Goal: Task Accomplishment & Management: Manage account settings

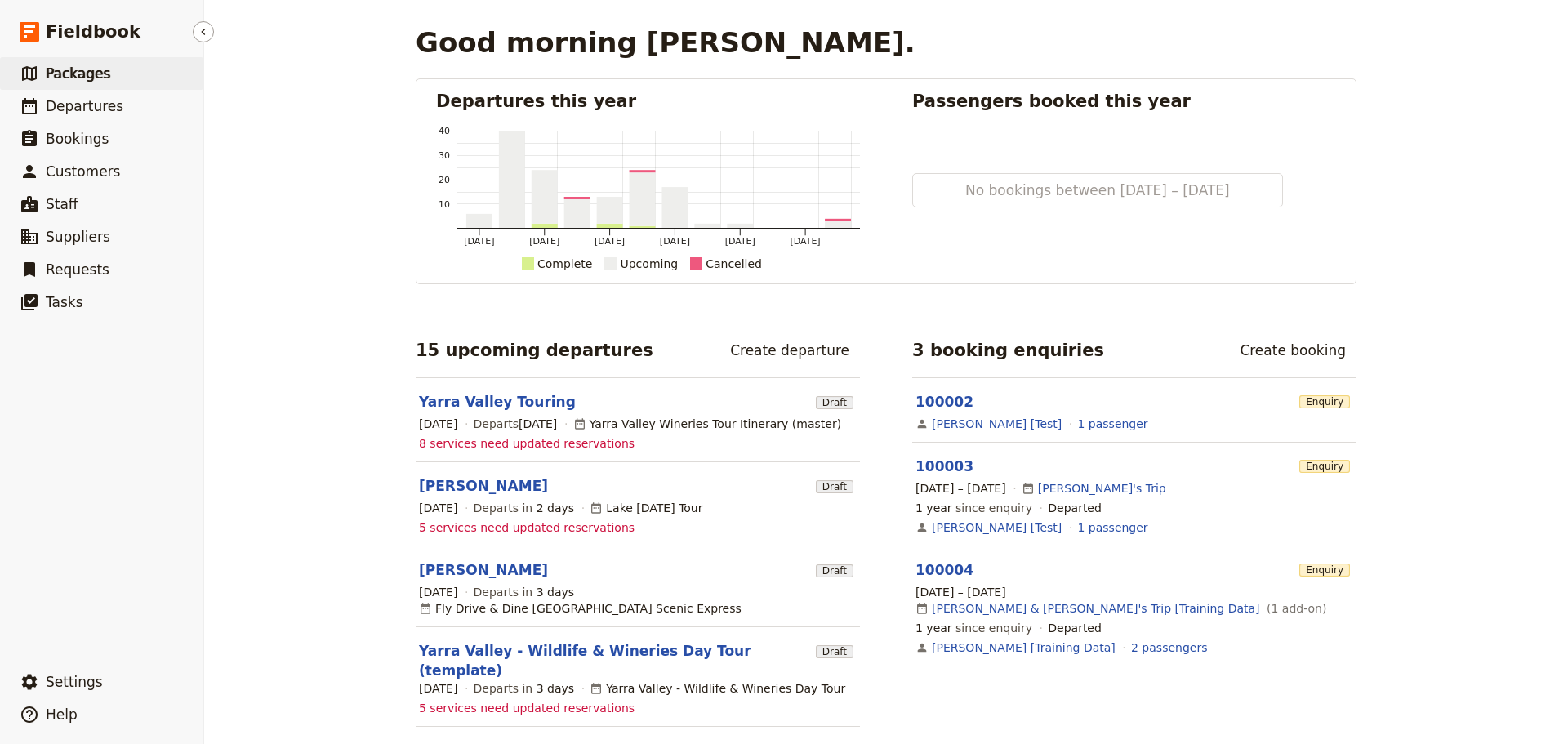
click at [52, 67] on span "Packages" at bounding box center [78, 73] width 65 height 16
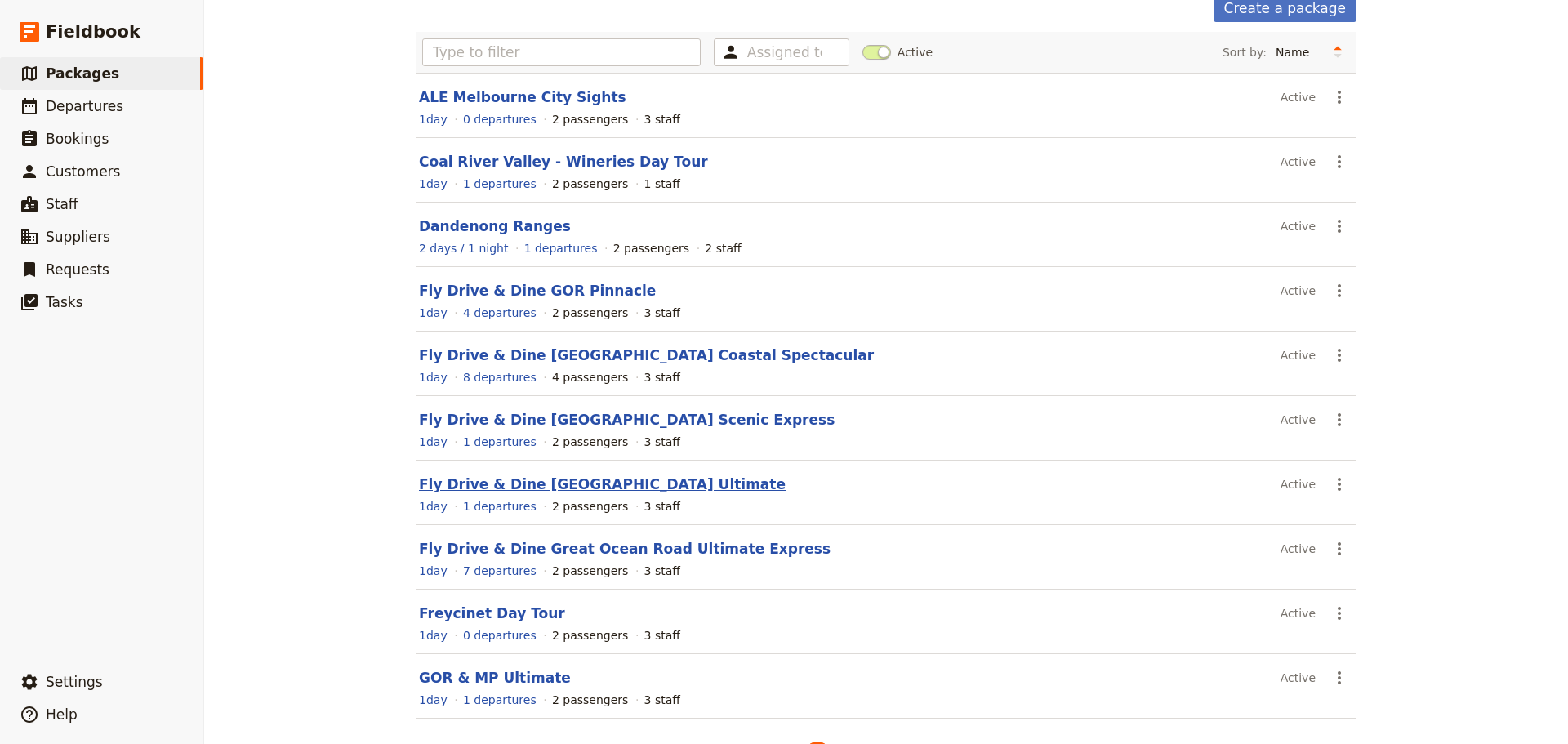
scroll to position [139, 0]
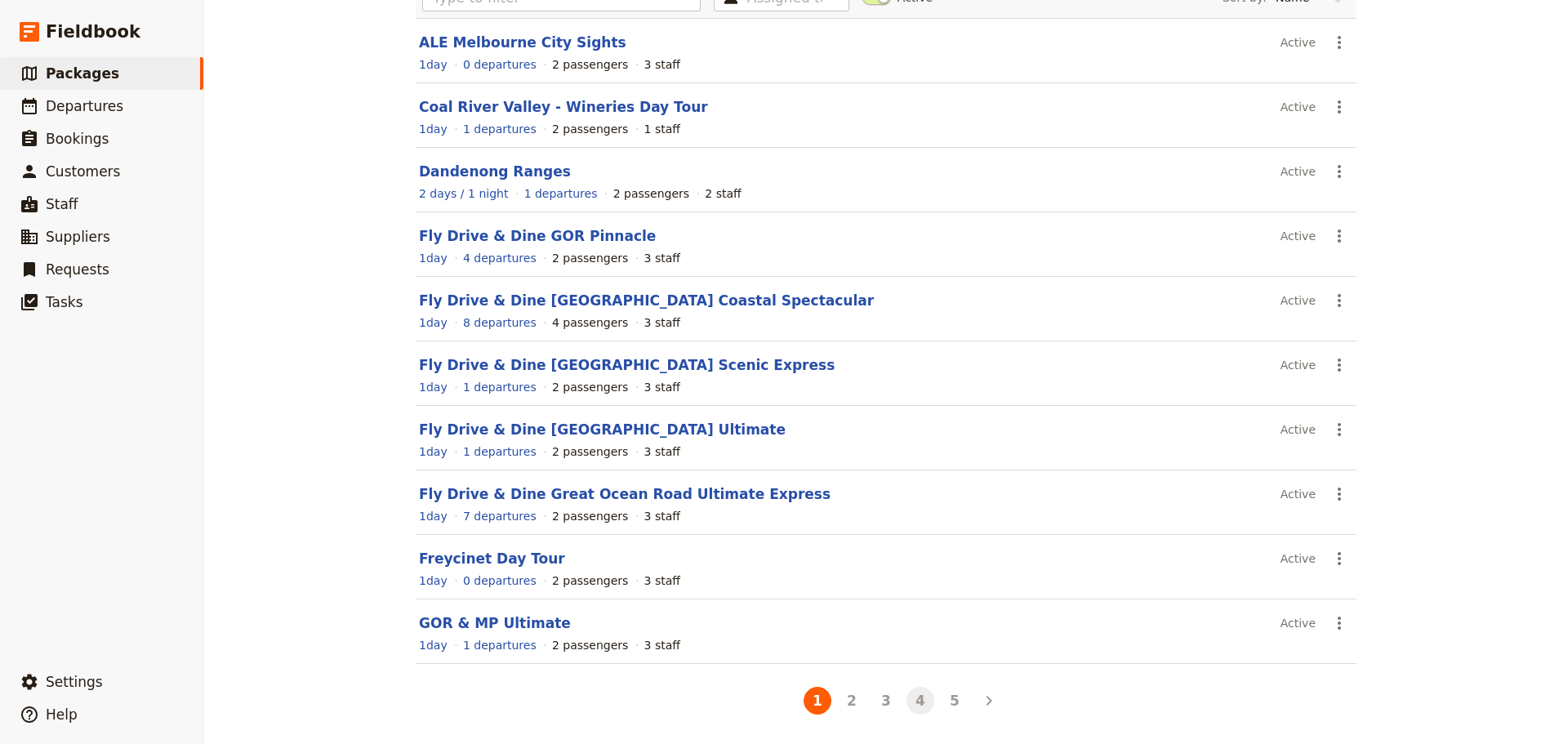
click at [908, 696] on button "4" at bounding box center [920, 701] width 28 height 28
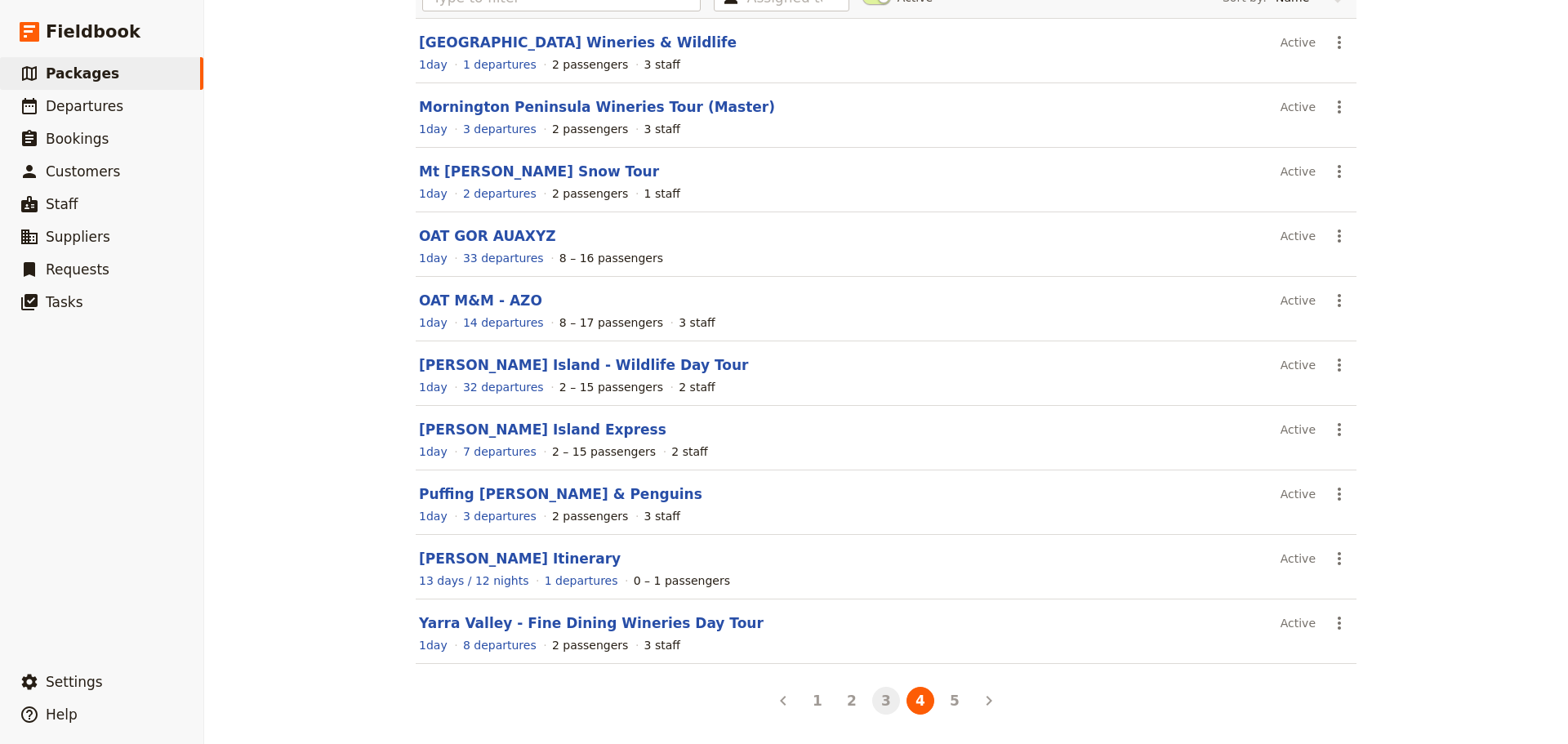
click at [877, 701] on button "3" at bounding box center [886, 701] width 28 height 28
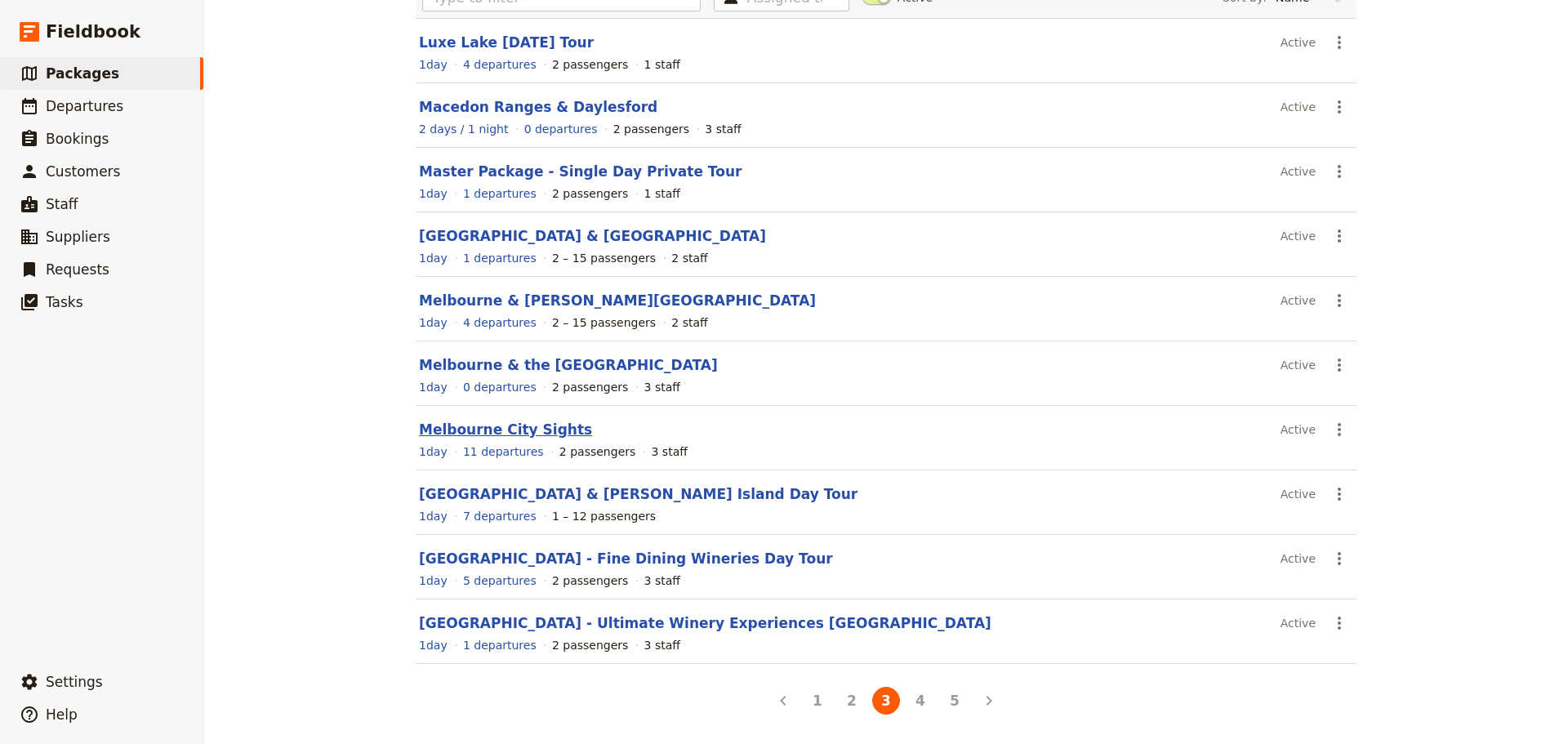
click at [508, 434] on link "Melbourne City Sights" at bounding box center [505, 429] width 173 height 16
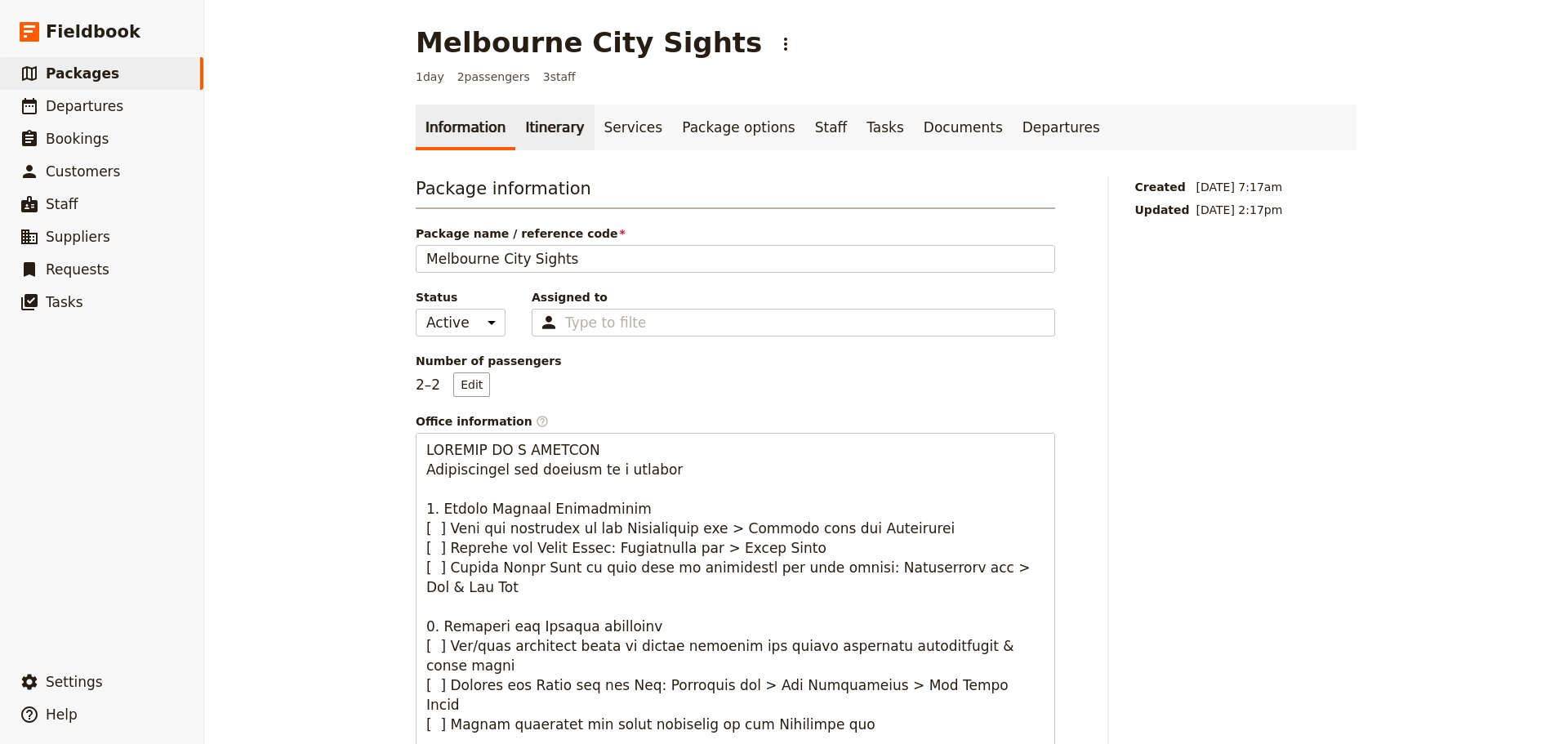
click at [548, 136] on link "Itinerary" at bounding box center [555, 127] width 79 height 46
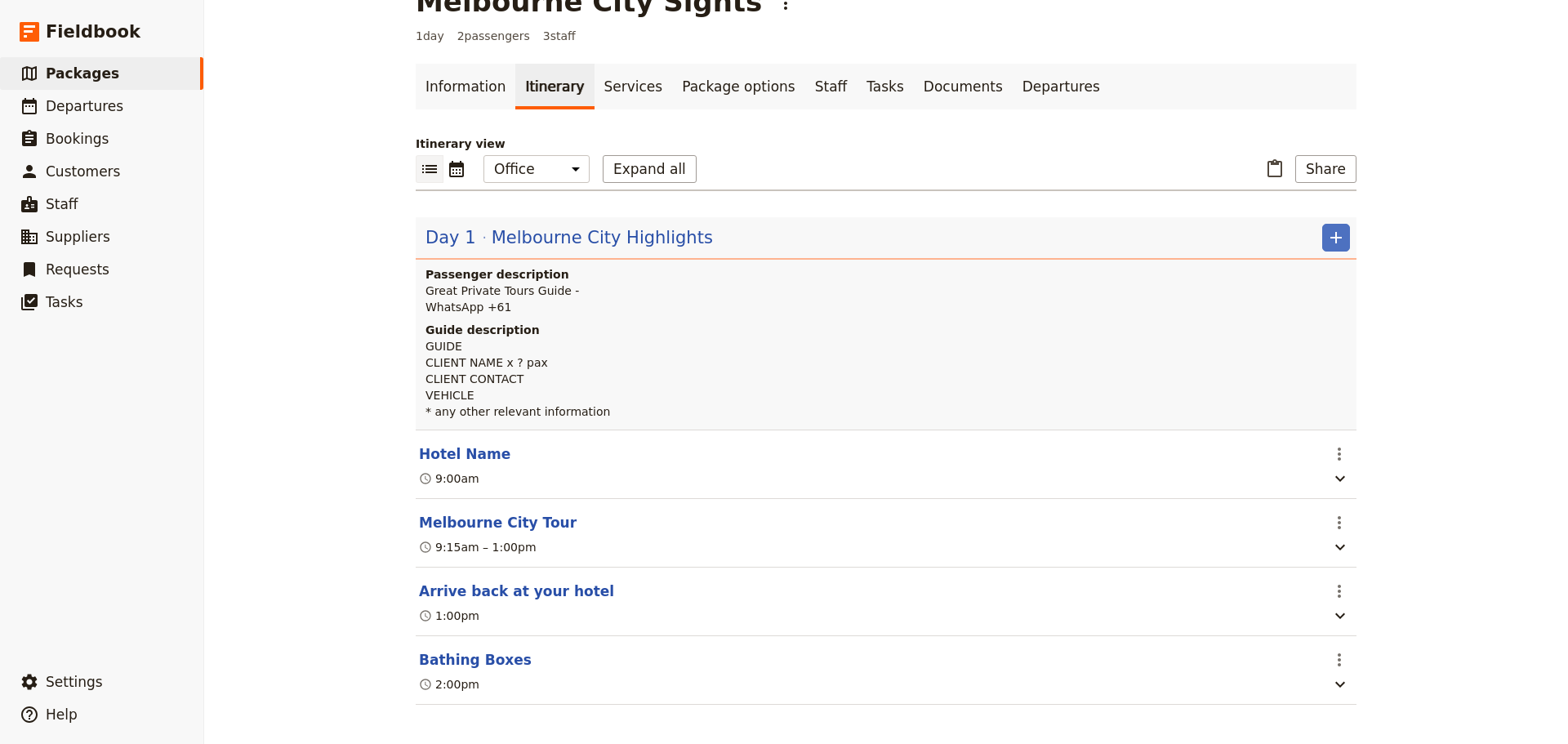
scroll to position [53, 0]
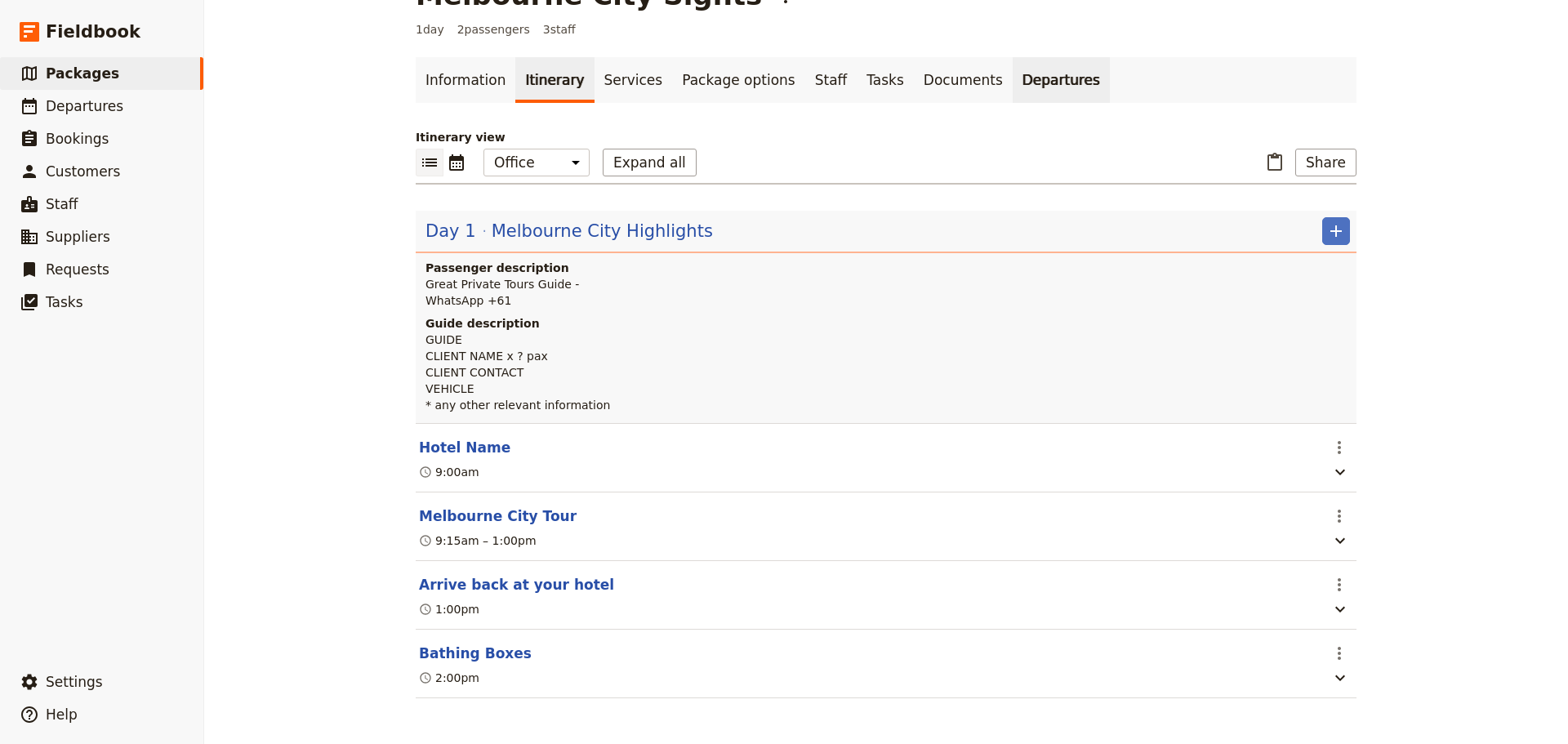
click at [1012, 65] on link "Departures" at bounding box center [1061, 80] width 97 height 46
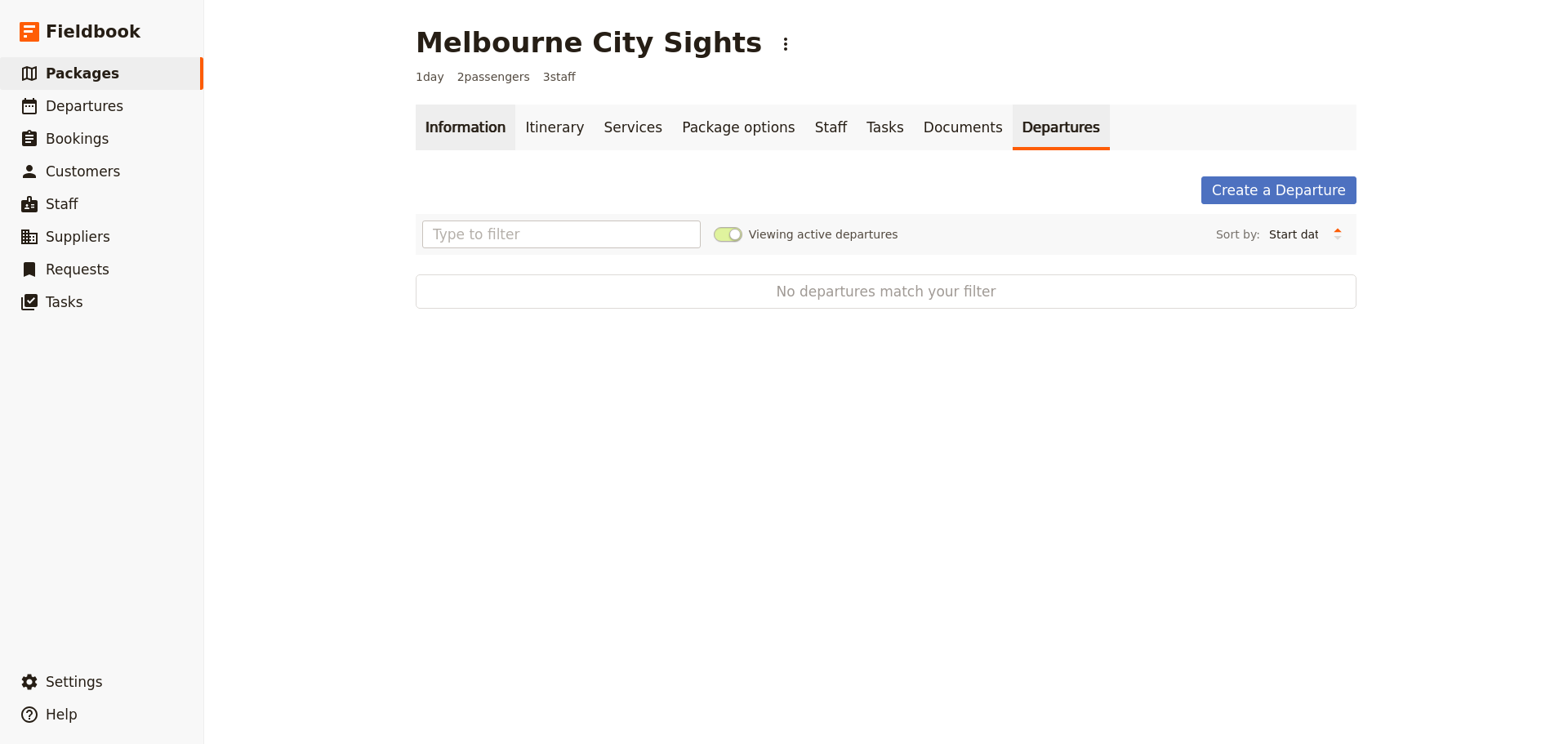
click at [446, 130] on link "Information" at bounding box center [465, 127] width 99 height 46
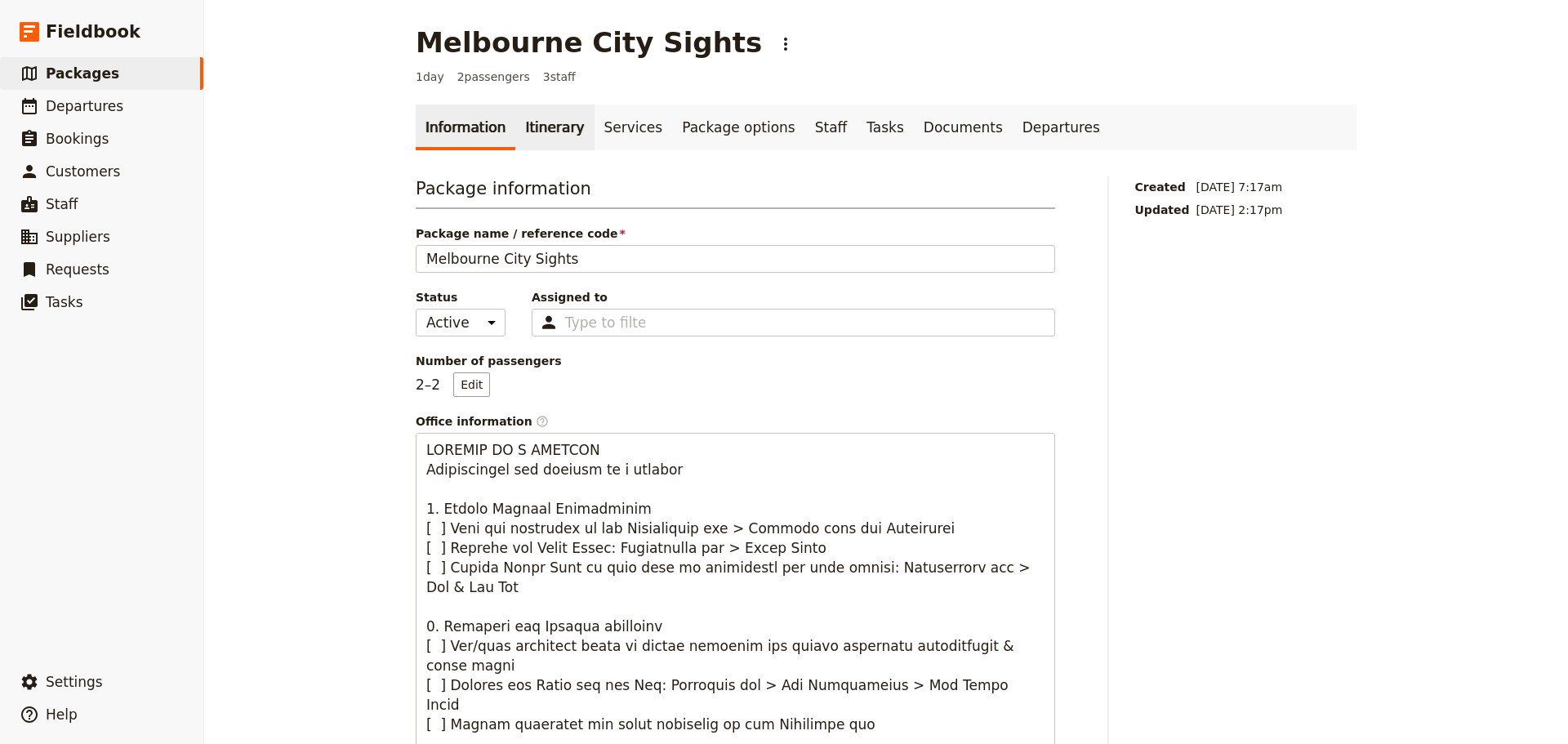
click at [521, 126] on link "Itinerary" at bounding box center [555, 127] width 79 height 46
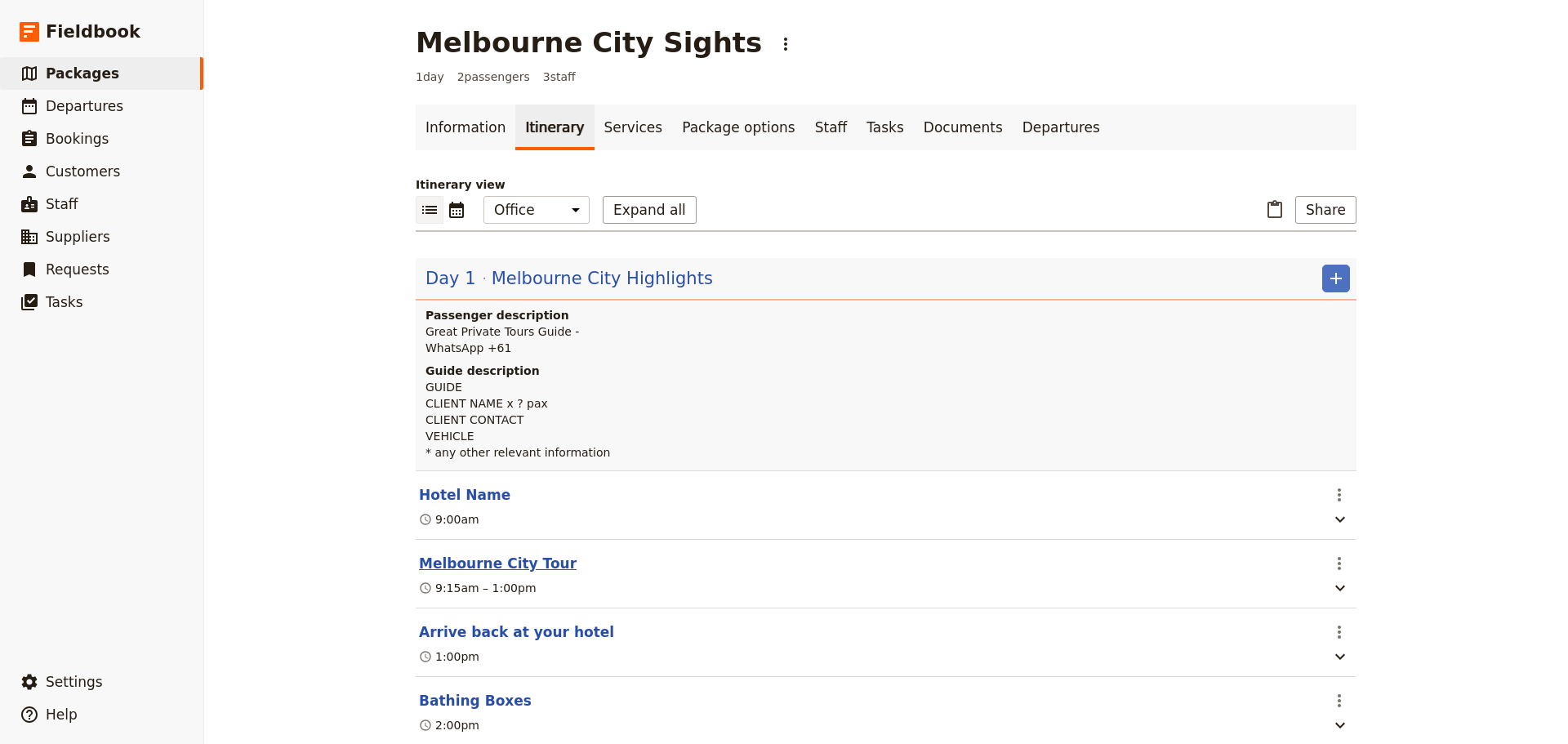
click at [464, 560] on button "Melbourne City Tour" at bounding box center [498, 563] width 157 height 20
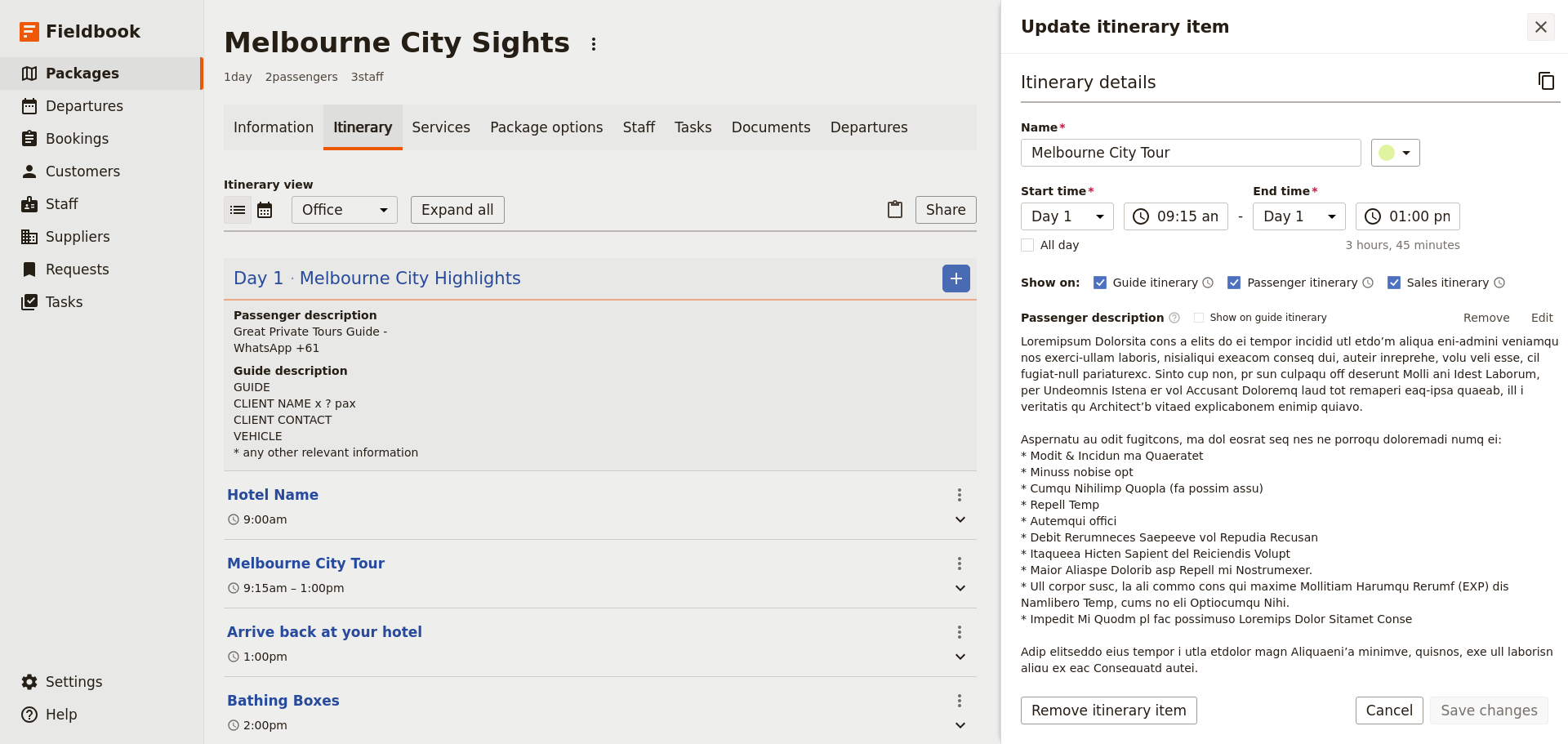
click at [1541, 24] on icon "Close drawer" at bounding box center [1540, 26] width 20 height 20
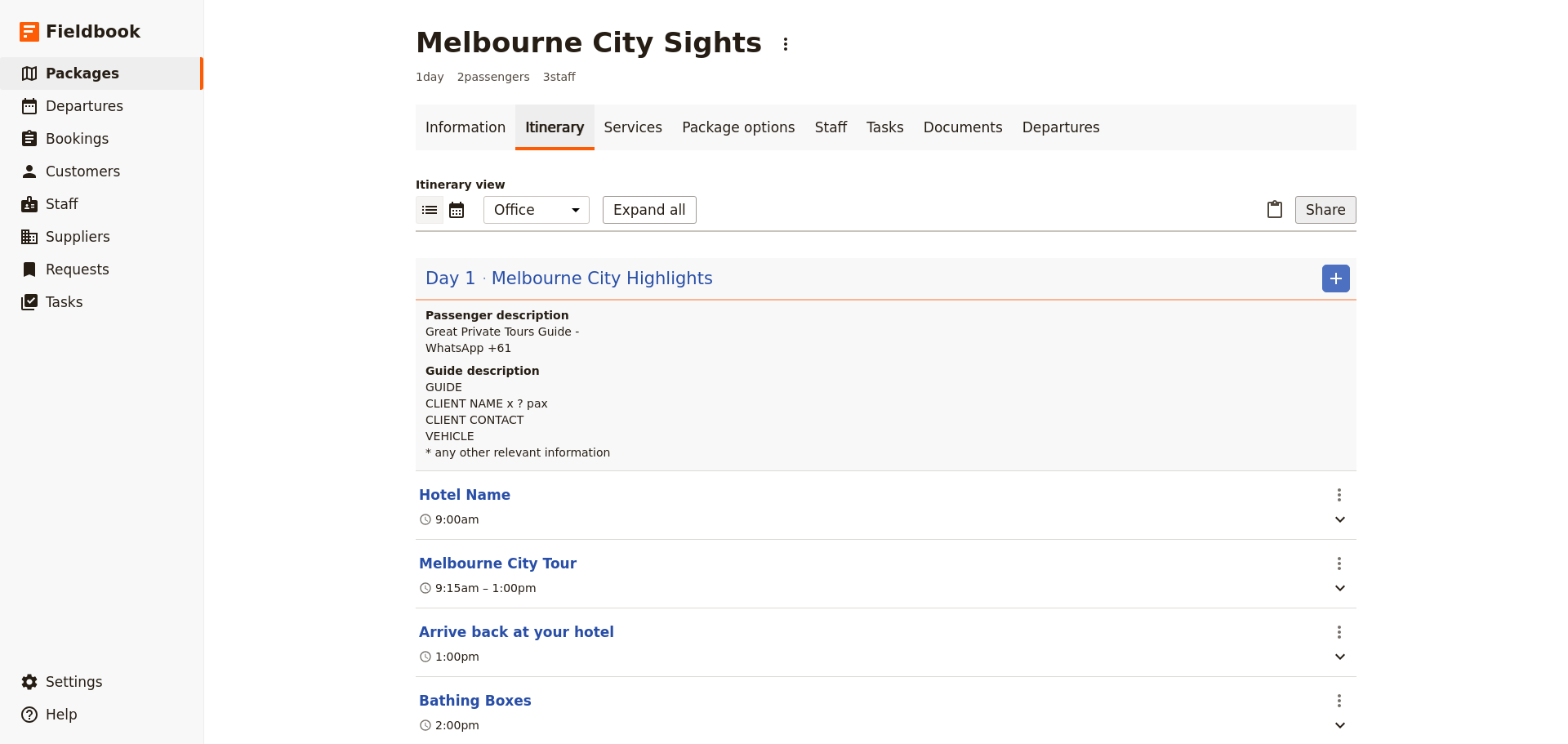
click at [1308, 212] on button "Share" at bounding box center [1325, 210] width 61 height 28
click at [1294, 248] on span "Guide itinerary" at bounding box center [1268, 246] width 85 height 16
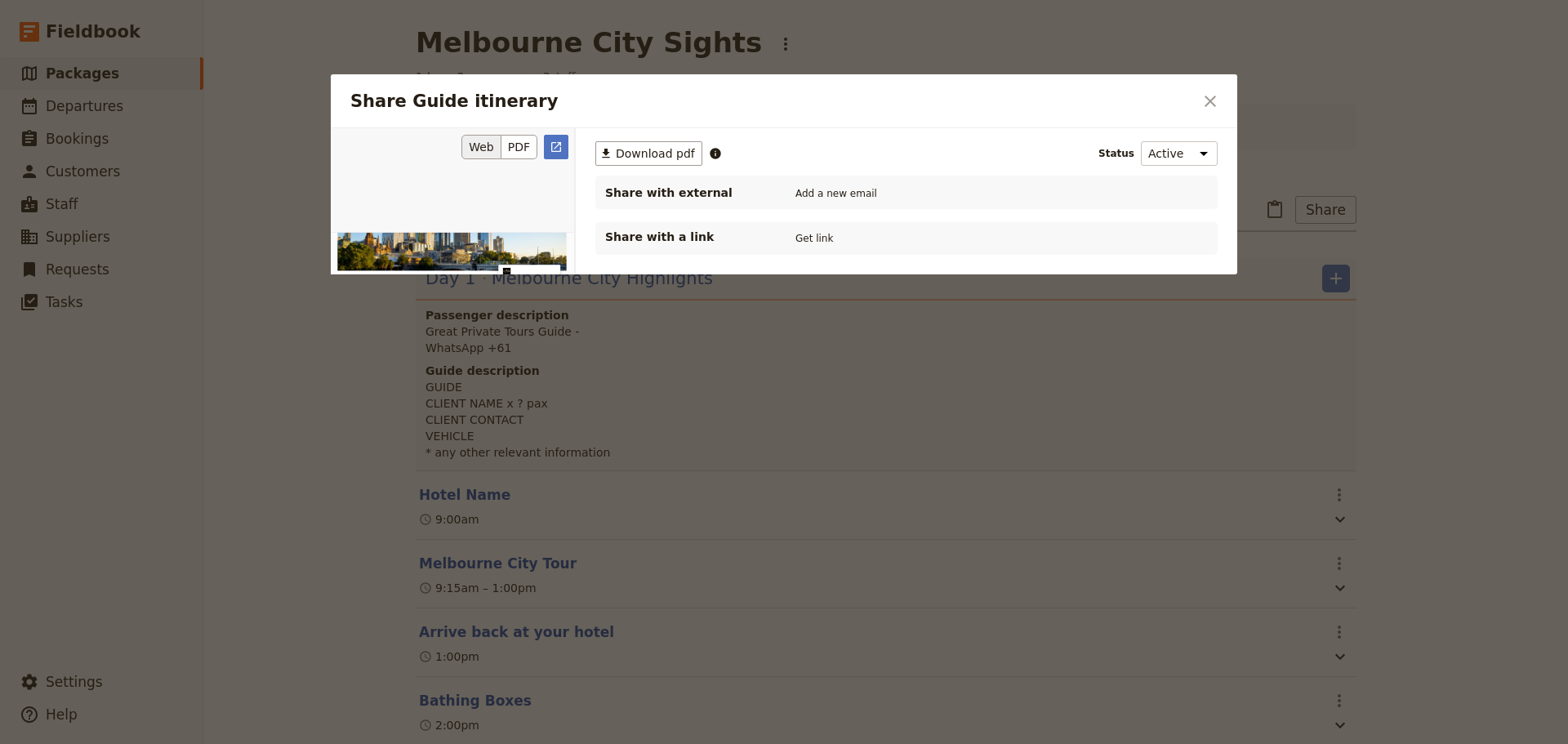
scroll to position [163, 0]
click at [562, 139] on link "​" at bounding box center [556, 147] width 24 height 24
click at [1207, 98] on icon "Close dialog" at bounding box center [1210, 101] width 20 height 20
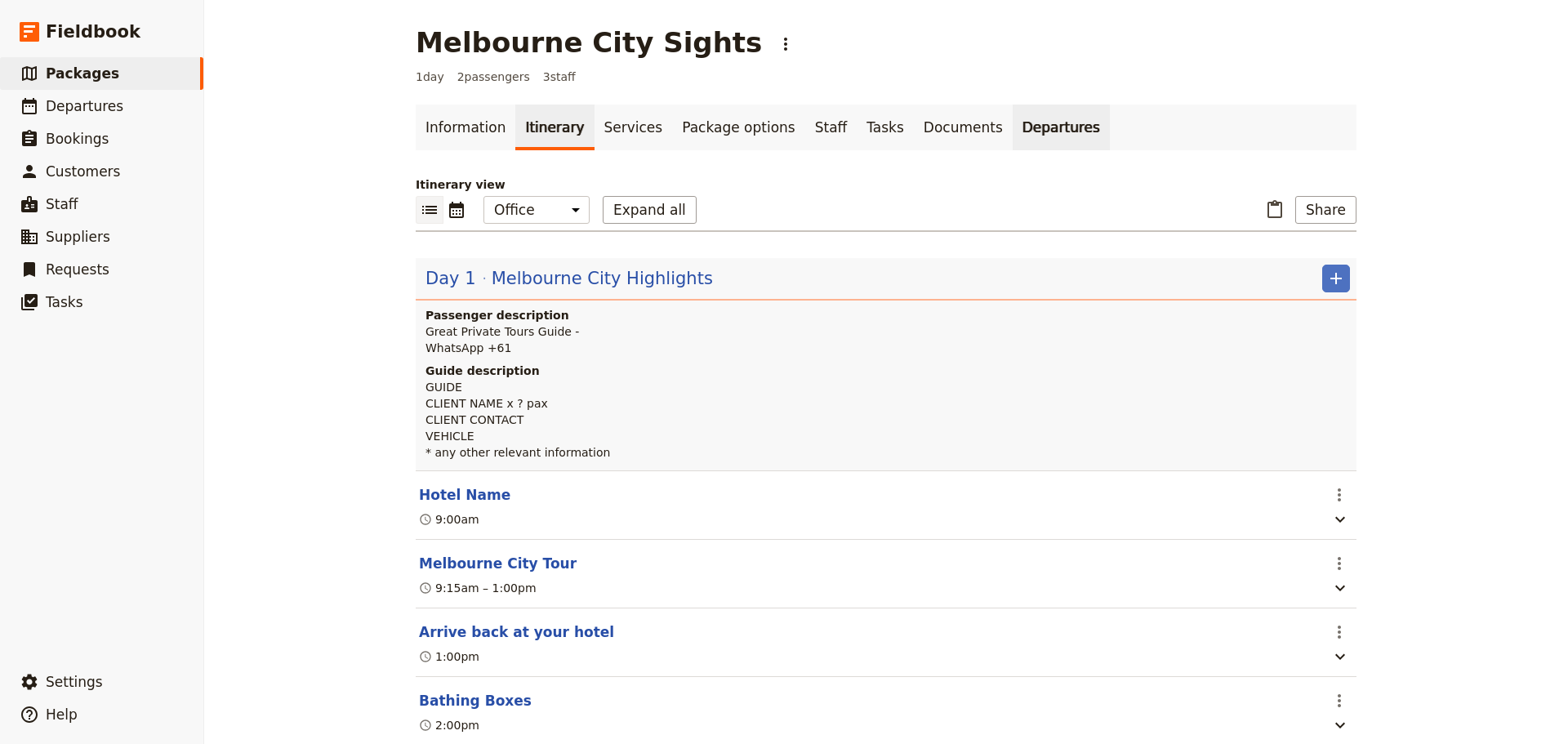
click at [1012, 134] on link "Departures" at bounding box center [1061, 127] width 97 height 46
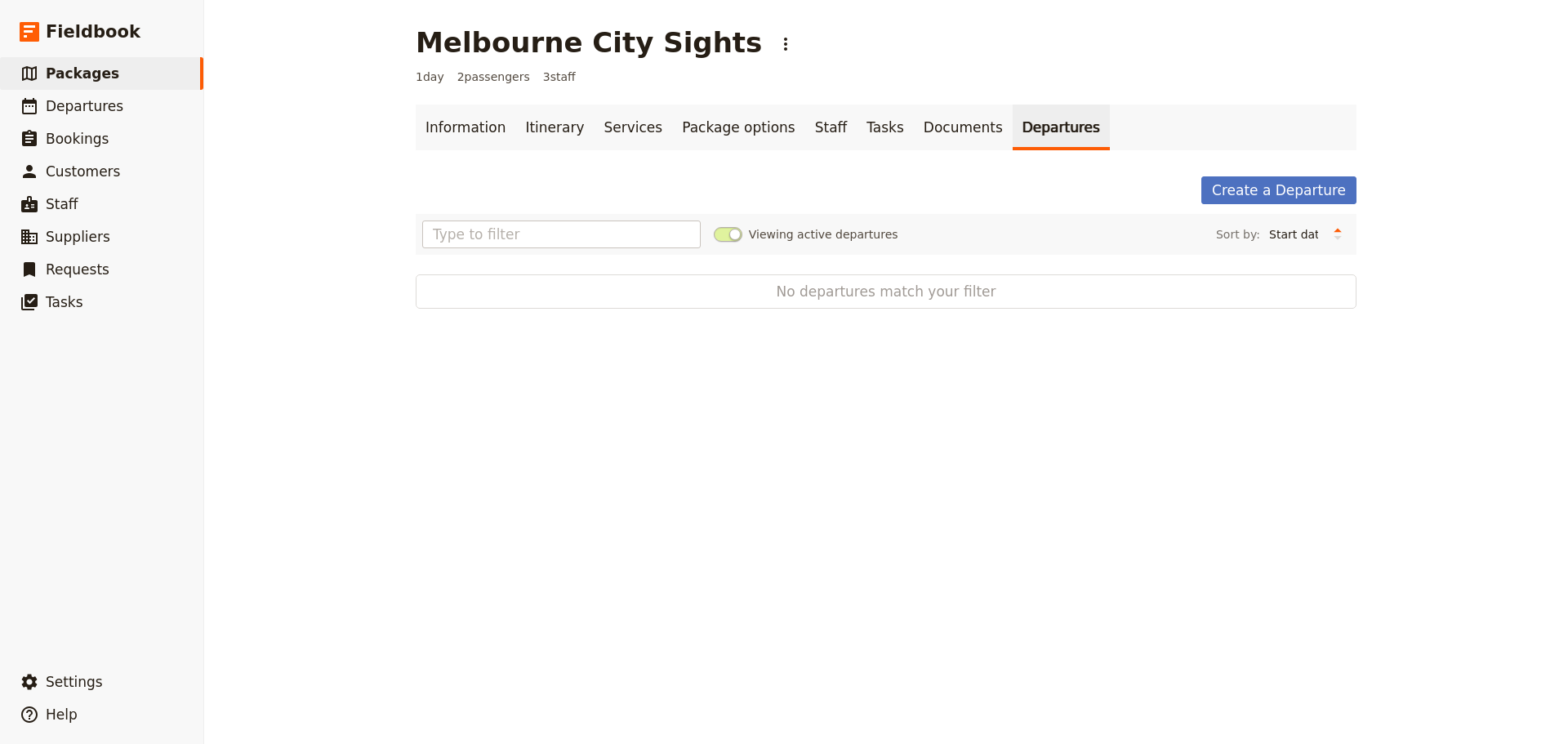
drag, startPoint x: 1259, startPoint y: 183, endPoint x: 1273, endPoint y: 176, distance: 15.7
click at [1258, 182] on link "Create a Departure" at bounding box center [1278, 190] width 156 height 28
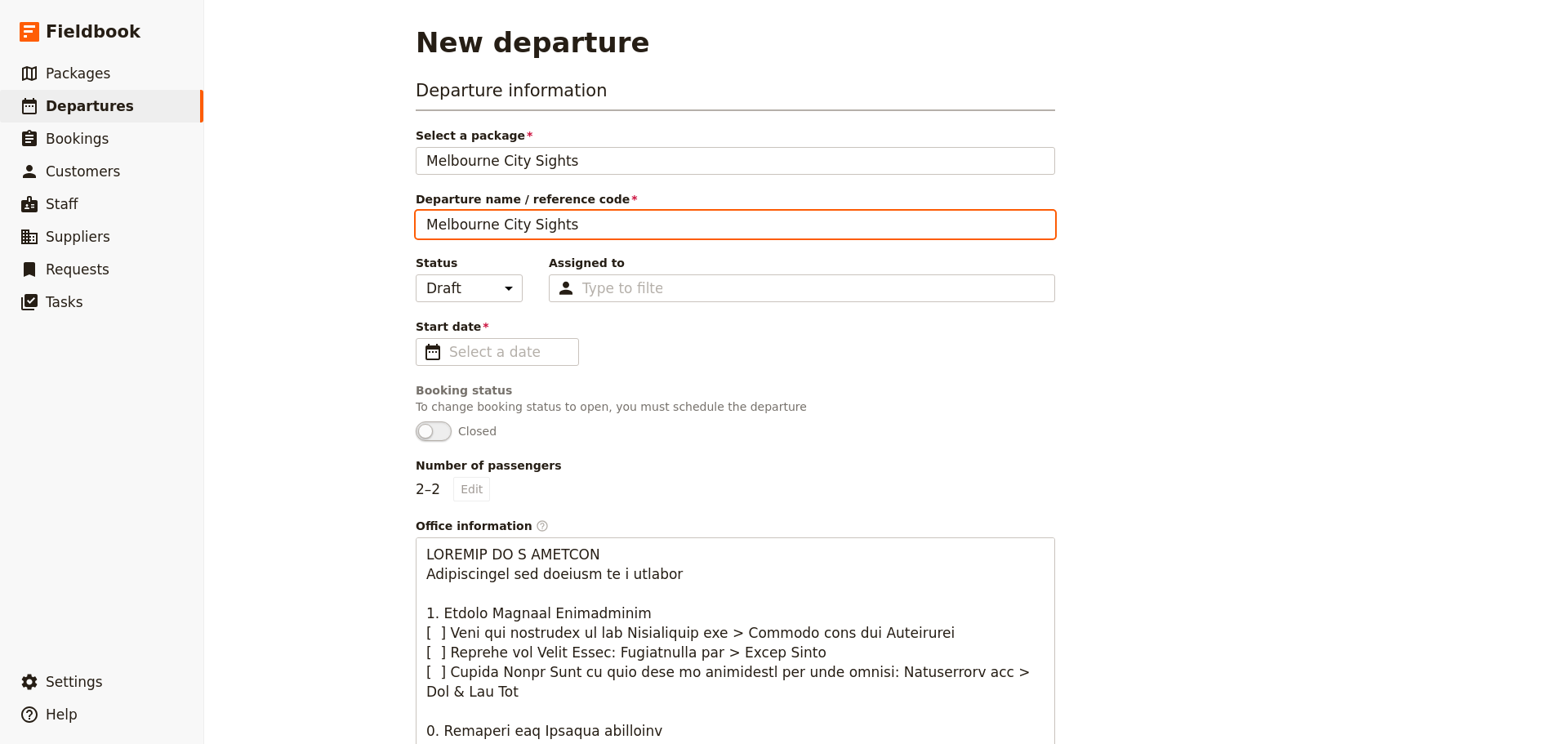
drag, startPoint x: 562, startPoint y: 231, endPoint x: 282, endPoint y: 232, distance: 280.0
click at [282, 232] on div "New departure Departure information Select a package [GEOGRAPHIC_DATA] Sights […" at bounding box center [886, 372] width 1364 height 744
click at [514, 228] on input "[PERSON_NAME] & [PERSON_NAME]" at bounding box center [735, 225] width 639 height 28
type input "[PERSON_NAME] & [PERSON_NAME]"
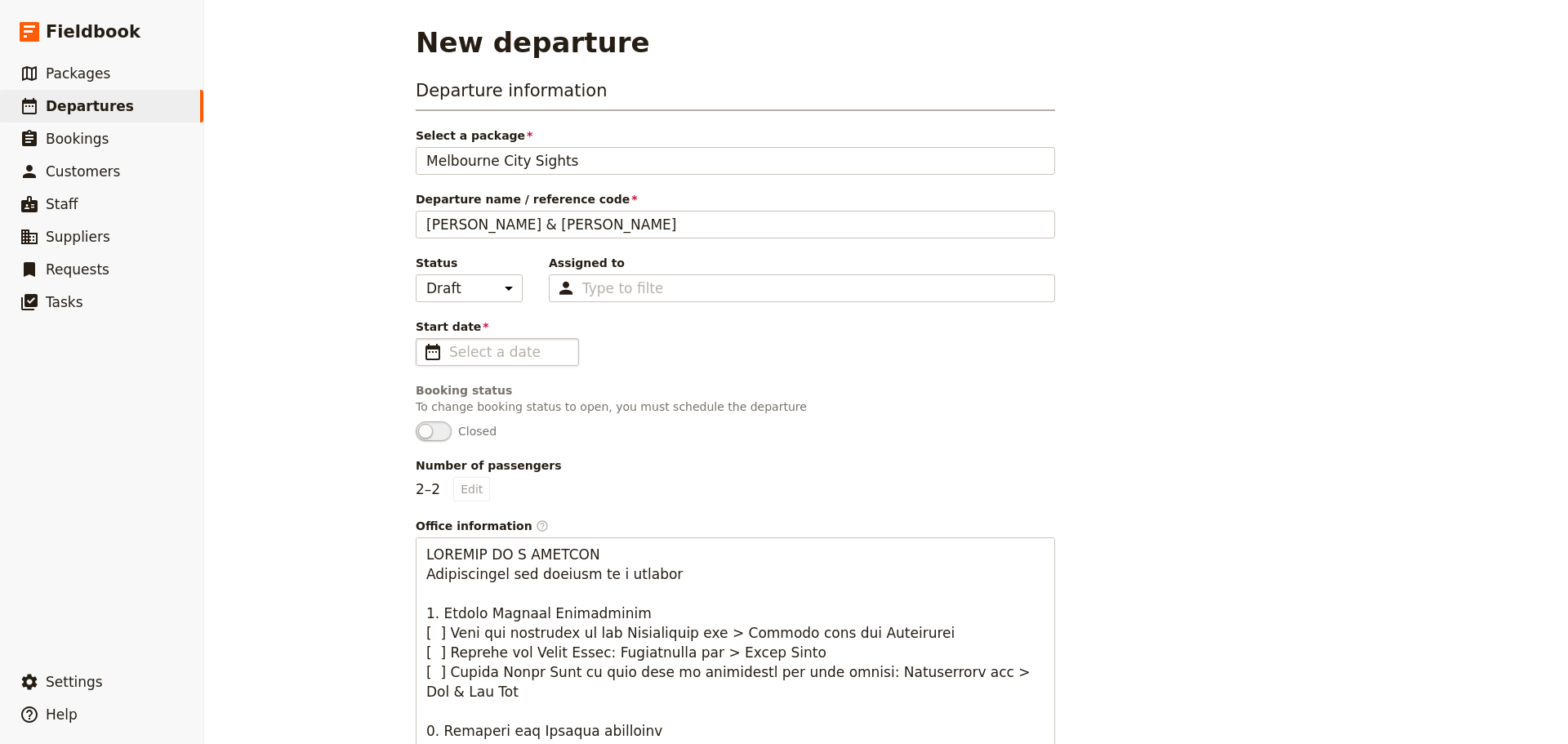
click at [426, 350] on span "​" at bounding box center [432, 351] width 20 height 20
click at [449, 350] on input "Start date ​" at bounding box center [508, 351] width 119 height 20
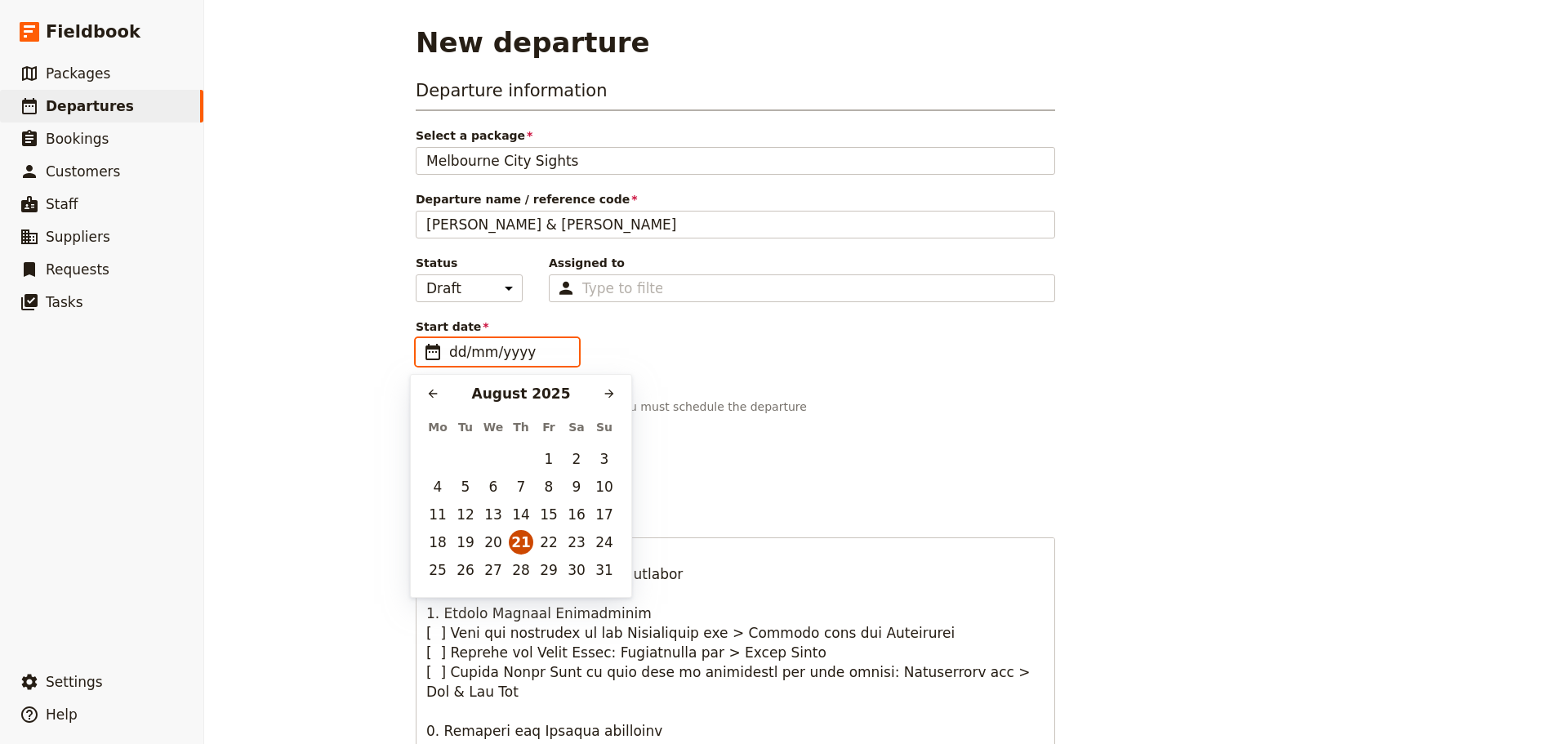
click at [521, 544] on button "21" at bounding box center [521, 542] width 24 height 24
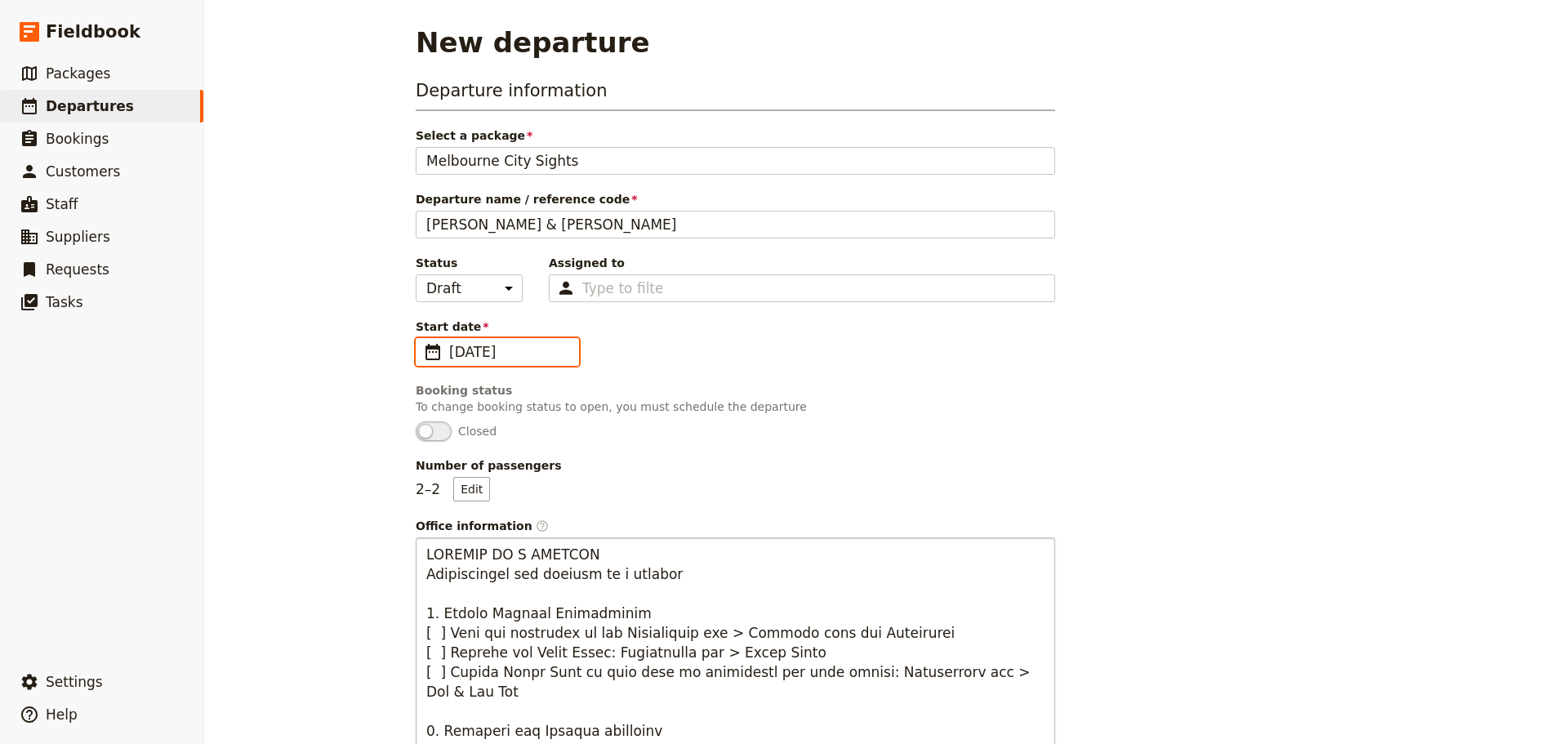
type input "[DATE]"
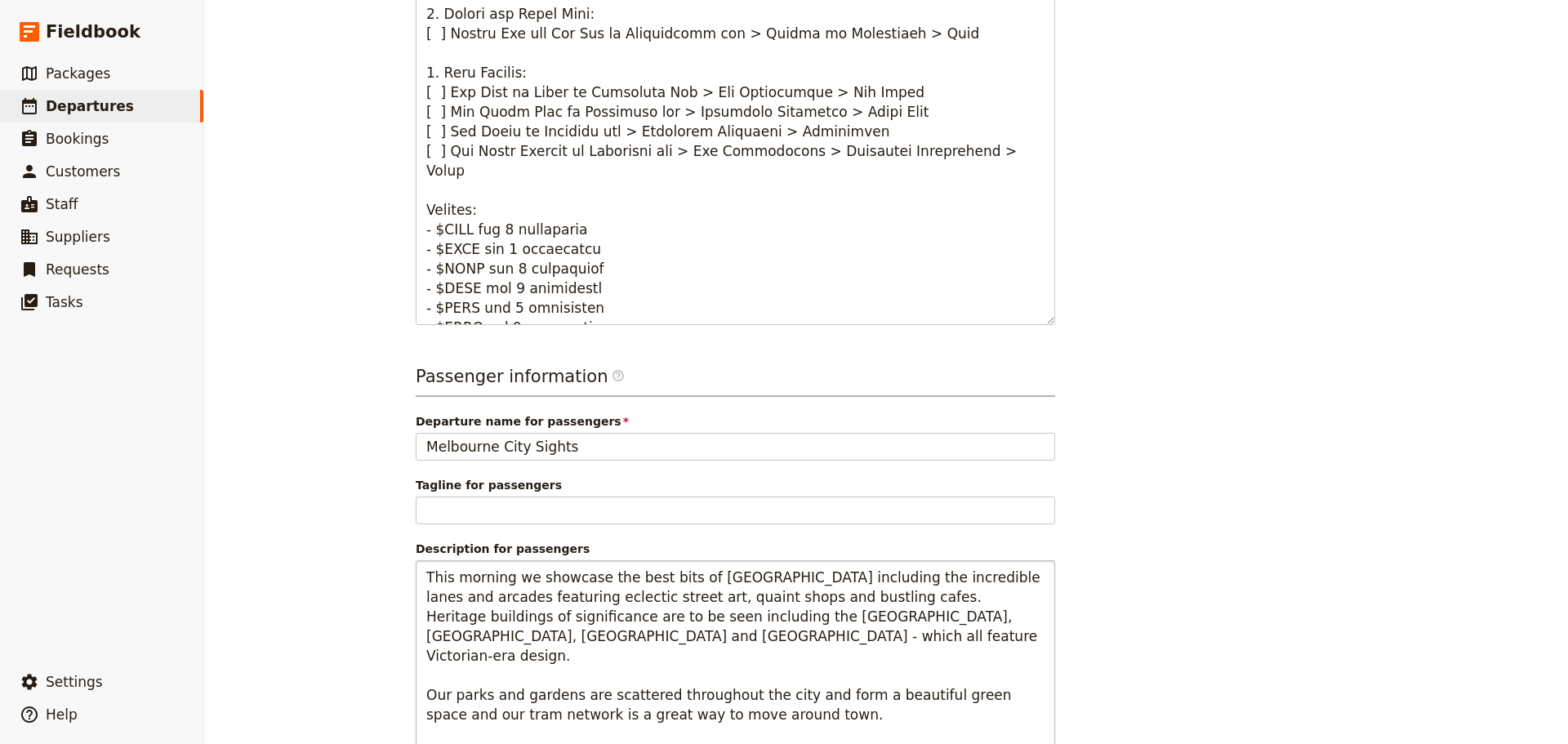
scroll to position [879, 0]
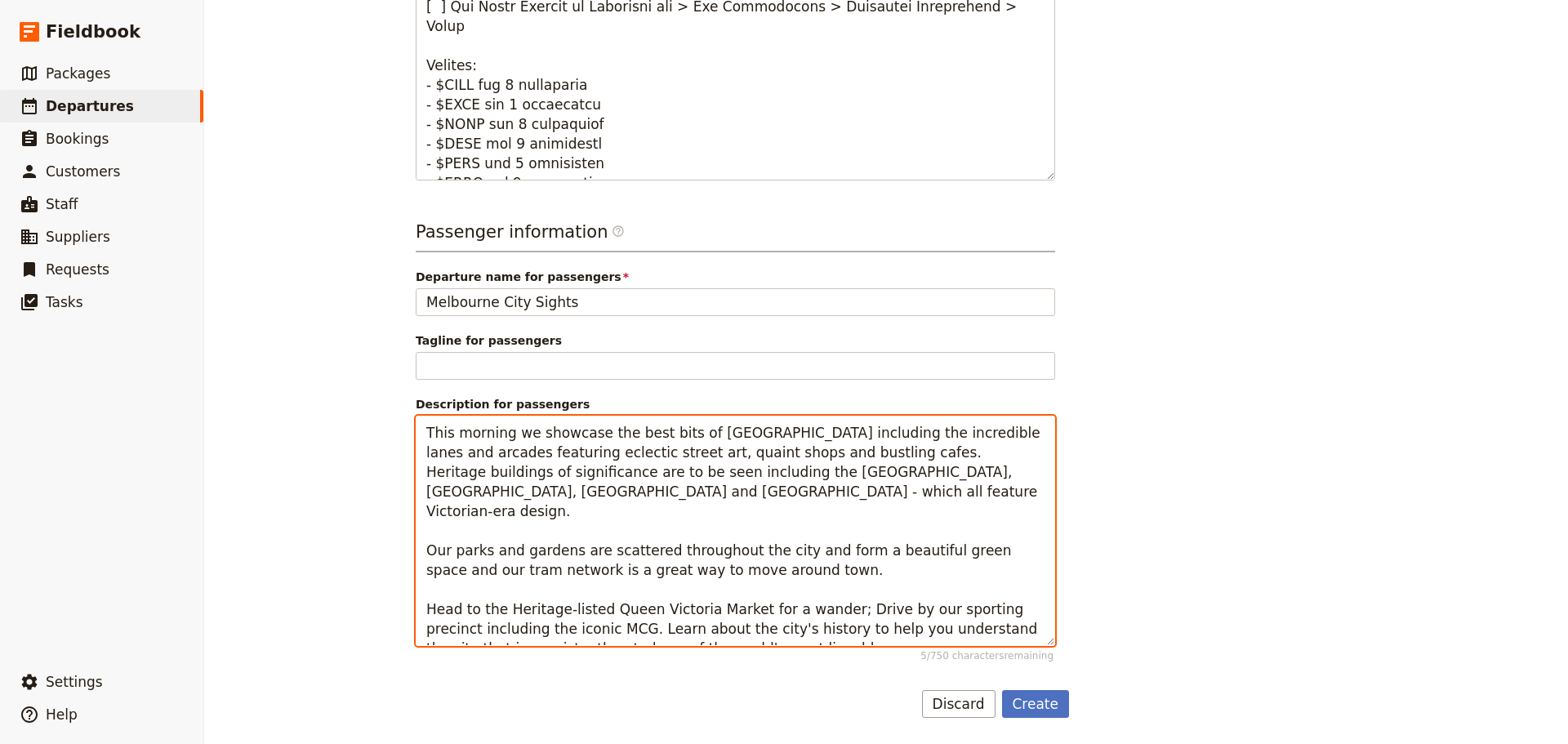
click at [487, 433] on textarea "This morning we showcase the best bits of [GEOGRAPHIC_DATA] including the incre…" at bounding box center [735, 530] width 639 height 231
type textarea "[DATE] we showcase the best bits of [GEOGRAPHIC_DATA] including the incredible …"
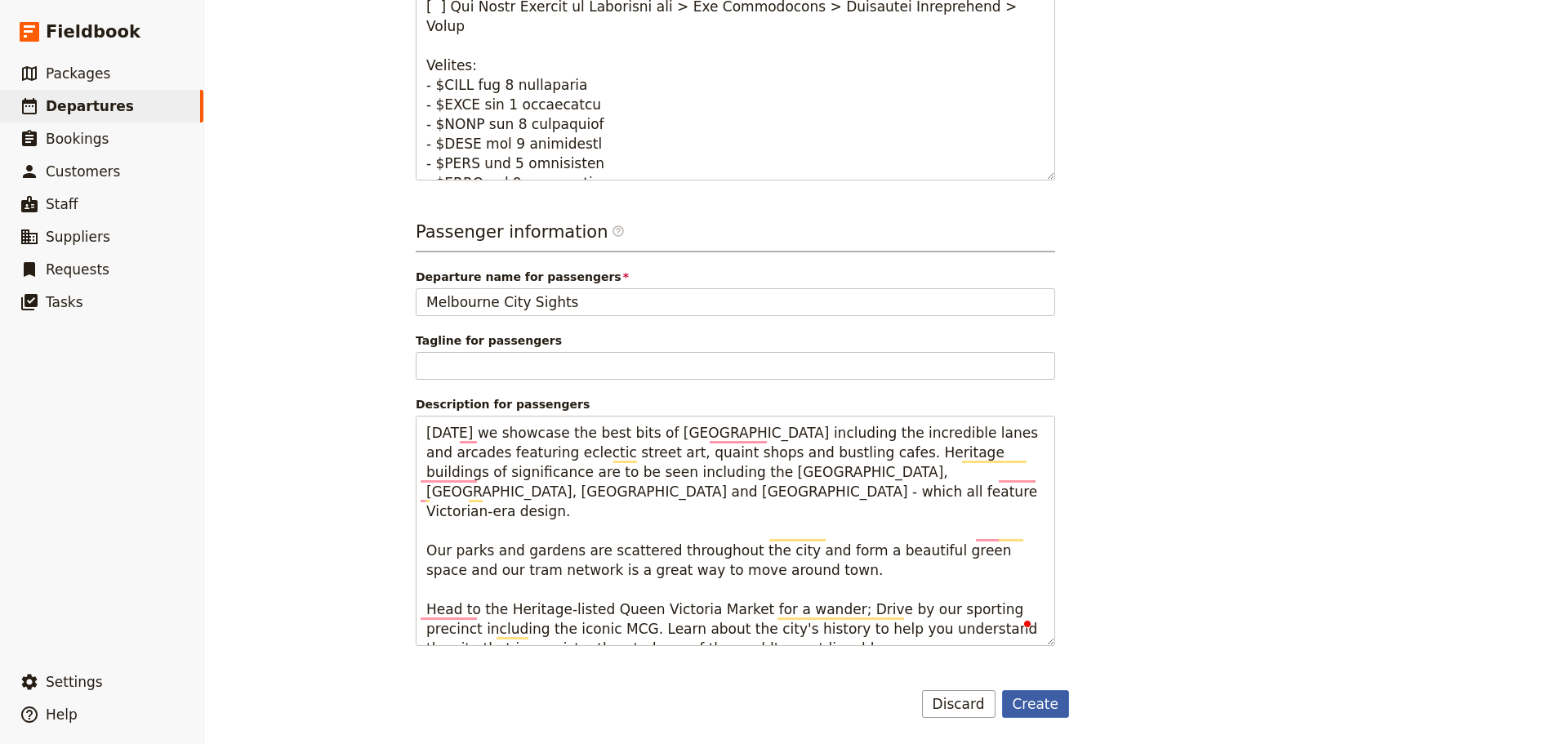
click at [1030, 695] on button "Create" at bounding box center [1036, 704] width 67 height 28
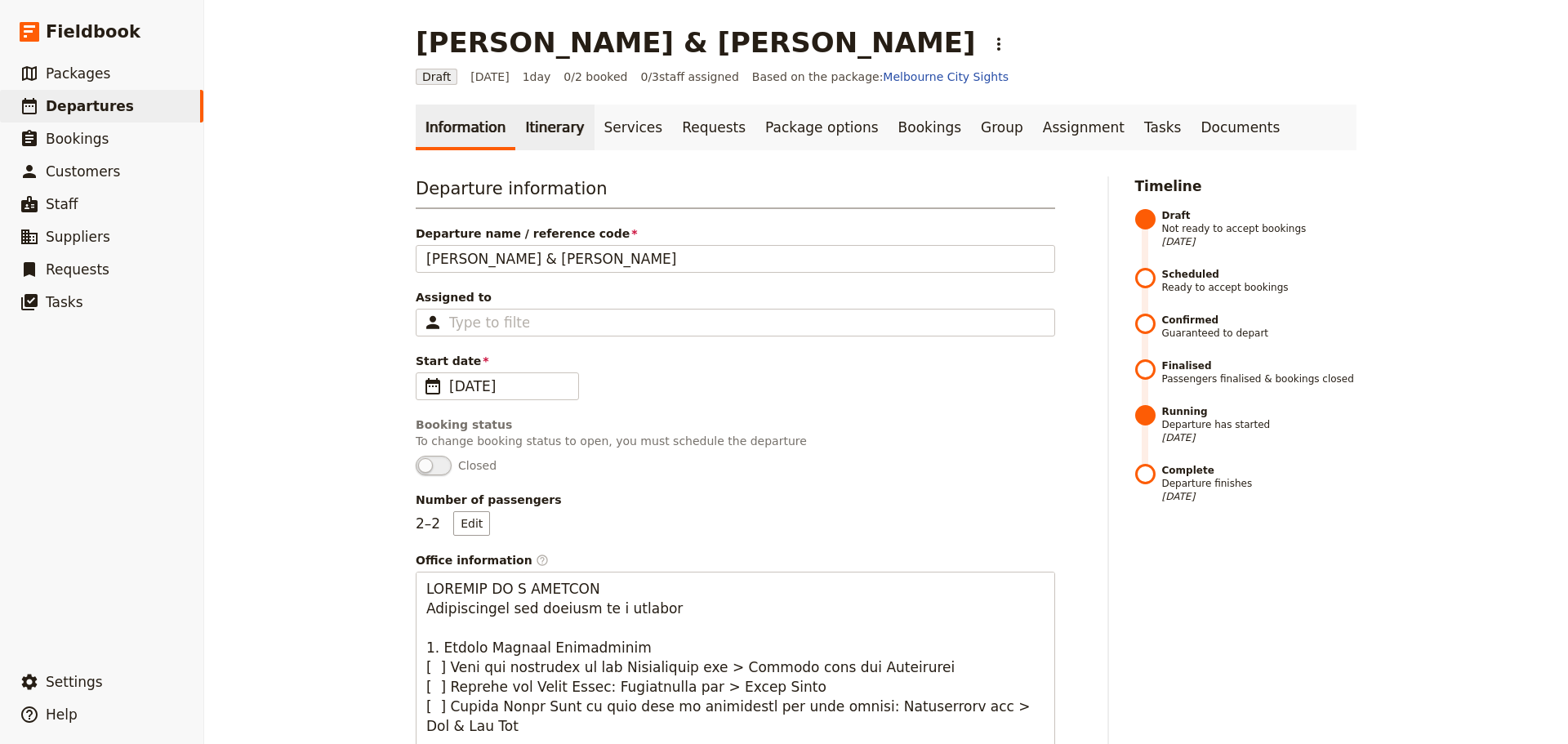
click at [536, 125] on link "Itinerary" at bounding box center [555, 127] width 79 height 46
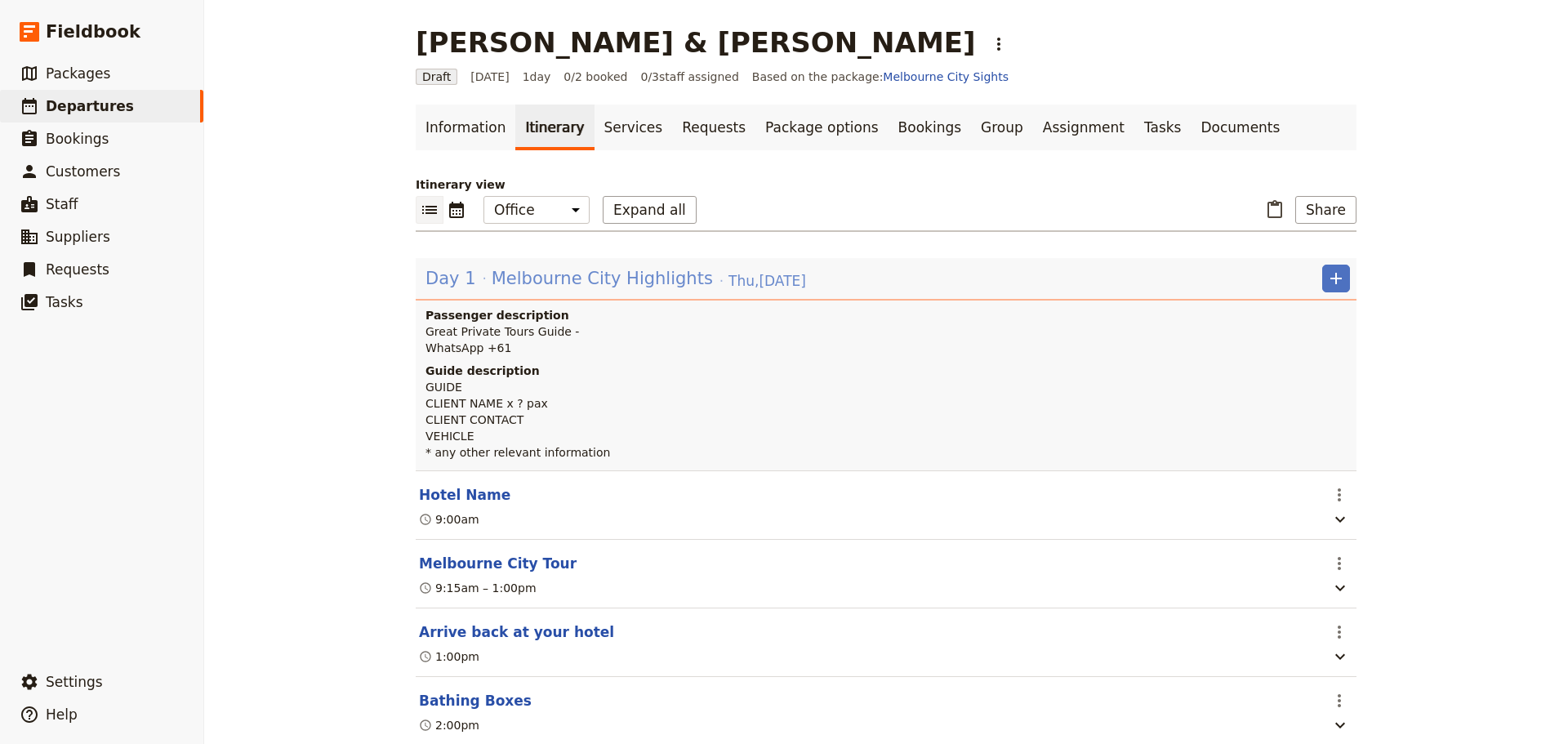
click at [592, 279] on span "Melbourne City Highlights" at bounding box center [602, 278] width 221 height 24
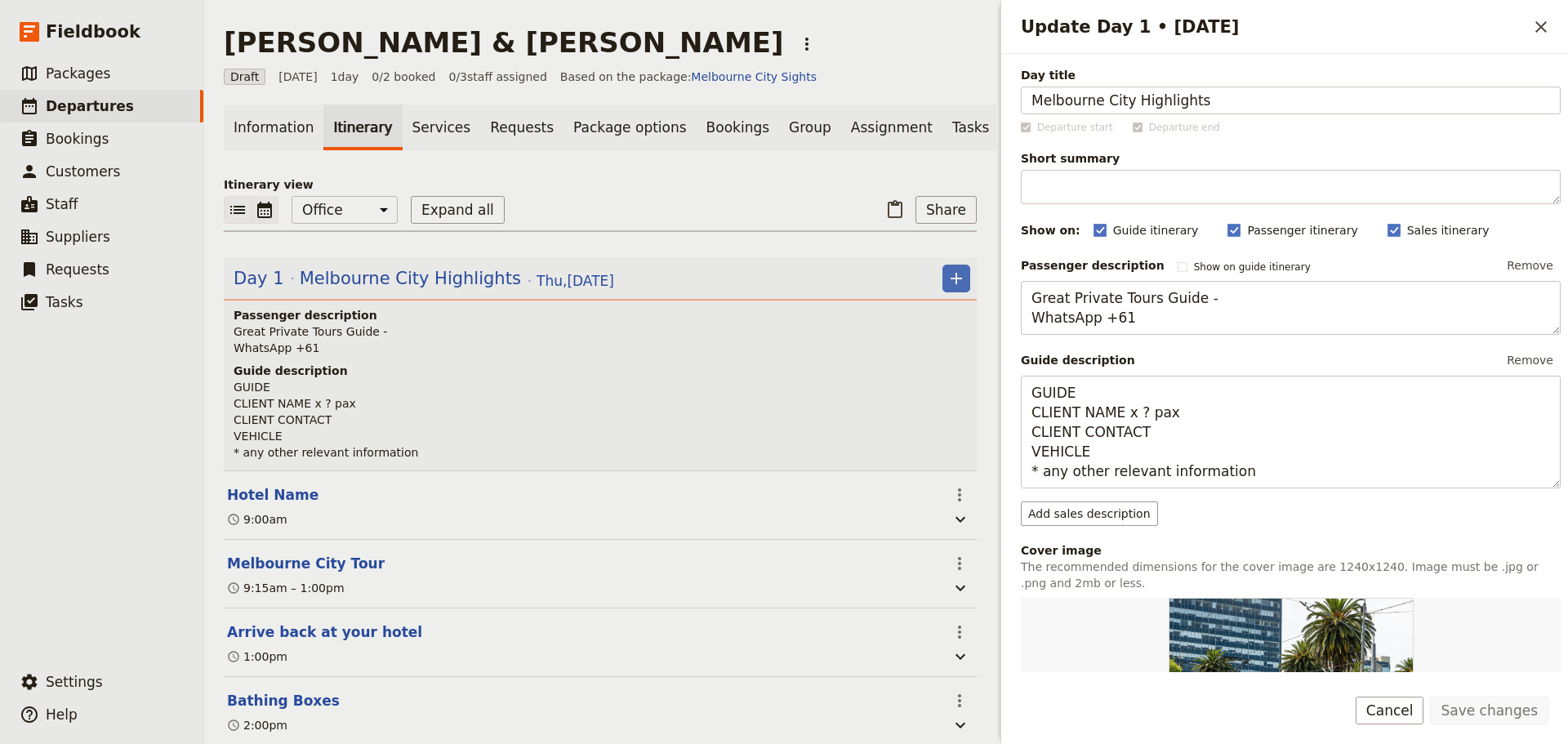
click at [261, 218] on icon "Calendar view" at bounding box center [264, 209] width 15 height 16
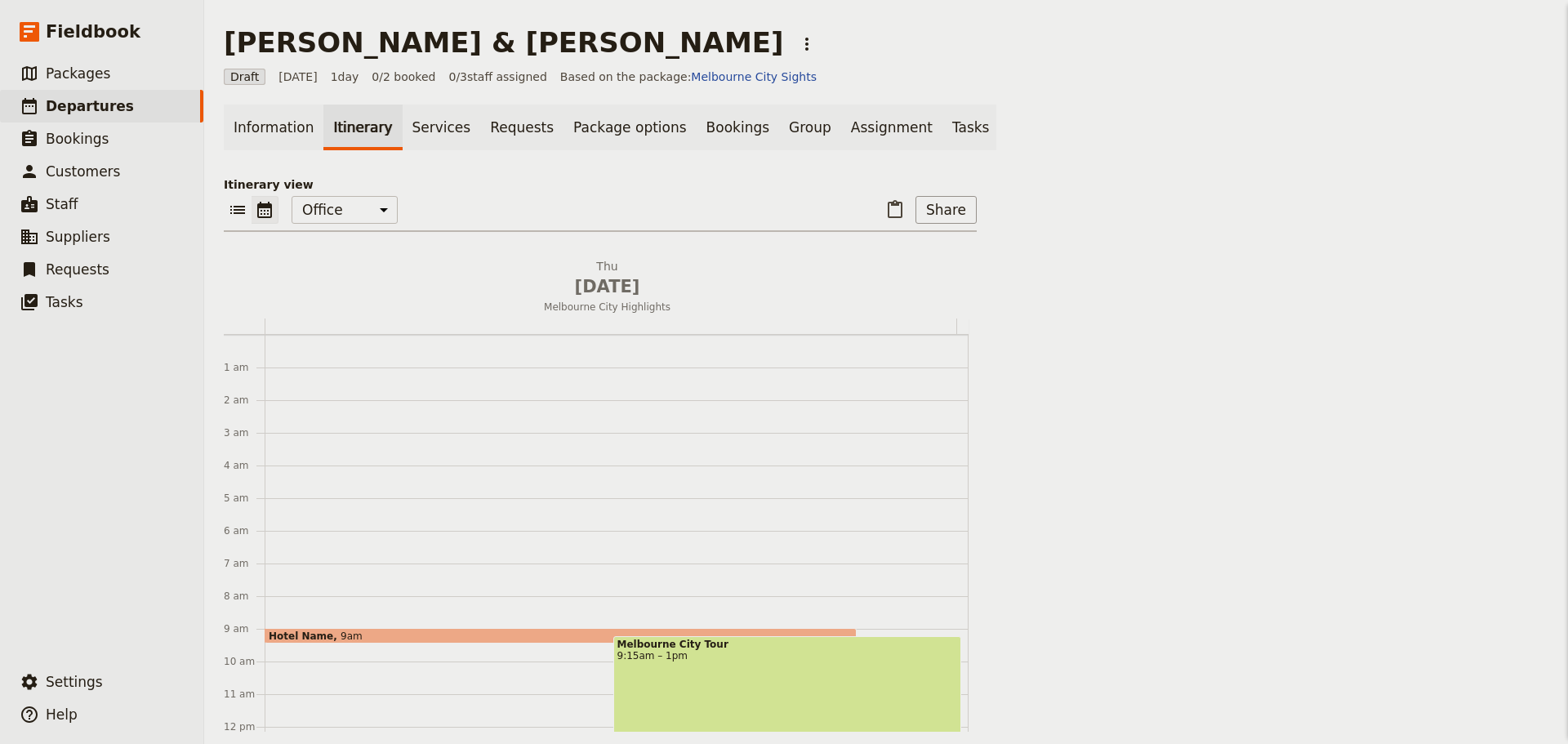
scroll to position [212, 0]
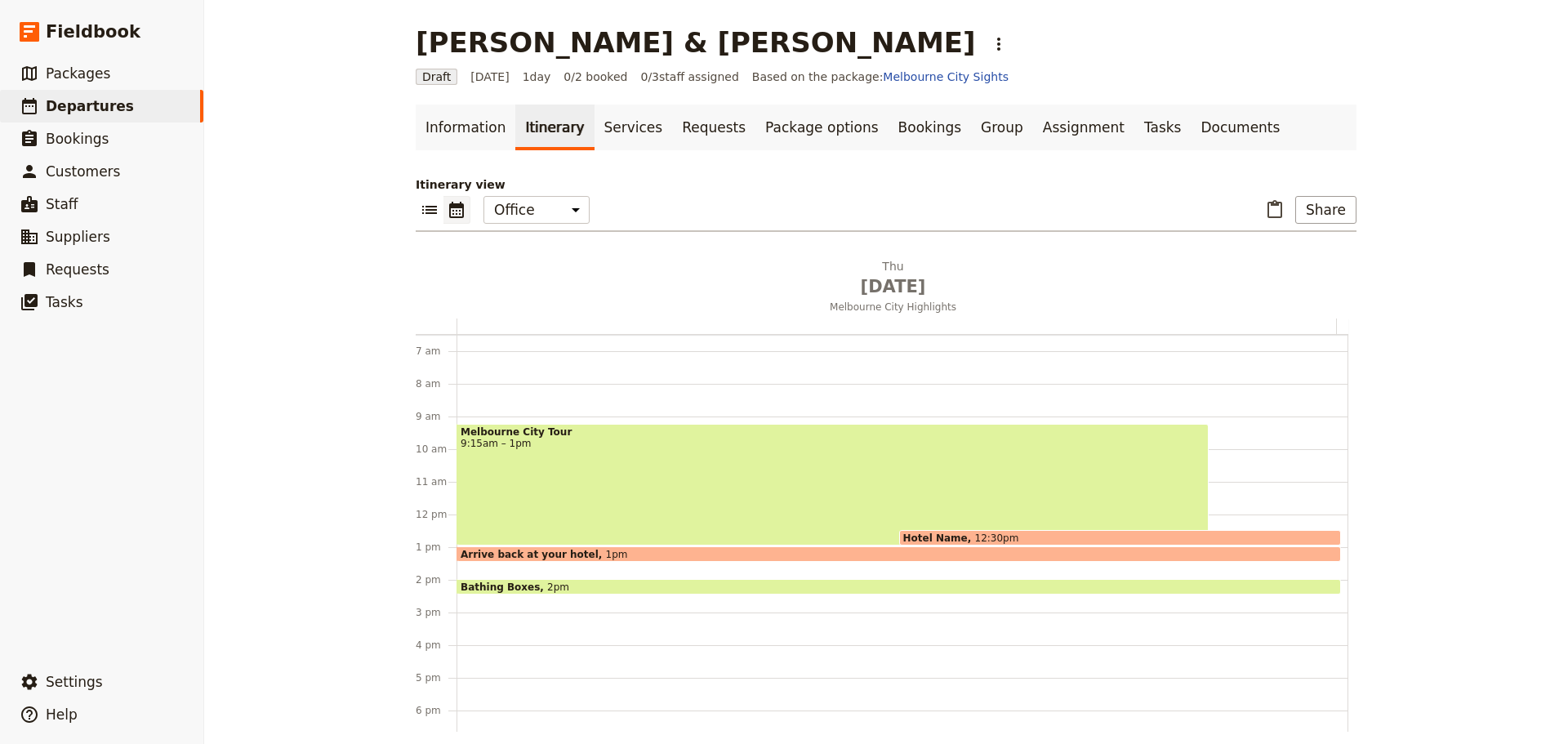
click at [948, 535] on span "Hotel Name" at bounding box center [938, 537] width 72 height 10
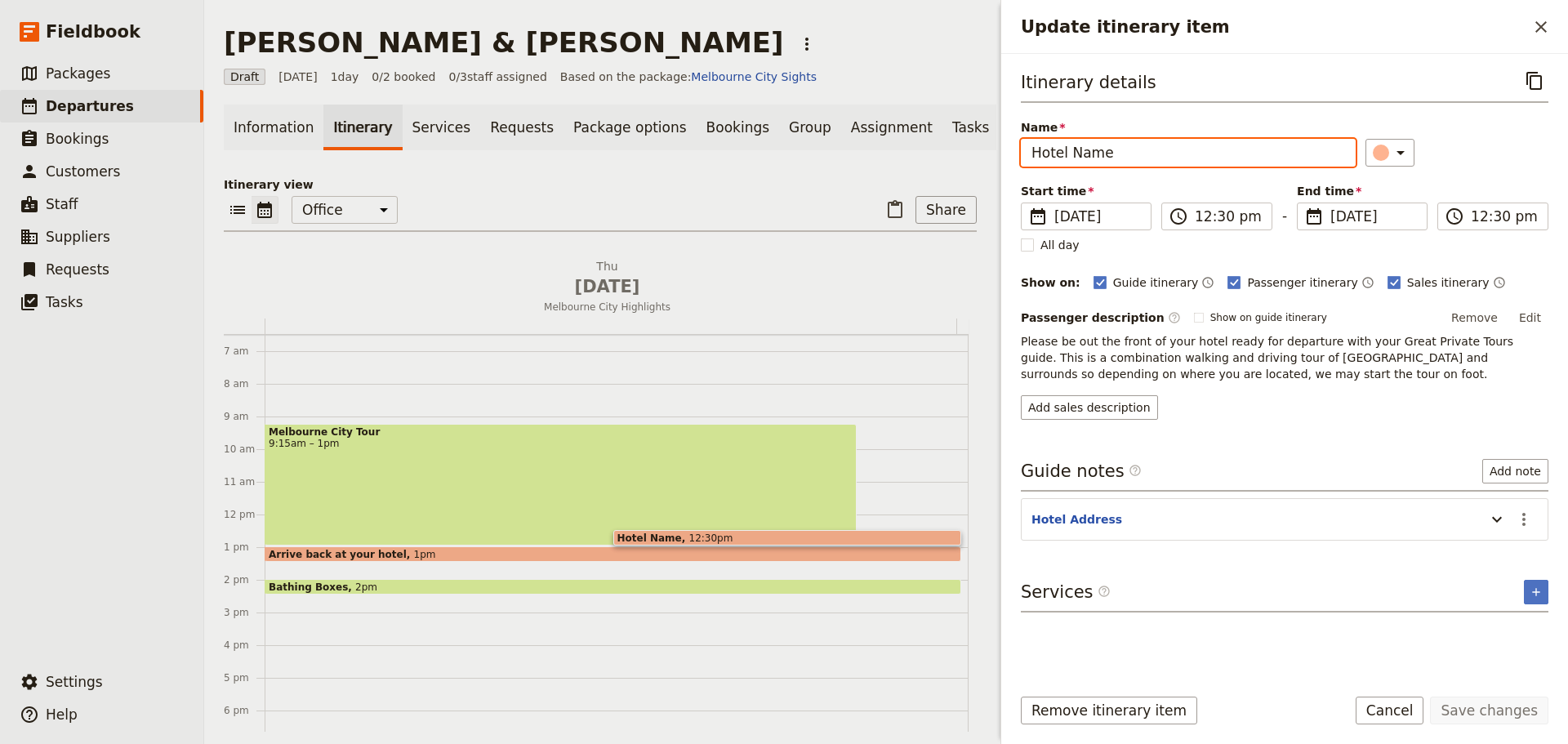
drag, startPoint x: 1116, startPoint y: 156, endPoint x: 948, endPoint y: 156, distance: 168.0
click at [948, 156] on div "[PERSON_NAME] & [PERSON_NAME] ​ Draft [DATE] 1 day 0/2 booked 0 / 3 staff assig…" at bounding box center [886, 372] width 1364 height 744
type input "Ritz Carlton [GEOGRAPHIC_DATA]"
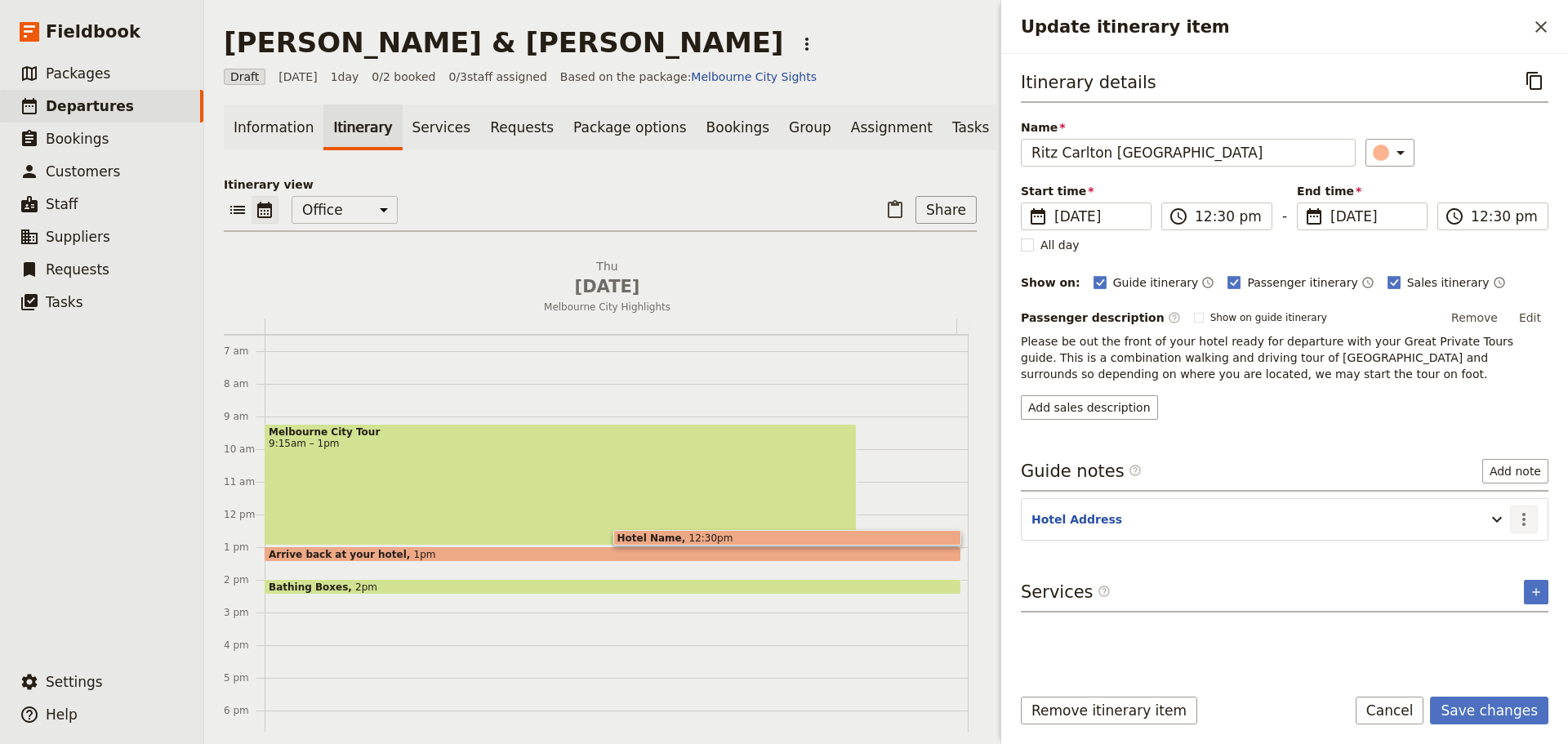
click at [1525, 516] on icon "Actions" at bounding box center [1523, 519] width 20 height 20
click at [1507, 556] on span "Edit note" at bounding box center [1488, 554] width 76 height 16
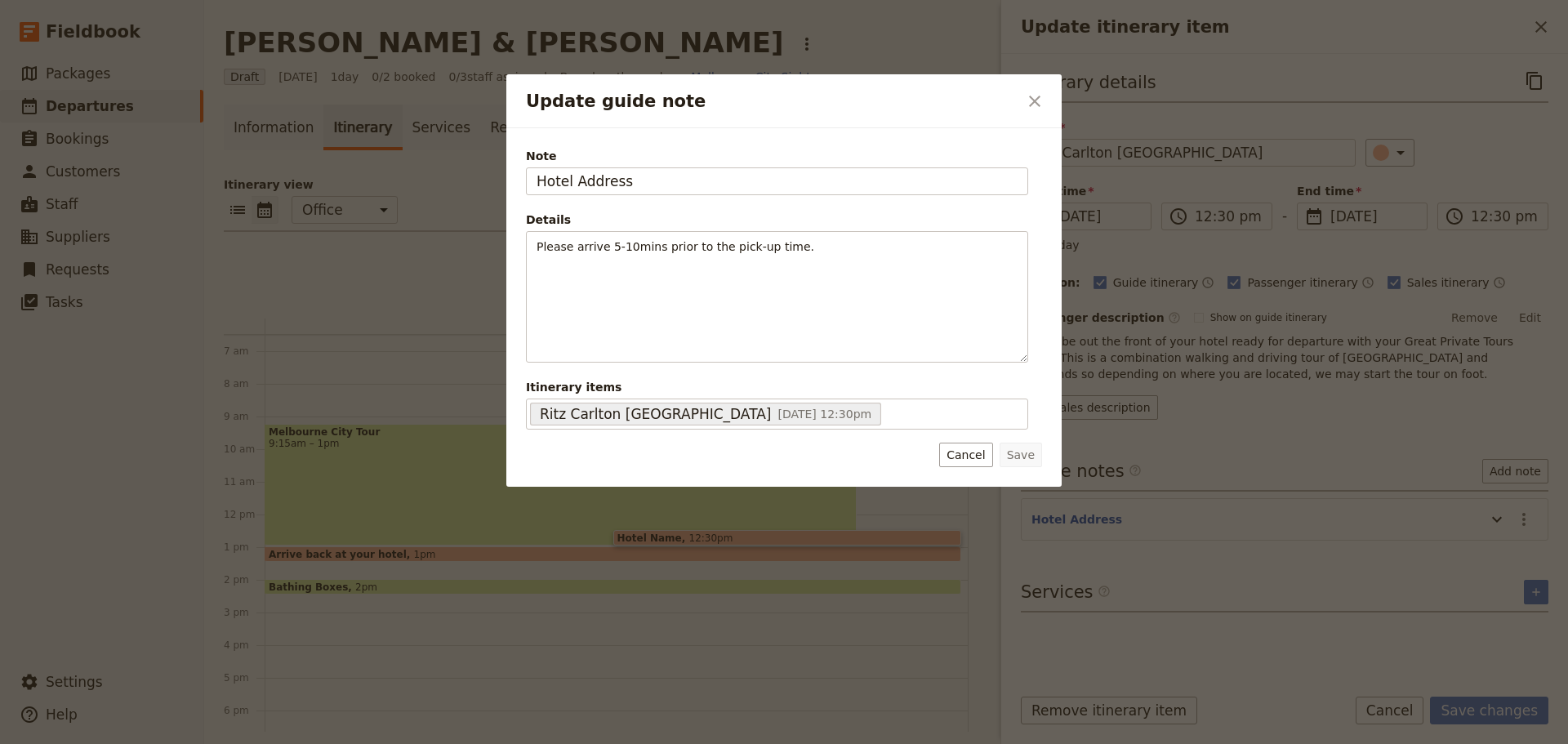
drag, startPoint x: 490, startPoint y: 173, endPoint x: 471, endPoint y: 142, distance: 36.4
click at [440, 743] on div "Update guide note ​ Note Hotel Address Details Please arrive 5-10mins prior to …" at bounding box center [784, 744] width 1568 height 0
type input "[STREET_ADDRESS]"
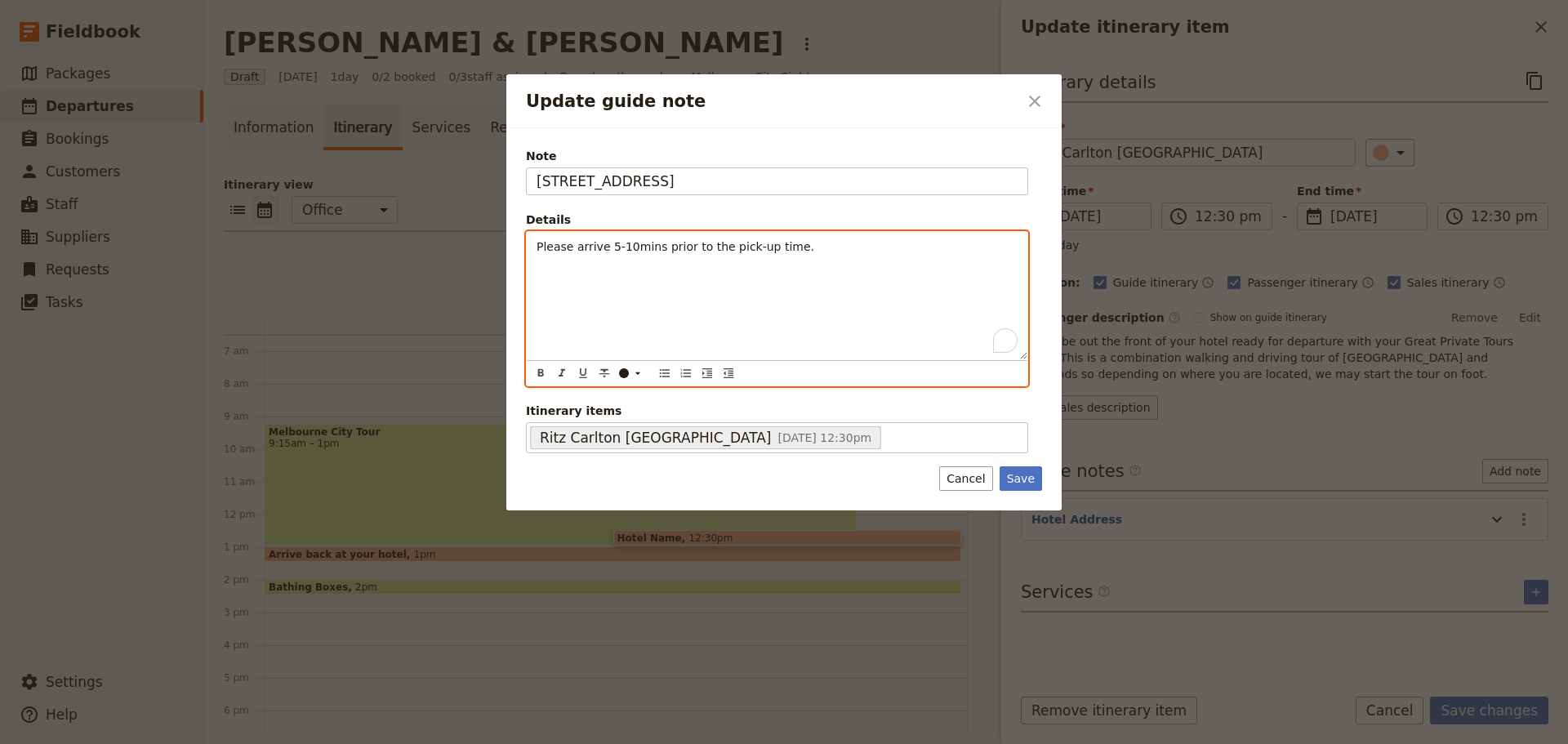
click at [835, 250] on p "Please arrive 5-10mins prior to the pick-up time." at bounding box center [776, 246] width 481 height 16
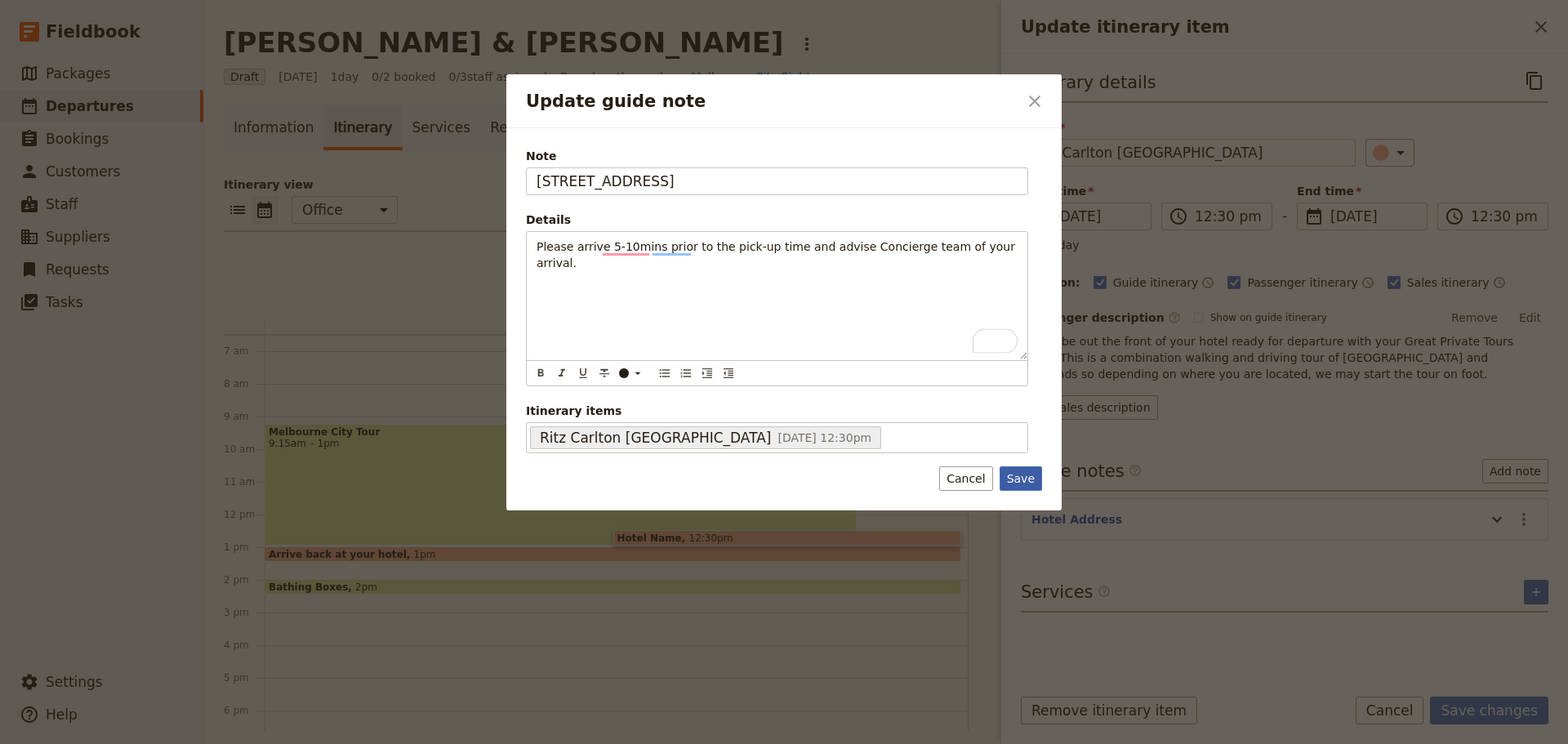
click at [1017, 475] on button "Save" at bounding box center [1020, 478] width 42 height 24
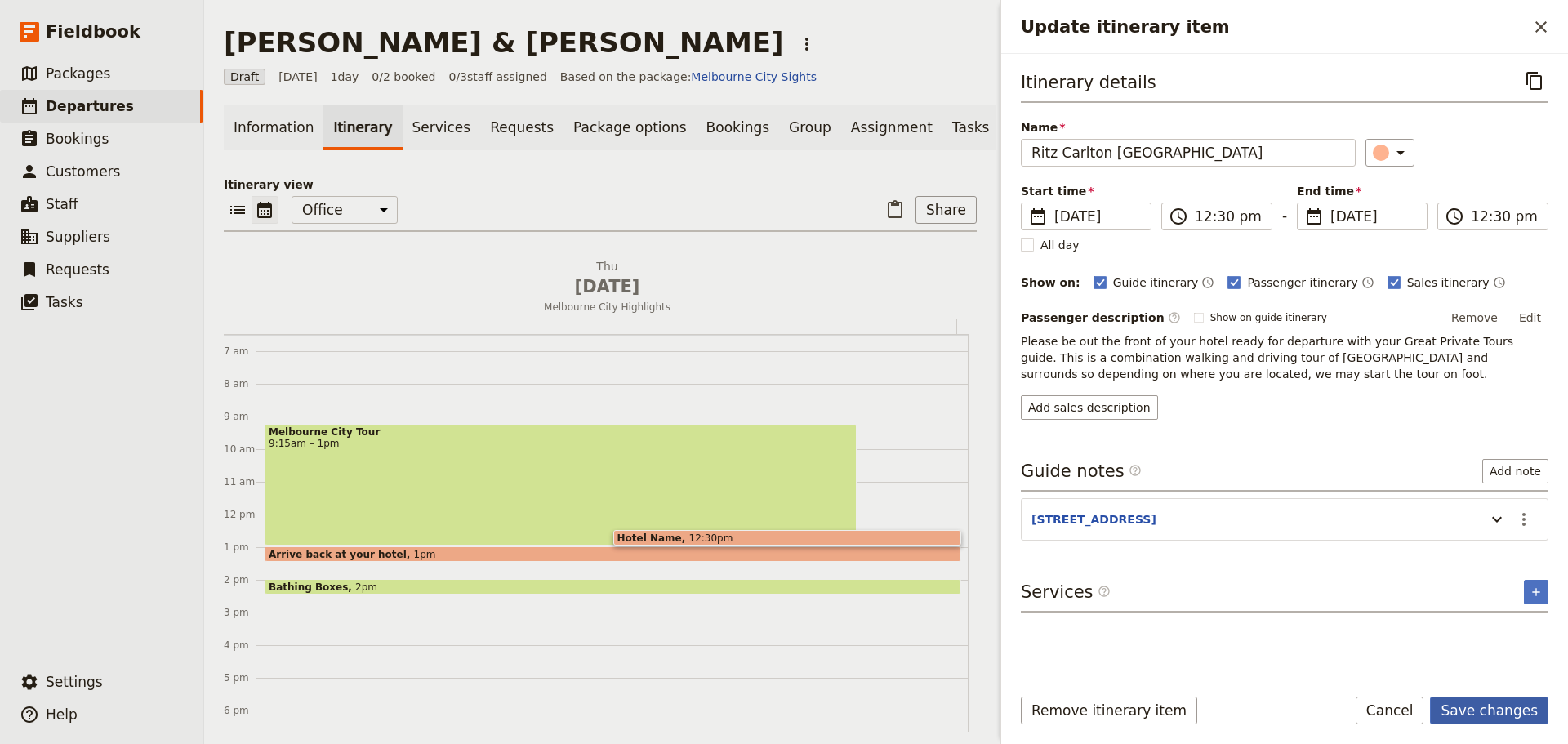
click at [1503, 721] on button "Save changes" at bounding box center [1488, 710] width 118 height 28
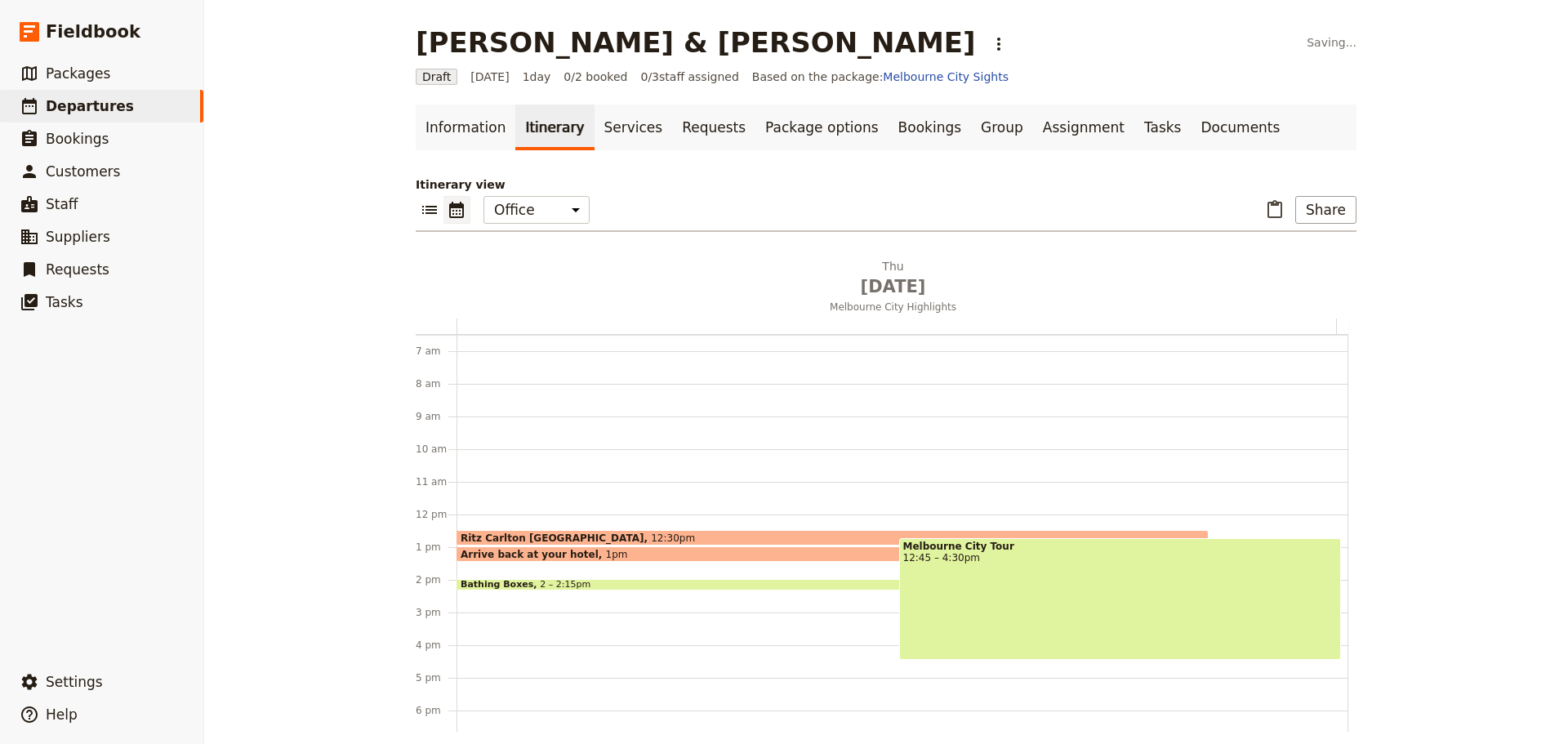
click at [516, 588] on span at bounding box center [832, 586] width 751 height 7
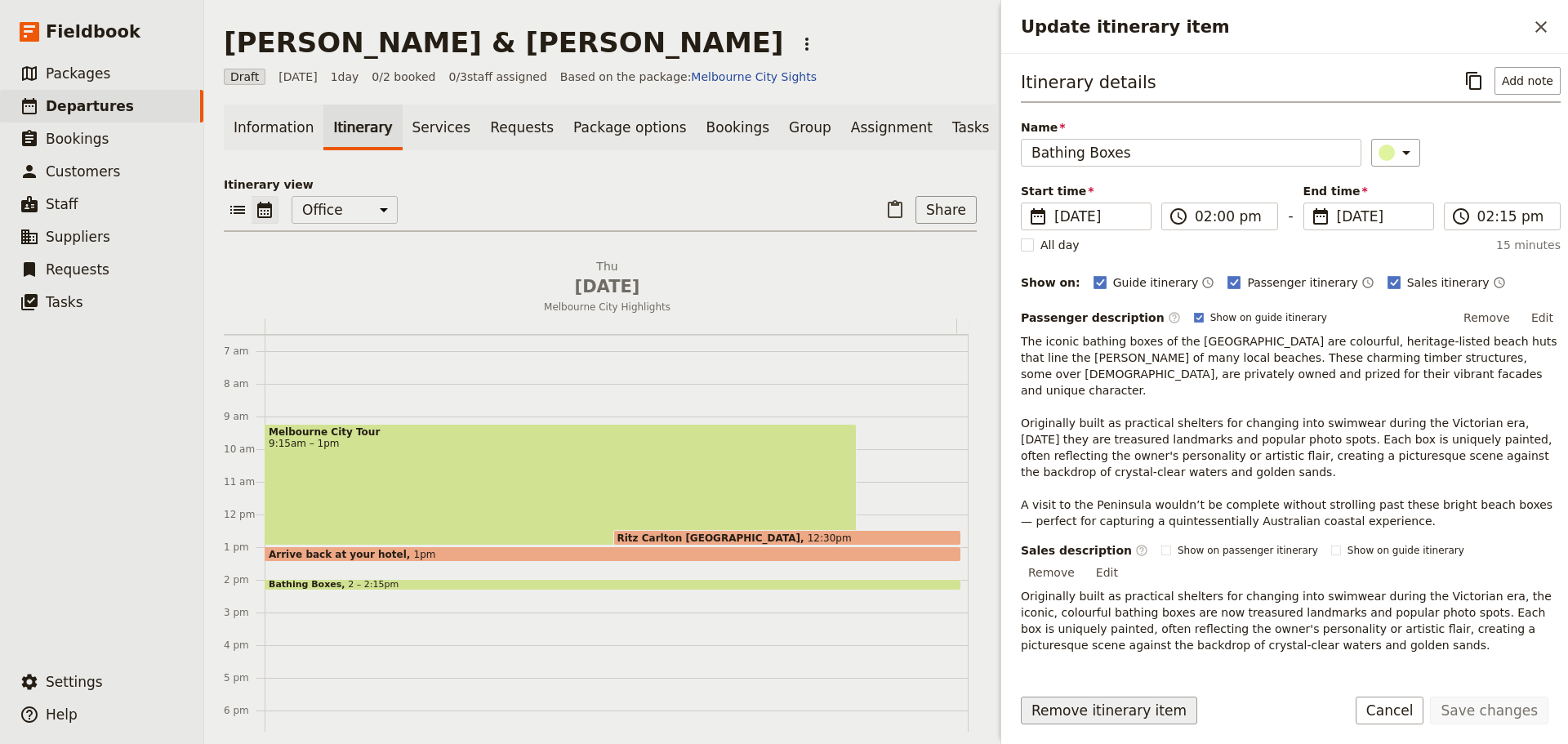
click at [1113, 707] on button "Remove itinerary item" at bounding box center [1109, 710] width 176 height 28
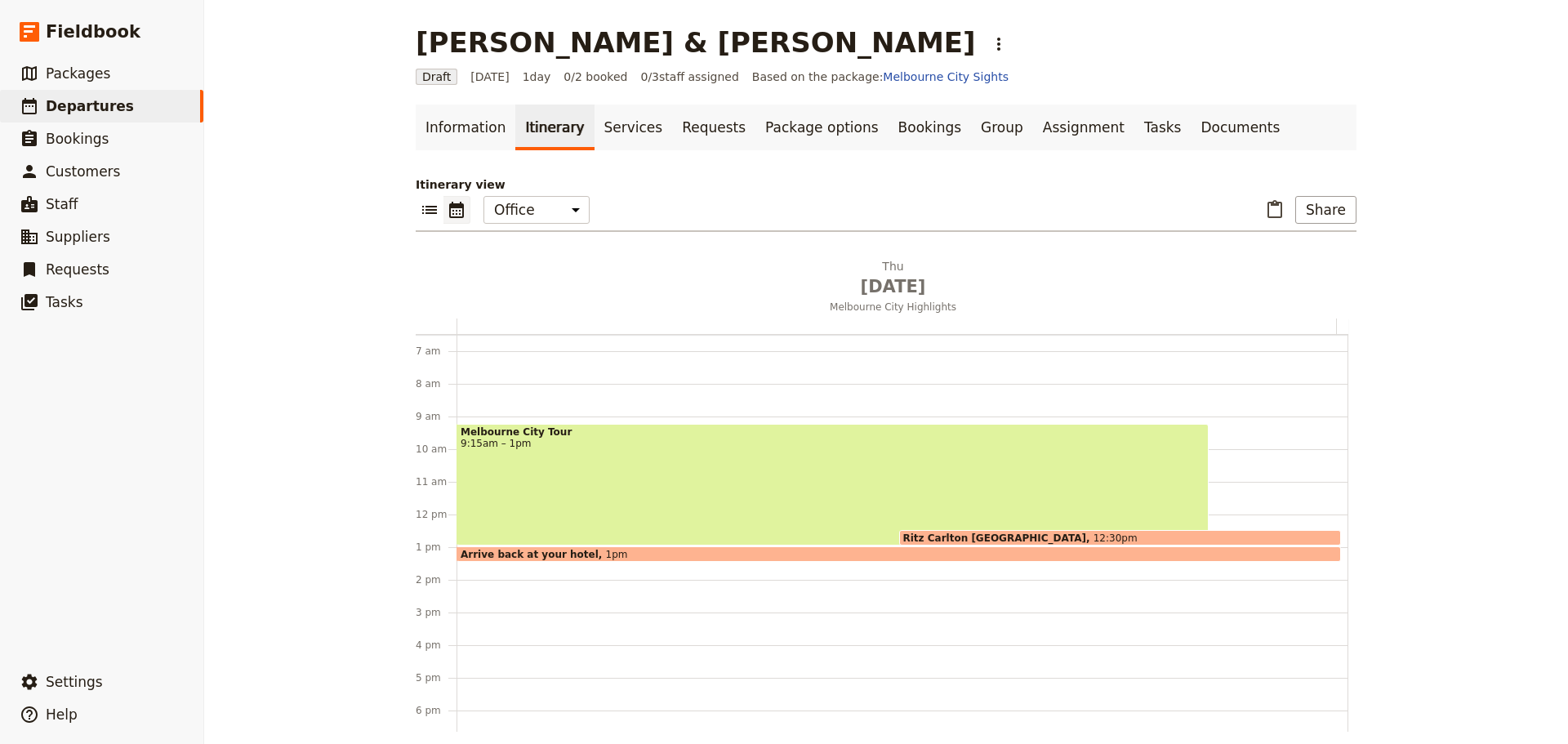
click at [547, 547] on div "Arrive back at your hotel 1pm" at bounding box center [898, 554] width 884 height 16
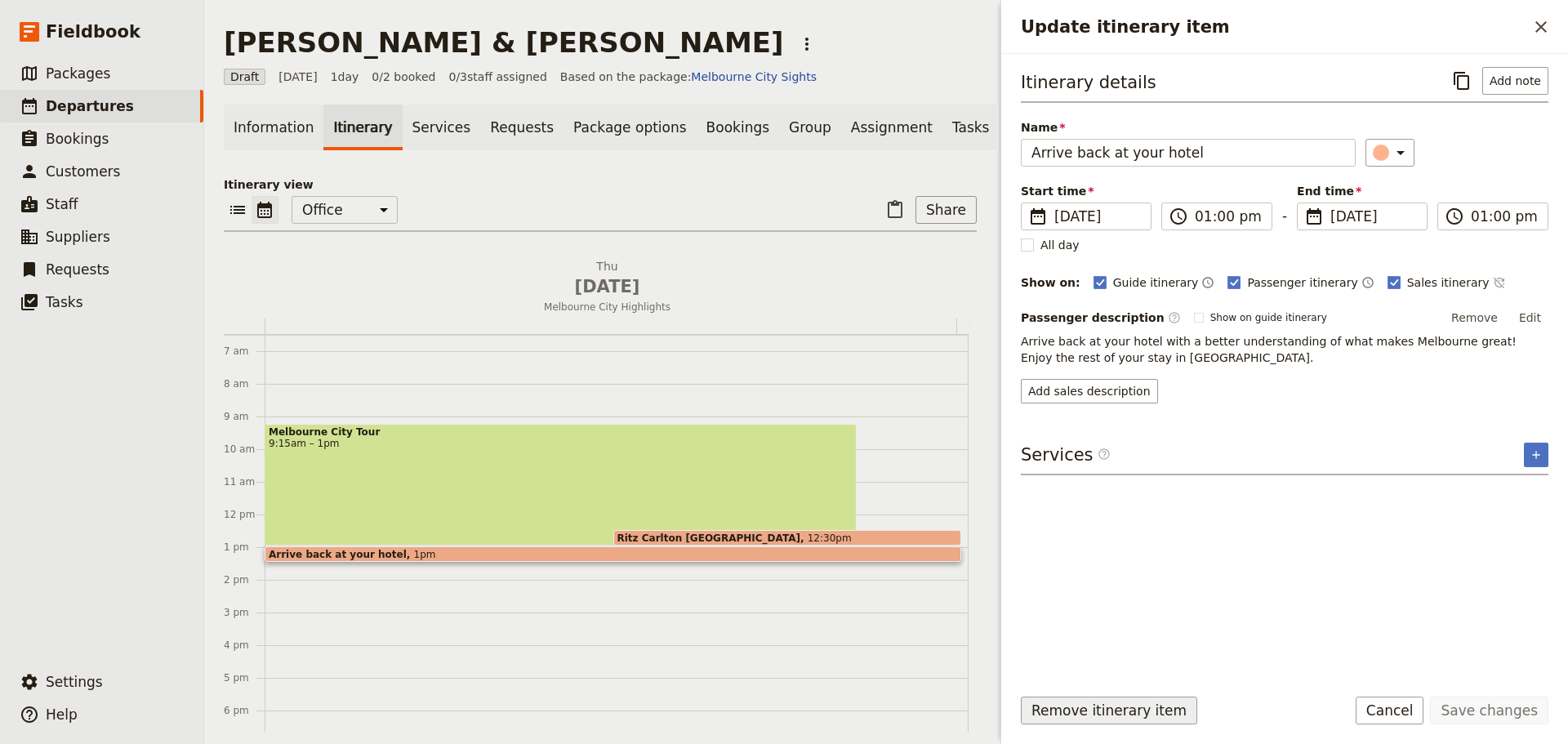
click at [1050, 707] on button "Remove itinerary item" at bounding box center [1109, 710] width 176 height 28
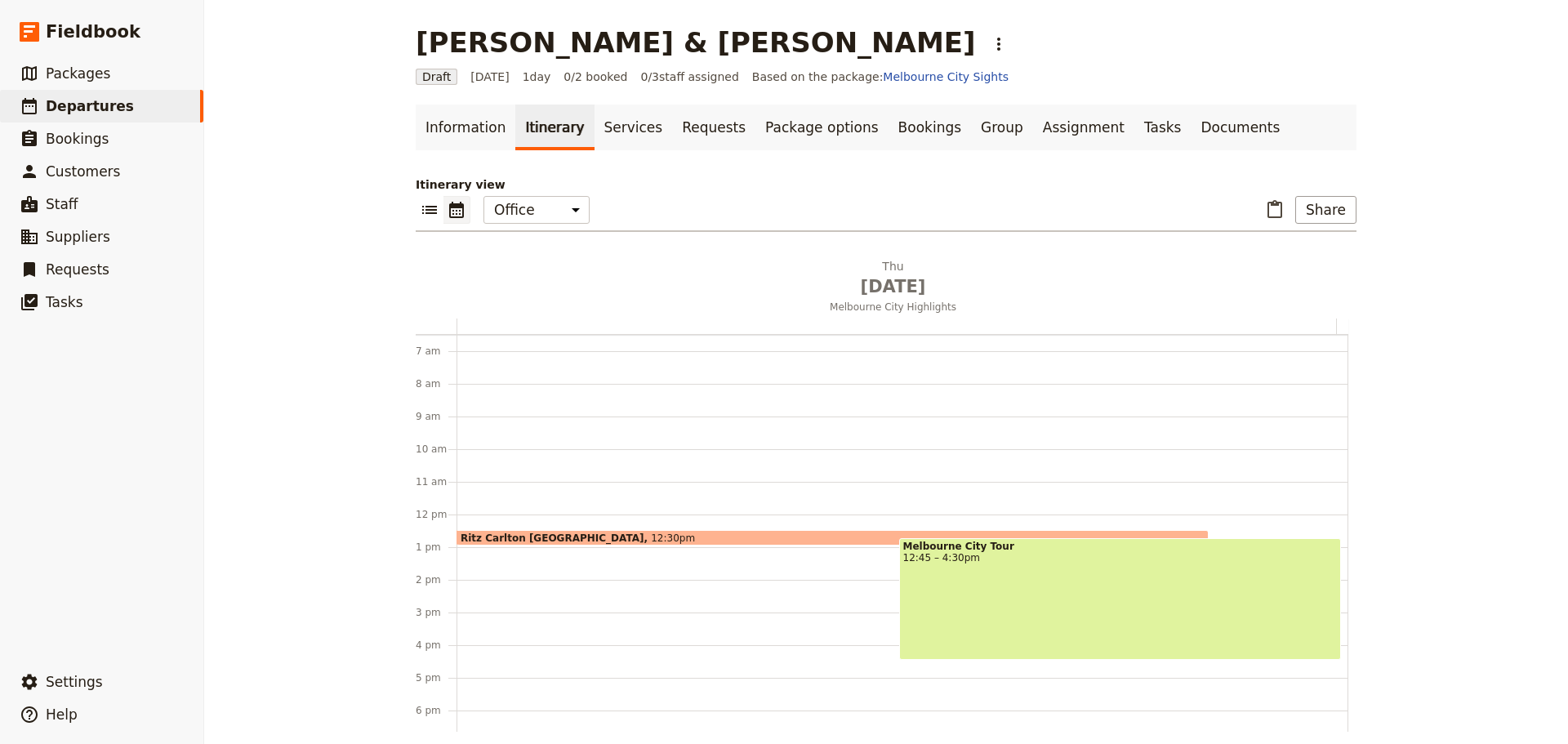
click at [1033, 575] on div "Melbourne City Tour 12:45 – 4:30pm" at bounding box center [1120, 599] width 442 height 122
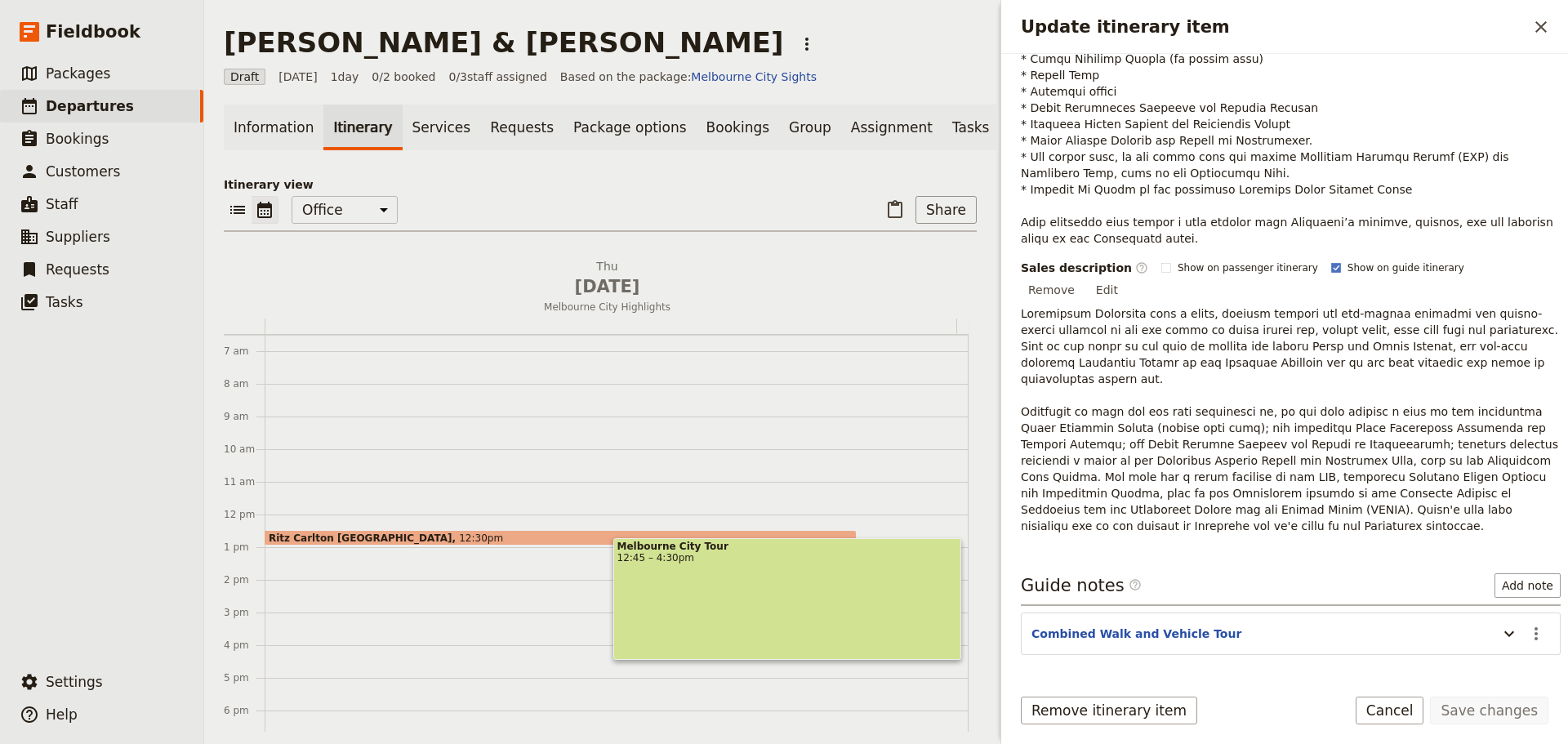
scroll to position [450, 0]
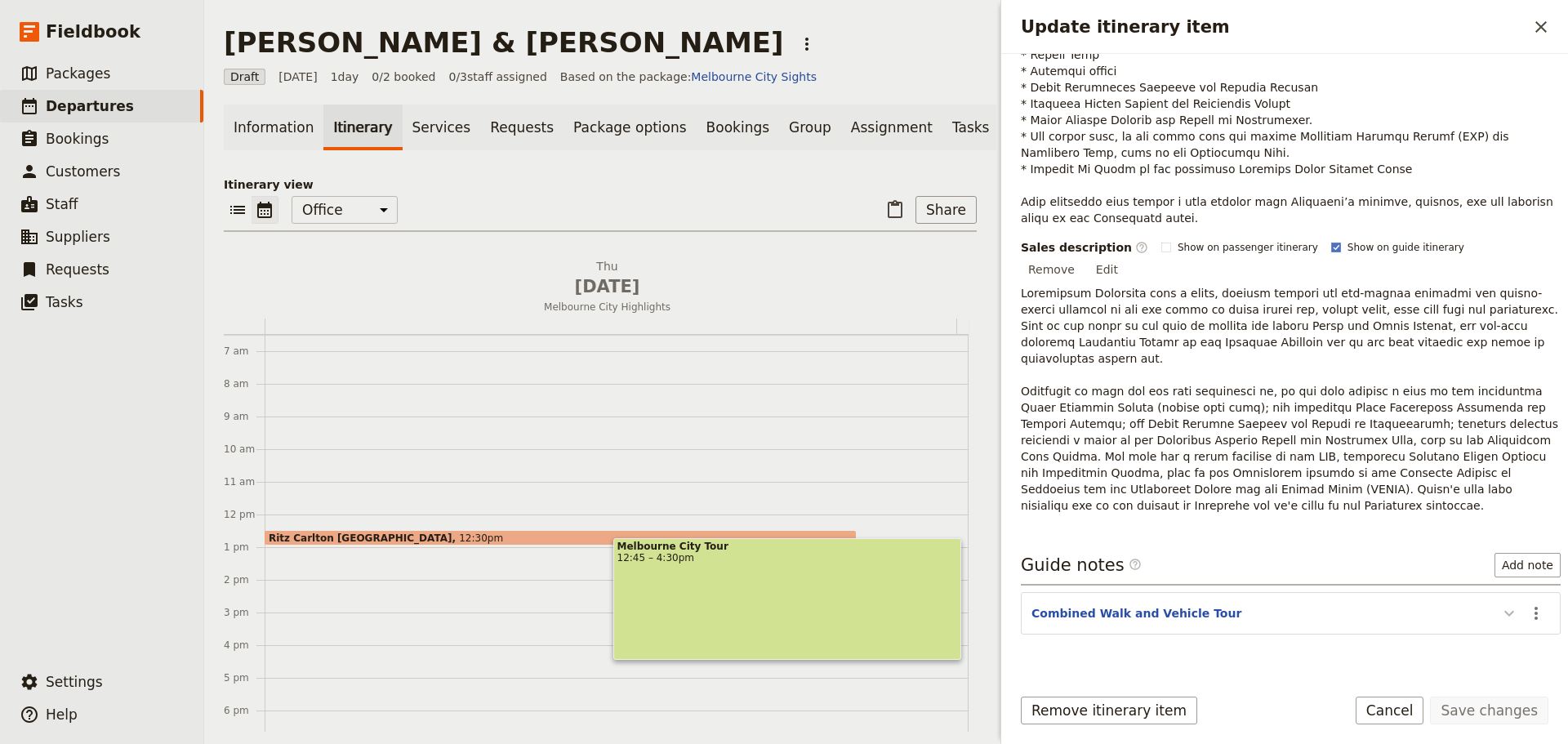
click at [1503, 603] on icon "Update itinerary item" at bounding box center [1508, 613] width 20 height 20
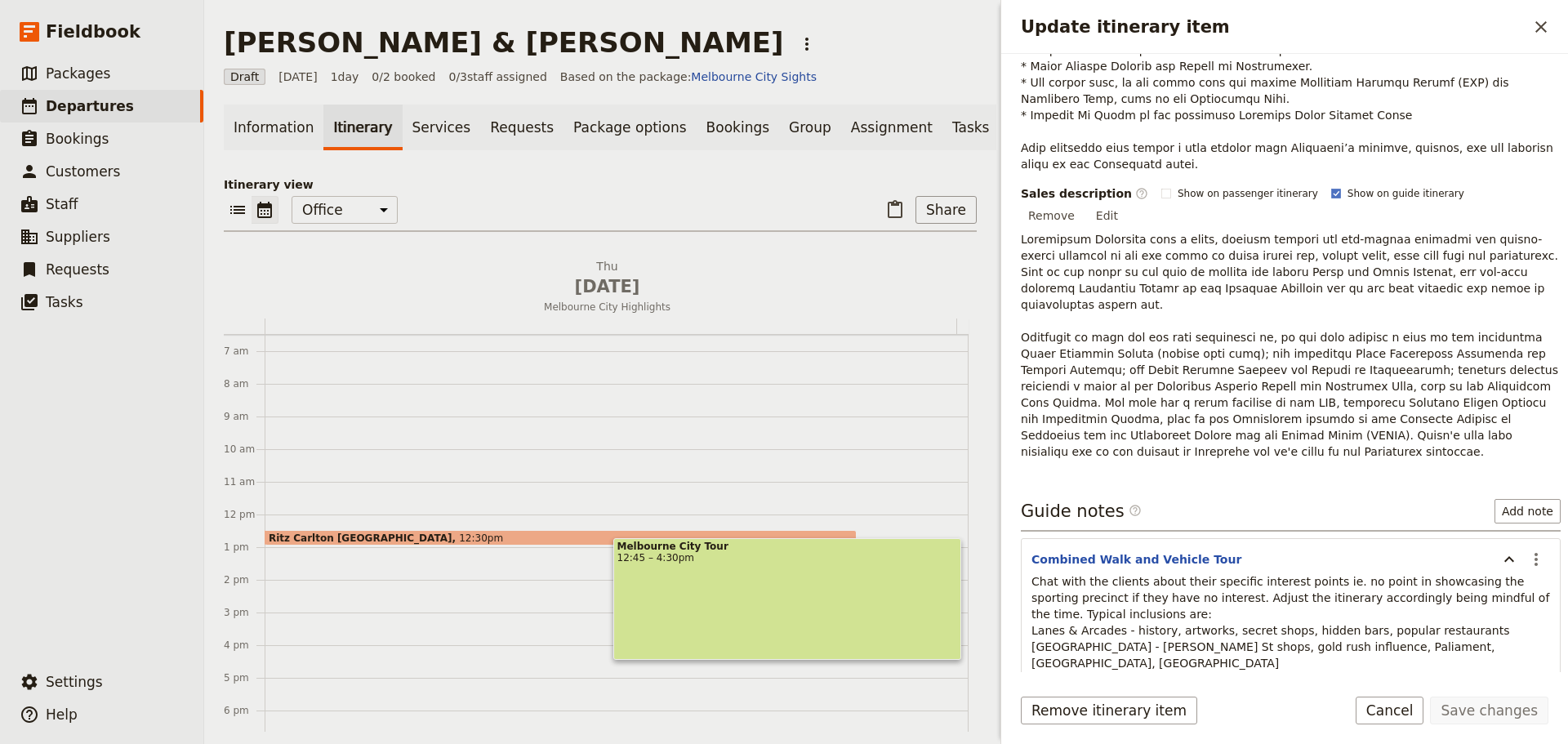
scroll to position [688, 0]
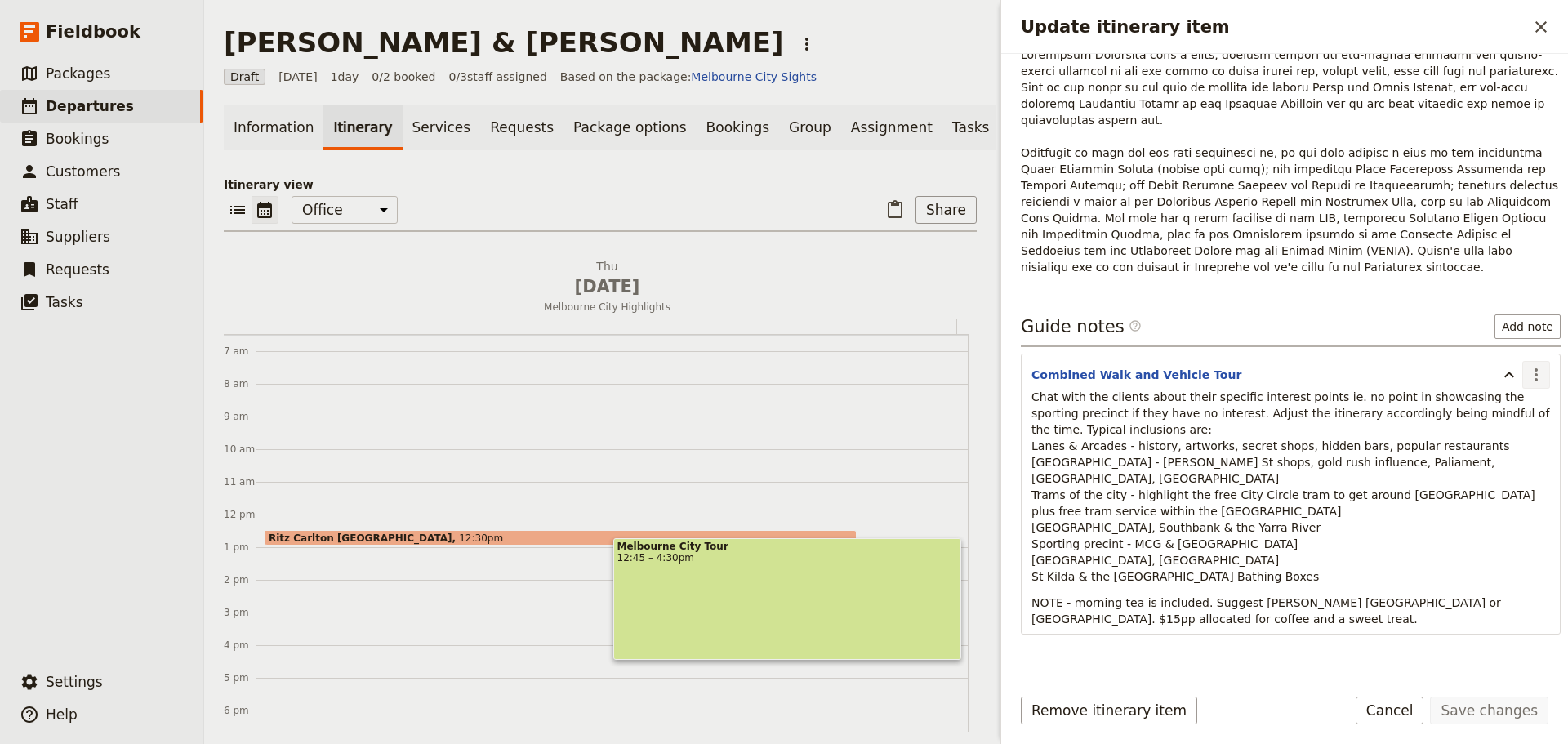
click at [1534, 368] on icon "Actions" at bounding box center [1535, 375] width 3 height 13
click at [1517, 374] on span "Edit note" at bounding box center [1488, 375] width 76 height 16
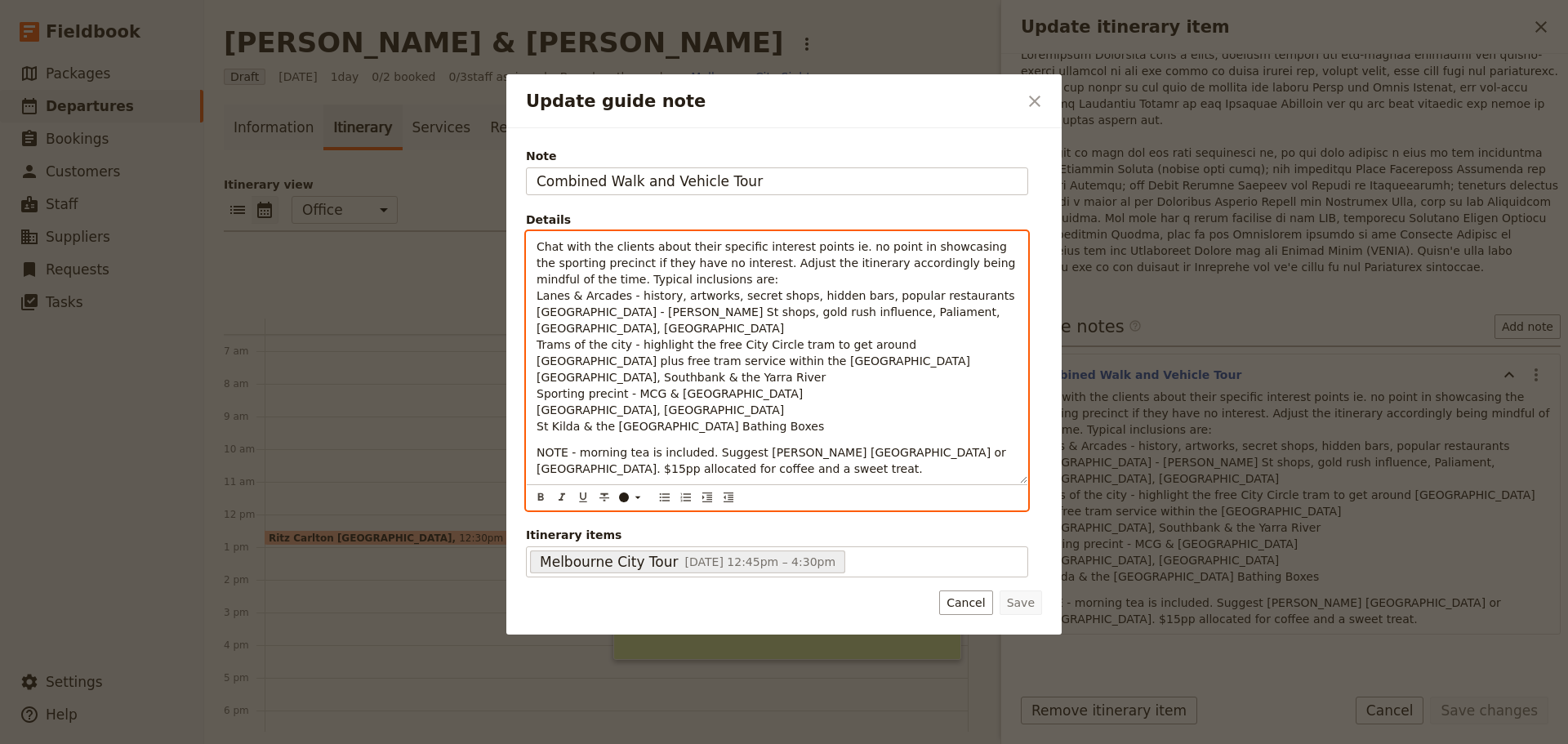
click at [747, 262] on span "Chat with the clients about their specific interest points ie. no point in show…" at bounding box center [777, 262] width 483 height 46
click at [749, 266] on span "Chat with the clients about their specific interest points ie. no point in show…" at bounding box center [777, 262] width 483 height 46
click at [701, 264] on span "Chat with the clients about their specific interest points ie. no point in show…" at bounding box center [777, 262] width 483 height 46
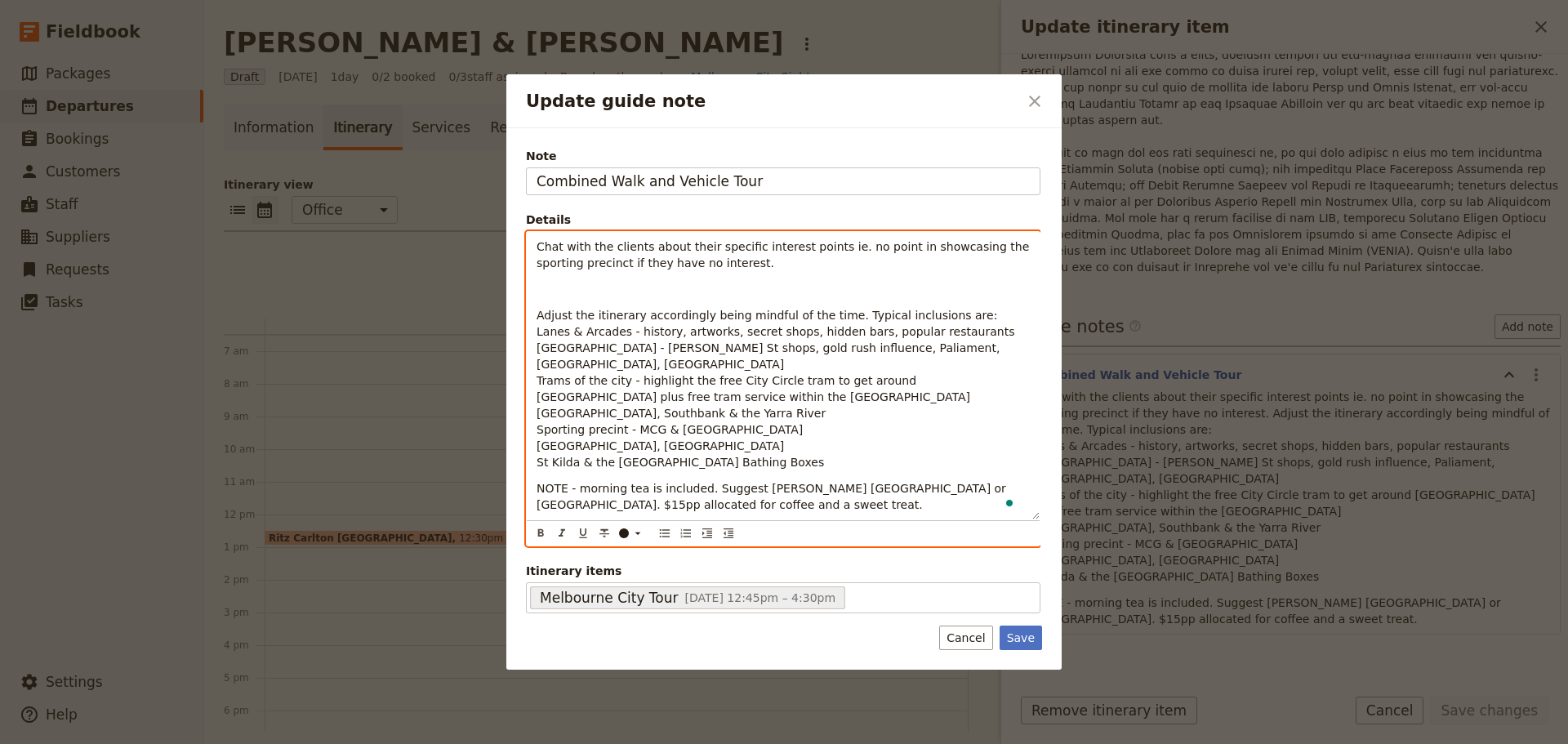
click at [729, 264] on p "Chat with the clients about their specific interest points ie. no point in show…" at bounding box center [783, 254] width 493 height 33
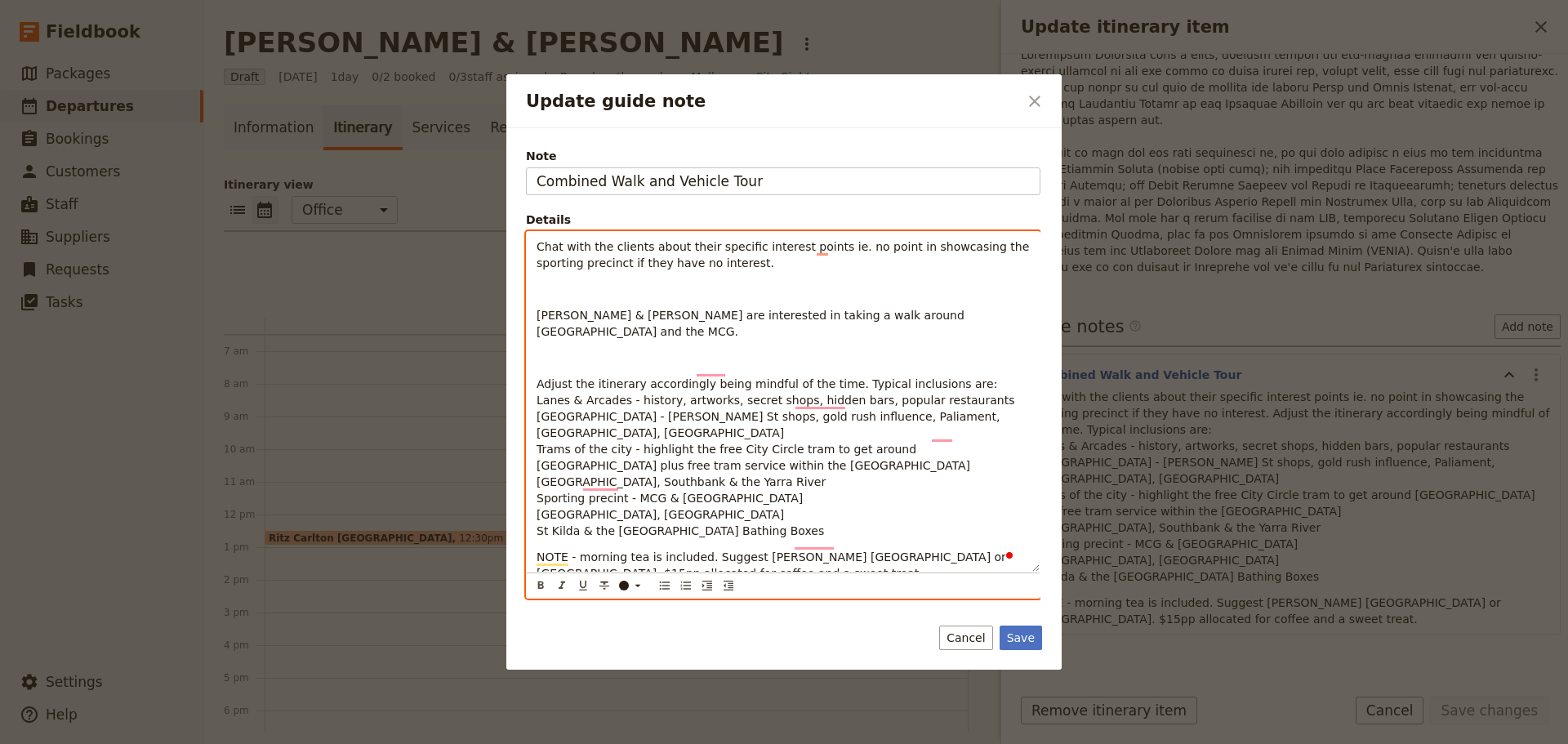
click at [687, 292] on p "To enrich screen reader interactions, please activate Accessibility in Grammarl…" at bounding box center [783, 289] width 493 height 16
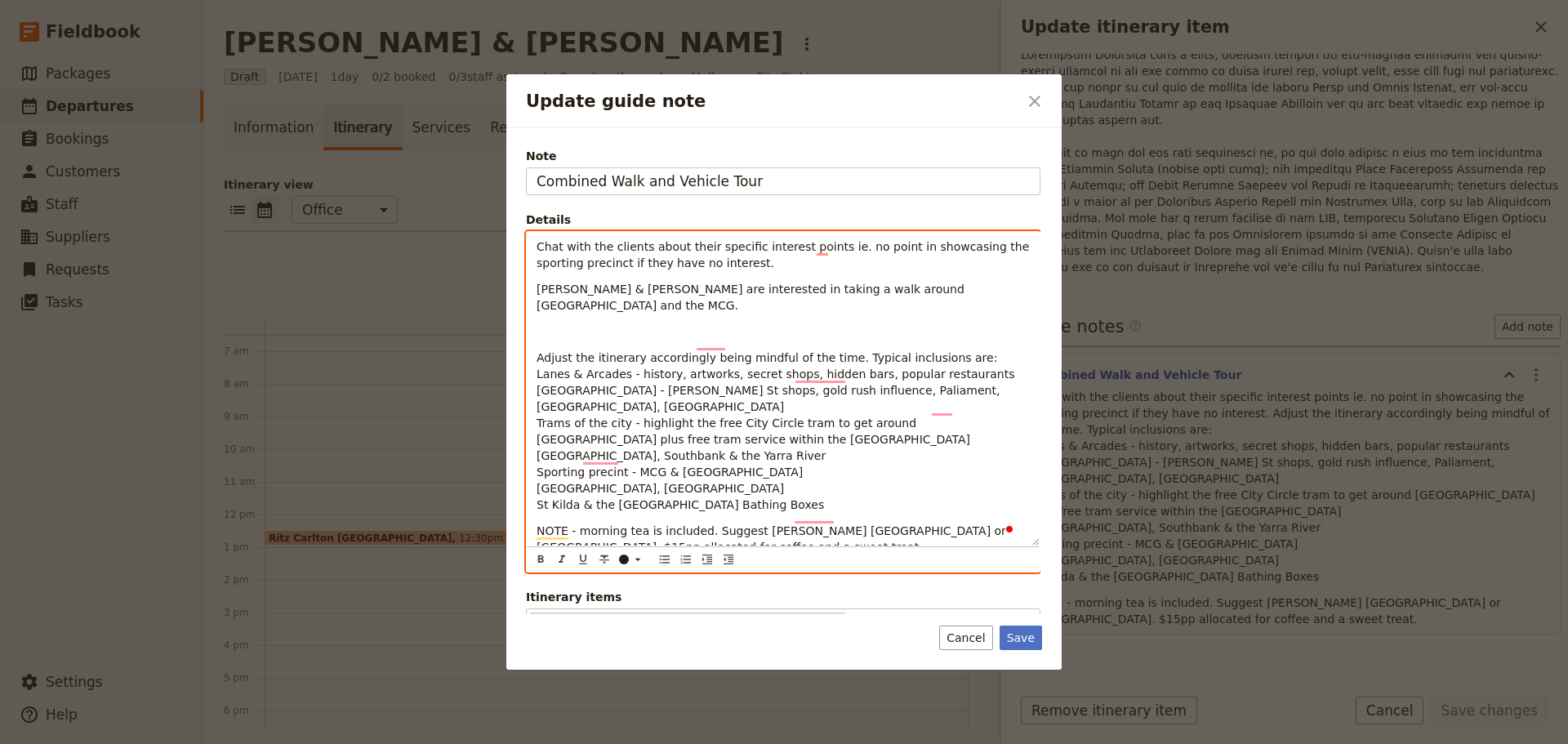
click at [684, 323] on p "To enrich screen reader interactions, please activate Accessibility in Grammarl…" at bounding box center [783, 331] width 493 height 16
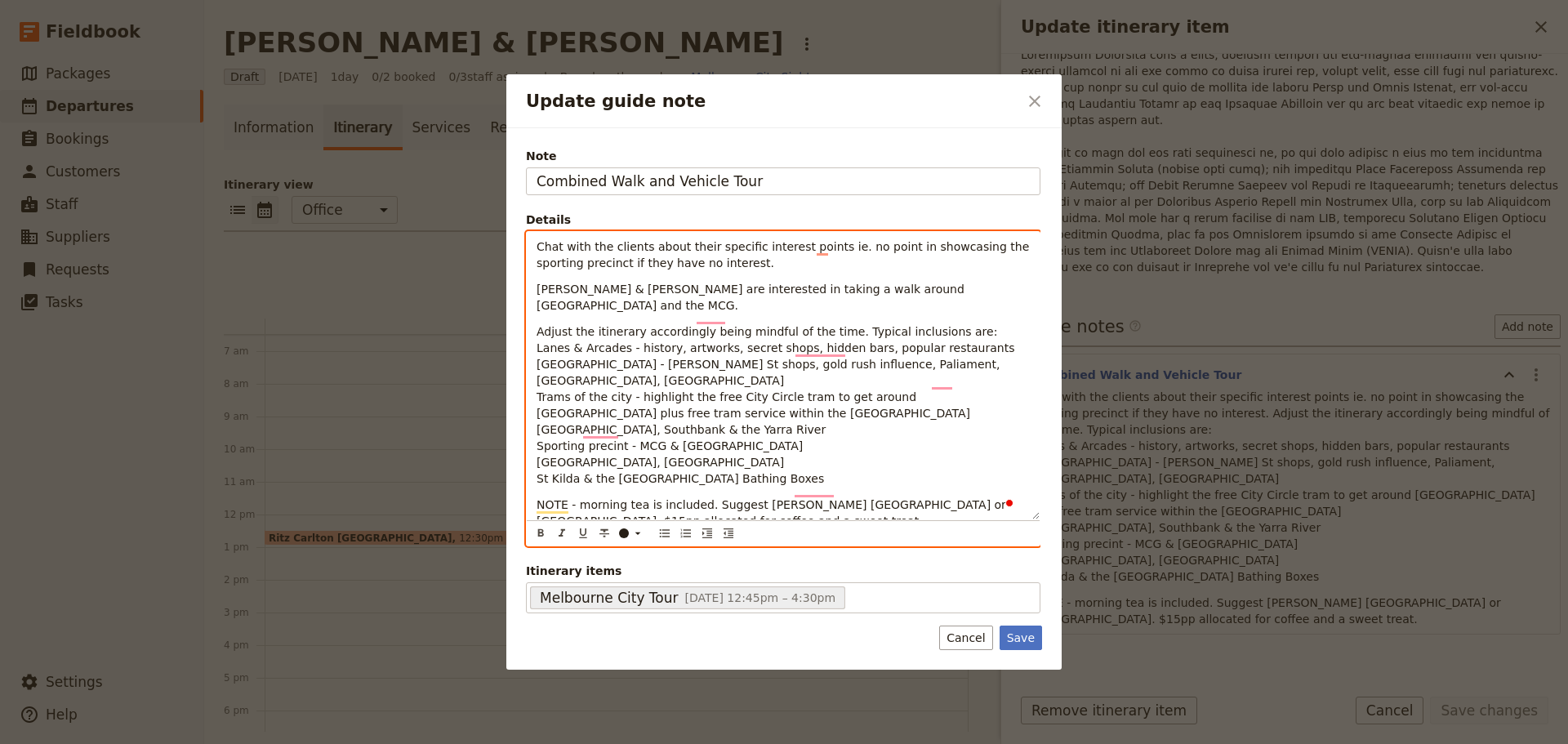
click at [994, 294] on p "[PERSON_NAME] & [PERSON_NAME] are interested in taking a walk around [GEOGRAPHI…" at bounding box center [783, 297] width 493 height 33
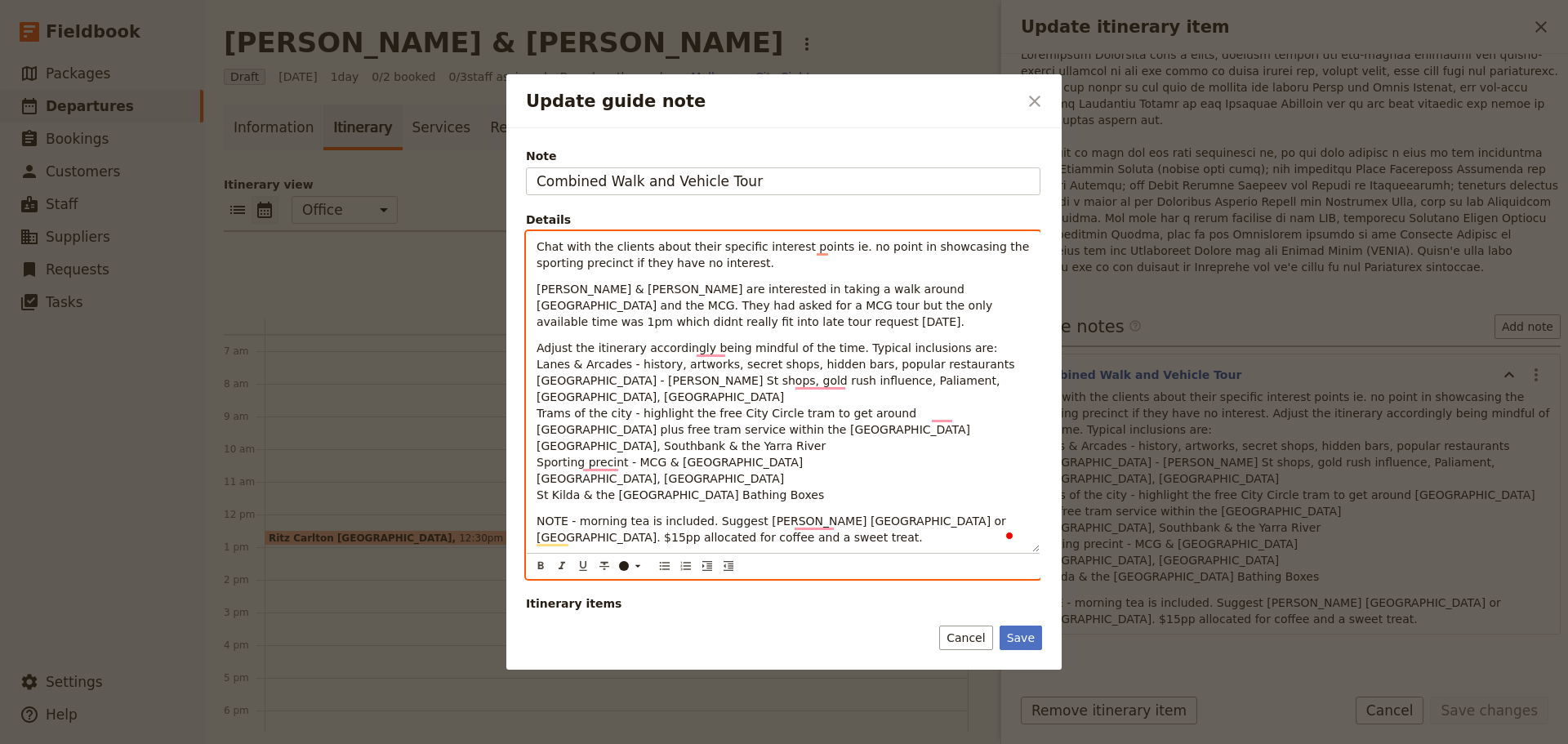
click at [832, 350] on span "Adjust the itinerary accordingly being mindful of the time. Typical inclusions …" at bounding box center [766, 348] width 460 height 13
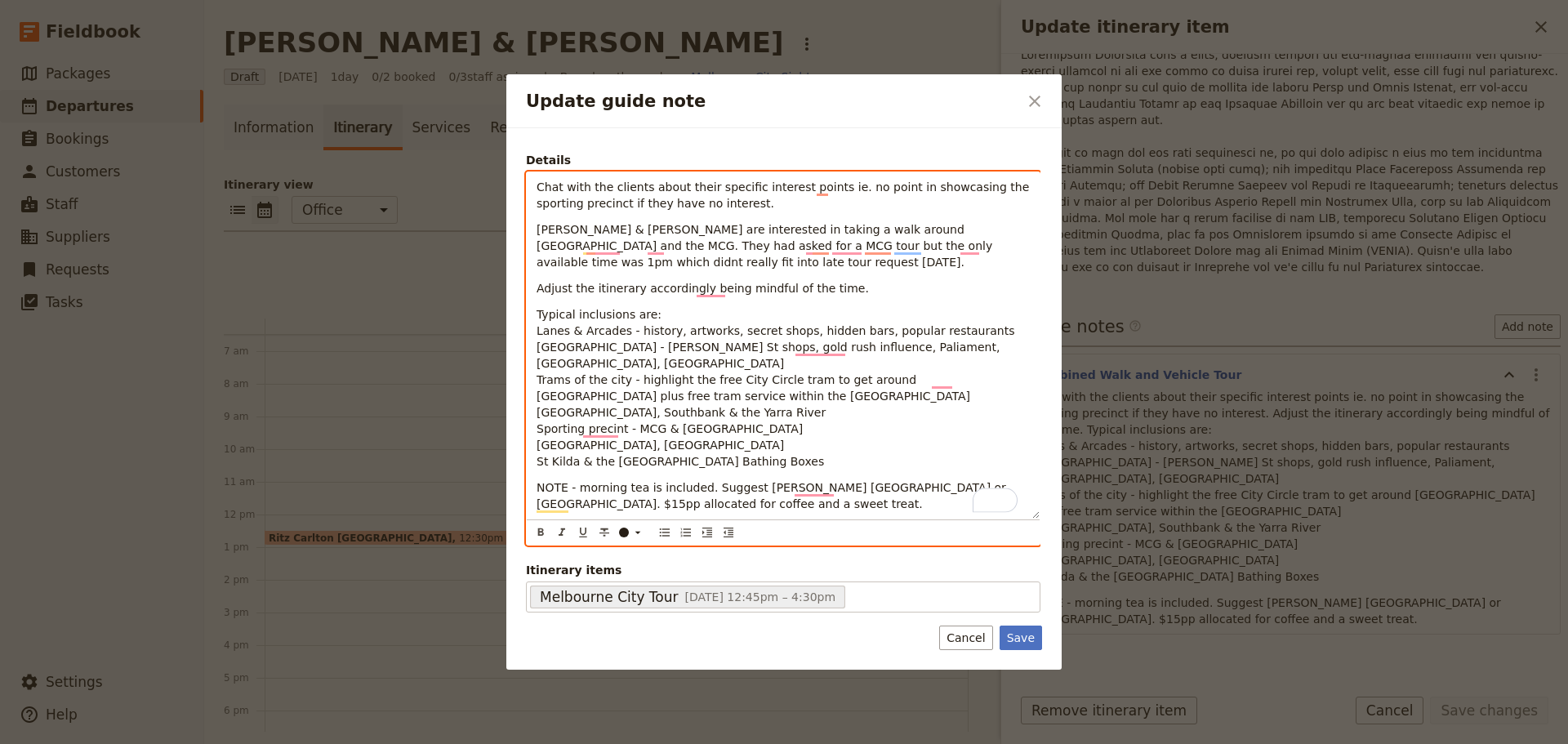
scroll to position [60, 0]
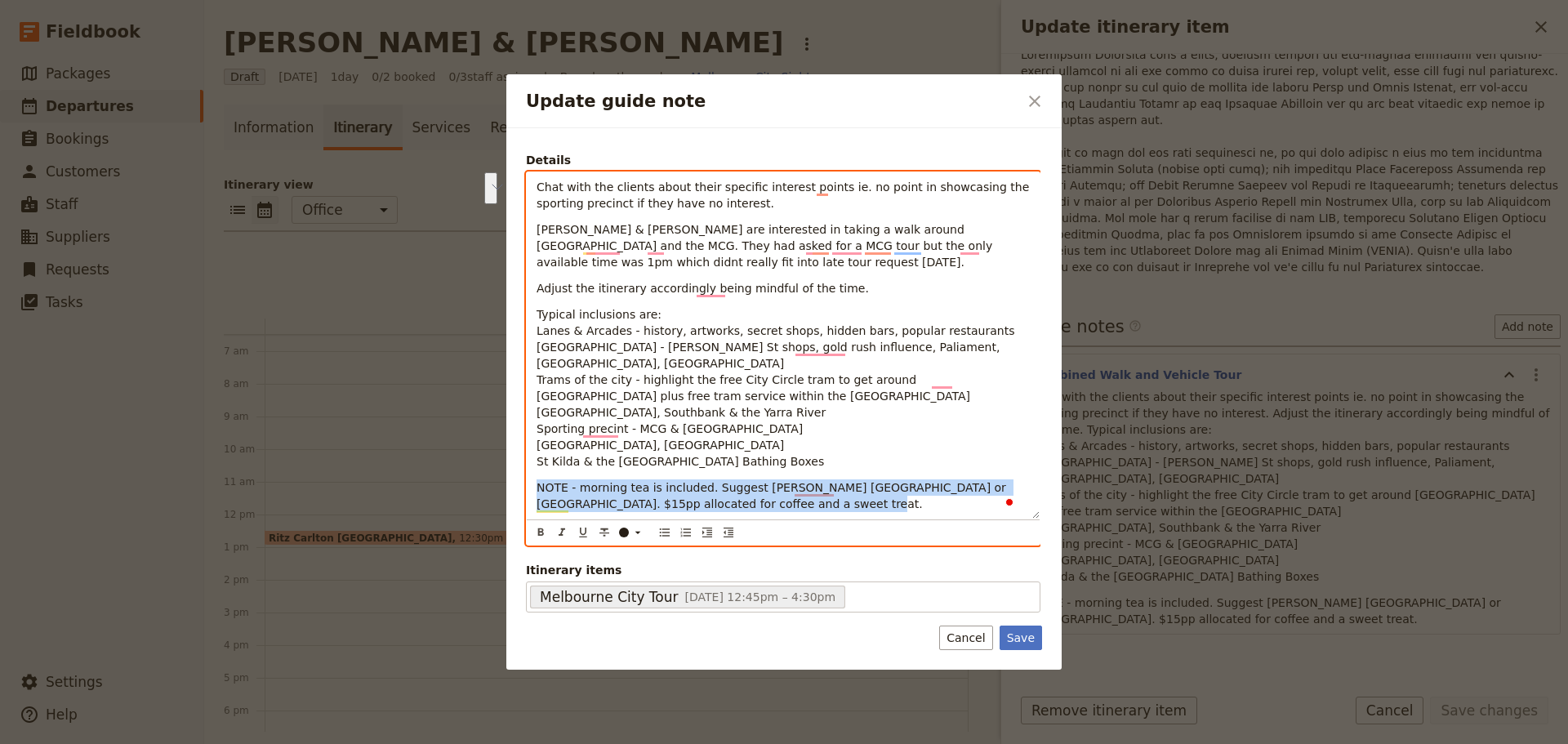
drag, startPoint x: 765, startPoint y: 501, endPoint x: 532, endPoint y: 492, distance: 233.2
click at [532, 492] on div "Chat with the clients about their specific interest points ie. no point in show…" at bounding box center [783, 345] width 513 height 346
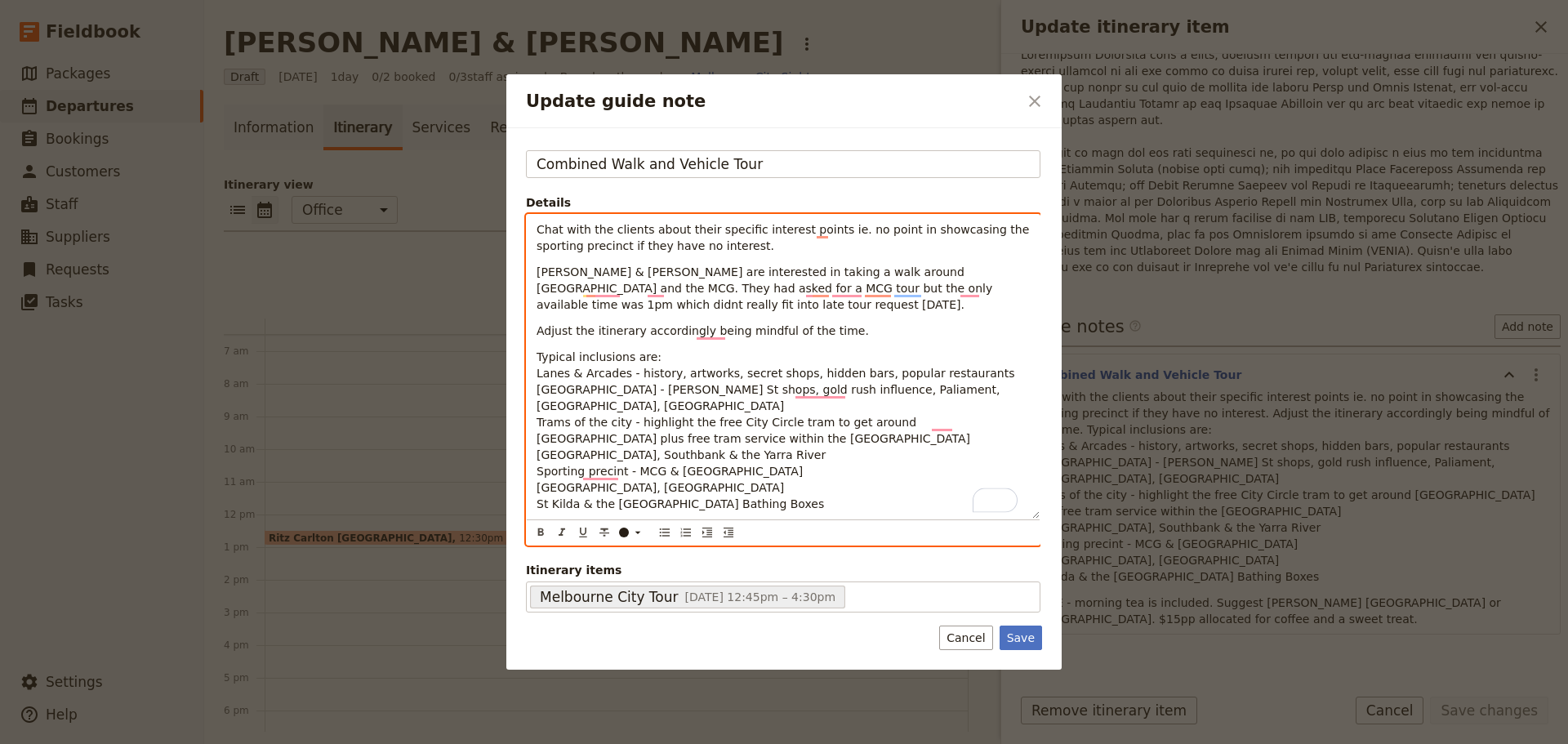
scroll to position [17, 0]
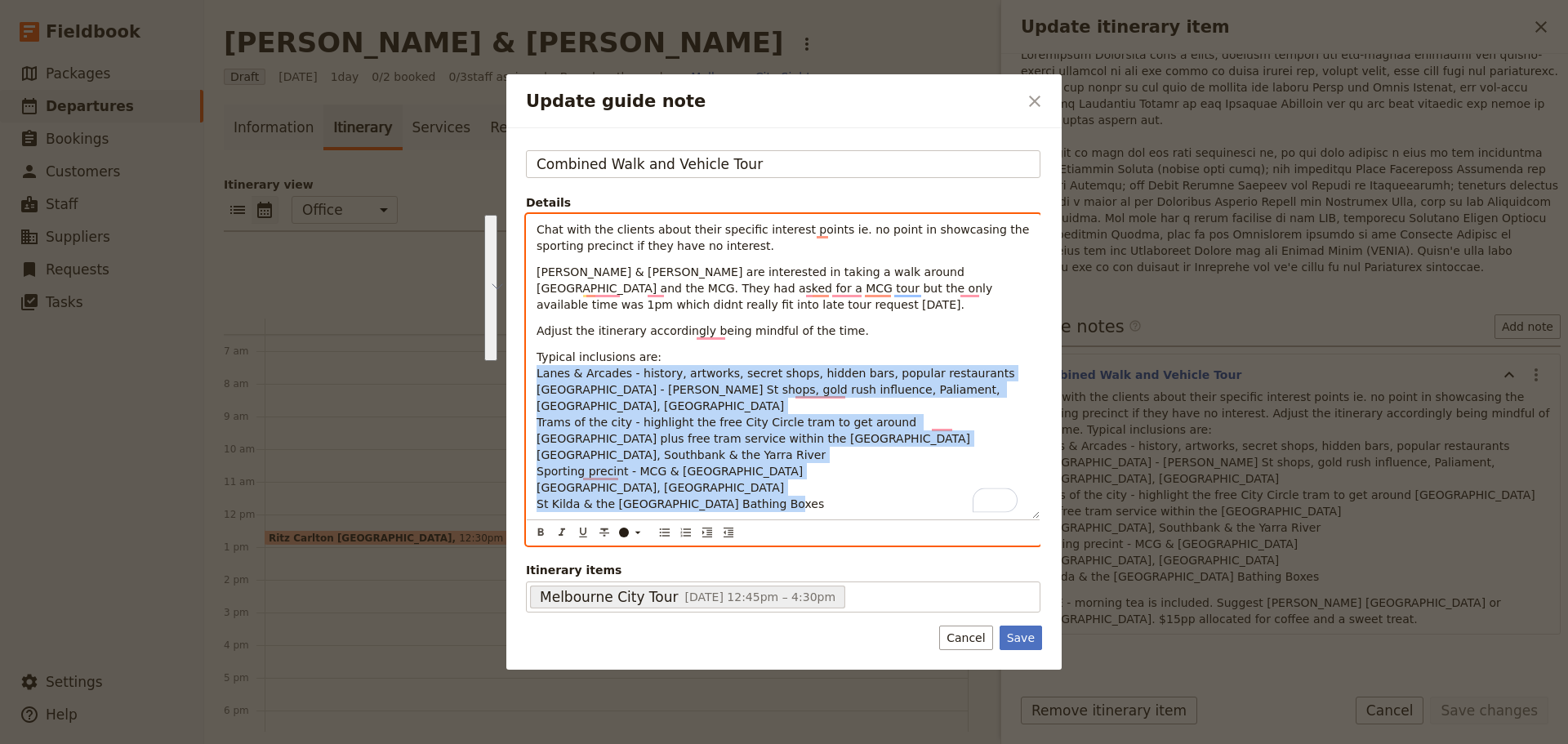
drag, startPoint x: 770, startPoint y: 503, endPoint x: 519, endPoint y: 379, distance: 280.0
click at [519, 379] on div "Note Combined Walk and Vehicle Tour Details Chat with the clients about their s…" at bounding box center [784, 399] width 555 height 542
click at [662, 533] on icon "Bulleted list" at bounding box center [665, 532] width 13 height 13
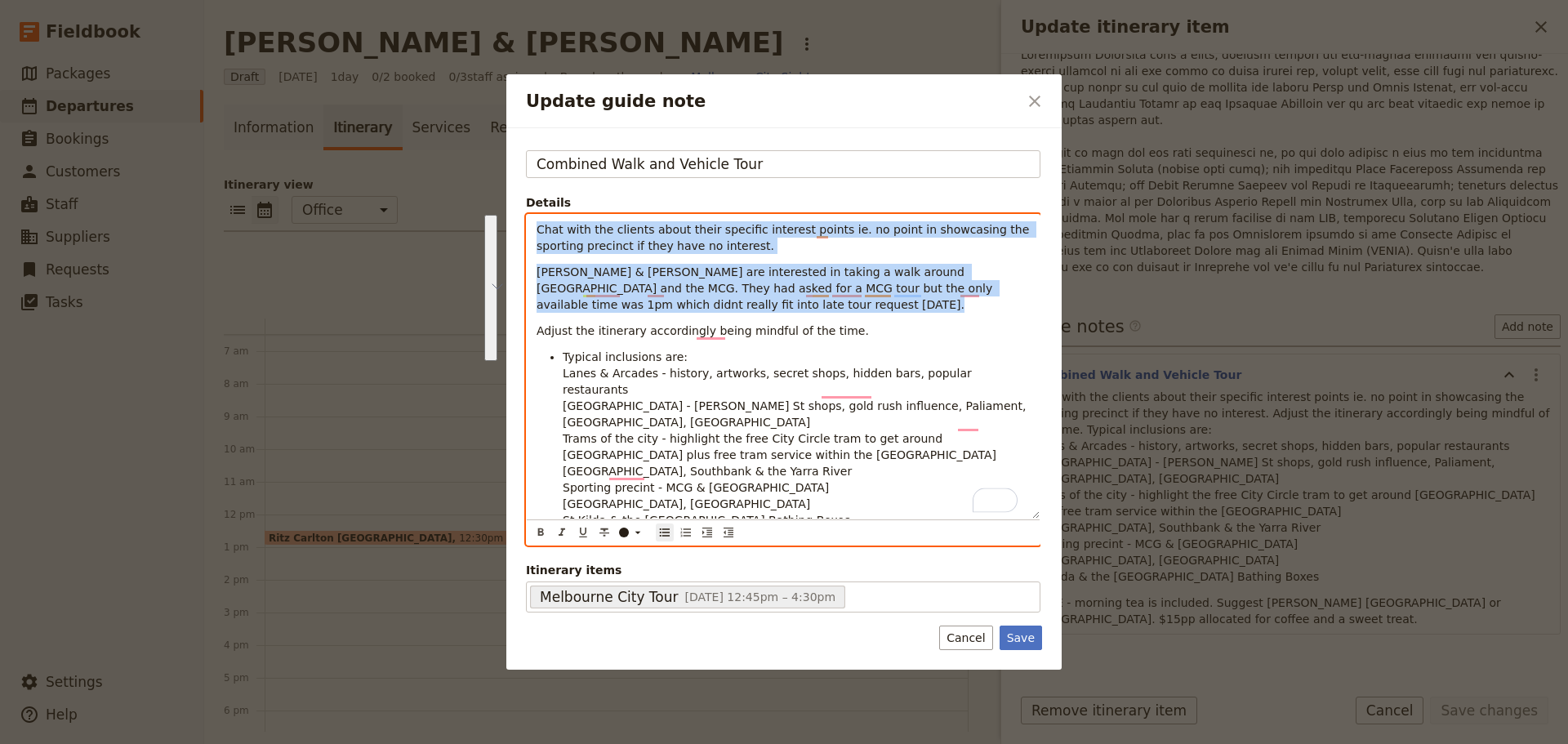
click at [574, 432] on span "Trams of the city - highlight the free City Circle tram to get around [GEOGRAPH…" at bounding box center [779, 446] width 434 height 29
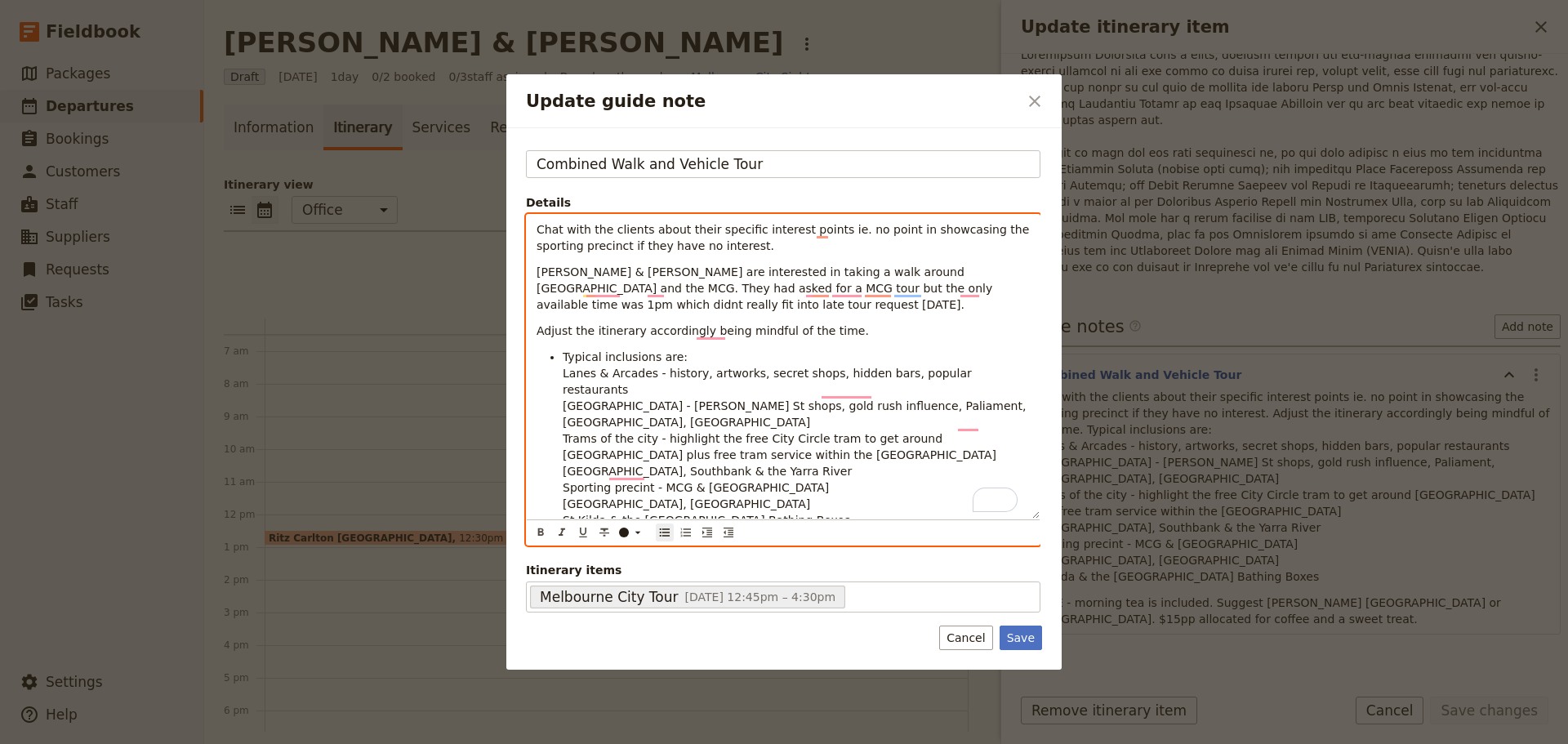
click at [563, 358] on span "Typical inclusions are:" at bounding box center [624, 357] width 125 height 13
click at [727, 532] on icon "Decrease indent" at bounding box center [728, 532] width 13 height 13
click at [654, 530] on div "​ ​ ​ ​ ​ ​ ​ ​ ​" at bounding box center [783, 532] width 506 height 22
click at [662, 529] on icon "Bulleted list" at bounding box center [665, 532] width 13 height 13
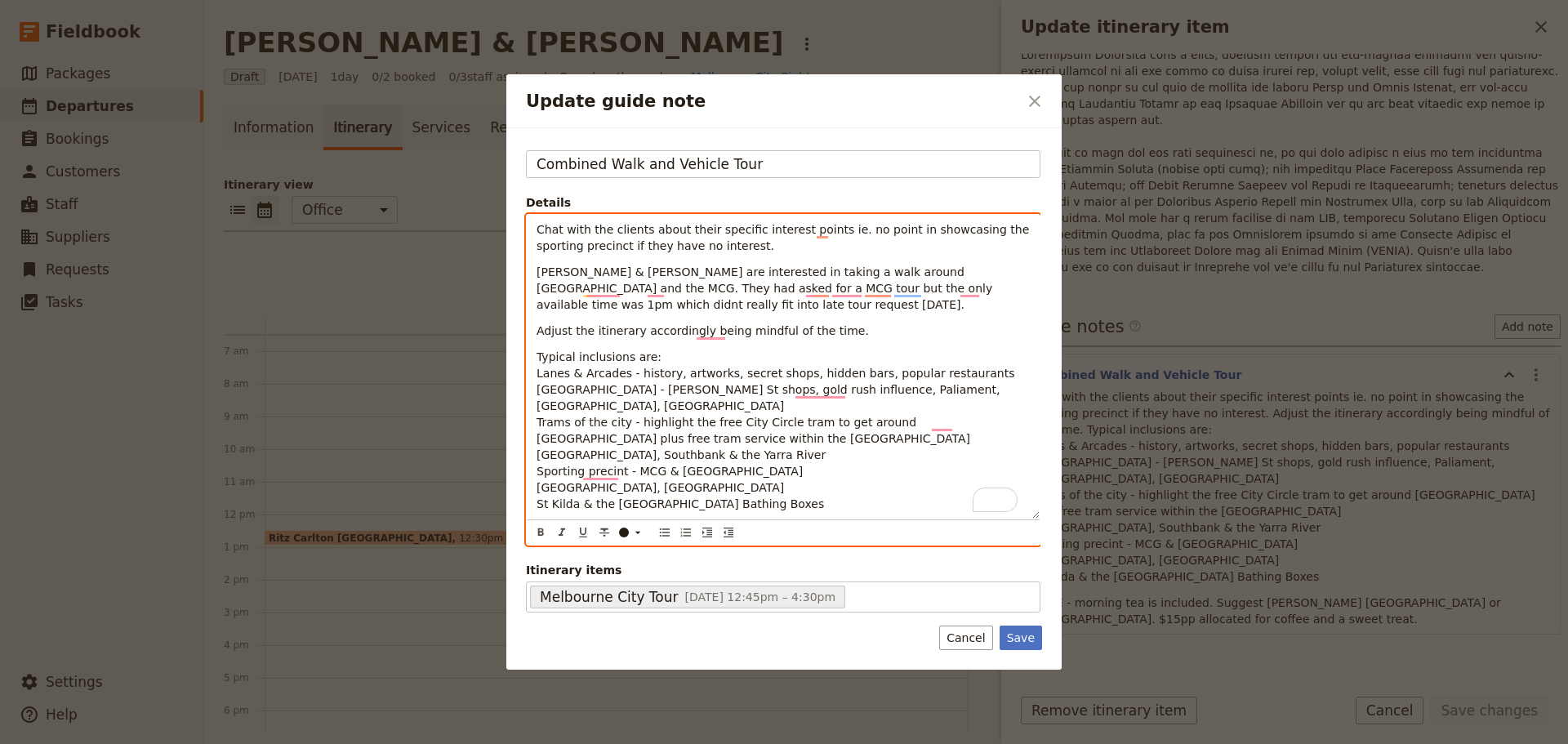
click at [539, 375] on span "Lanes & Arcades - history, artworks, secret shops, hidden bars, popular restaur…" at bounding box center [775, 373] width 478 height 13
click at [534, 377] on div "Chat with the clients about their specific interest points ie. no point in show…" at bounding box center [783, 366] width 513 height 304
click at [534, 379] on div "Chat with the clients about their specific interest points ie. no point in show…" at bounding box center [783, 366] width 513 height 304
click at [538, 372] on span "Lanes & Arcades - history, artworks, secret shops, hidden bars, popular restaur…" at bounding box center [775, 373] width 478 height 13
click at [662, 530] on icon "Bulleted list" at bounding box center [665, 532] width 13 height 13
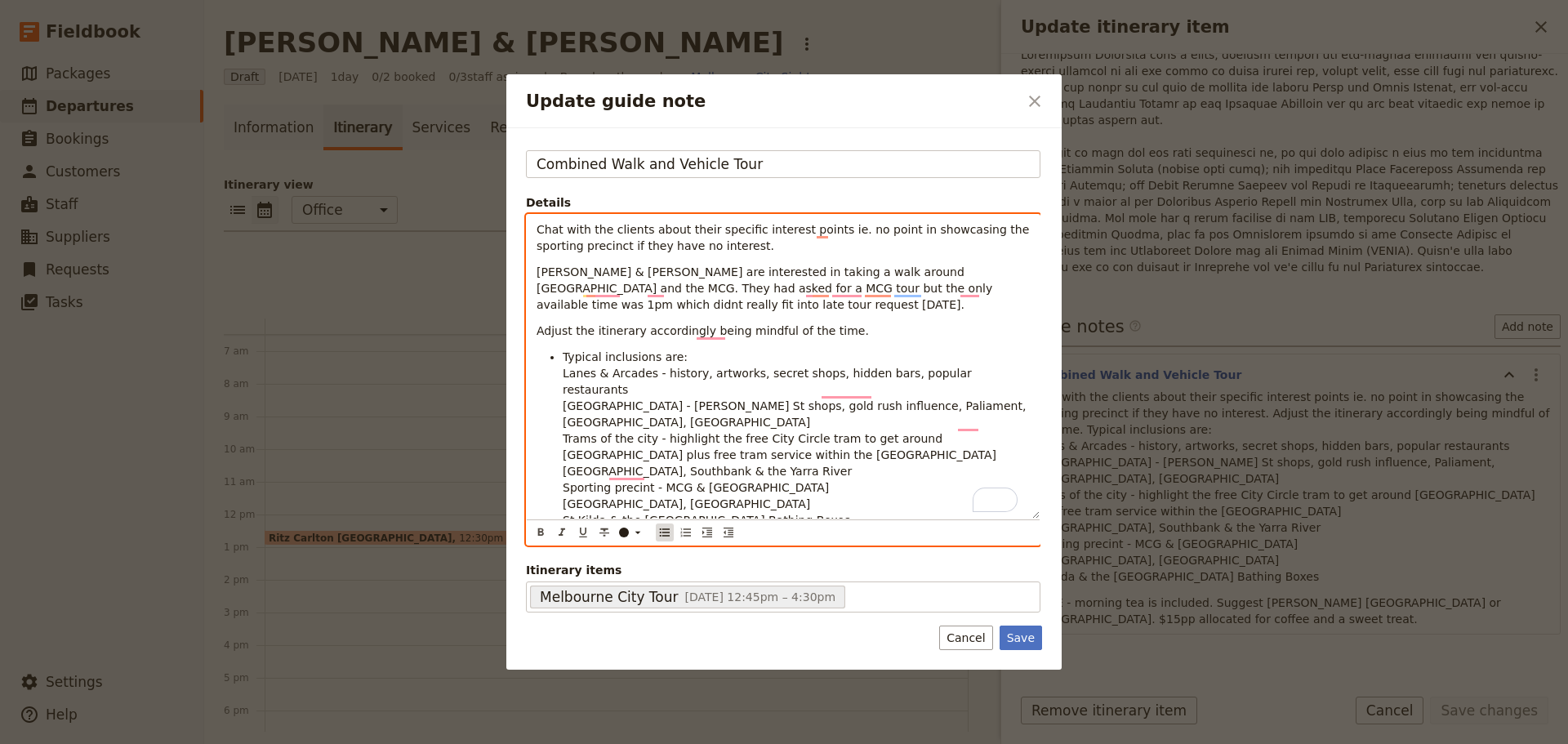
click at [666, 533] on icon "Bulleted list" at bounding box center [665, 532] width 13 height 13
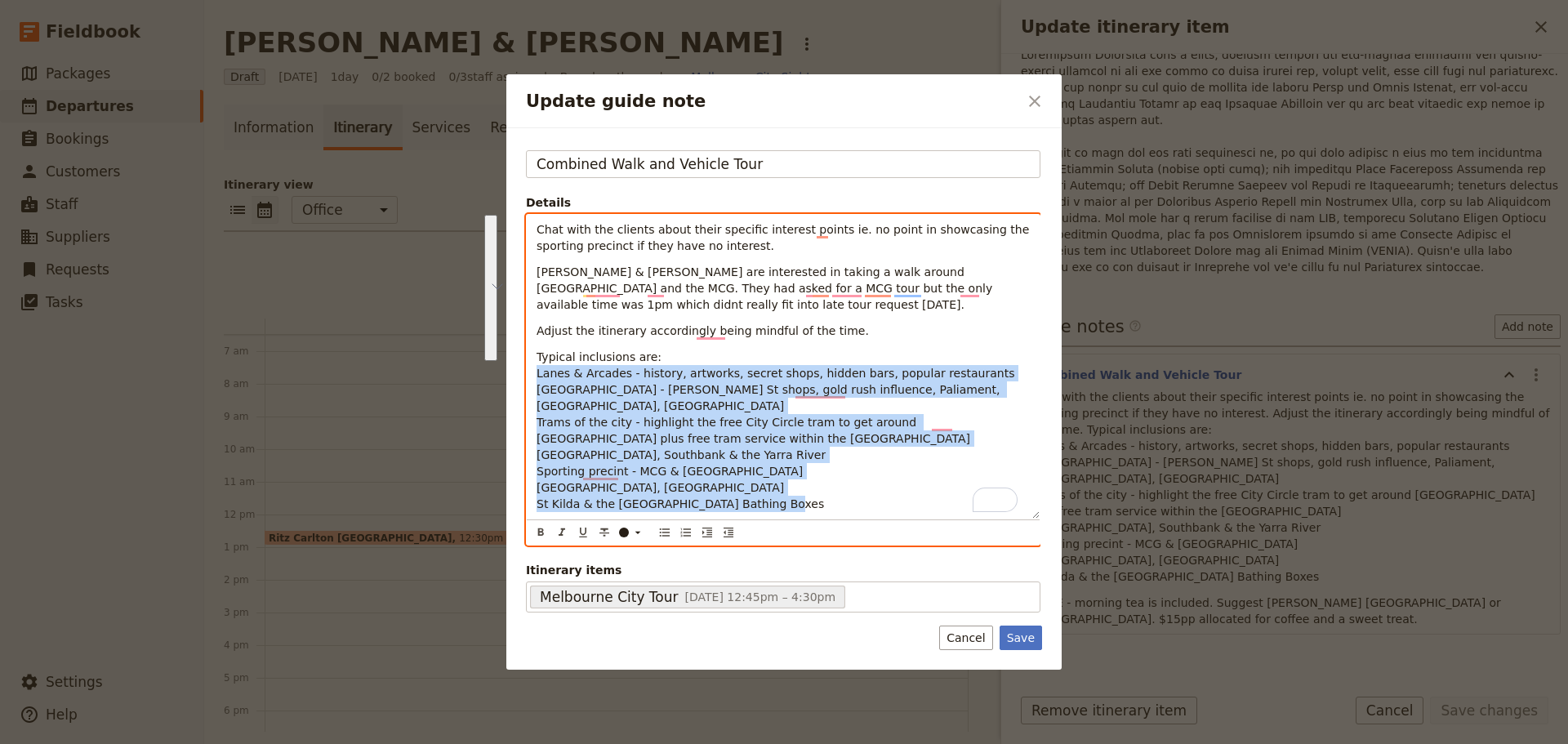
drag, startPoint x: 783, startPoint y: 500, endPoint x: 536, endPoint y: 376, distance: 276.4
click at [536, 376] on p "Typical inclusions are: Lanes & Arcades - history, artworks, secret shops, hidd…" at bounding box center [783, 430] width 493 height 163
click at [664, 530] on icon "Bulleted list" at bounding box center [665, 532] width 13 height 13
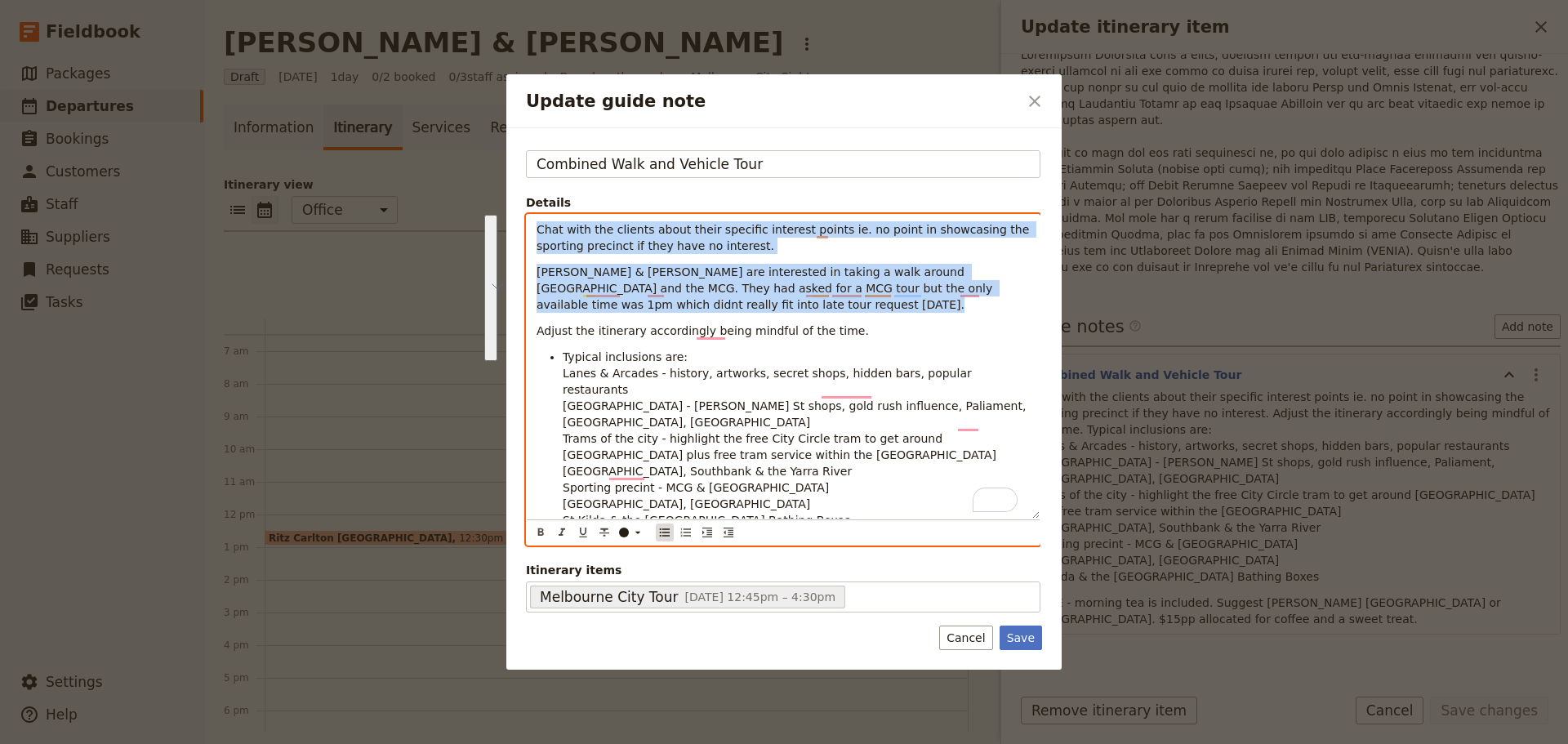
click at [666, 530] on icon "Bulleted list" at bounding box center [665, 532] width 13 height 13
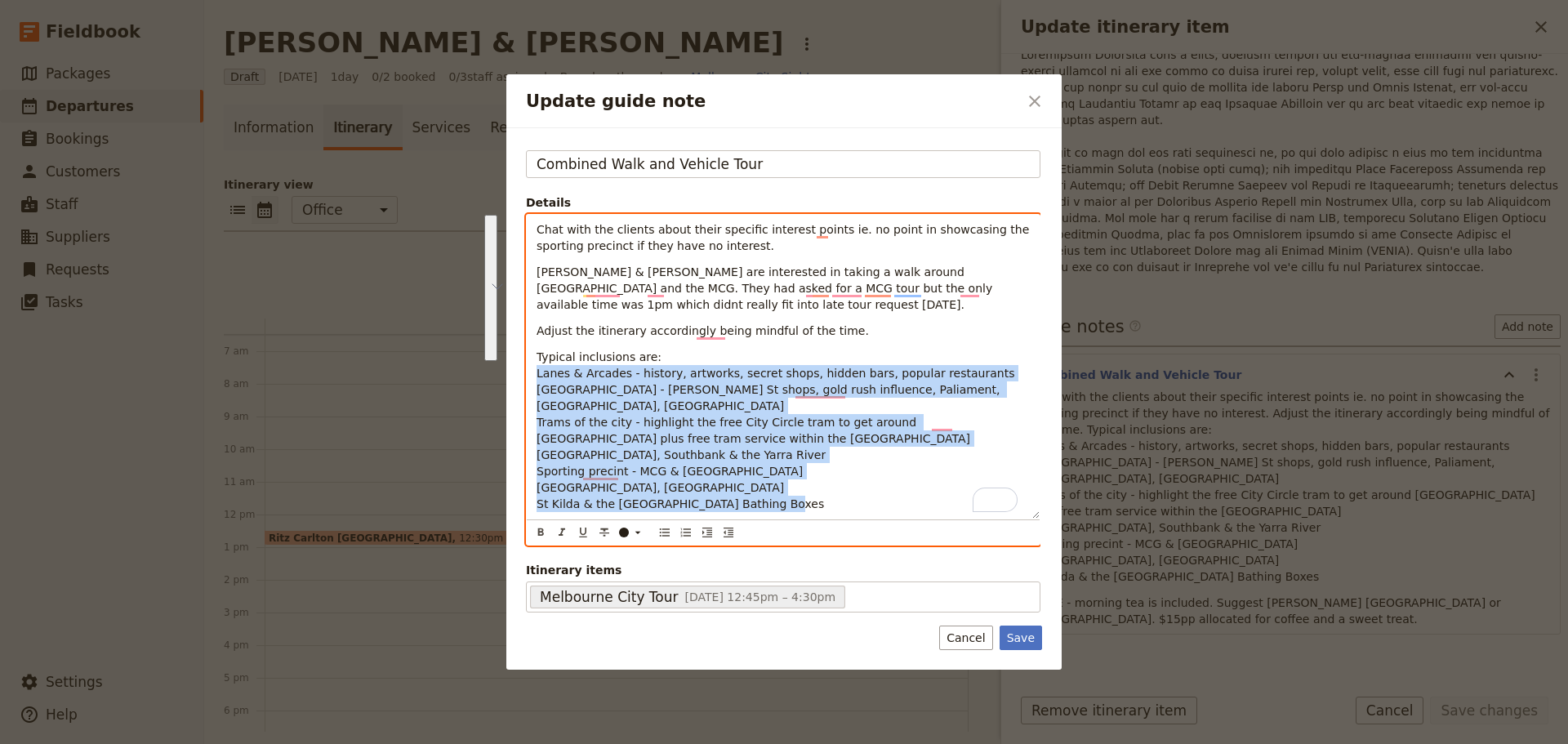
click at [650, 399] on p "Typical inclusions are: Lanes & Arcades - history, artworks, secret shops, hidd…" at bounding box center [783, 430] width 493 height 163
click at [729, 371] on span "Lanes & Arcades - history, artworks, secret shops, hidden bars, popular restaur…" at bounding box center [775, 373] width 478 height 13
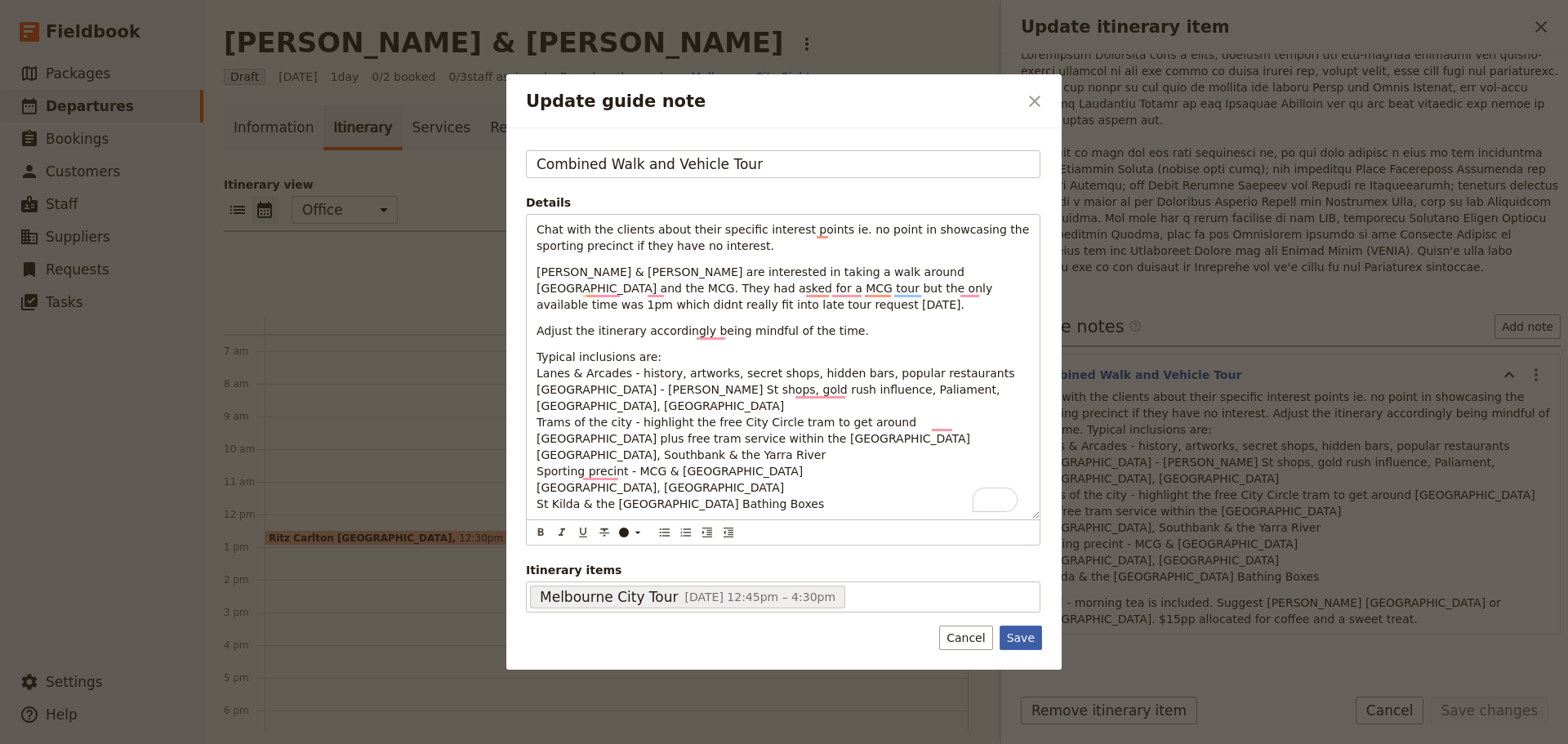
click at [1017, 636] on button "Save" at bounding box center [1020, 637] width 42 height 24
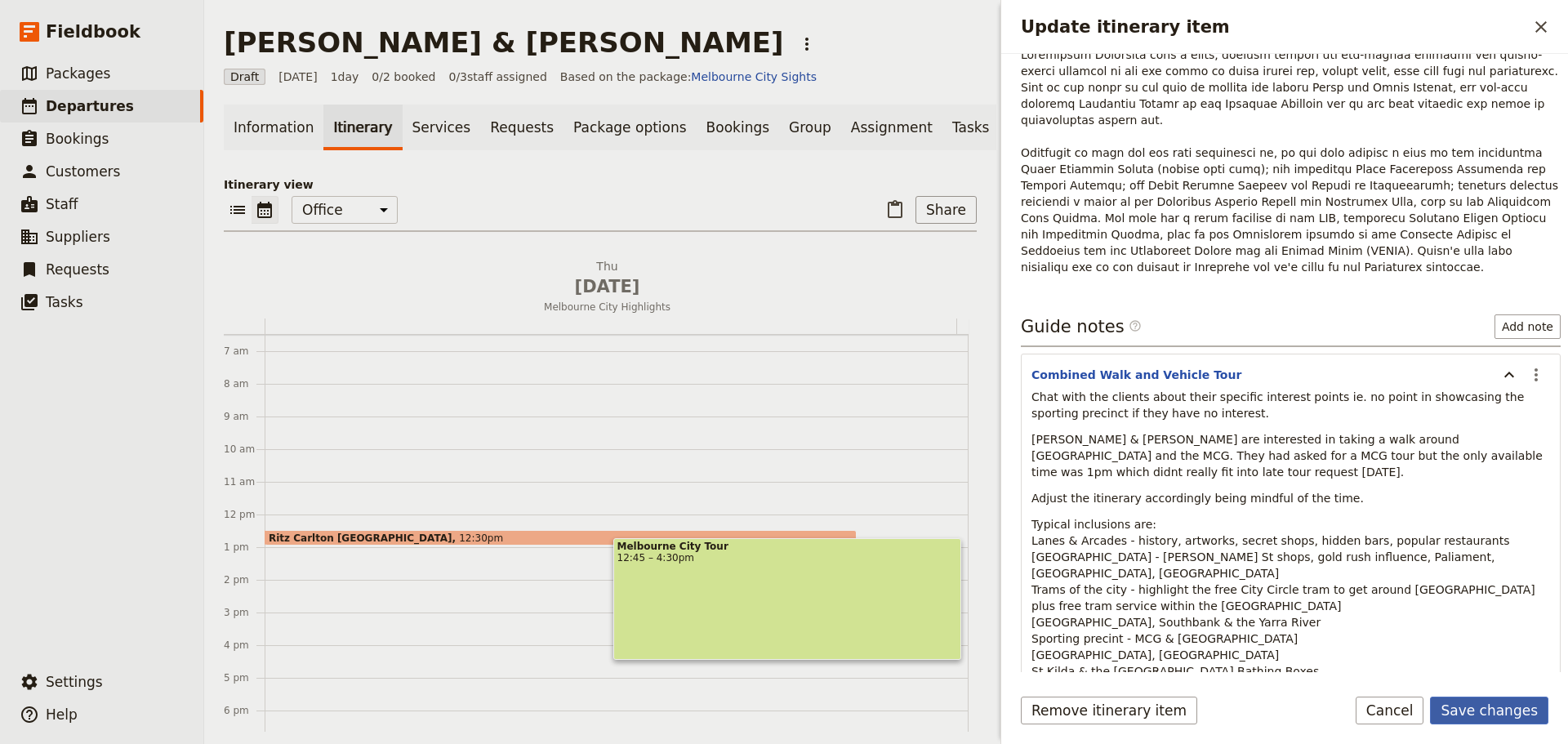
click at [1511, 707] on button "Save changes" at bounding box center [1488, 710] width 118 height 28
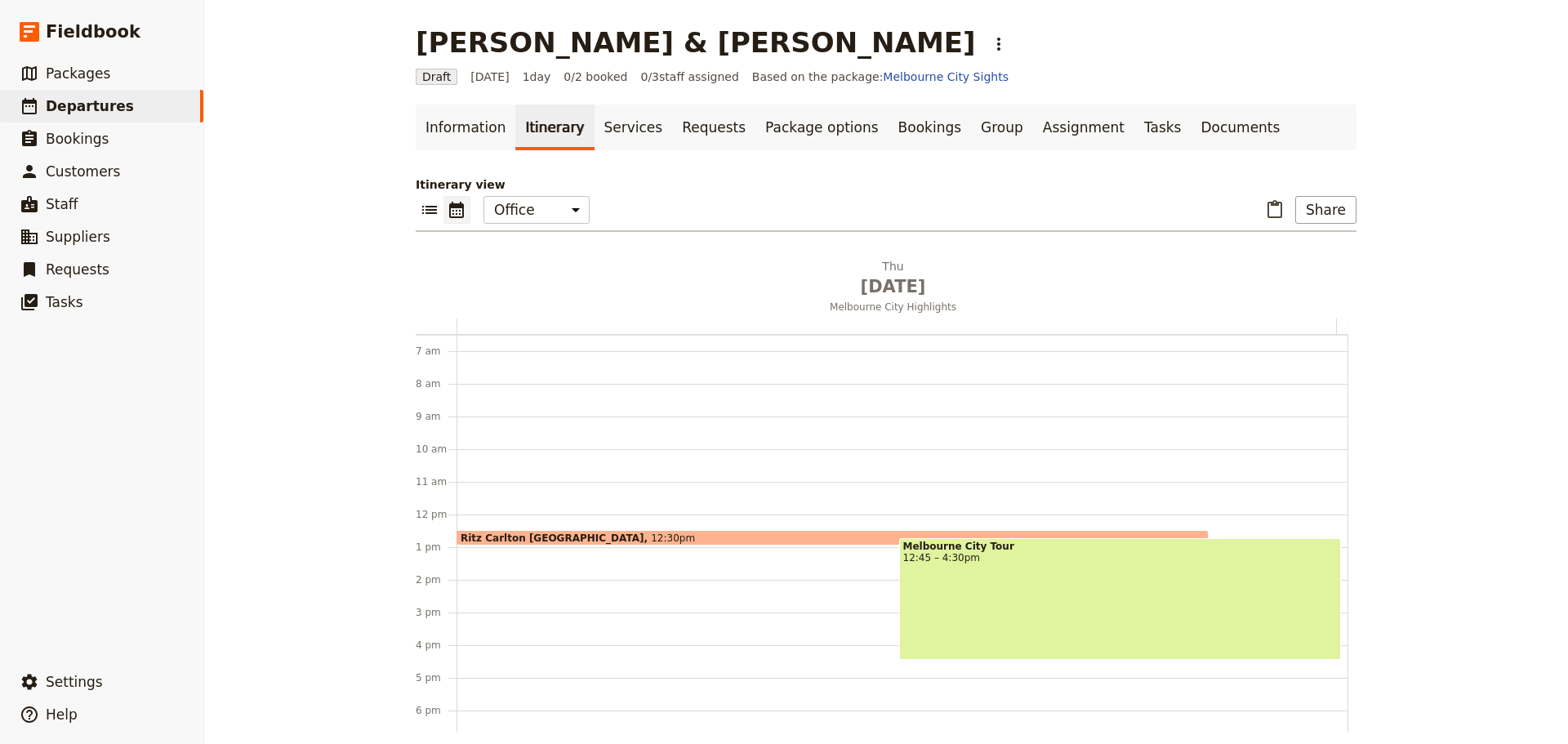
click at [1004, 583] on div "Melbourne City Tour 12:45 – 4:30pm" at bounding box center [1120, 599] width 442 height 122
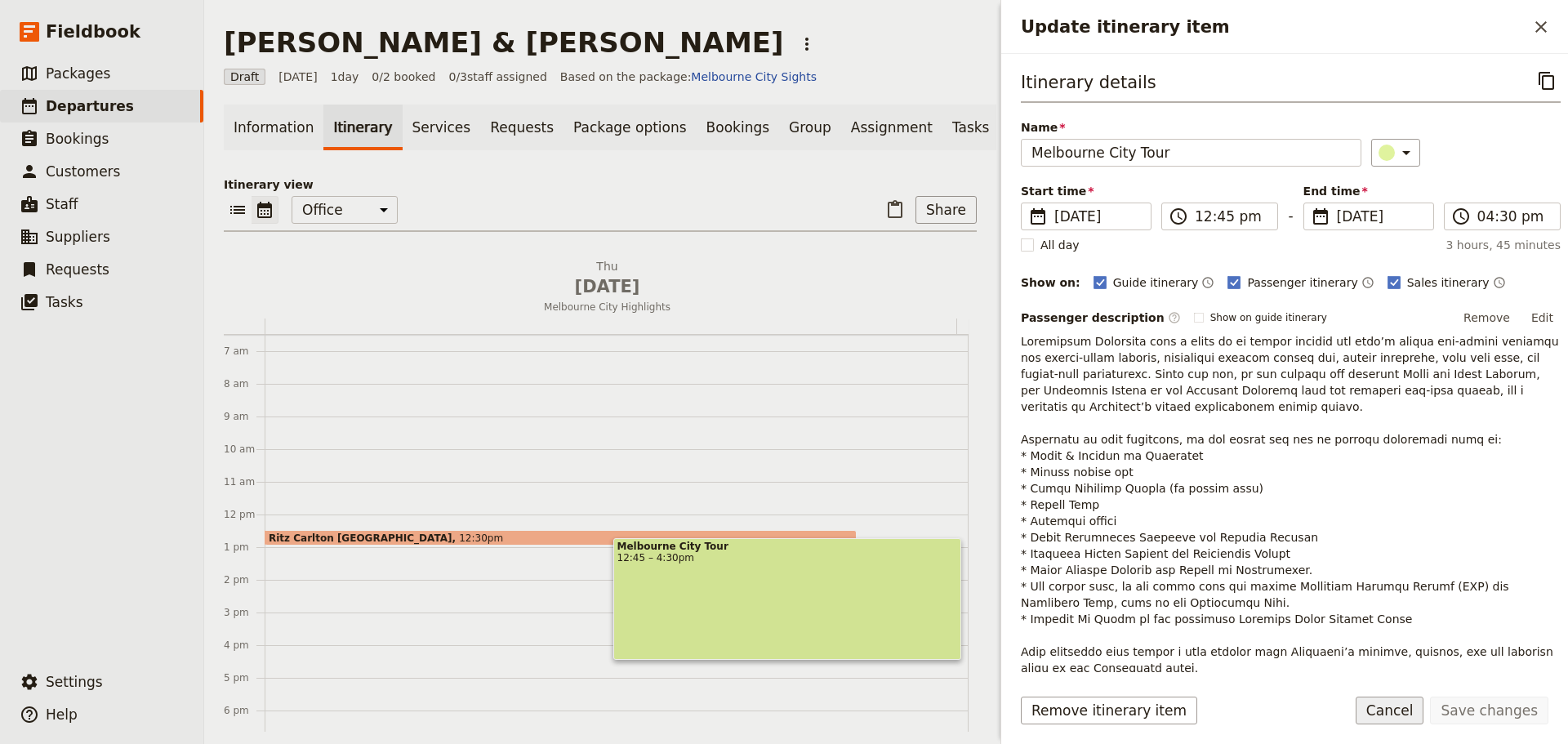
click at [1390, 719] on button "Cancel" at bounding box center [1389, 710] width 68 height 28
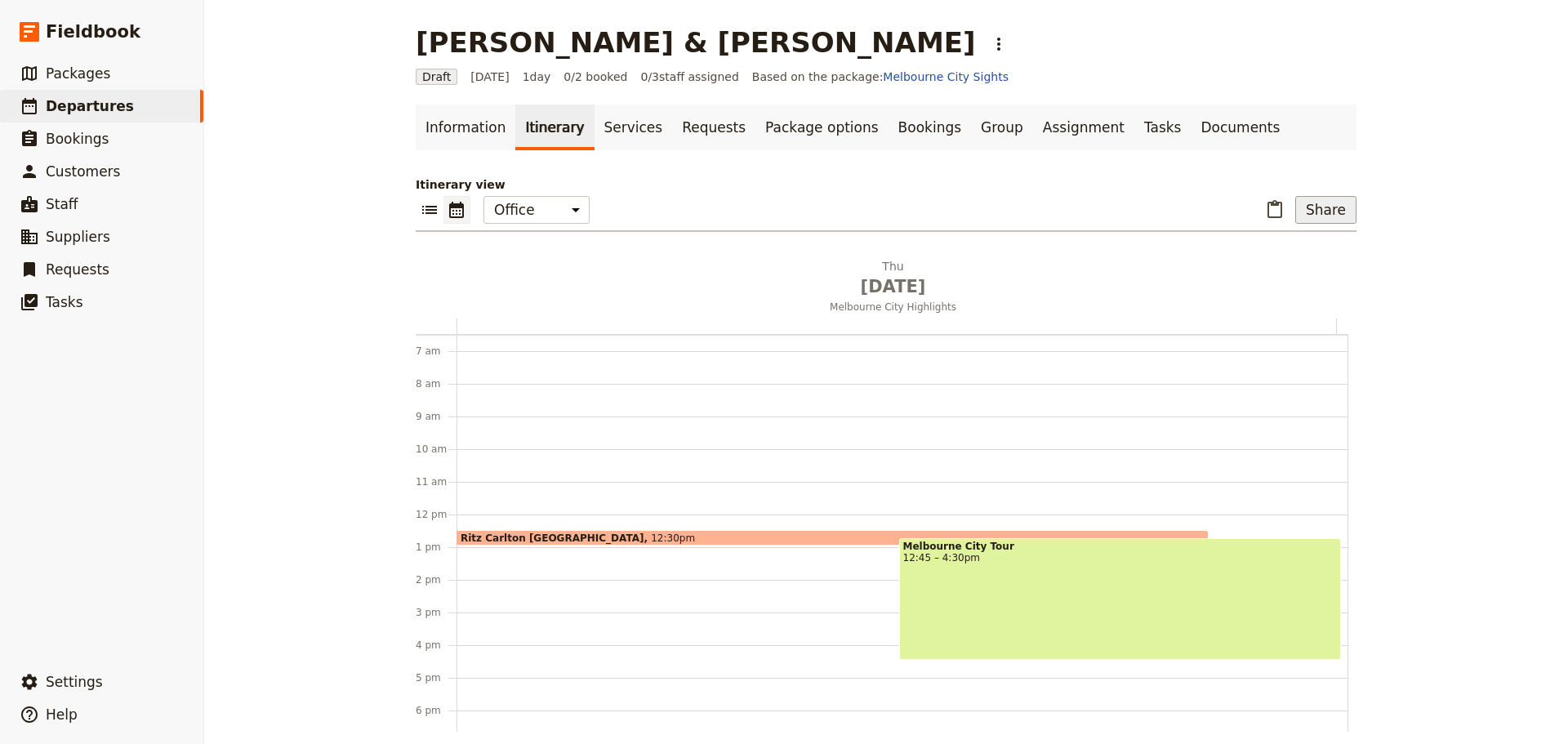
click at [1323, 209] on button "Share" at bounding box center [1325, 210] width 61 height 28
click at [1306, 241] on span "Guide itinerary" at bounding box center [1268, 246] width 85 height 16
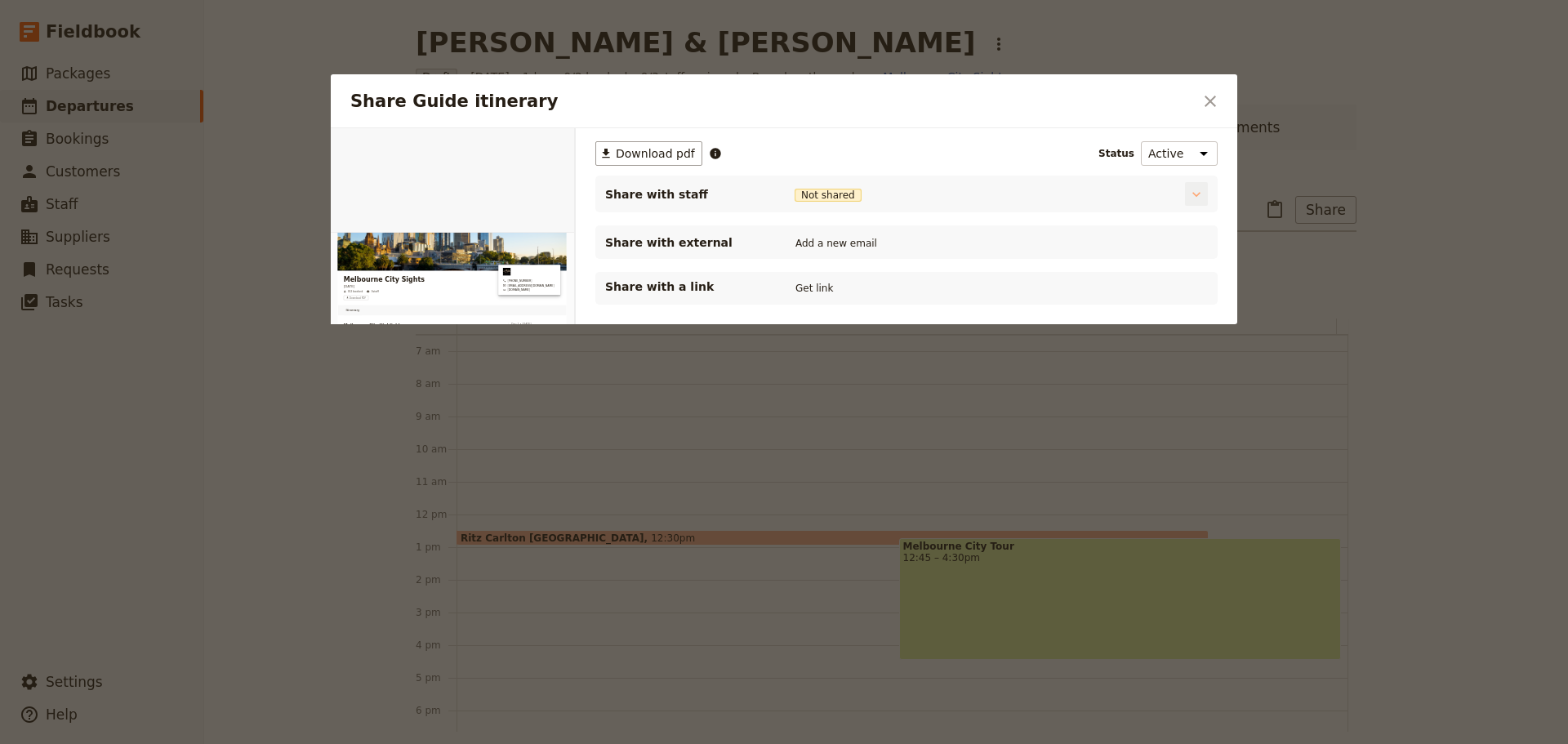
scroll to position [0, 0]
click at [1230, 83] on div "Share Guide itinerary ​" at bounding box center [784, 100] width 906 height 53
click at [1220, 99] on button "​" at bounding box center [1210, 101] width 28 height 28
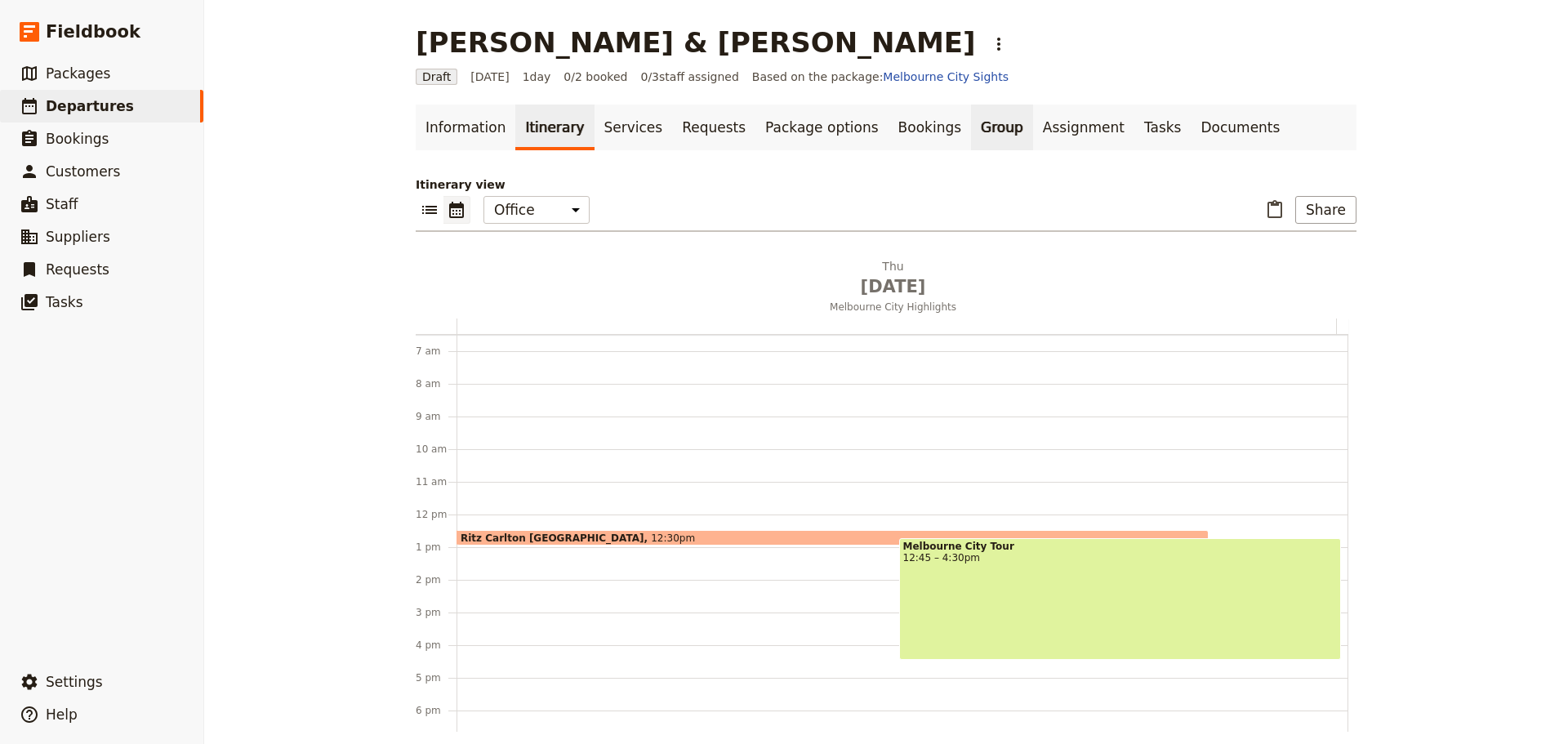
click at [971, 124] on link "Group" at bounding box center [1002, 127] width 62 height 46
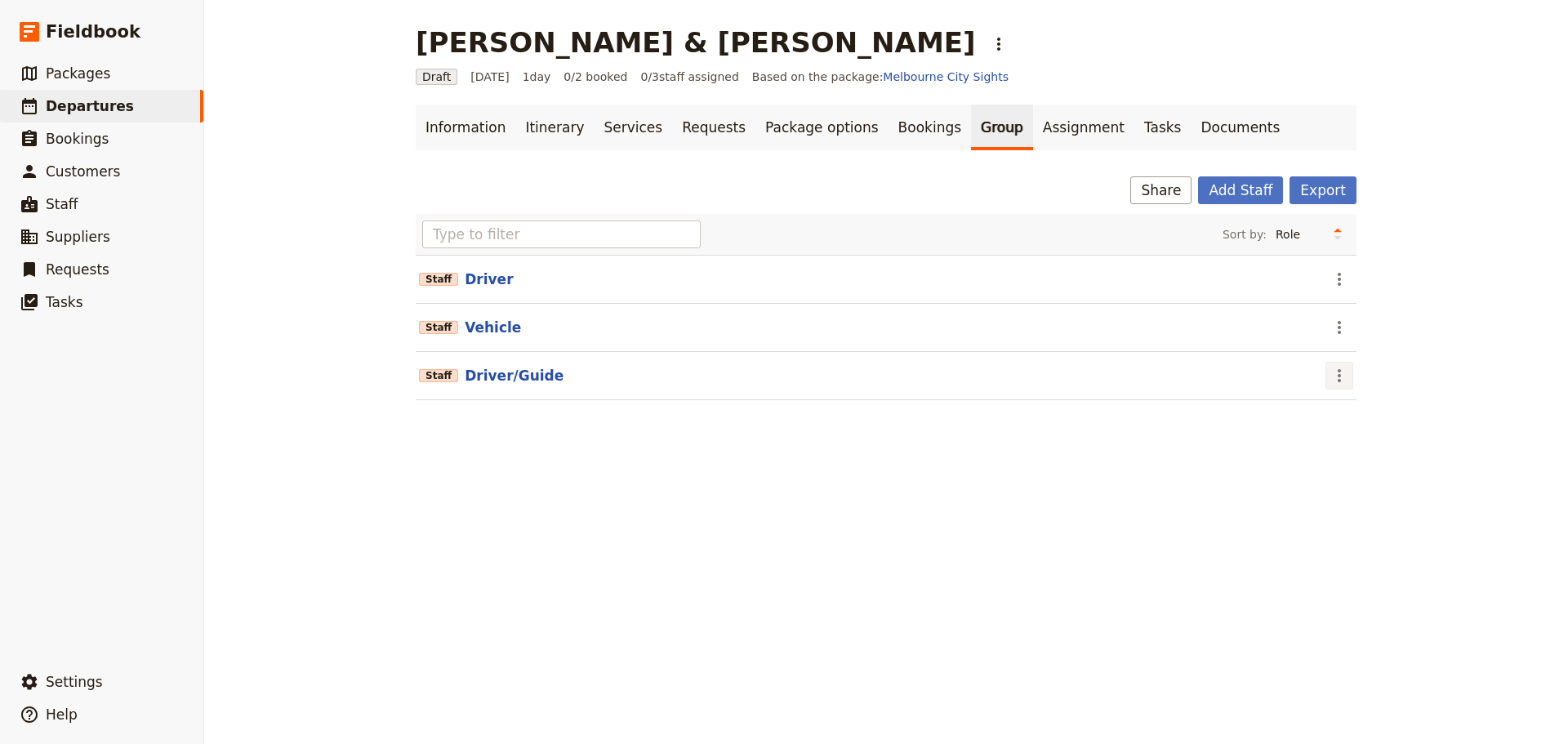
click at [1342, 376] on icon "Actions" at bounding box center [1338, 375] width 20 height 20
click at [1359, 415] on span "Edit staff" at bounding box center [1355, 410] width 52 height 16
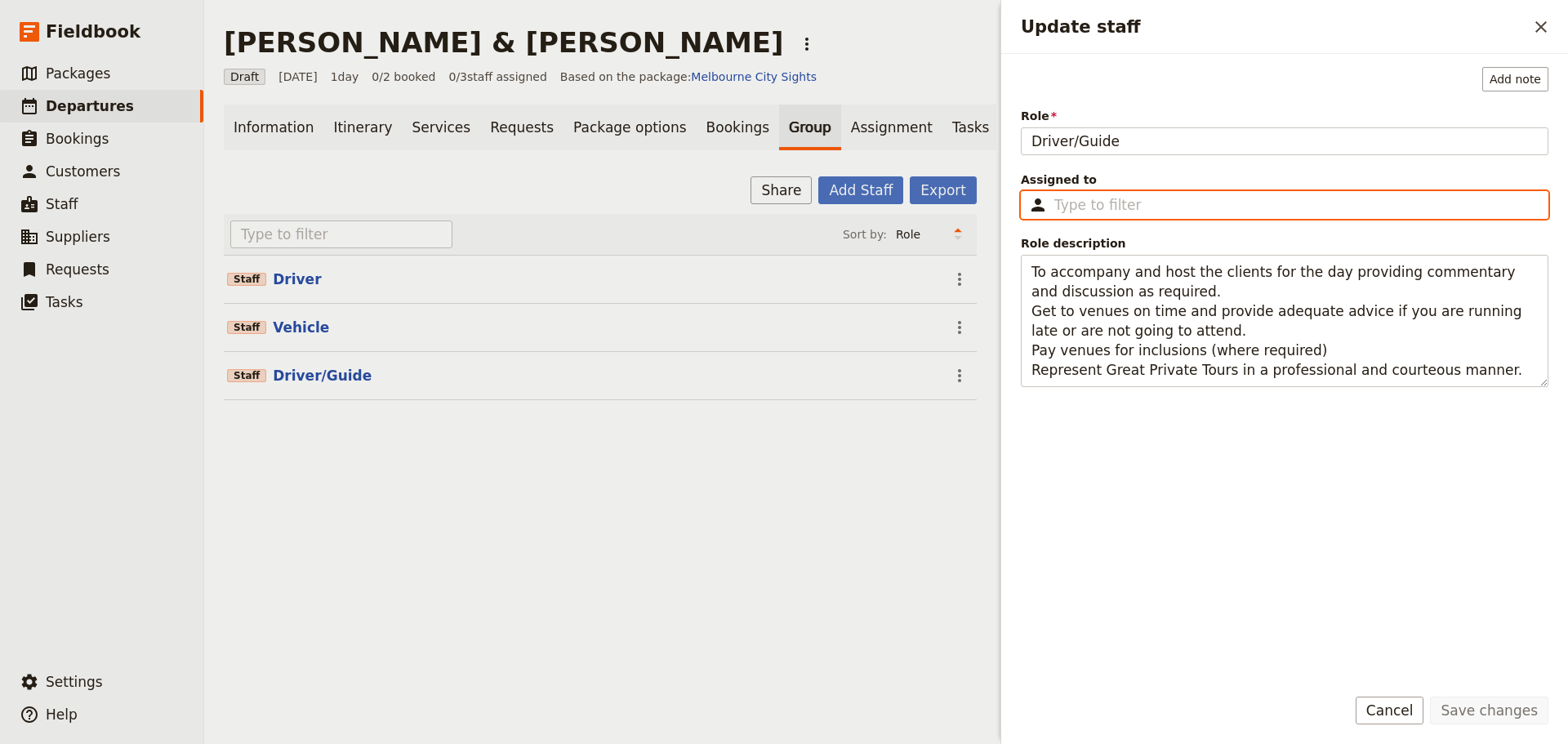
click at [1105, 201] on input "Assigned to ​" at bounding box center [1296, 204] width 484 height 20
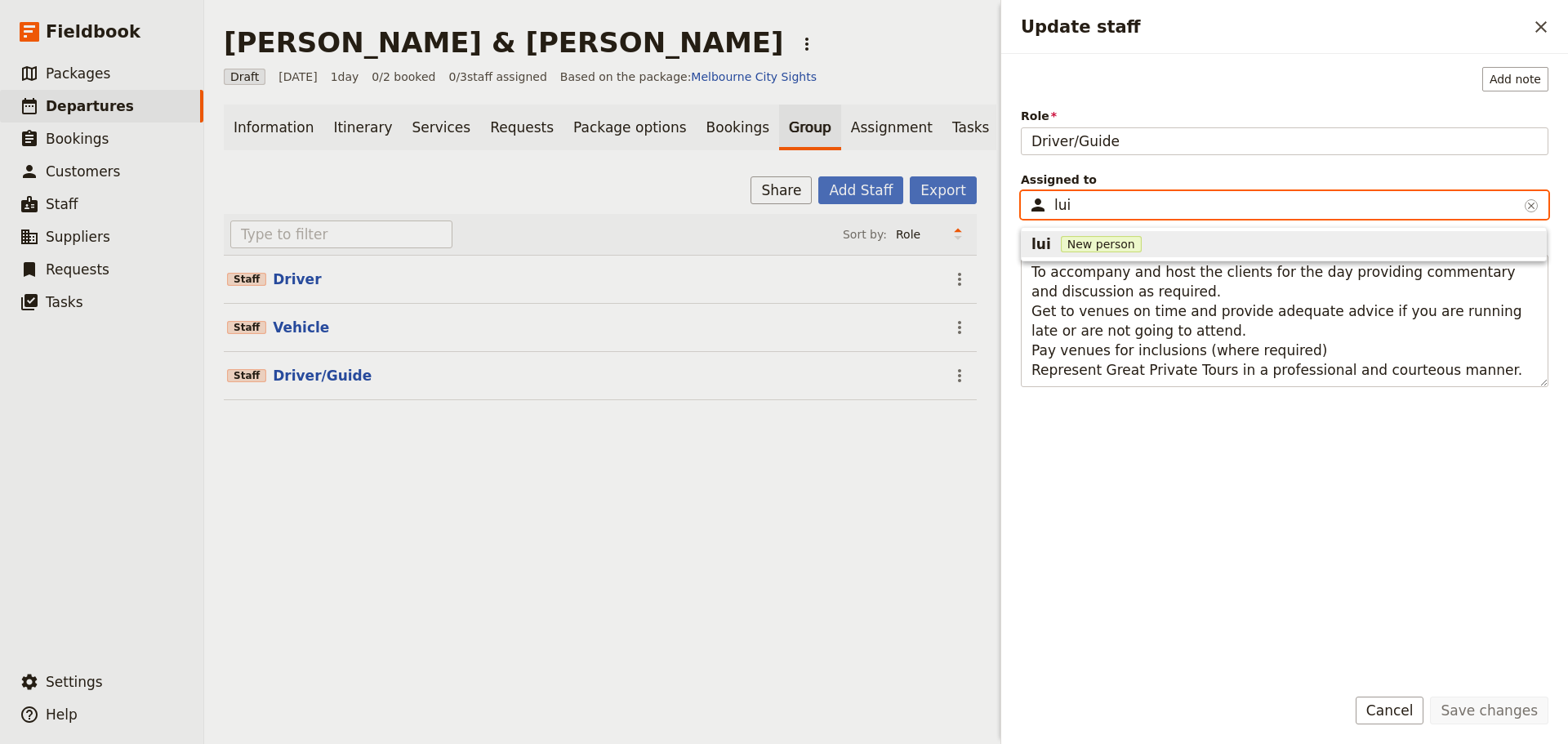
type input "[PERSON_NAME]"
click at [1170, 240] on span "New person" at bounding box center [1210, 244] width 81 height 16
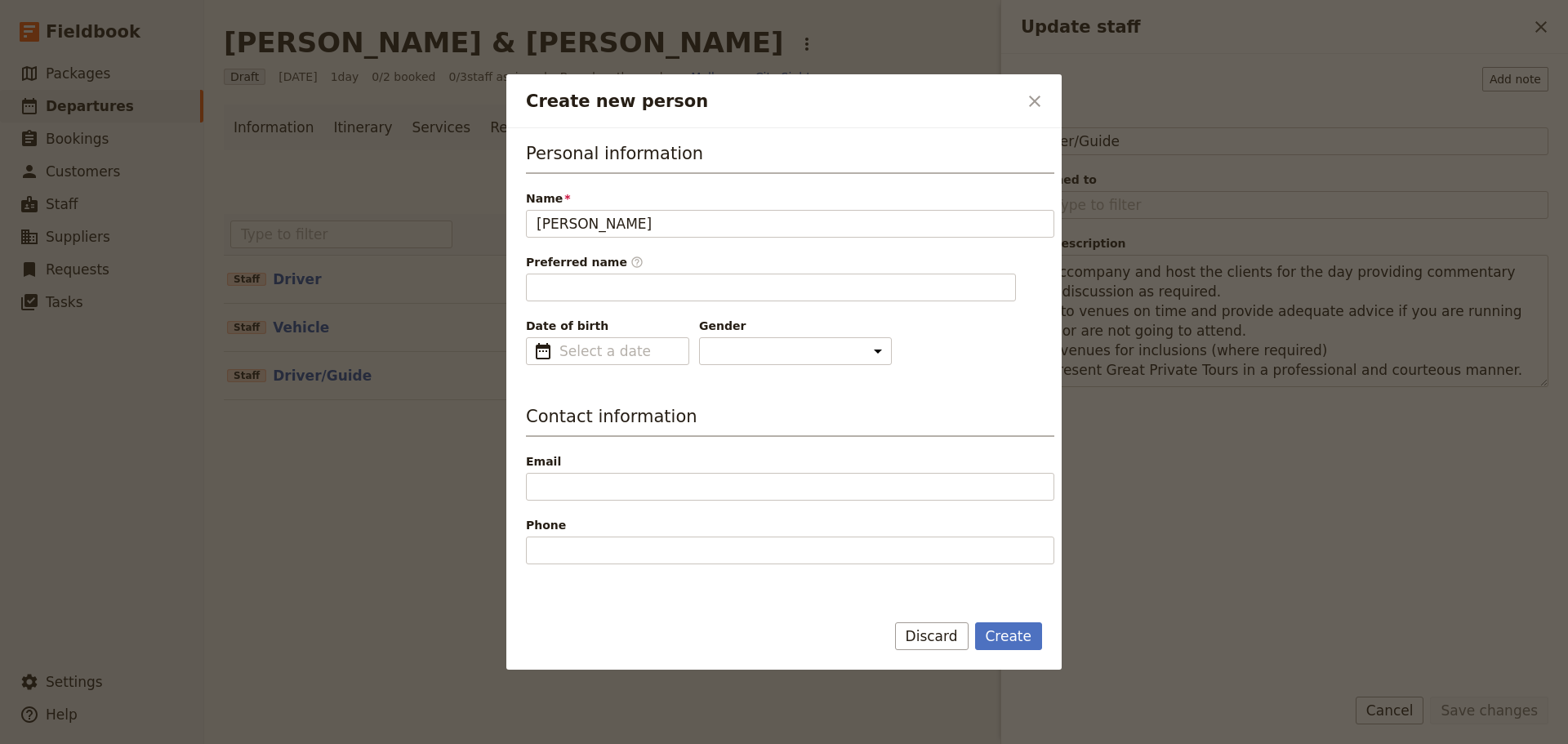
drag, startPoint x: 625, startPoint y: 213, endPoint x: 455, endPoint y: 216, distance: 170.0
click at [455, 743] on div "Create new person ​ Personal information Name [PERSON_NAME] Preferred name ​ Da…" at bounding box center [784, 744] width 1568 height 0
type input "[PERSON_NAME]"
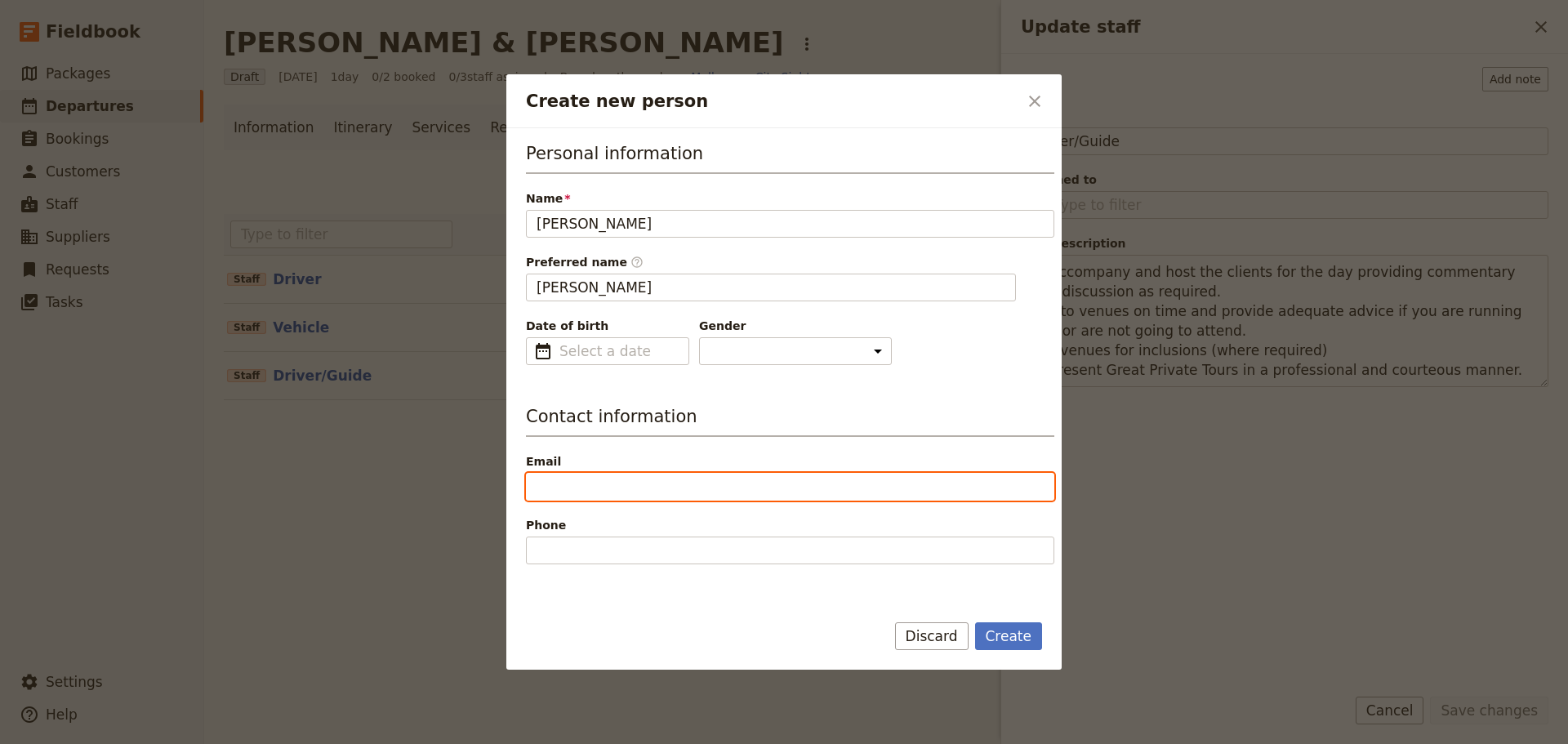
click at [579, 491] on input "Email" at bounding box center [790, 486] width 529 height 28
type input "[EMAIL_ADDRESS][DOMAIN_NAME]"
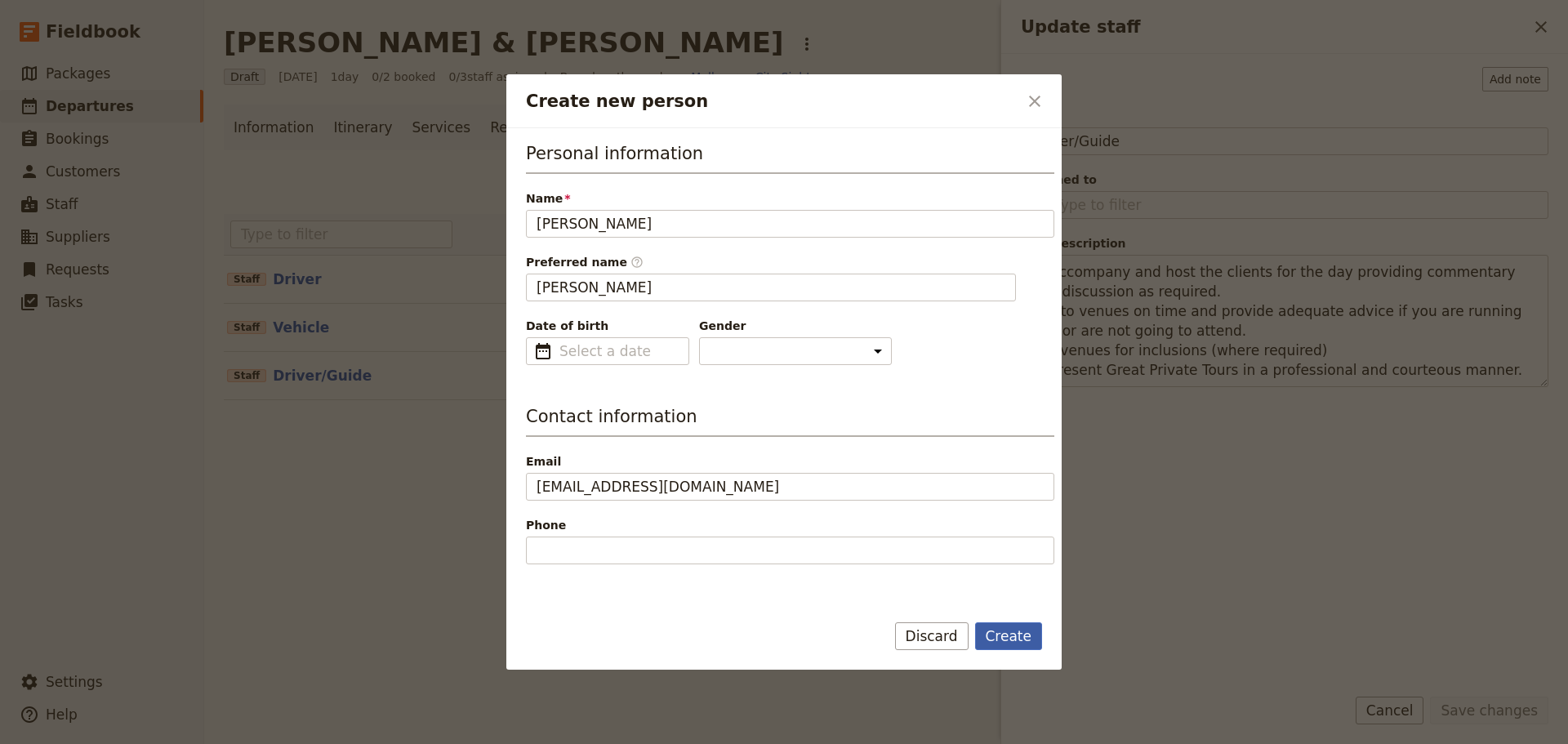
click at [1004, 627] on button "Create" at bounding box center [1008, 636] width 67 height 28
type input "[PERSON_NAME]"
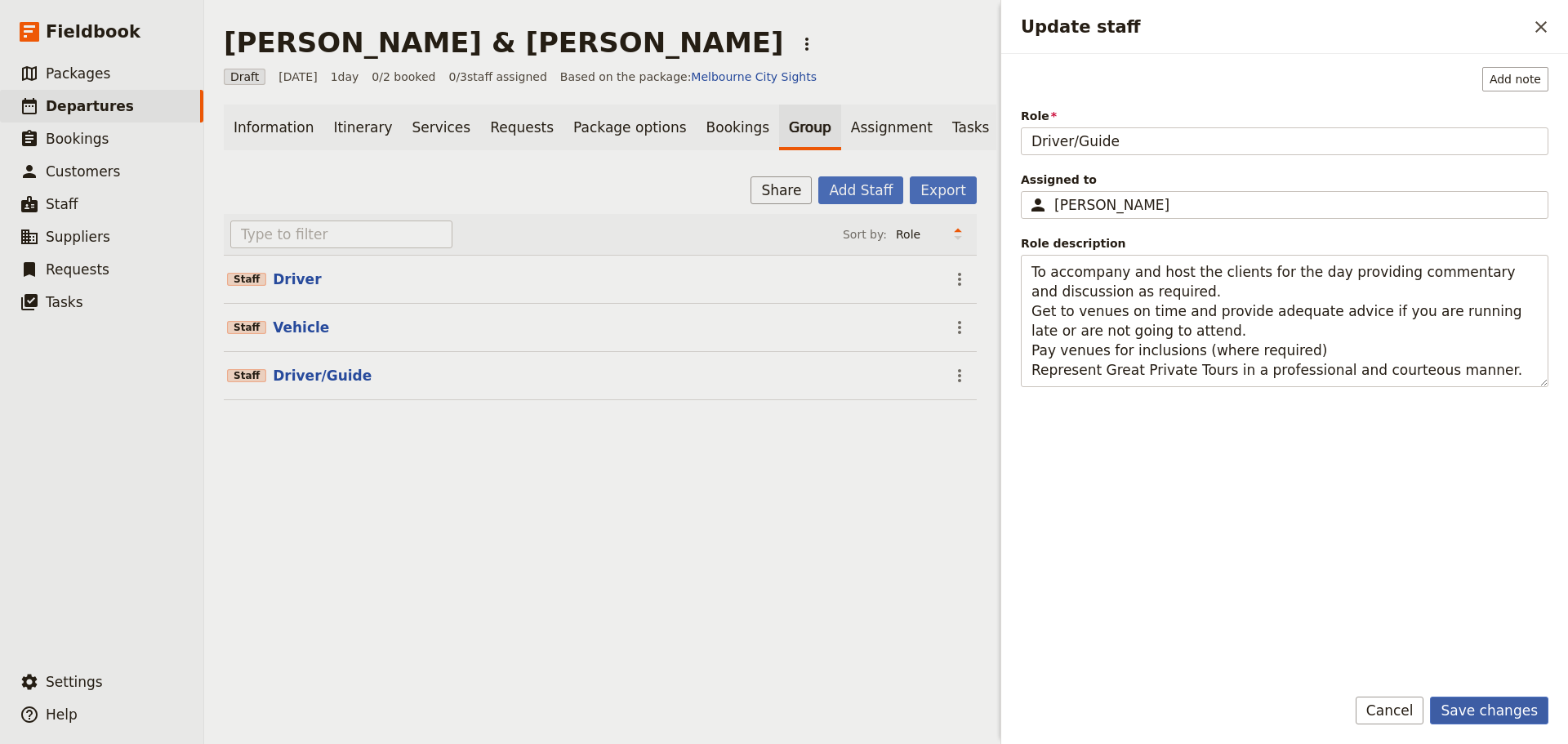
click at [1504, 707] on button "Save changes" at bounding box center [1488, 710] width 118 height 28
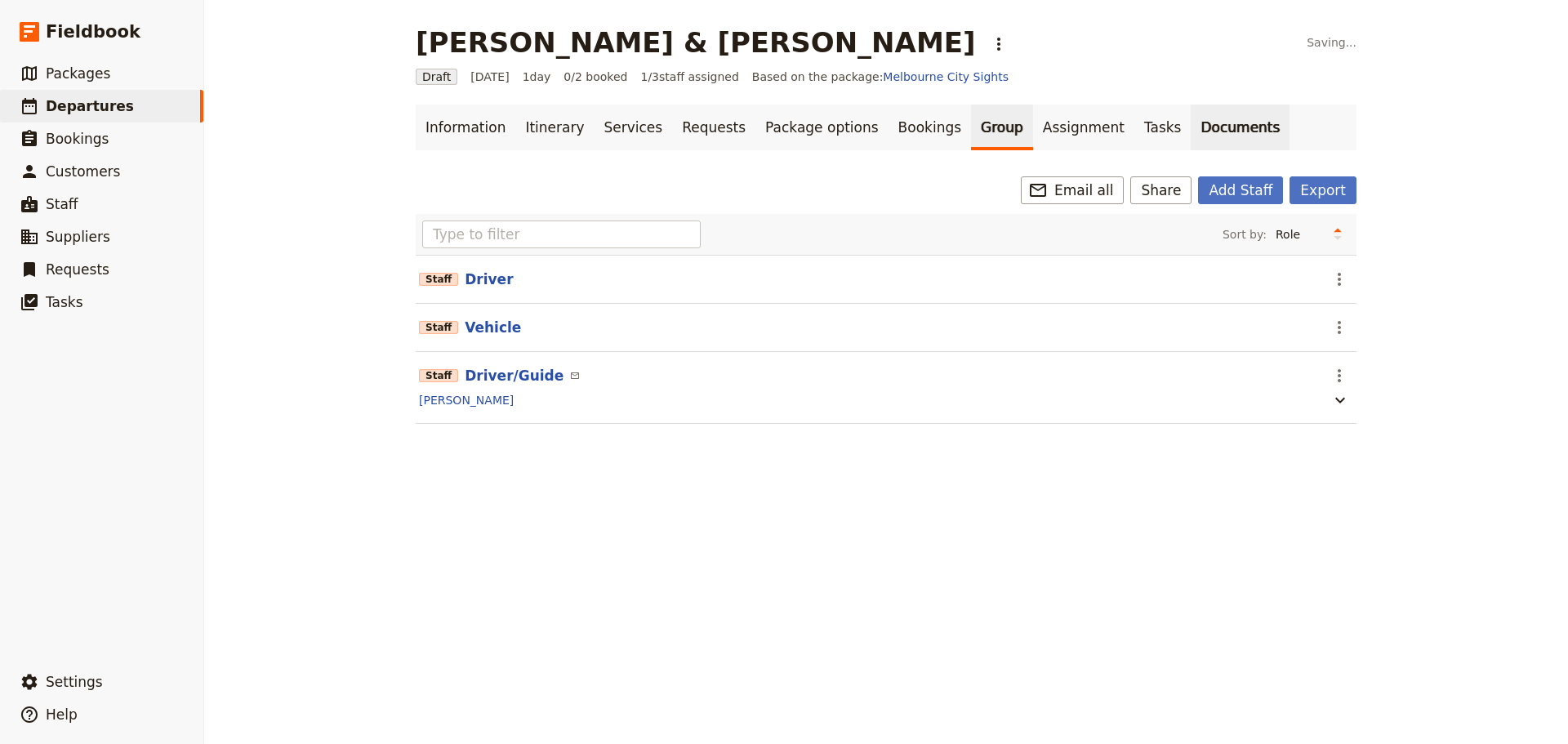
click at [1190, 117] on link "Documents" at bounding box center [1239, 127] width 98 height 46
click at [1190, 123] on link "Documents" at bounding box center [1239, 127] width 98 height 46
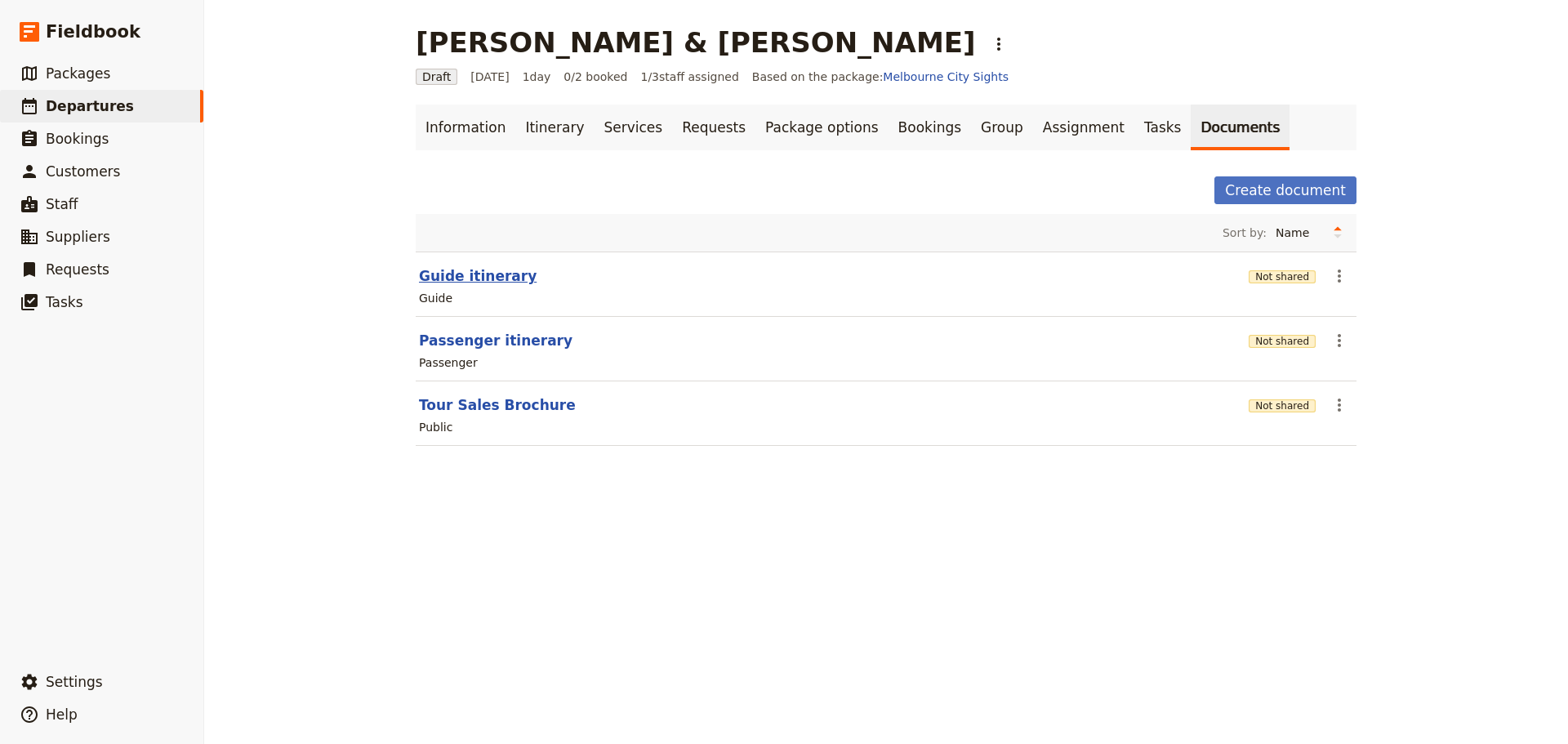
click at [481, 270] on button "Guide itinerary" at bounding box center [477, 275] width 117 height 20
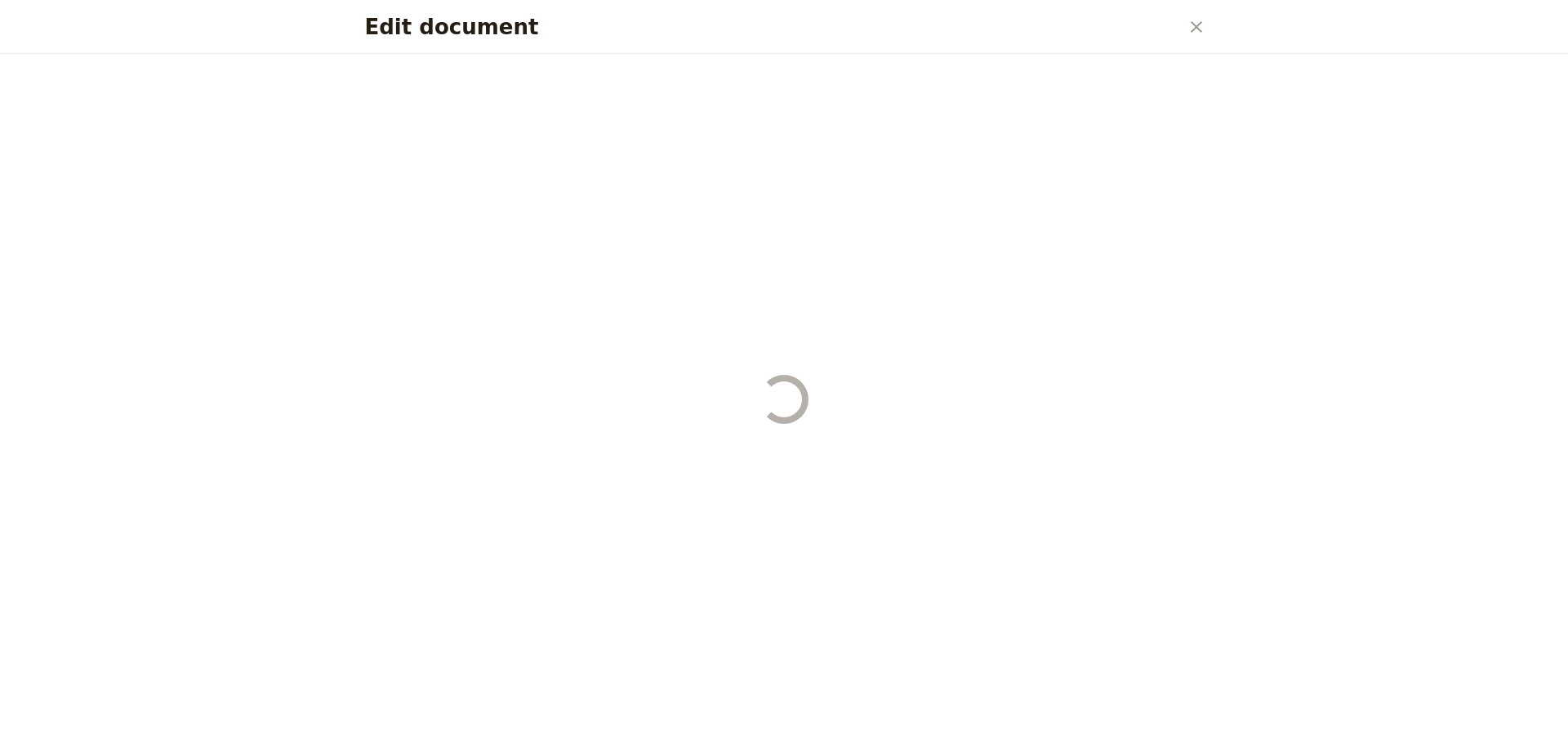
select select "STAFF"
select select "RUN_SHEET"
select select "DEFAULT"
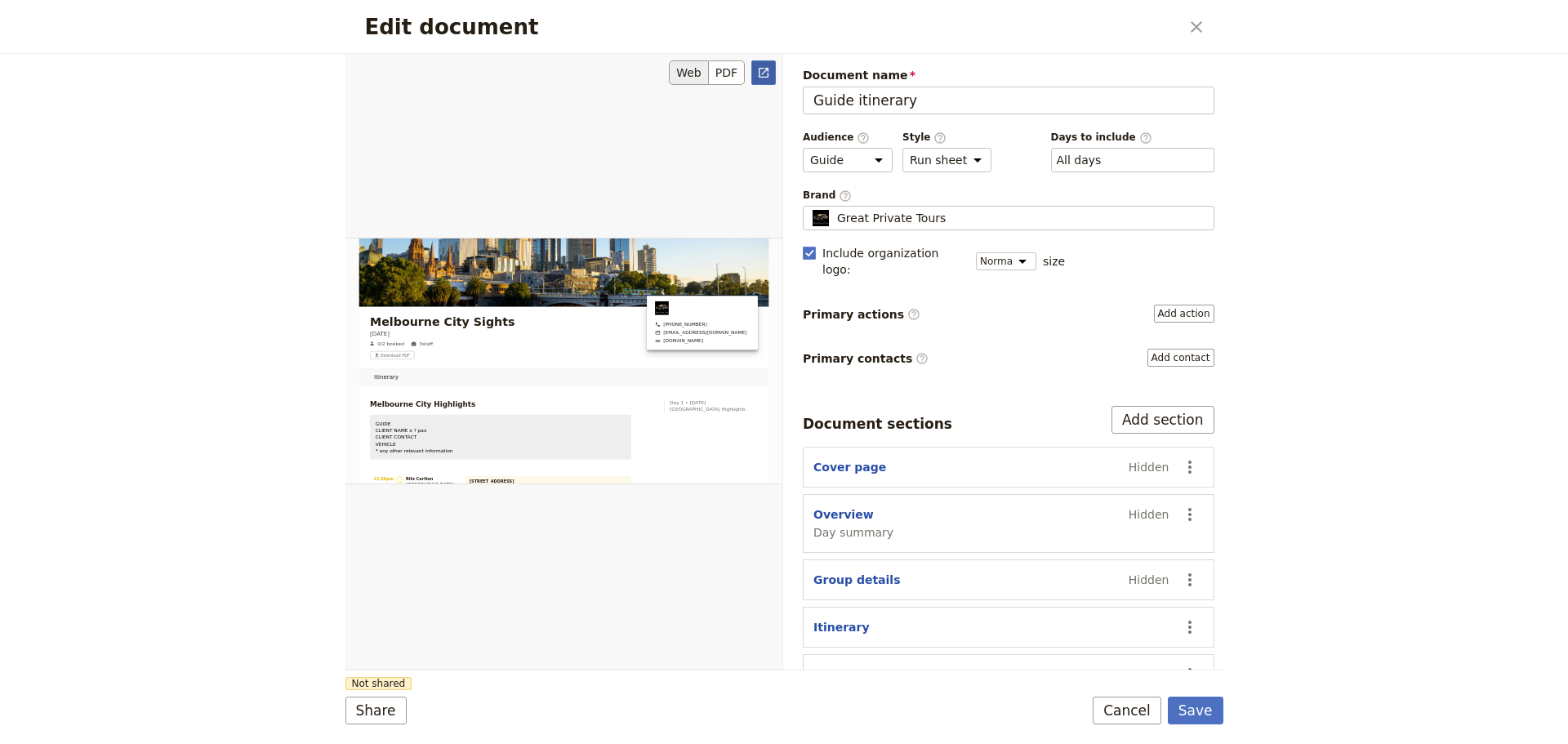
click at [769, 69] on icon "Open full preview" at bounding box center [764, 73] width 13 height 13
click at [1128, 712] on button "Cancel" at bounding box center [1127, 710] width 68 height 28
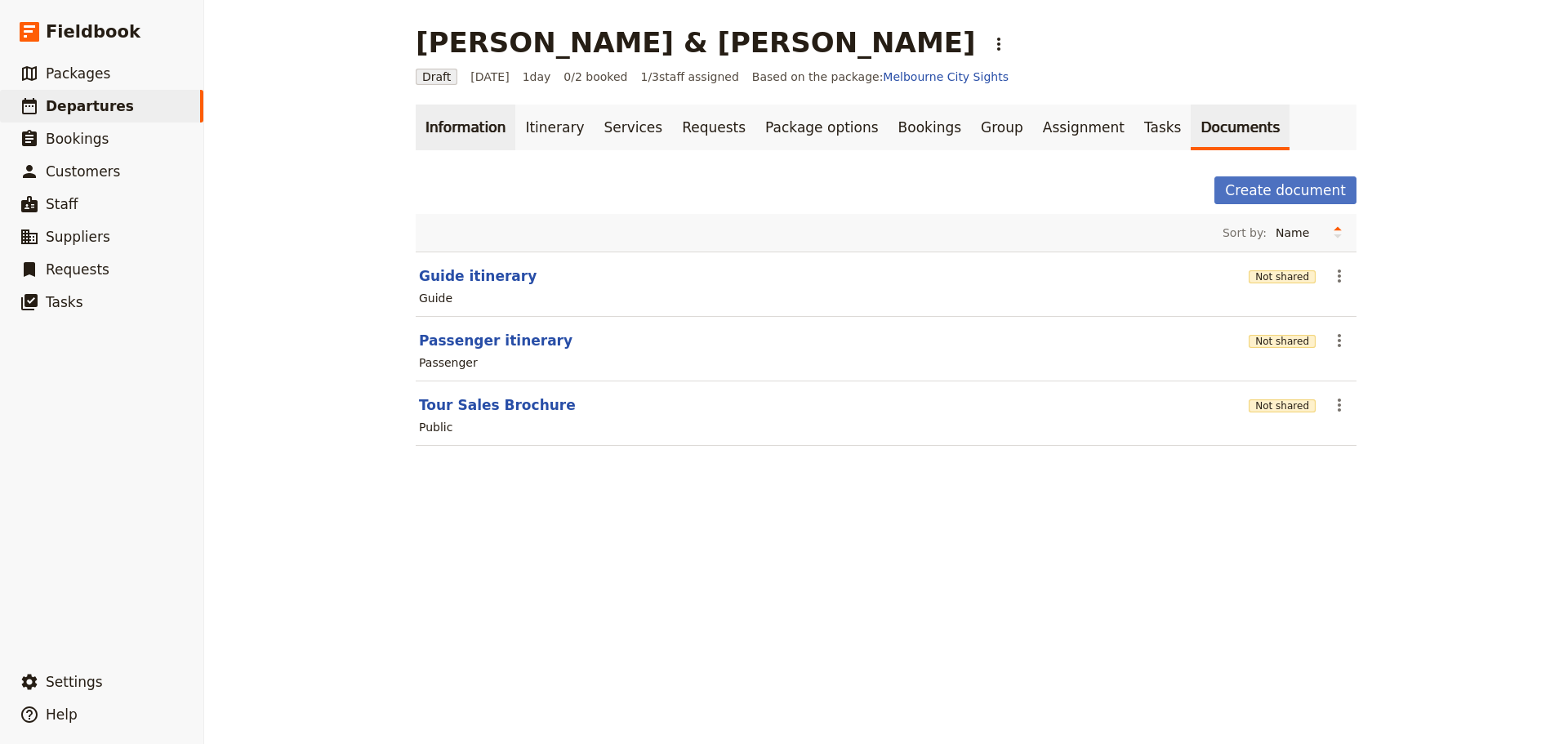
click at [467, 123] on link "Information" at bounding box center [465, 127] width 99 height 46
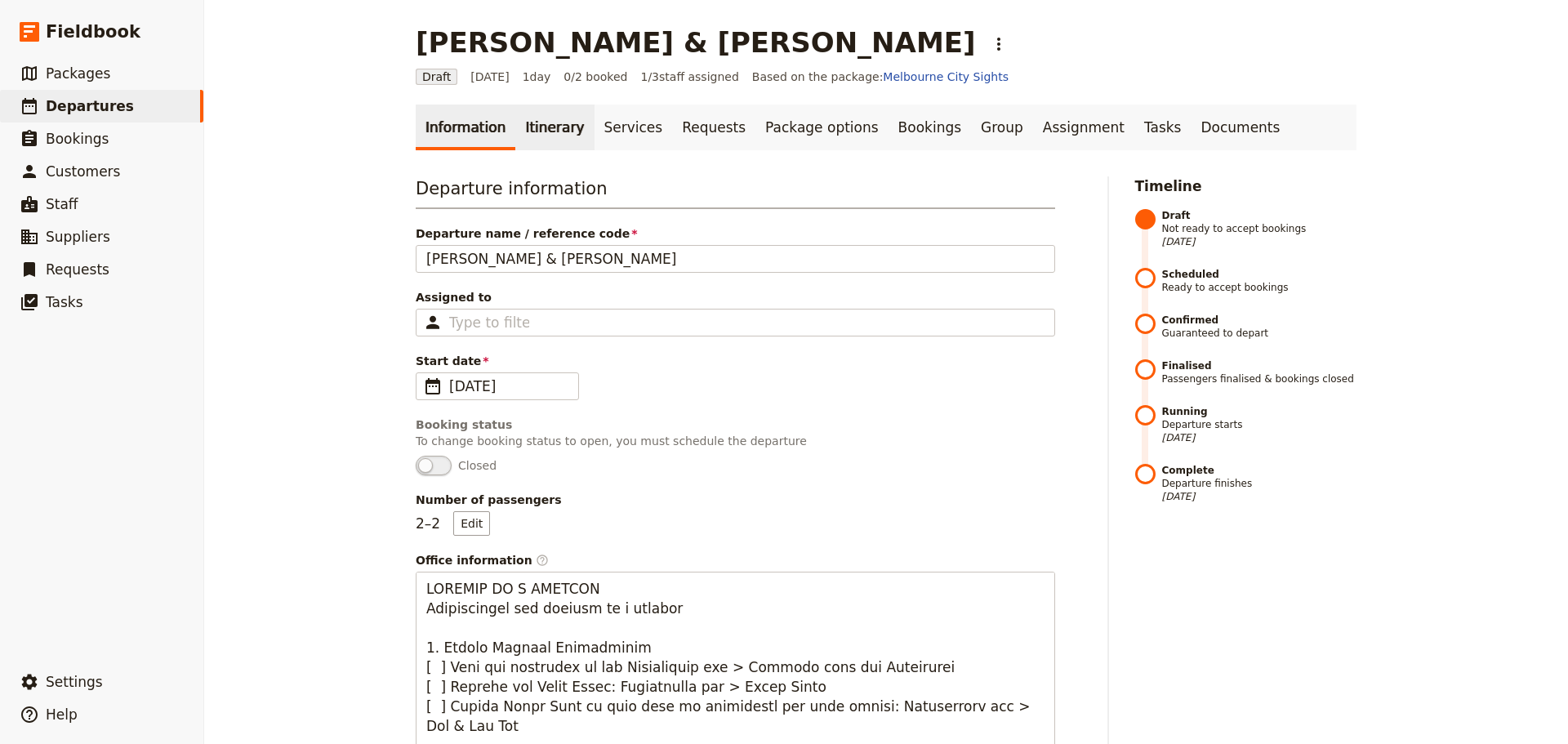
click at [533, 136] on link "Itinerary" at bounding box center [555, 127] width 79 height 46
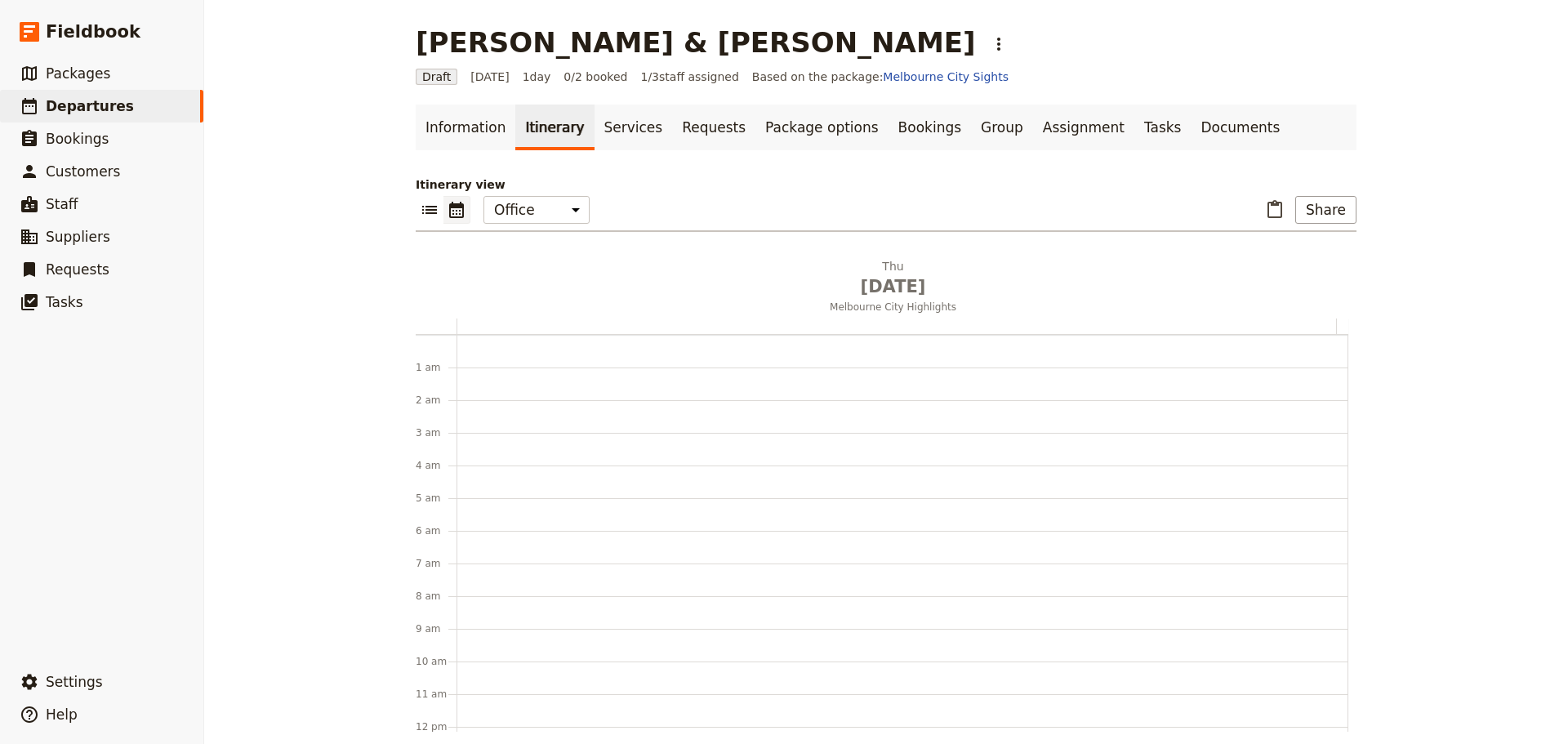
scroll to position [212, 0]
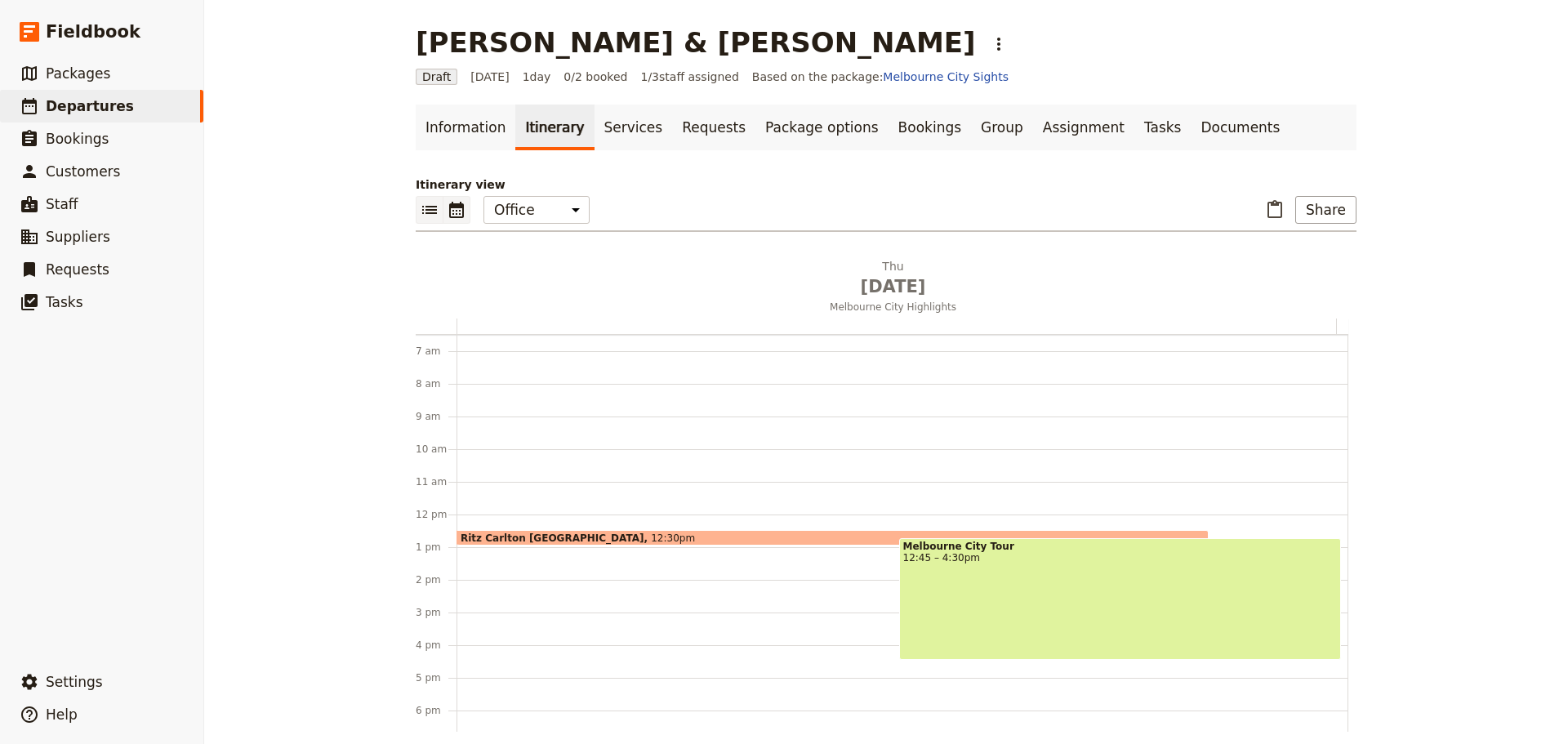
click at [422, 206] on icon "List view" at bounding box center [429, 210] width 15 height 8
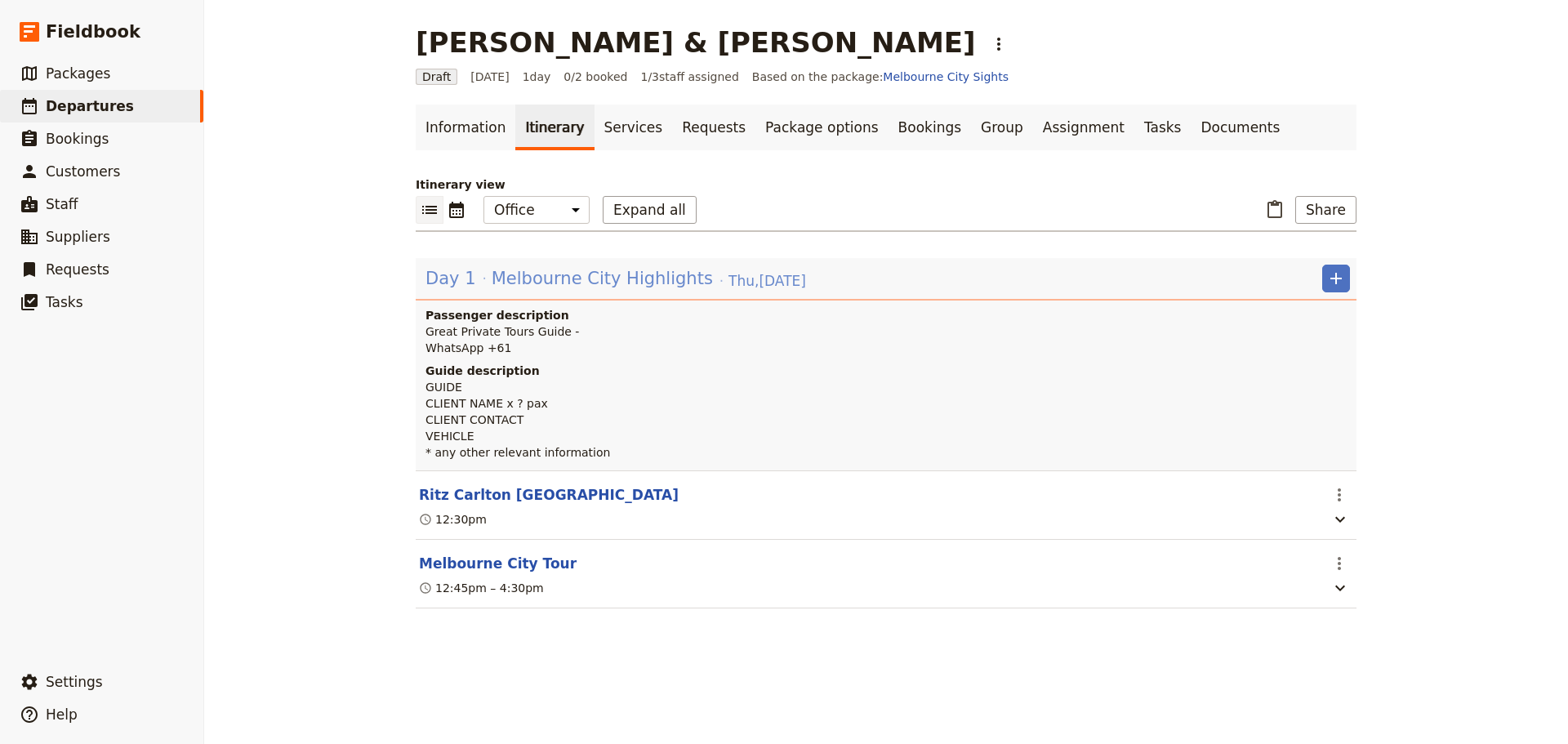
click at [530, 273] on span "Melbourne City Highlights" at bounding box center [602, 278] width 221 height 24
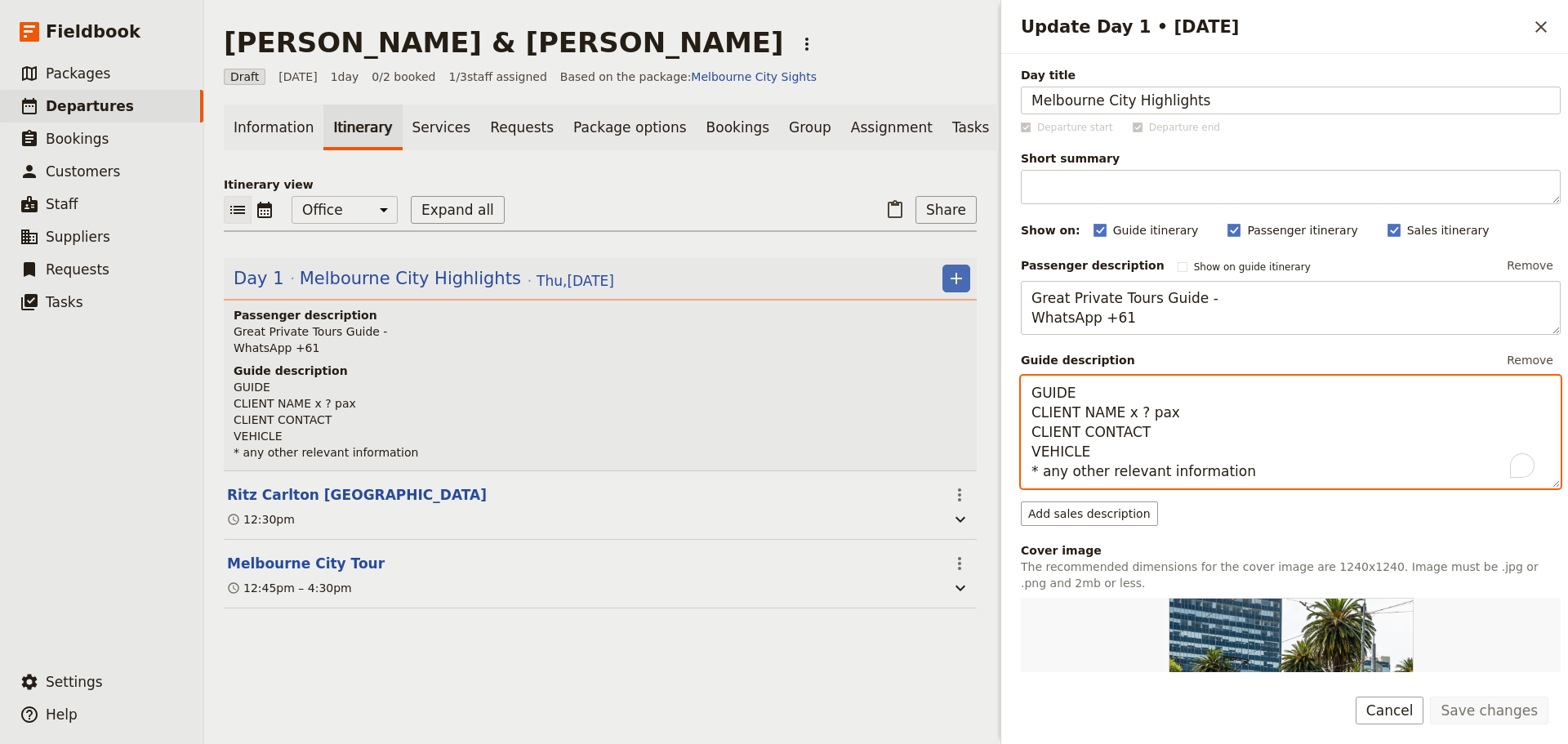
drag, startPoint x: 1109, startPoint y: 394, endPoint x: 975, endPoint y: 393, distance: 134.0
click at [975, 393] on div "[PERSON_NAME] & [PERSON_NAME] ​ Draft [DATE] 1 day 0/2 booked 1 / 3 staff assig…" at bounding box center [886, 372] width 1364 height 744
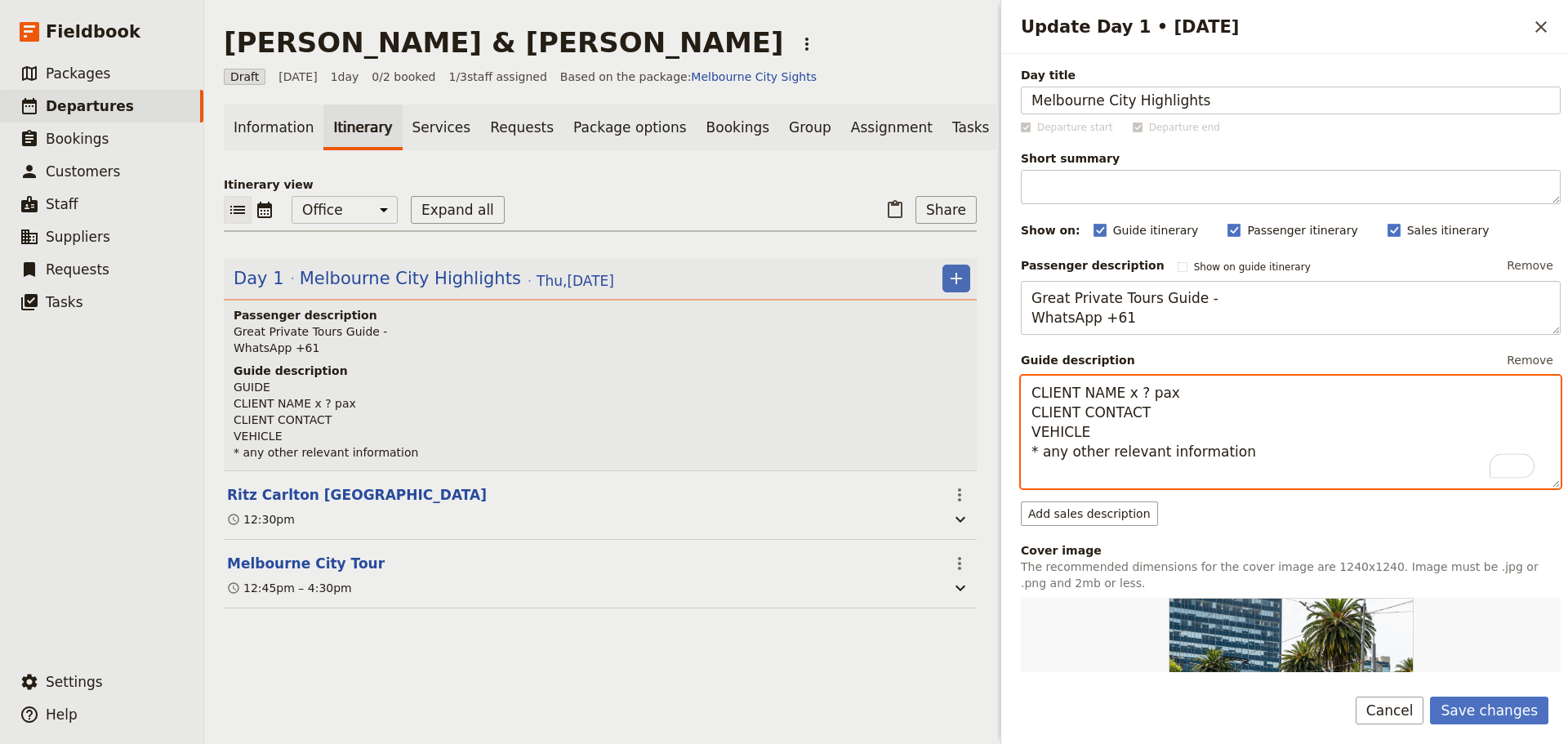
click at [1030, 414] on textarea "CLIENT NAME x ? pax CLIENT CONTACT VEHICLE * any other relevant information" at bounding box center [1291, 432] width 540 height 112
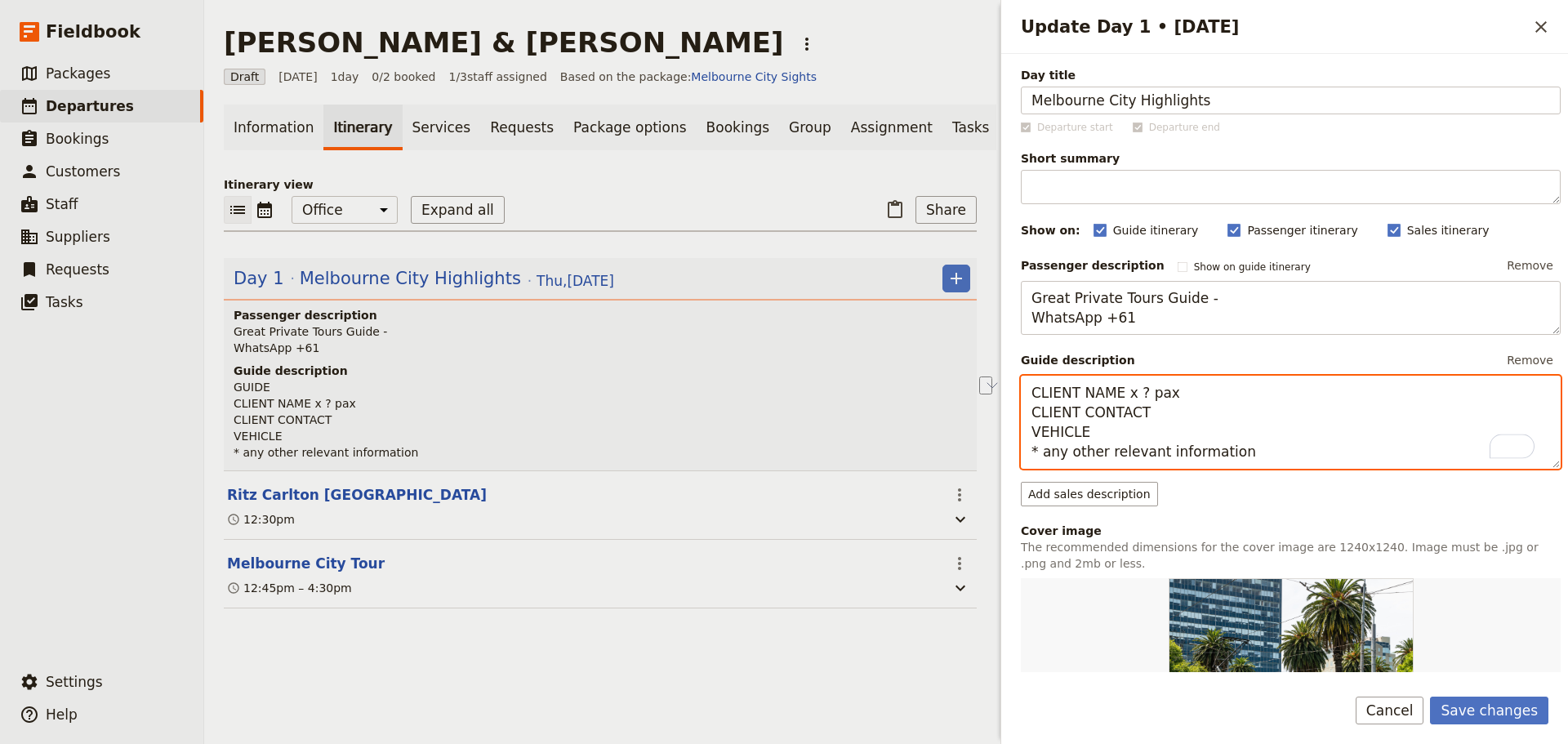
drag, startPoint x: 1158, startPoint y: 390, endPoint x: 1021, endPoint y: 397, distance: 137.2
click at [1021, 397] on textarea "CLIENT NAME x ? pax CLIENT CONTACT VEHICLE * any other relevant information" at bounding box center [1291, 422] width 540 height 93
click at [1153, 414] on textarea "[PERSON_NAME] & [PERSON_NAME] CLIENT CONTACT VEHICLE * any other relevant infor…" at bounding box center [1291, 422] width 540 height 93
drag, startPoint x: 1153, startPoint y: 414, endPoint x: 1025, endPoint y: 414, distance: 128.0
click at [1025, 414] on textarea "[PERSON_NAME] & [PERSON_NAME] CLIENT CONTACT VEHICLE * any other relevant infor…" at bounding box center [1291, 422] width 540 height 93
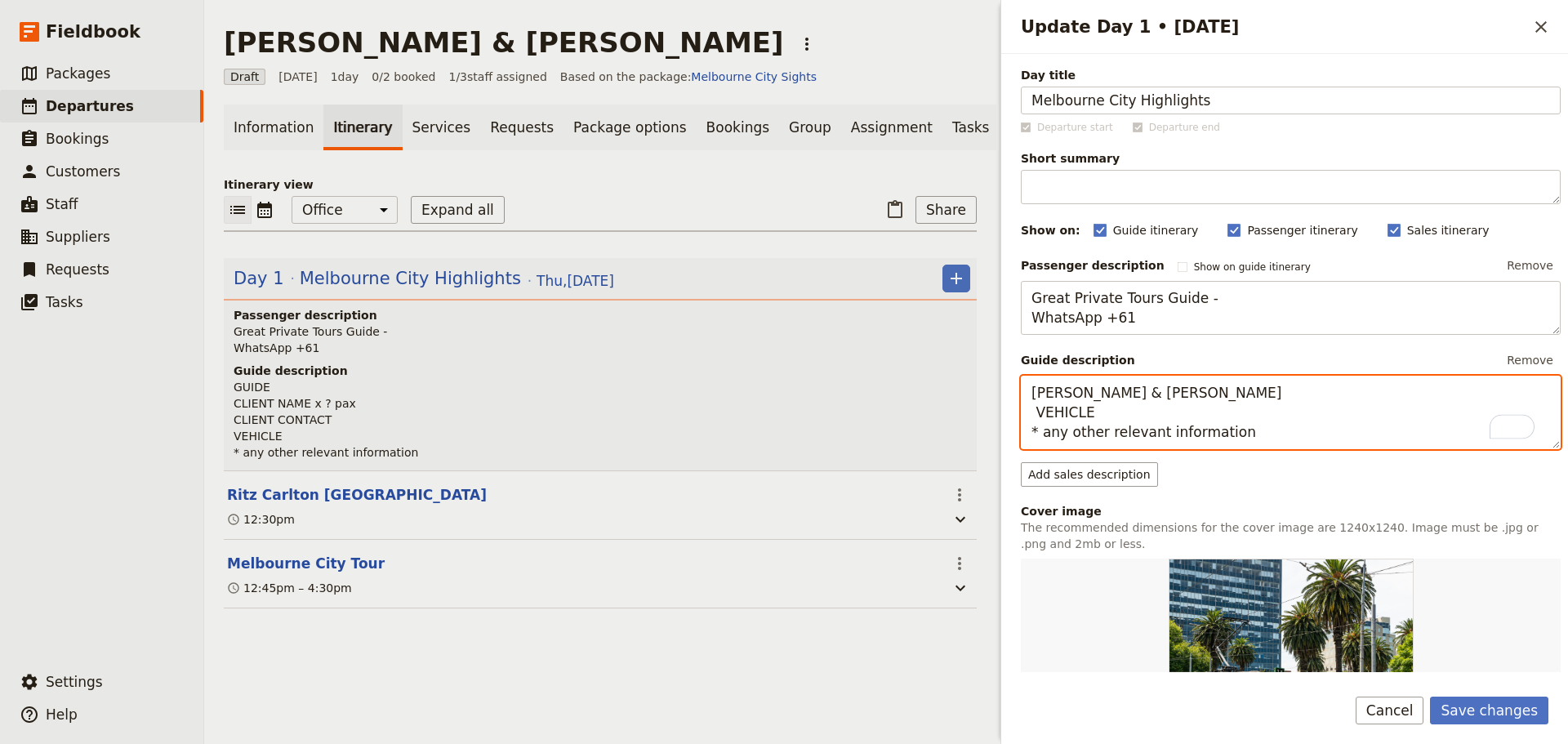
click at [1200, 396] on textarea "[PERSON_NAME] & [PERSON_NAME] VEHICLE * any other relevant information" at bounding box center [1291, 412] width 540 height 73
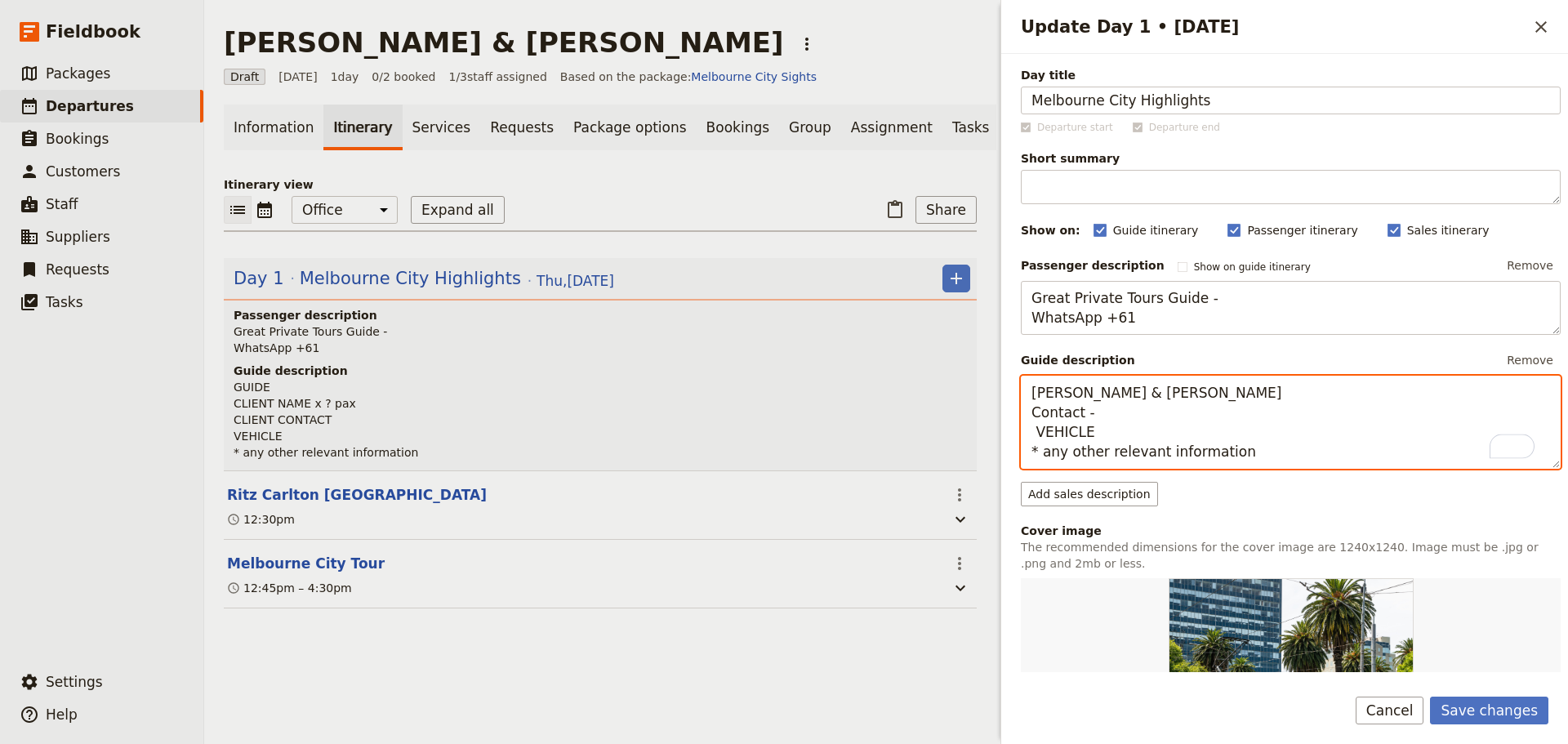
paste textarea "[PHONE_NUMBER]"
drag, startPoint x: 1072, startPoint y: 433, endPoint x: 1035, endPoint y: 437, distance: 37.2
click at [1035, 437] on textarea "[PERSON_NAME] & [PERSON_NAME] Contact - [PHONE_NUMBER] VEHICLE * any other rele…" at bounding box center [1291, 422] width 540 height 93
drag, startPoint x: 1127, startPoint y: 452, endPoint x: 1042, endPoint y: 455, distance: 85.1
click at [1042, 455] on textarea "[PERSON_NAME] & [PERSON_NAME] Contact - [PHONE_NUMBER] V250 * any other relevan…" at bounding box center [1291, 422] width 540 height 93
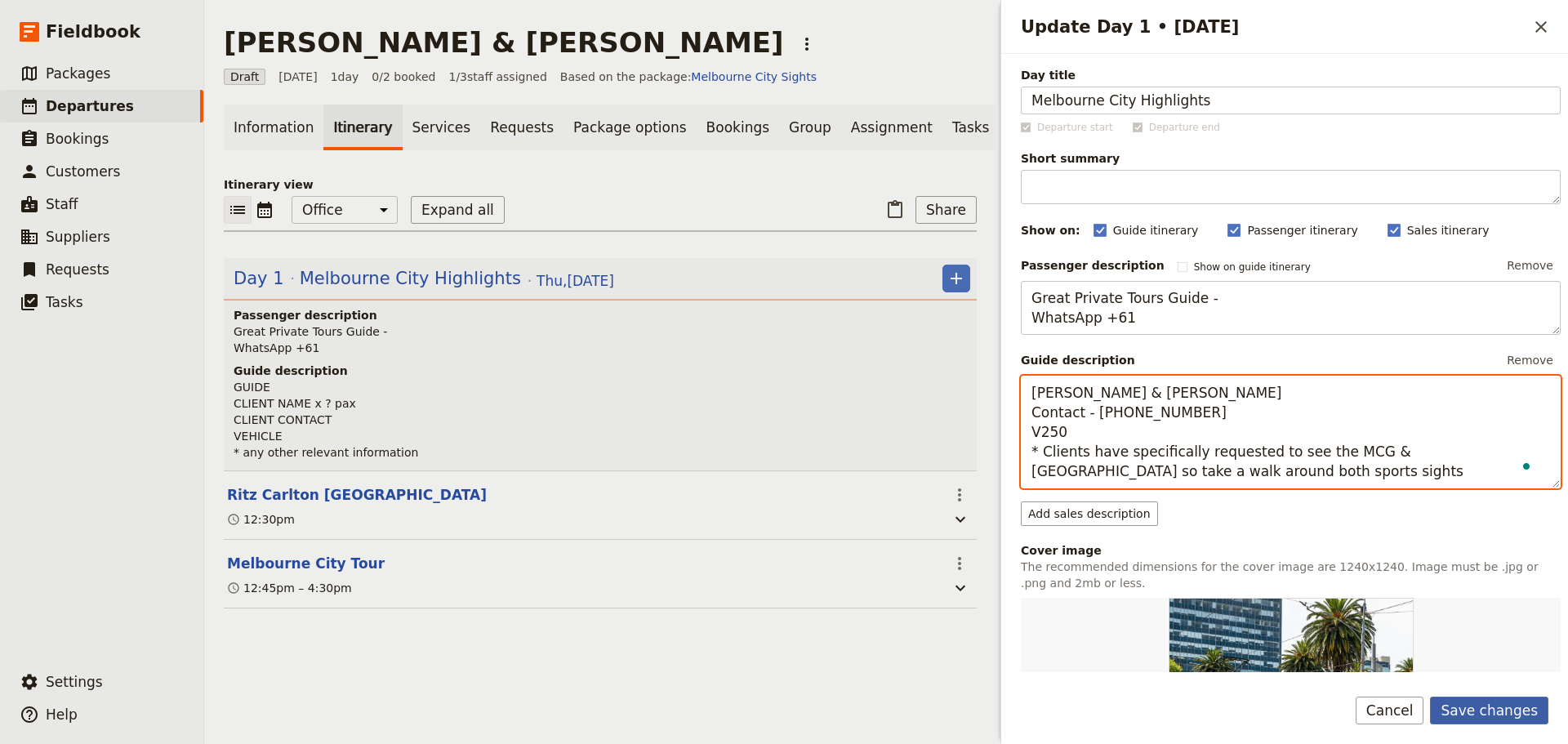
type textarea "[PERSON_NAME] & [PERSON_NAME] Contact - [PHONE_NUMBER] V250 * Clients have spec…"
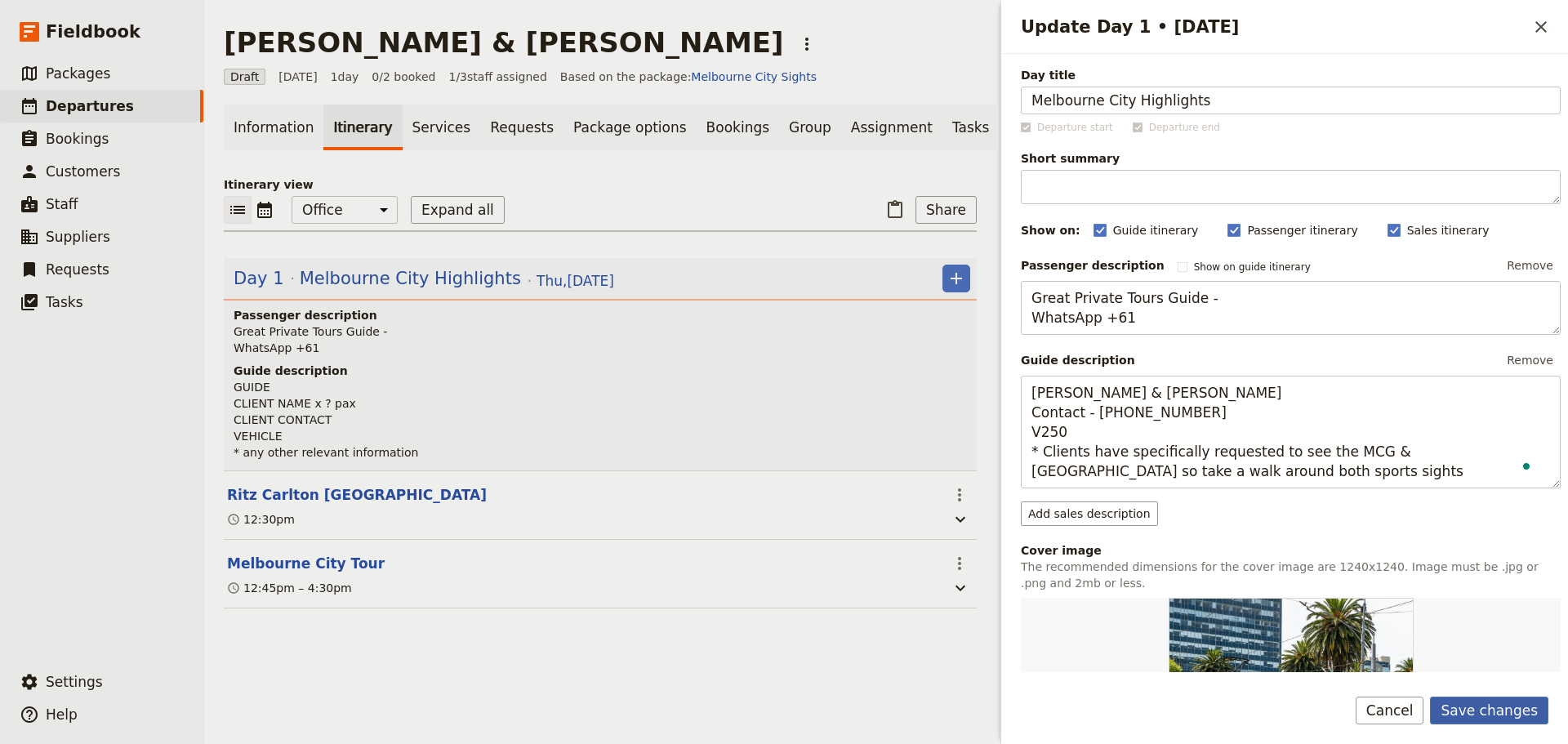
click at [1487, 696] on button "Save changes" at bounding box center [1488, 710] width 118 height 28
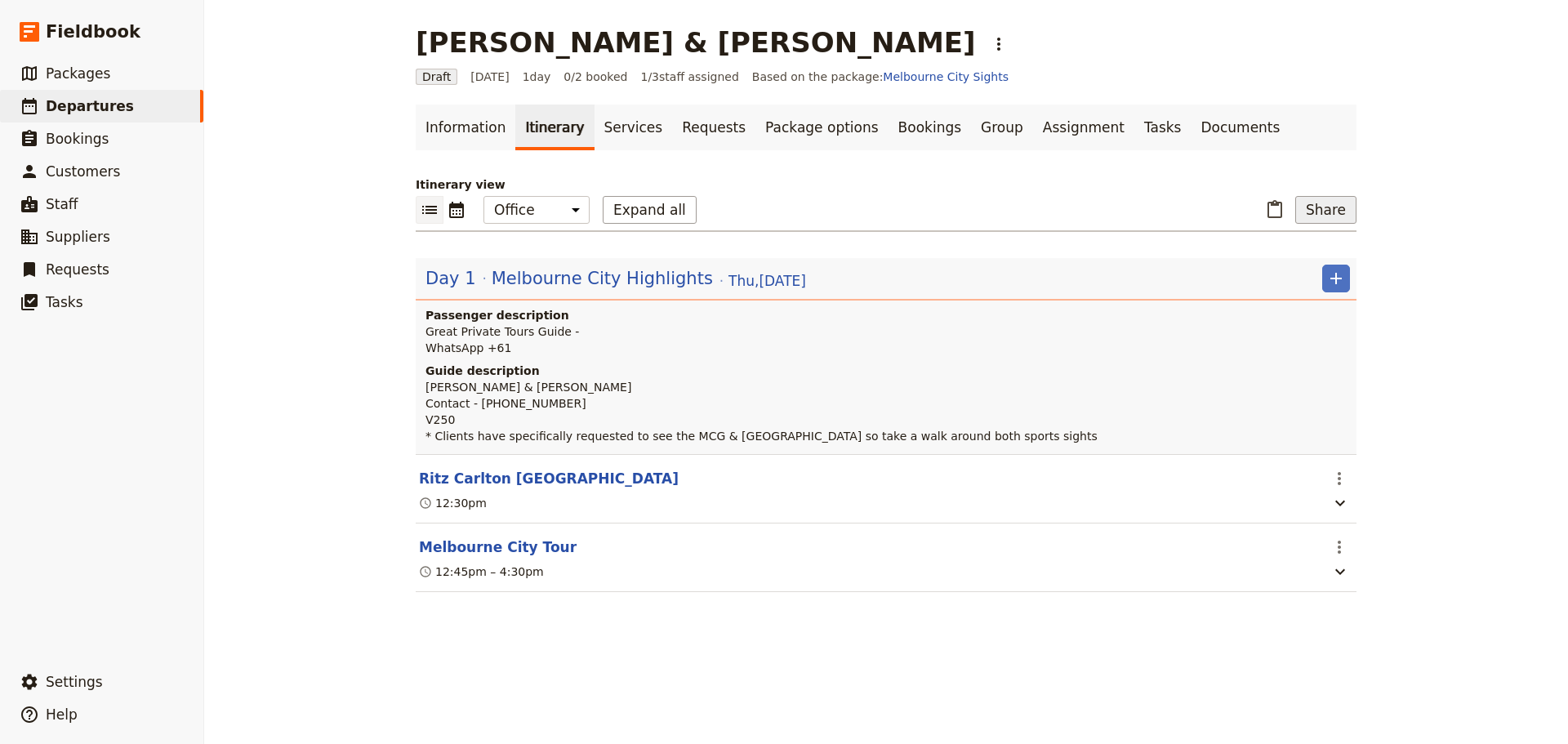
click at [1315, 206] on button "Share" at bounding box center [1325, 210] width 61 height 28
click at [1292, 236] on button "Guide itinerary" at bounding box center [1282, 246] width 133 height 22
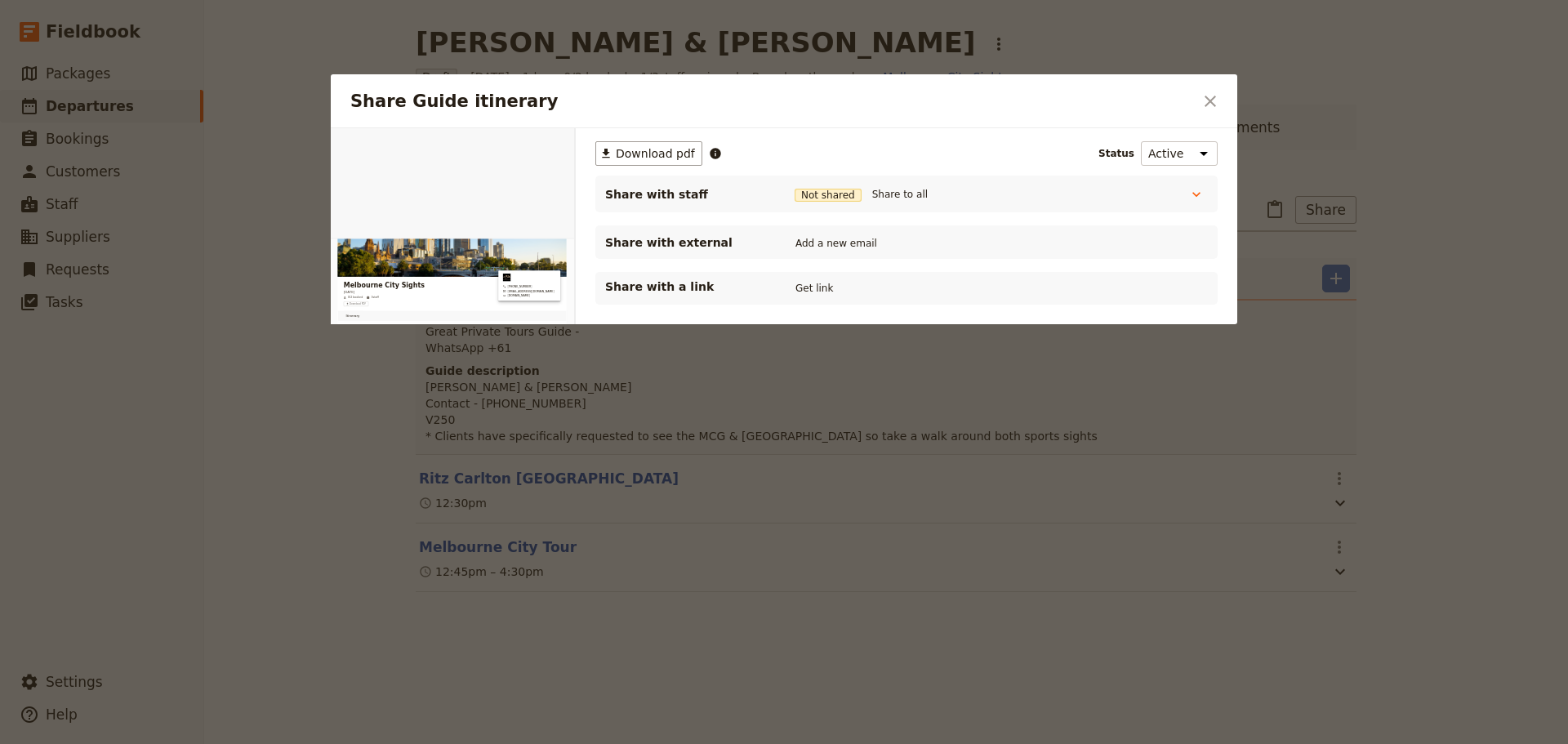
scroll to position [0, 0]
click at [903, 188] on button "Share to all" at bounding box center [900, 194] width 64 height 18
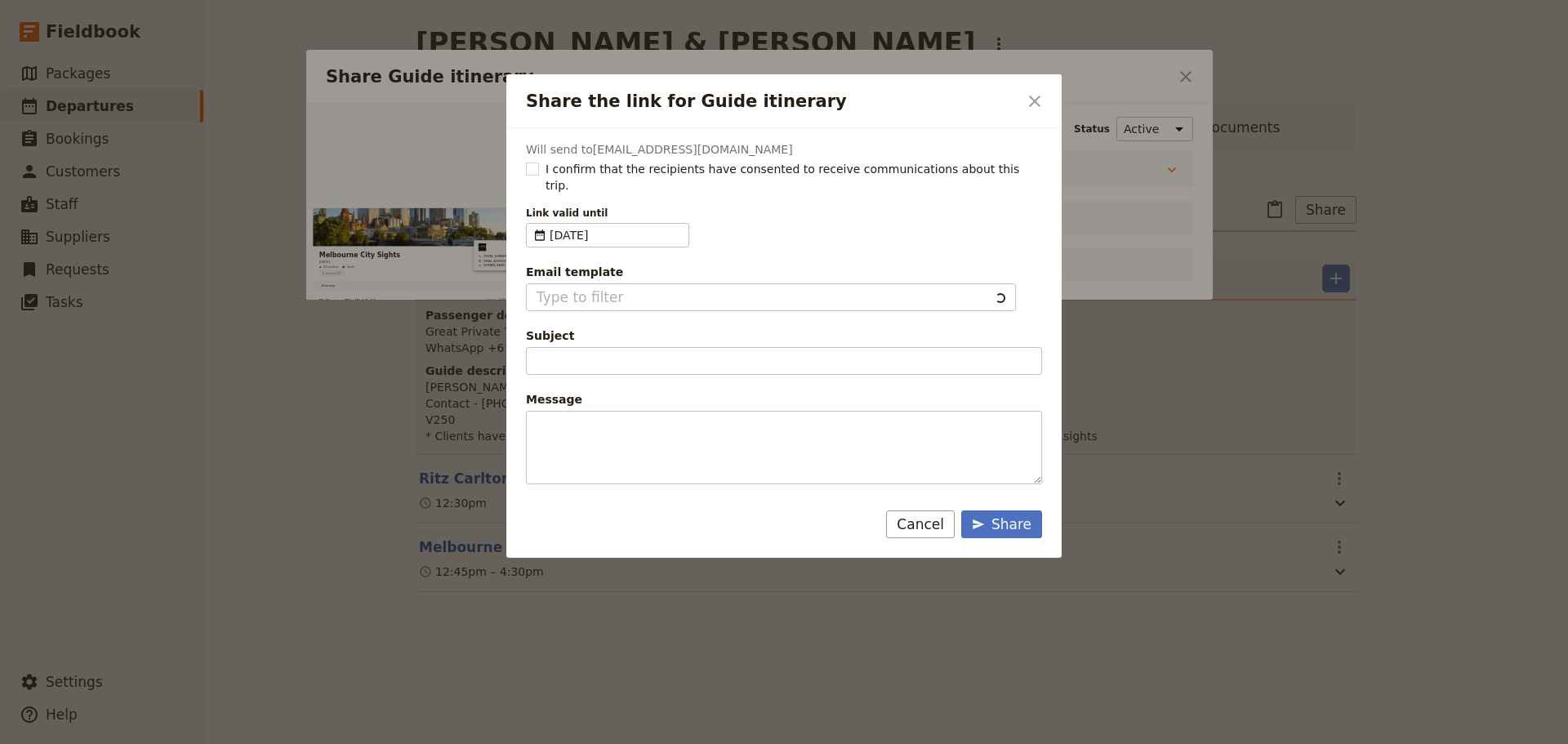
type input "Client Itinerary Template"
type input "Document shared with you: Guide itinerary - [GEOGRAPHIC_DATA] Sights"
type textarea "Good Morning / Afternoon, We are looking forward to welcoming you on our XYZ Da…"
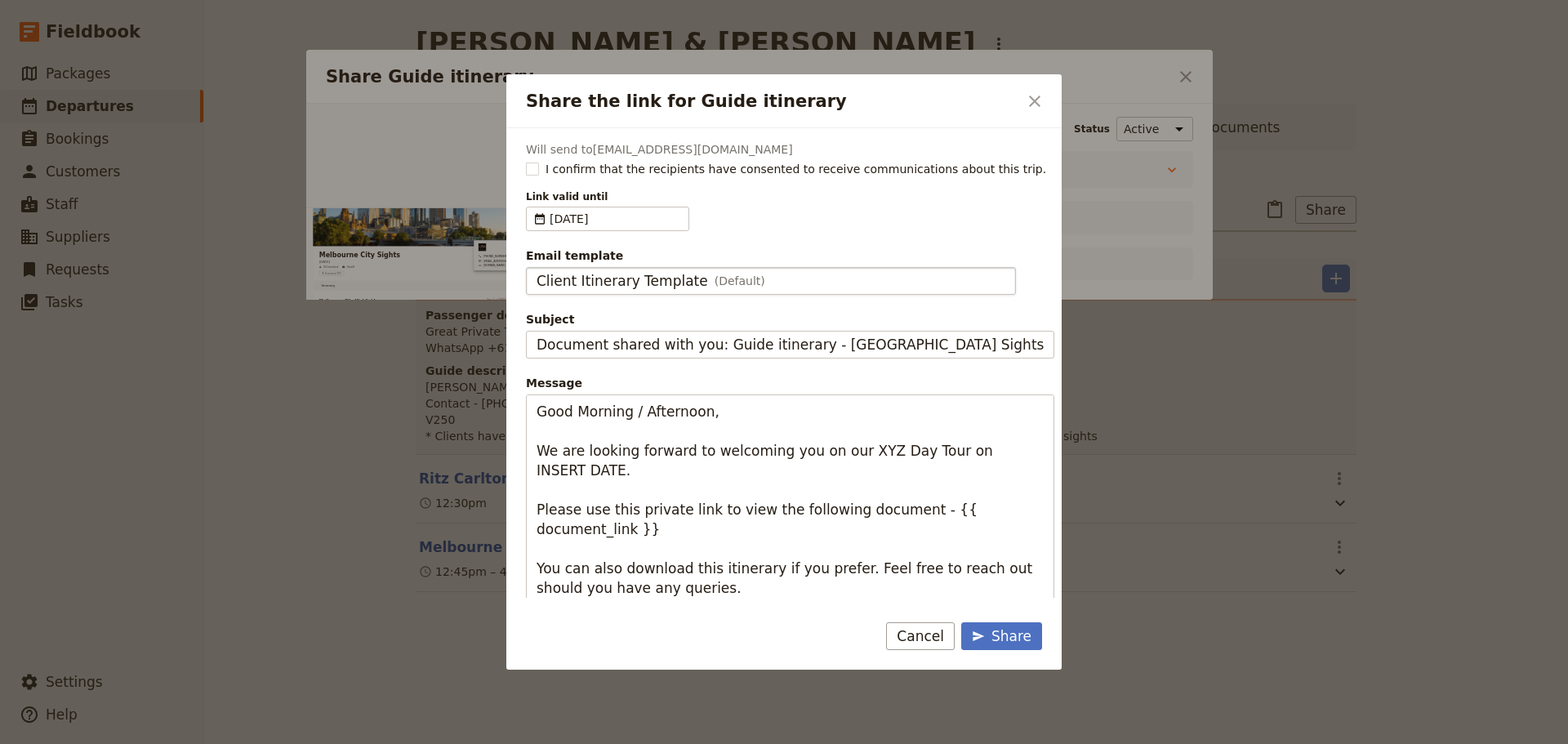
click at [607, 283] on span "Client Itinerary Template" at bounding box center [621, 280] width 172 height 20
click at [536, 268] on input "Client Itinerary Template" at bounding box center [535, 267] width 1 height 1
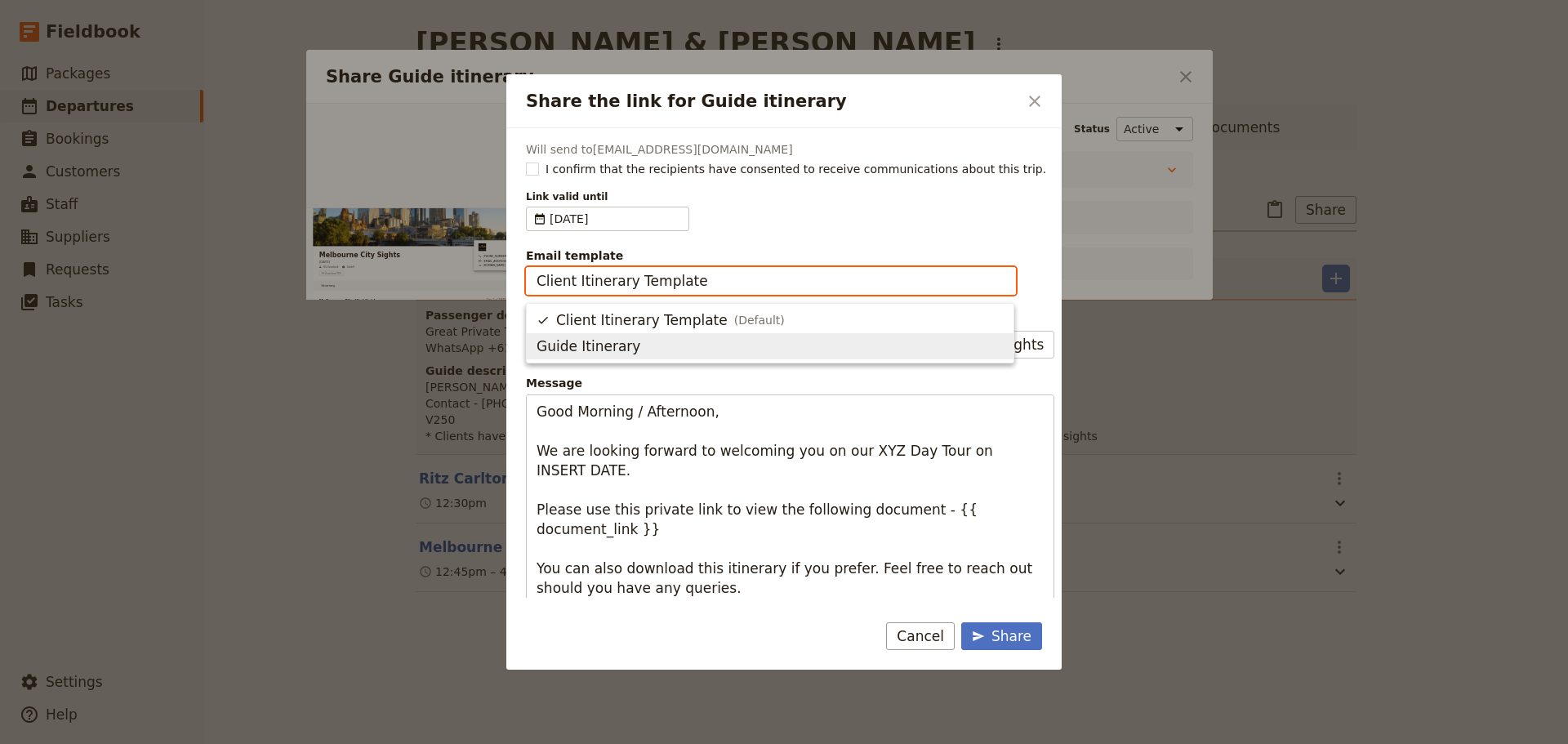
click at [580, 345] on span "Guide Itinerary" at bounding box center [588, 346] width 104 height 20
type input "Guide Itinerary"
type input "TOUR NAME & Date"
type textarea "Hi {{ contact_name }} Please find a link to your upcoming tour of [GEOGRAPHIC_D…"
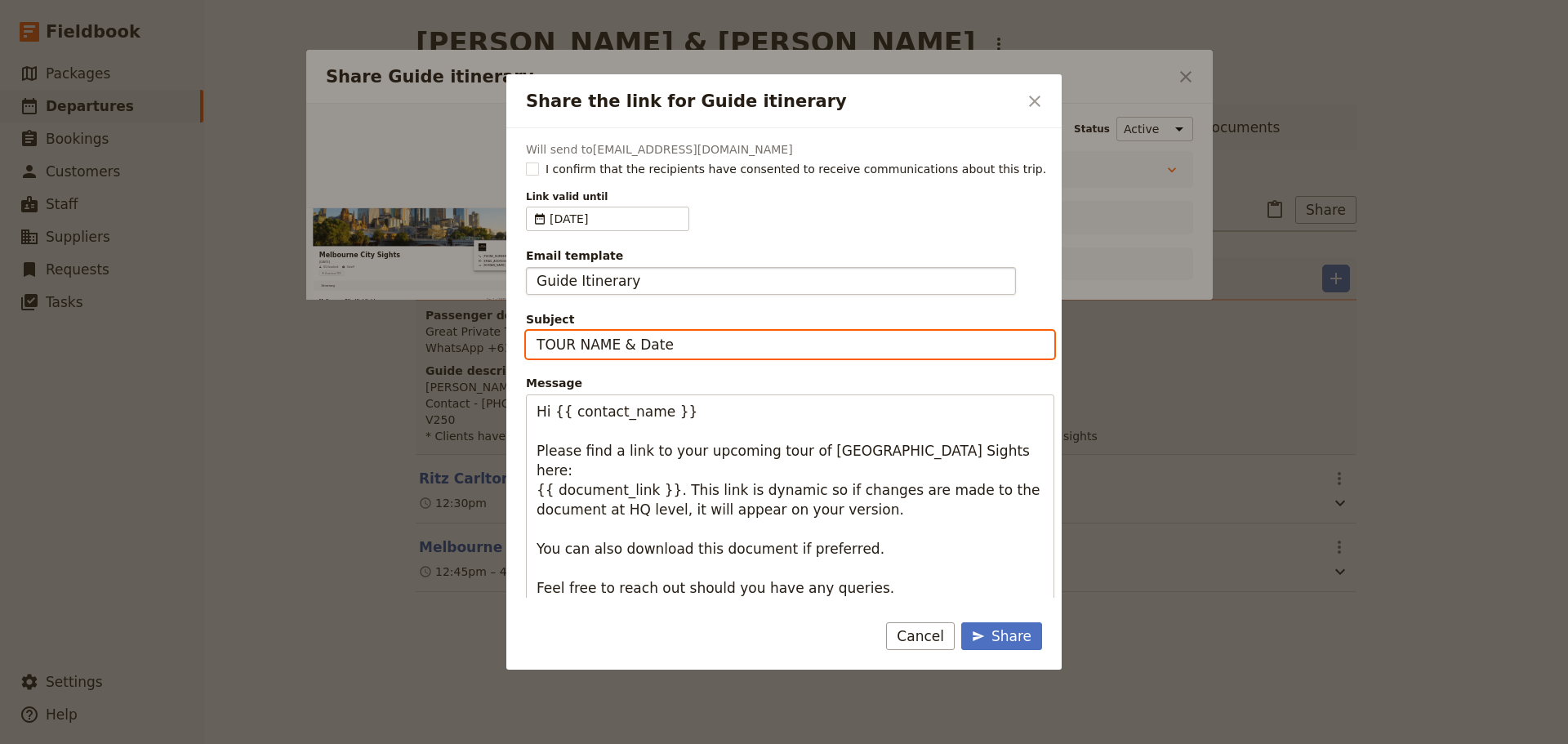
drag, startPoint x: 698, startPoint y: 345, endPoint x: 473, endPoint y: 314, distance: 227.1
click at [436, 743] on div "Share the link for Guide itinerary ​ Will send to [EMAIL_ADDRESS][DOMAIN_NAME] …" at bounding box center [784, 744] width 1568 height 0
type input "Melbourne City Tour - [DATE]"
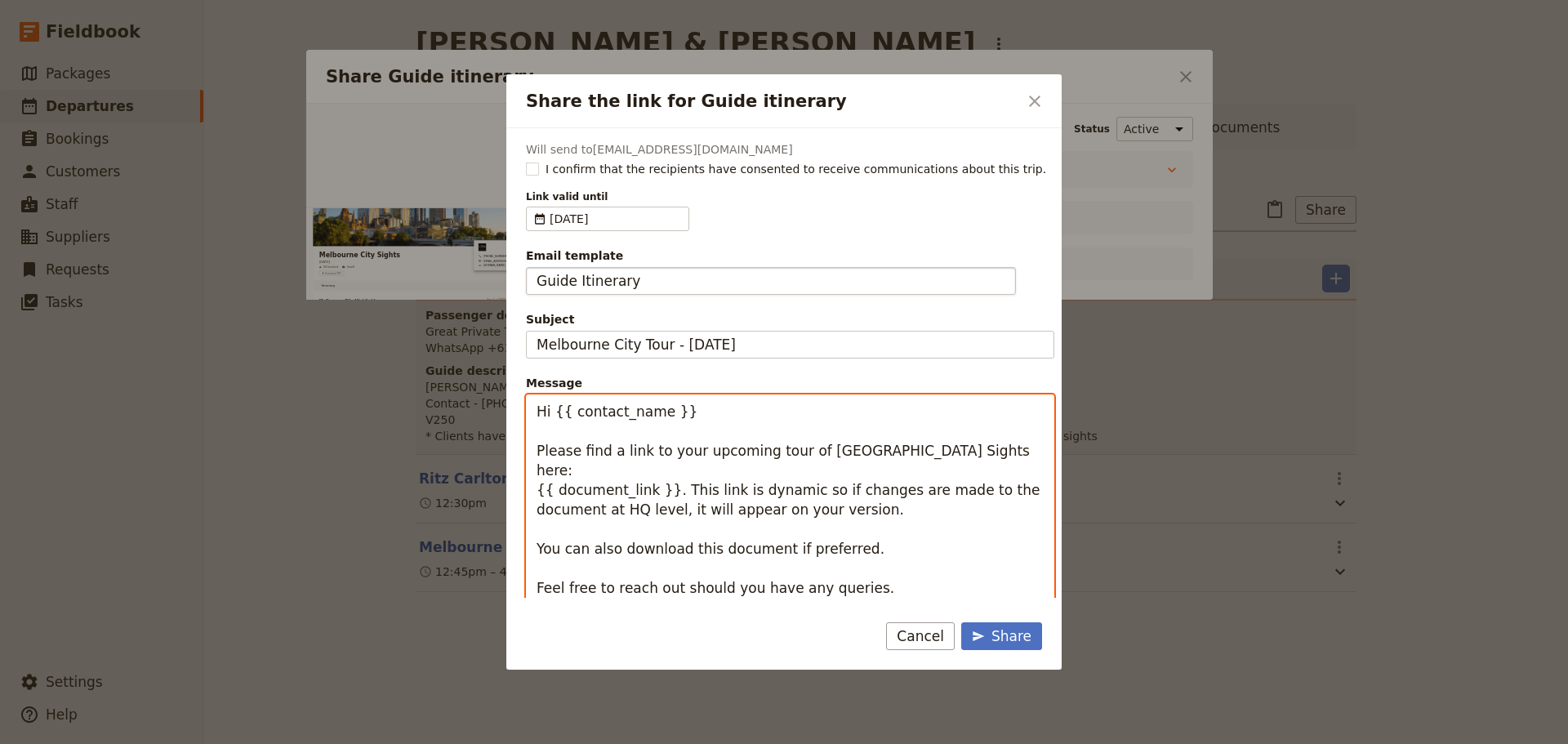
drag, startPoint x: 669, startPoint y: 421, endPoint x: 560, endPoint y: 420, distance: 109.0
click at [551, 415] on textarea "Hi {{ contact_name }} Please find a link to your upcoming tour of [GEOGRAPHIC_D…" at bounding box center [790, 519] width 529 height 250
type textarea "Hi [PERSON_NAME] Please find a link to your upcoming tour of [GEOGRAPHIC_DATA] …"
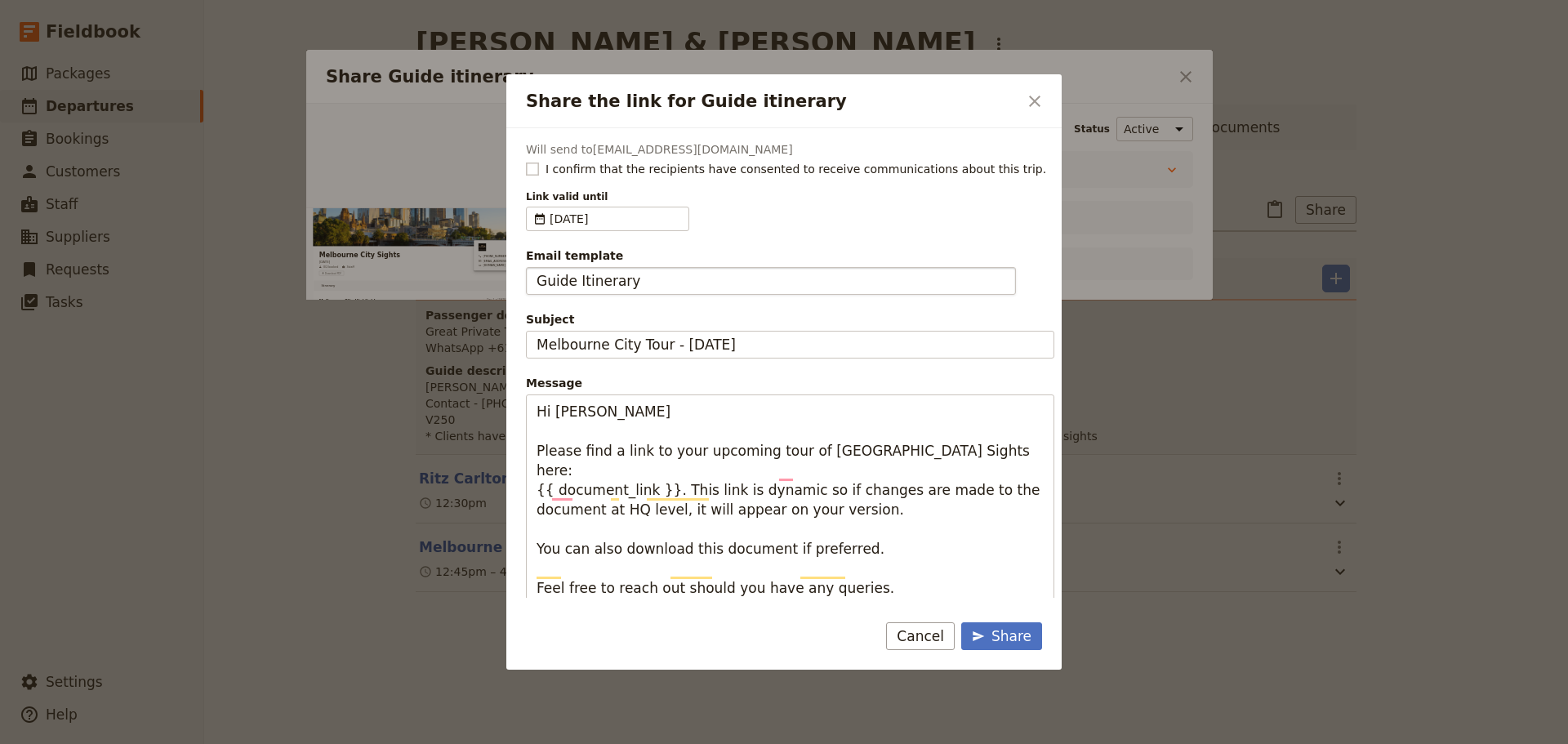
click at [535, 170] on rect "Share the link for Guide itinerary" at bounding box center [531, 168] width 12 height 12
click at [526, 161] on input "I confirm that the recipients have consented to receive communications about th…" at bounding box center [525, 160] width 1 height 1
checkbox input "true"
click at [992, 634] on div "Share" at bounding box center [1002, 635] width 60 height 20
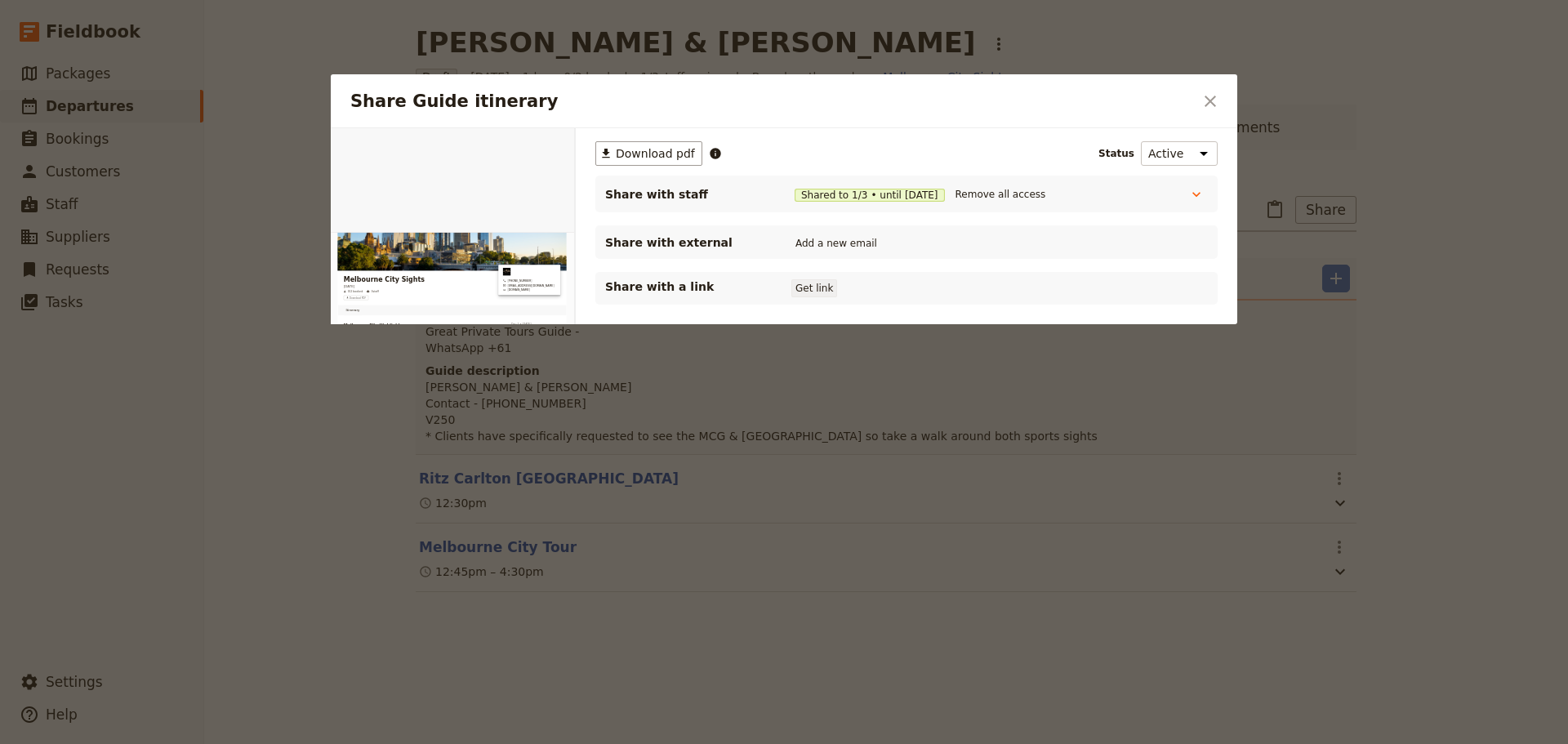
click at [815, 292] on button "Get link" at bounding box center [814, 288] width 46 height 18
click at [941, 292] on button "Get link" at bounding box center [937, 288] width 46 height 18
click at [1194, 102] on div "Share Guide itinerary ​" at bounding box center [784, 100] width 906 height 53
drag, startPoint x: 1211, startPoint y: 104, endPoint x: 644, endPoint y: 7, distance: 575.2
click at [1210, 105] on icon "Close dialog" at bounding box center [1210, 101] width 20 height 20
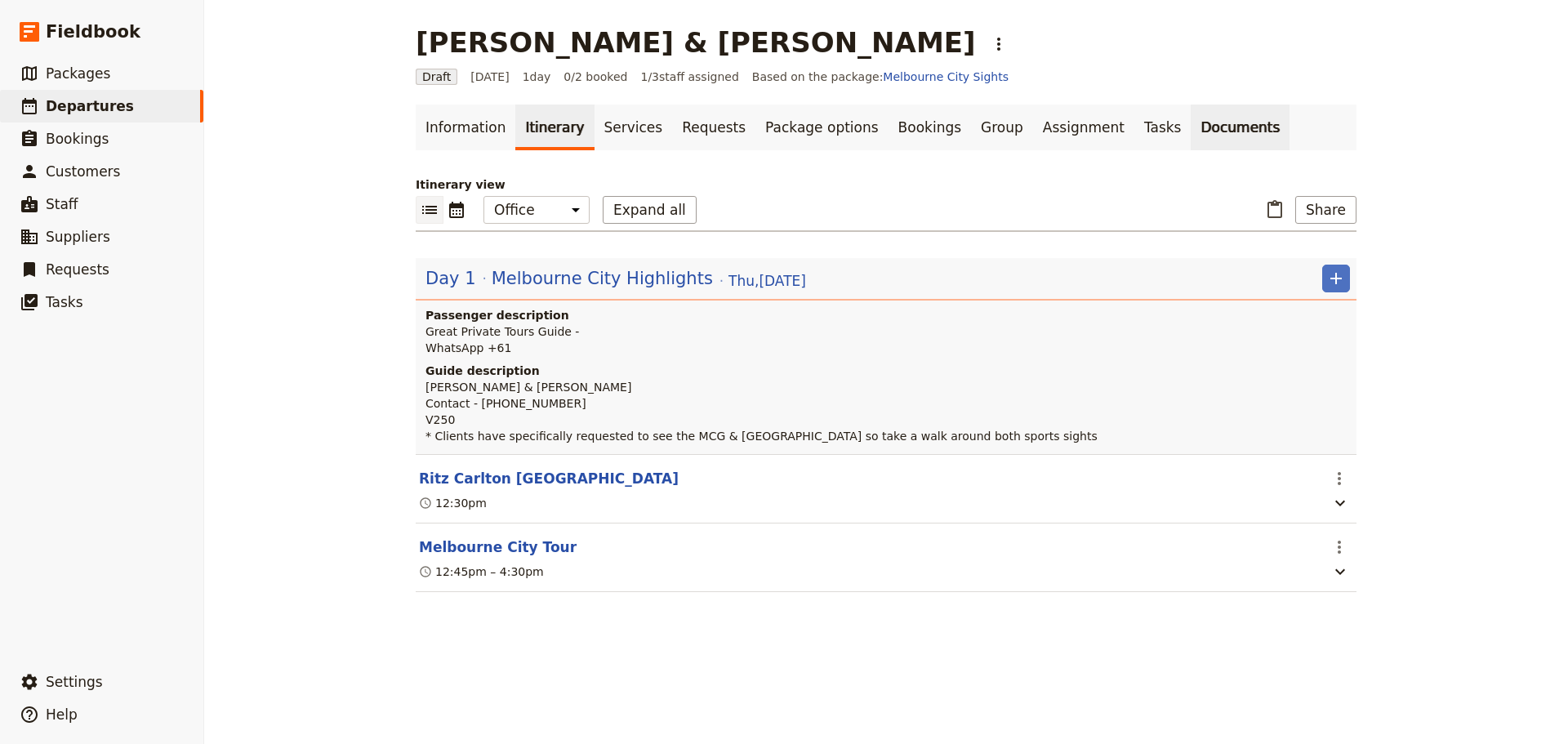
click at [1190, 124] on link "Documents" at bounding box center [1239, 127] width 98 height 46
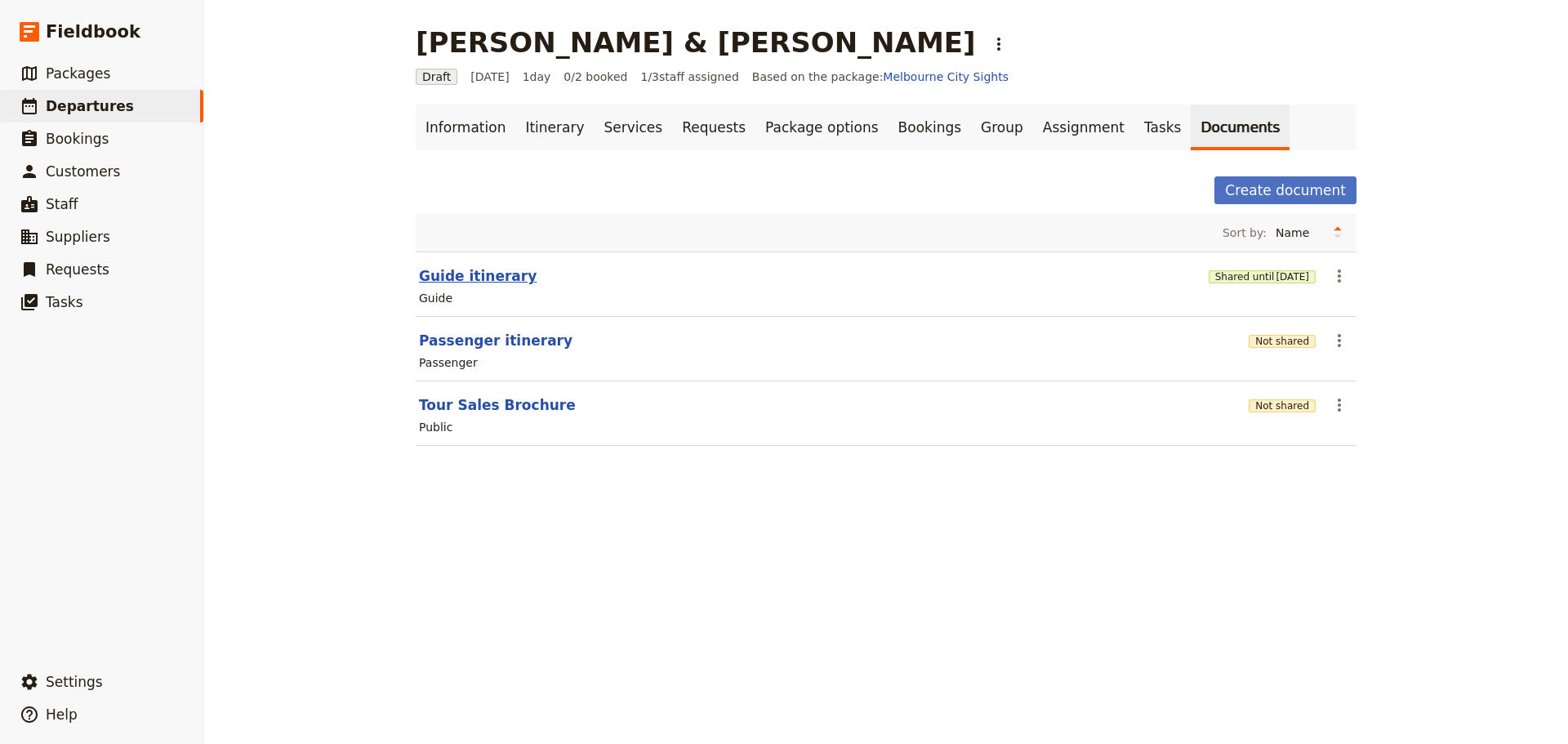
click at [460, 273] on button "Guide itinerary" at bounding box center [477, 275] width 117 height 20
select select "STAFF"
select select "RUN_SHEET"
select select "DEFAULT"
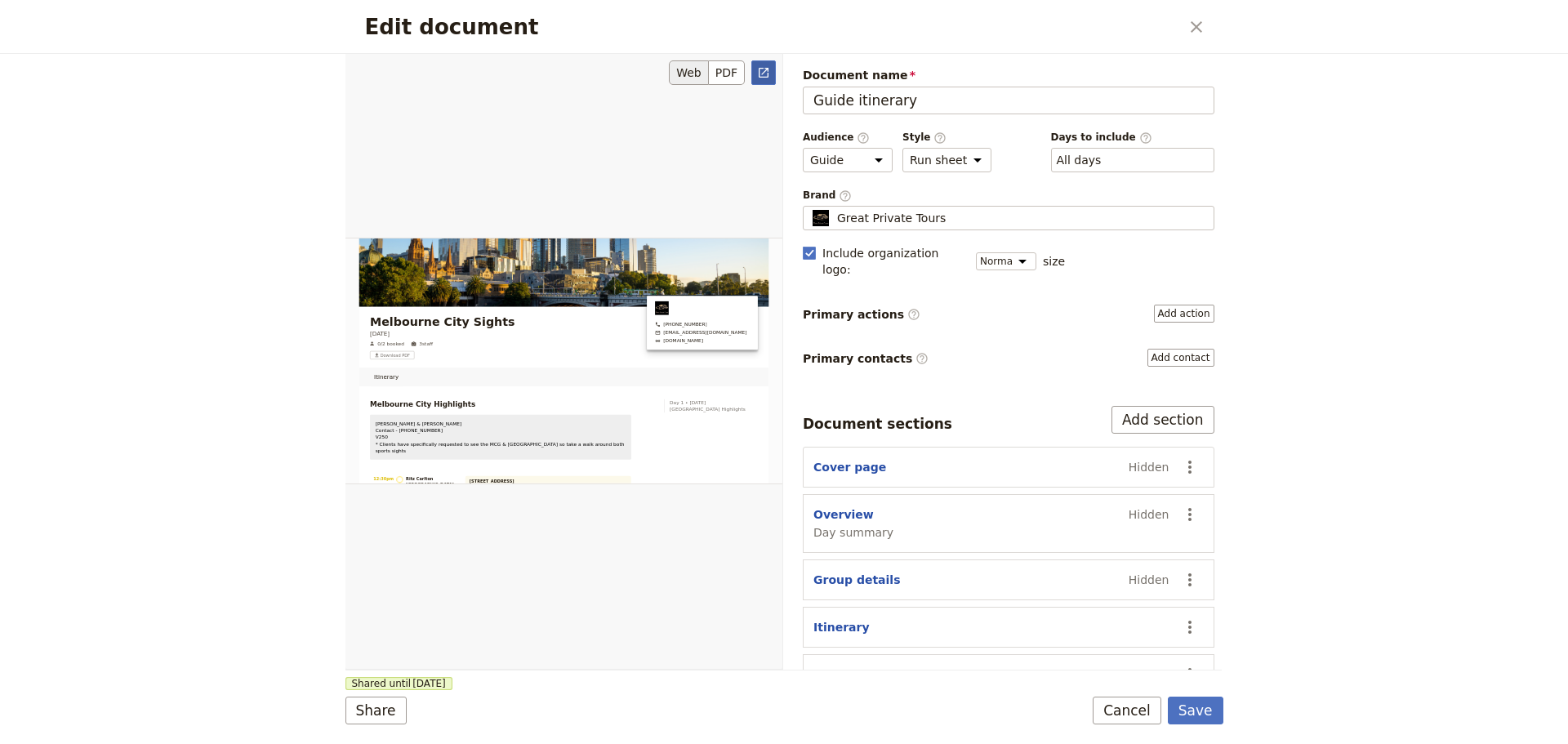
click at [766, 84] on link "​" at bounding box center [763, 72] width 24 height 24
click at [1149, 704] on button "Cancel" at bounding box center [1127, 710] width 68 height 28
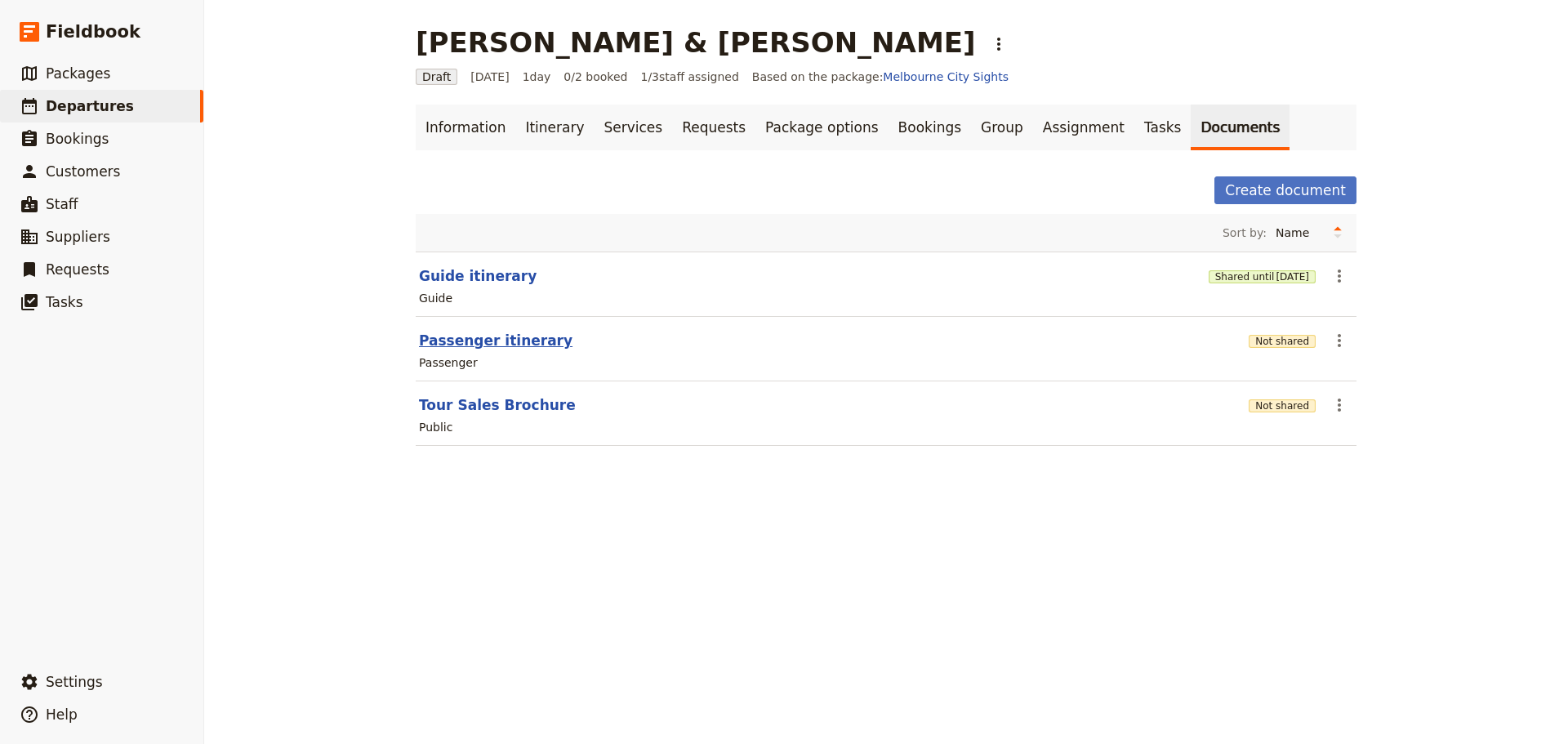
click at [441, 336] on button "Passenger itinerary" at bounding box center [496, 340] width 154 height 20
select select "PASSENGER"
select select "DEFAULT"
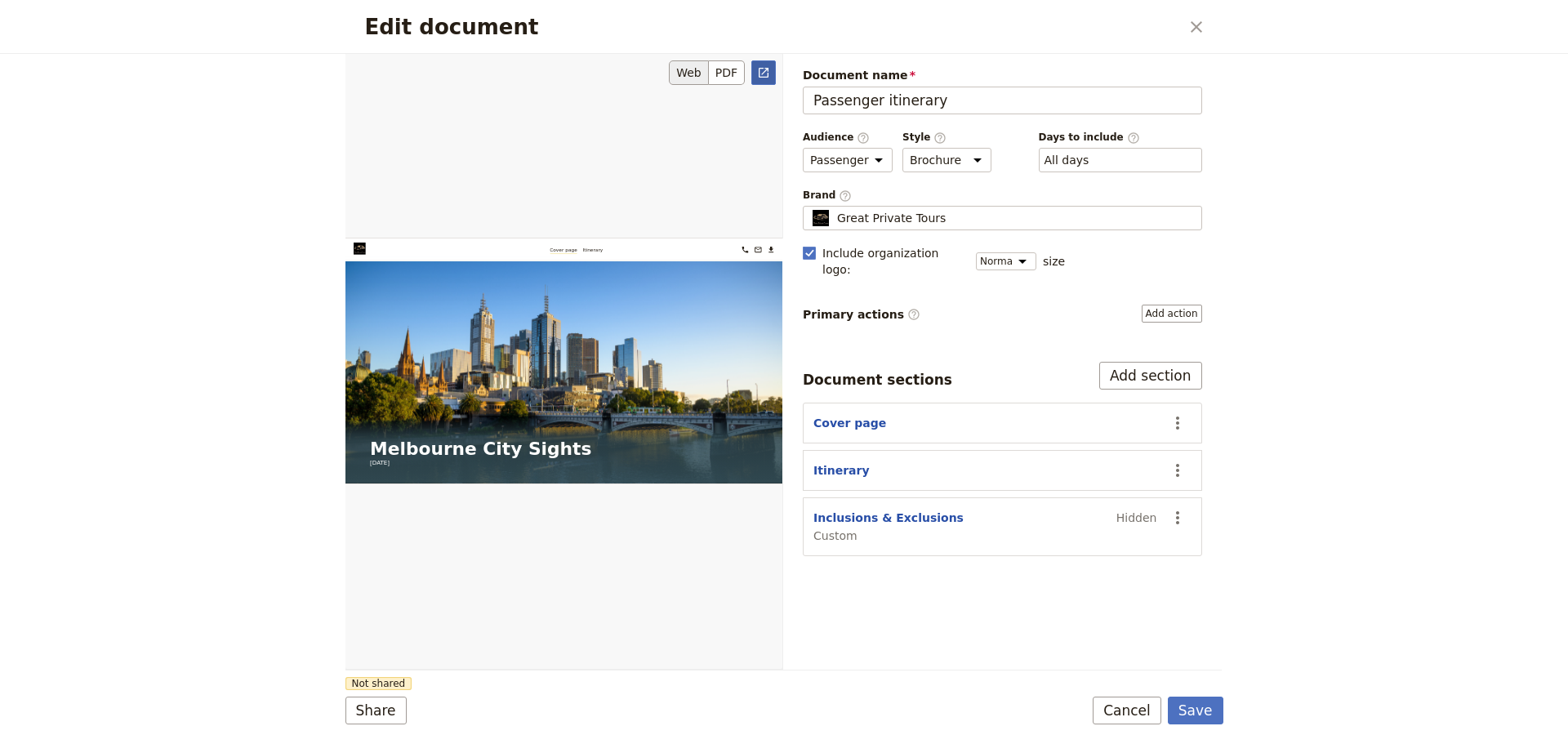
click at [759, 72] on icon "Open full preview" at bounding box center [763, 72] width 9 height 9
click at [1145, 707] on button "Cancel" at bounding box center [1127, 710] width 68 height 28
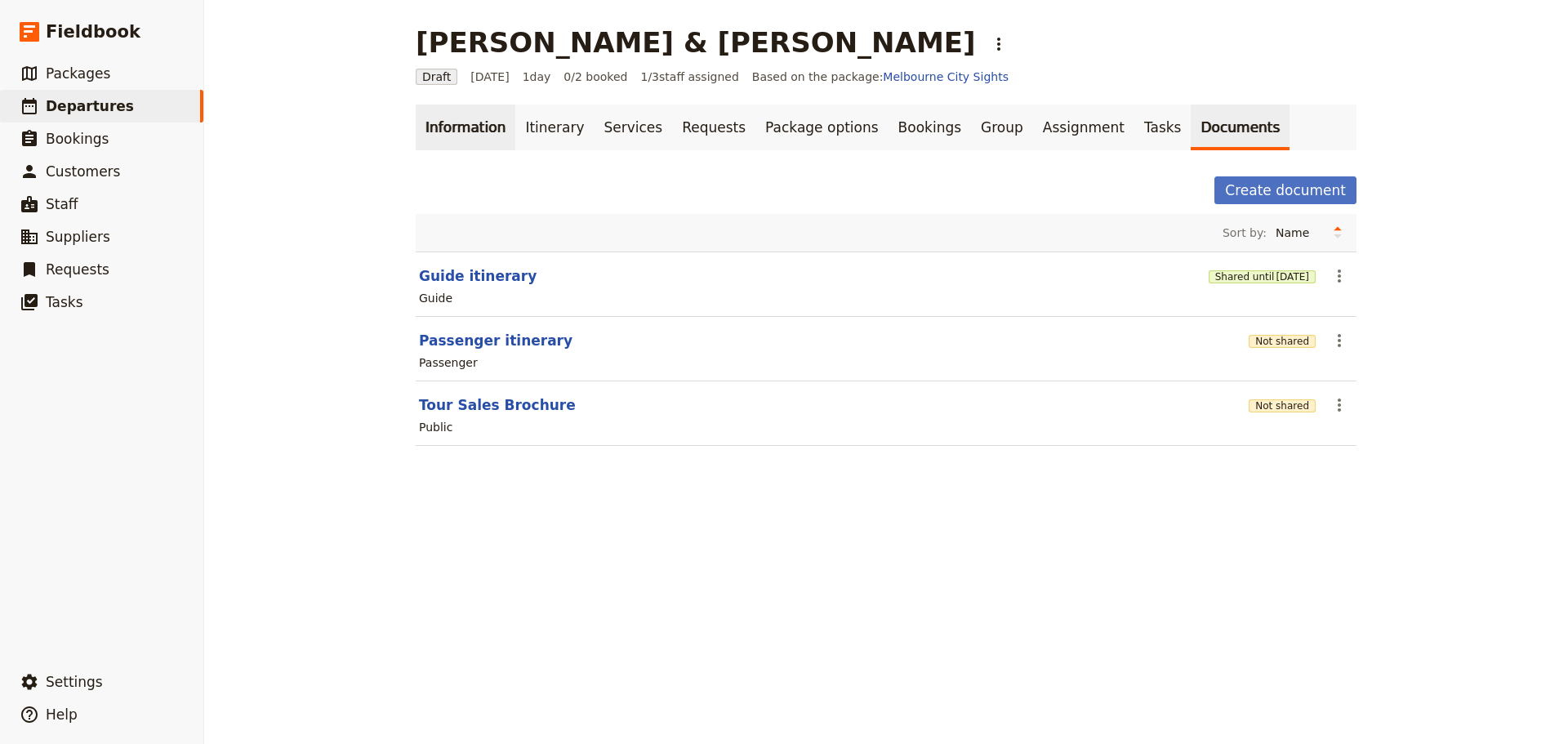
click at [468, 124] on link "Information" at bounding box center [465, 127] width 99 height 46
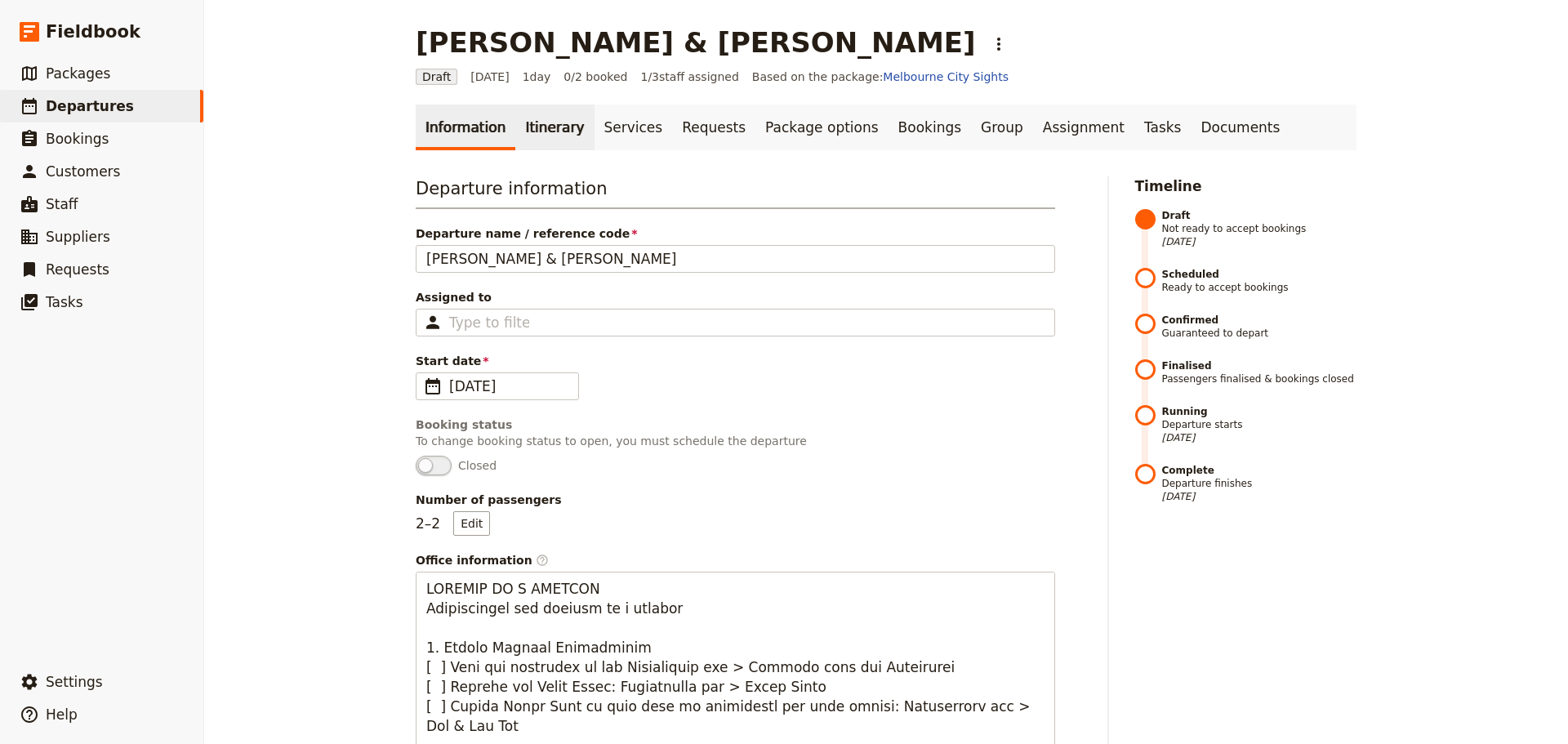
click at [549, 117] on link "Itinerary" at bounding box center [555, 127] width 79 height 46
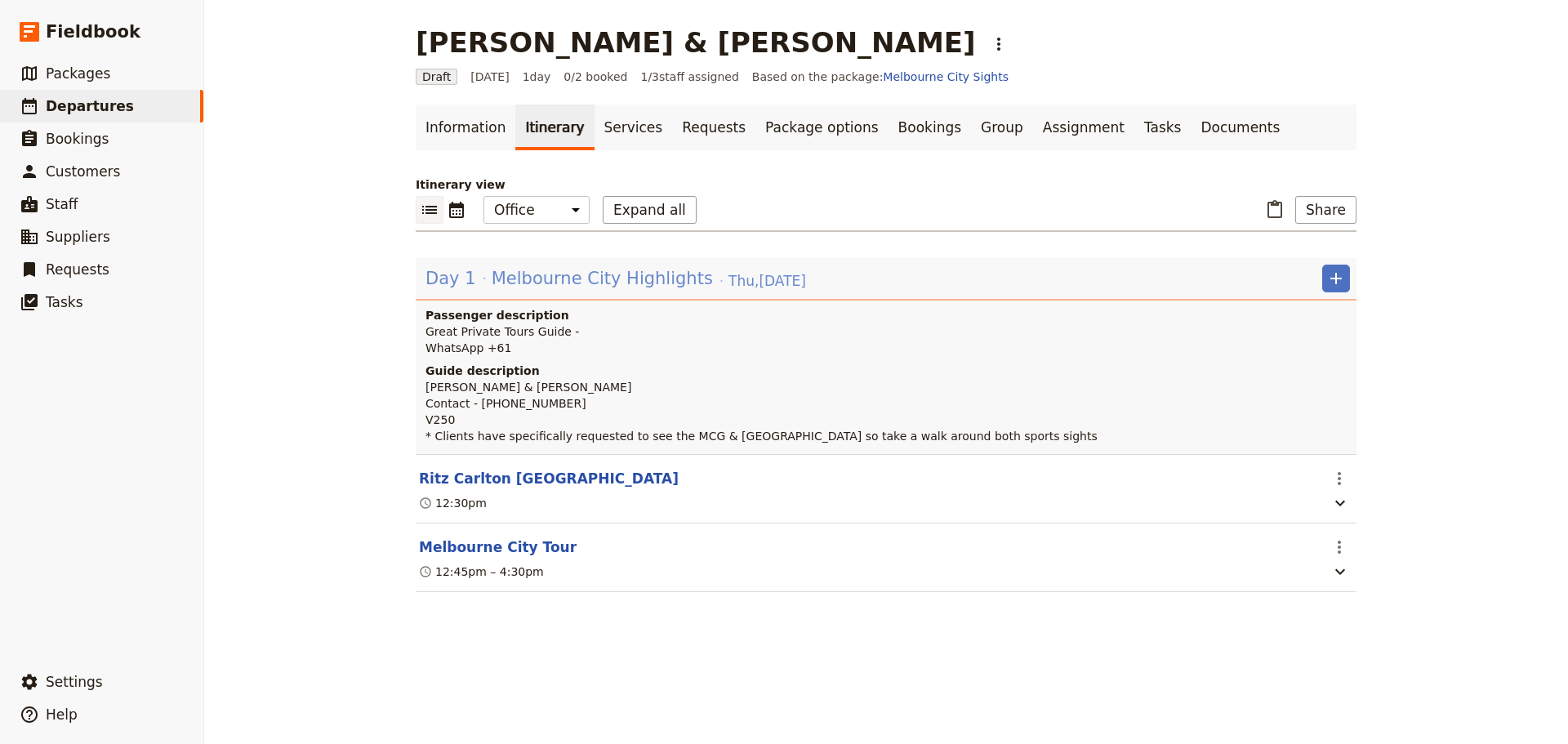
click at [491, 269] on span "Melbourne City Highlights" at bounding box center [602, 278] width 221 height 24
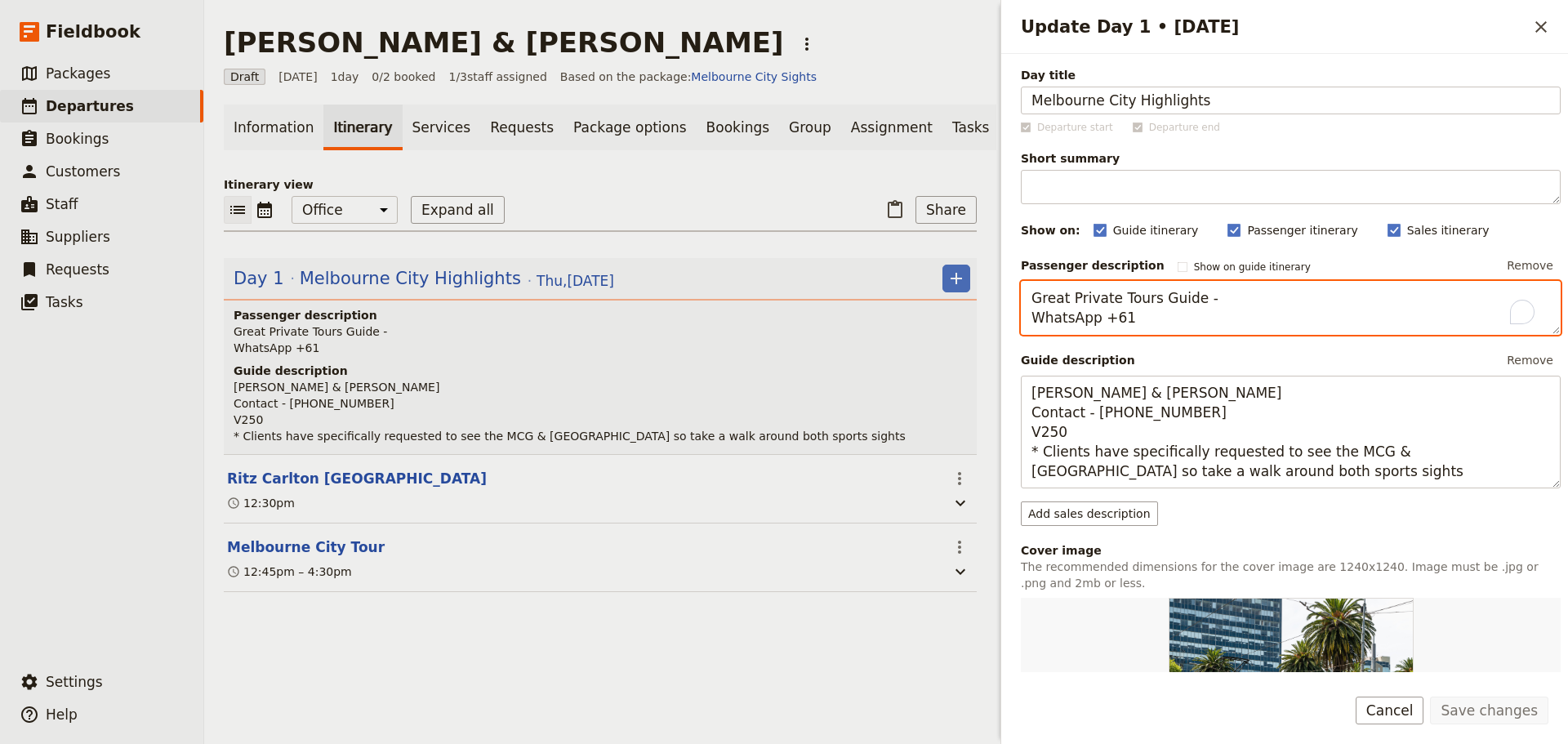
click at [1251, 293] on textarea "Great Private Tours Guide - WhatsApp +61" at bounding box center [1291, 307] width 540 height 53
click at [1164, 326] on textarea "Great Private Tours Guide - [PERSON_NAME] WhatsApp +61" at bounding box center [1291, 307] width 540 height 53
type textarea "Great Private Tours Guide - [PERSON_NAME] WhatsApp [PHONE_NUMBER]"
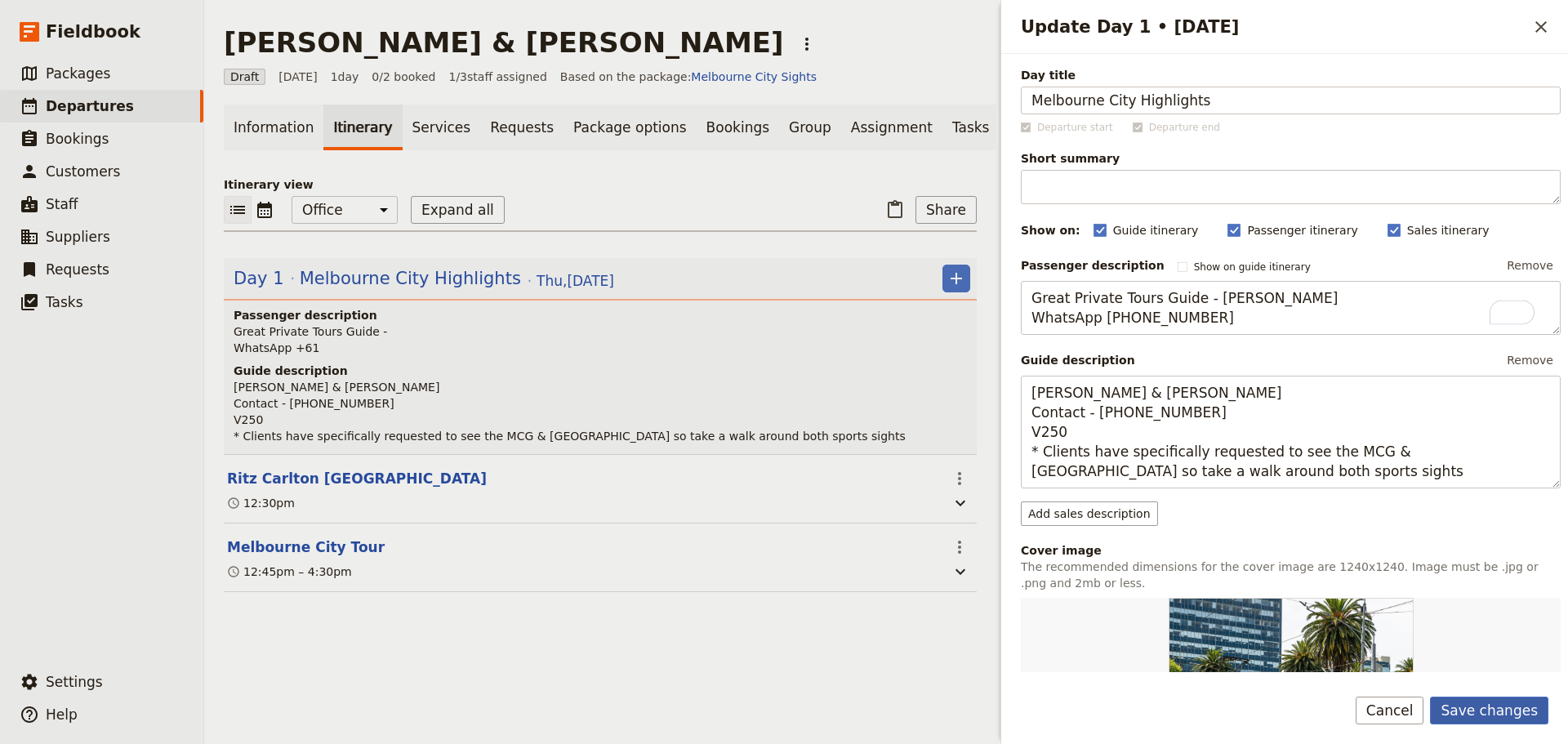
click at [1495, 696] on button "Save changes" at bounding box center [1488, 710] width 118 height 28
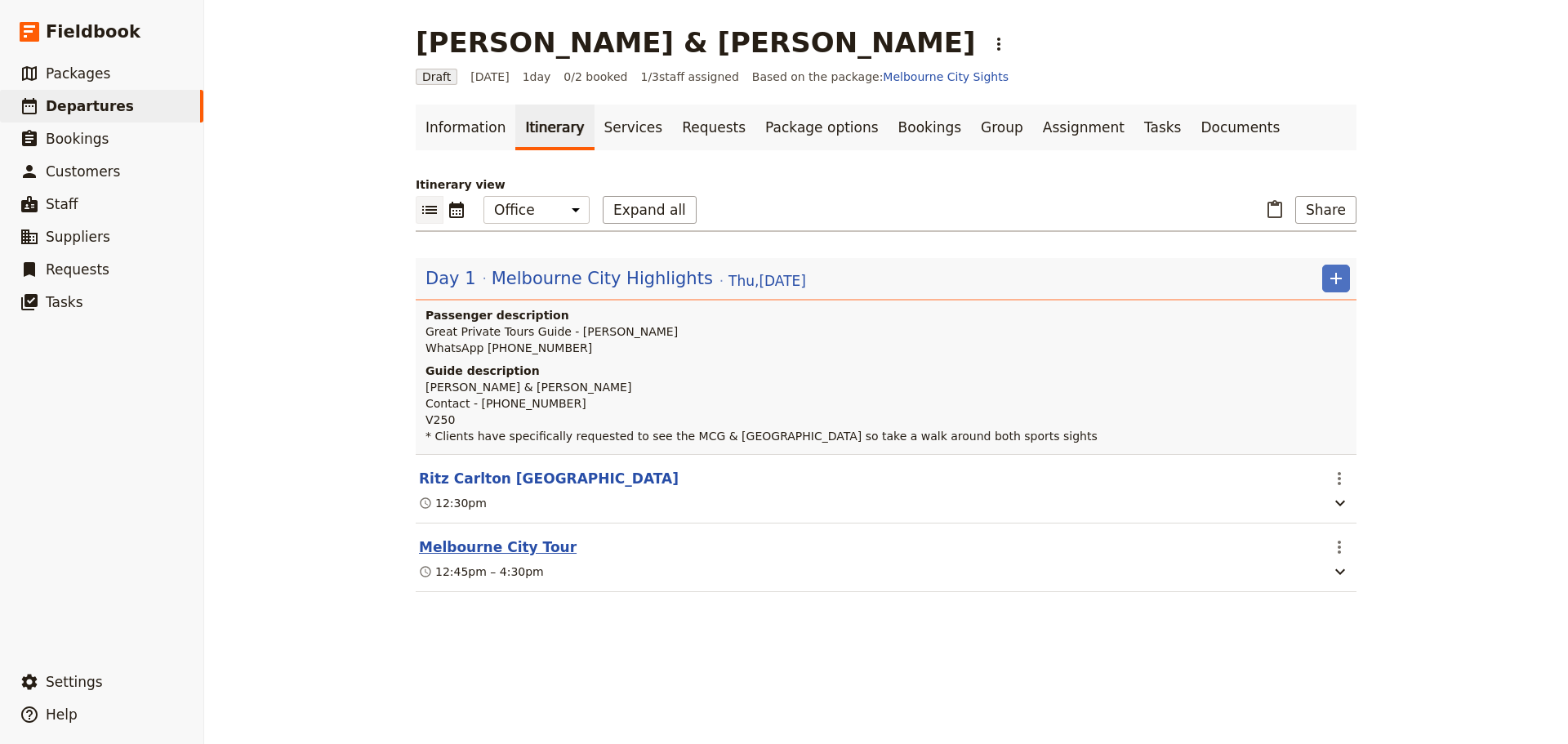
click at [507, 542] on button "Melbourne City Tour" at bounding box center [498, 546] width 157 height 20
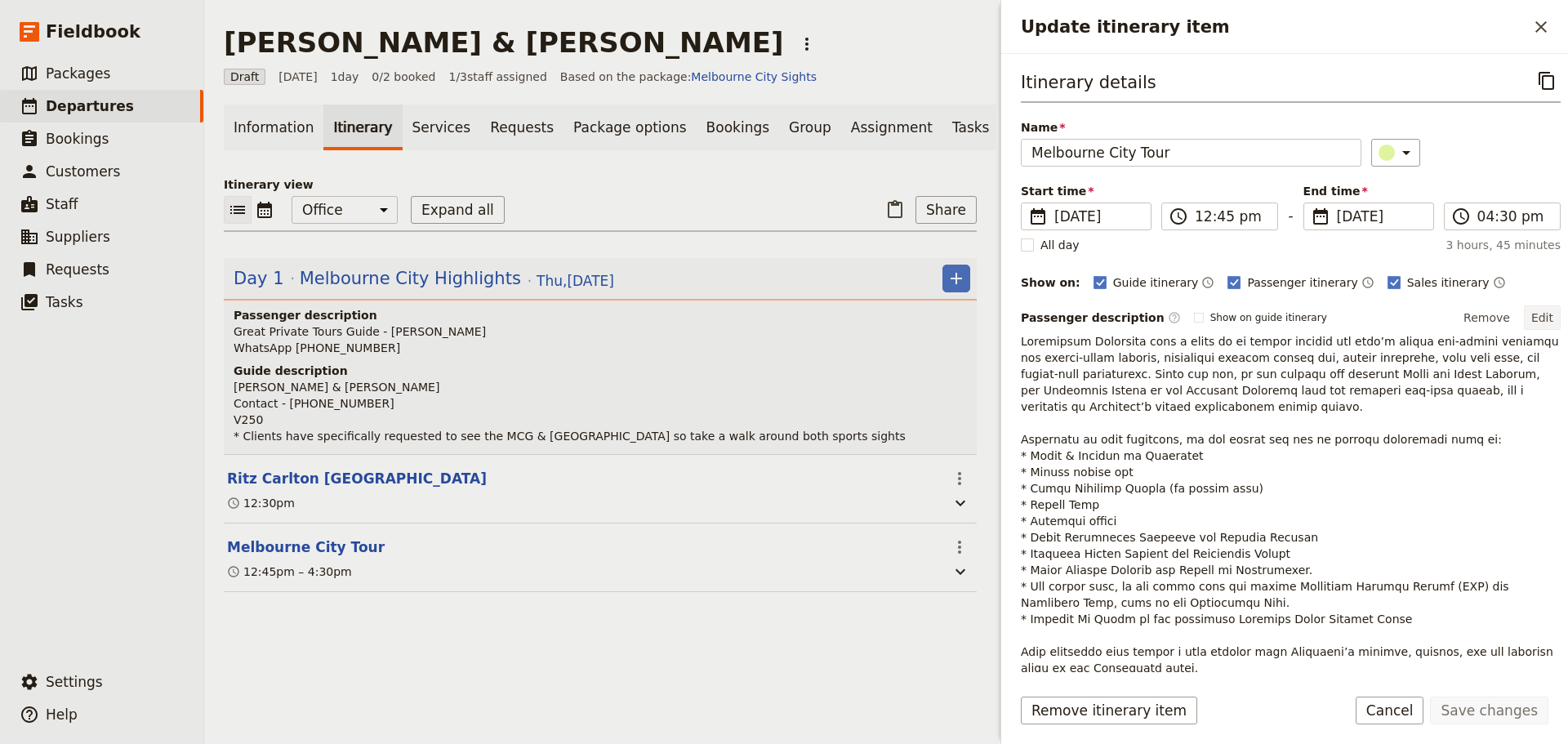
click at [1532, 315] on button "Edit" at bounding box center [1542, 318] width 37 height 24
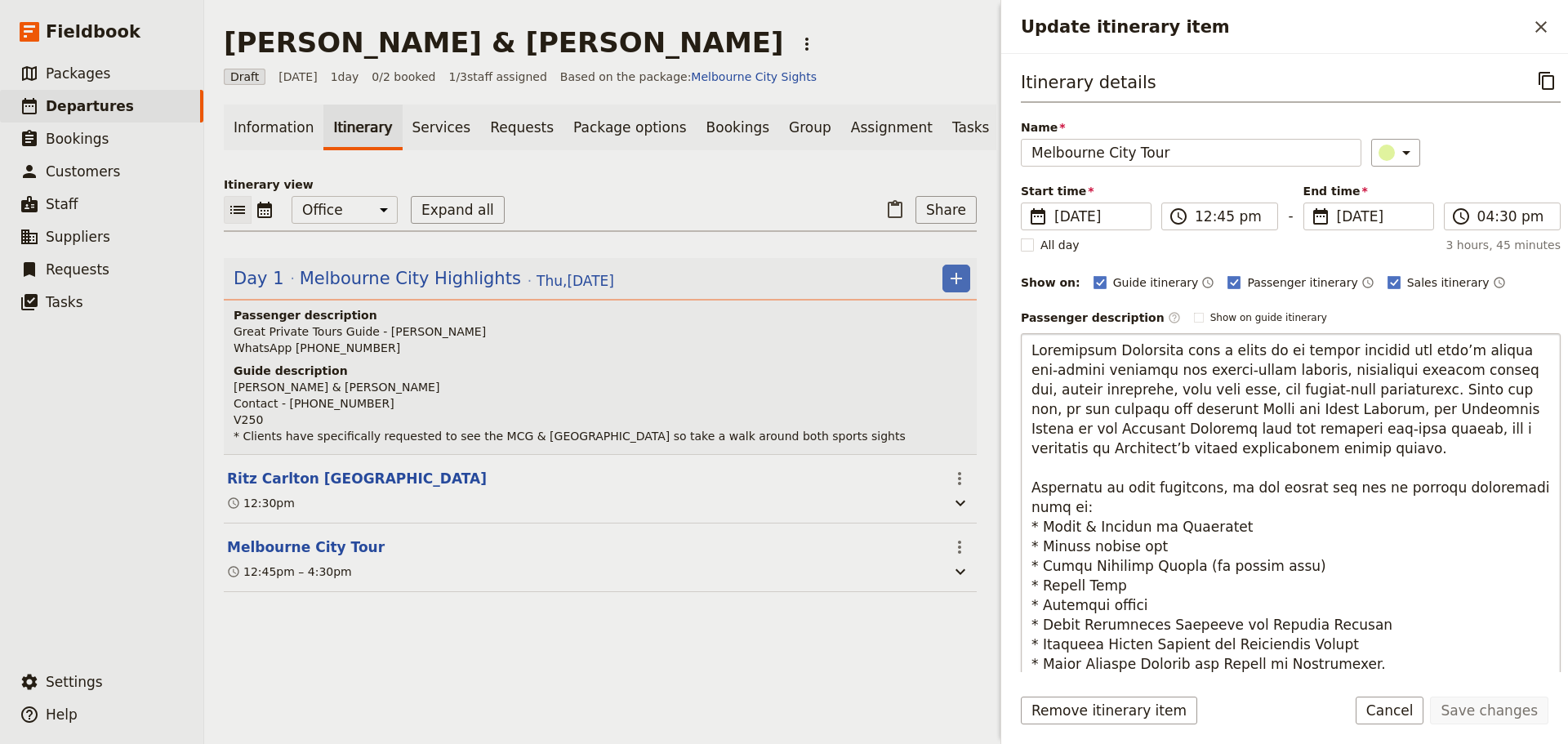
click at [1376, 392] on textarea "To enrich screen reader interactions, please activate Accessibility in Grammarl…" at bounding box center [1291, 556] width 540 height 446
click at [1374, 392] on textarea "To enrich screen reader interactions, please activate Accessibility in Grammarl…" at bounding box center [1291, 556] width 540 height 446
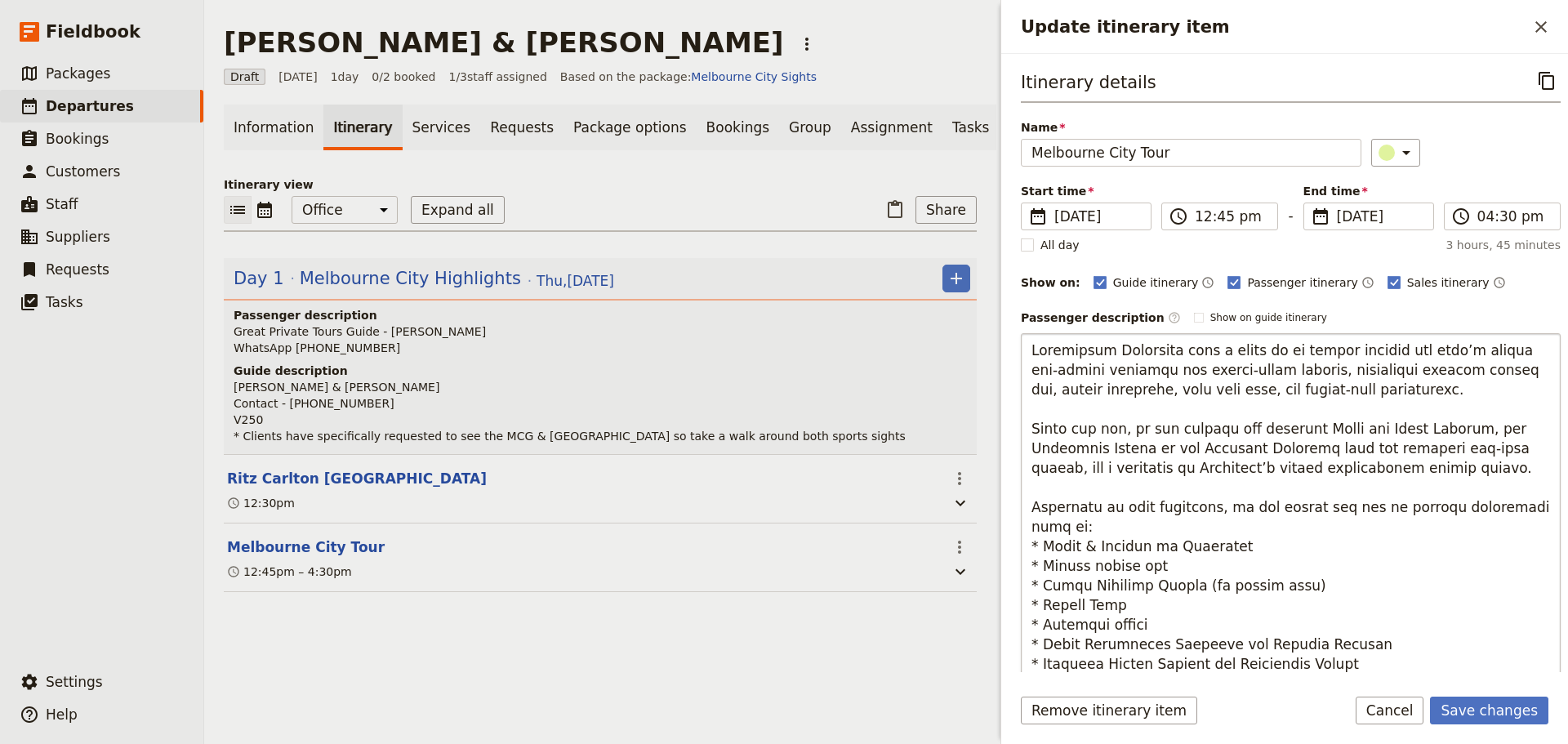
click at [1378, 466] on textarea "To enrich screen reader interactions, please activate Accessibility in Grammarl…" at bounding box center [1291, 565] width 540 height 466
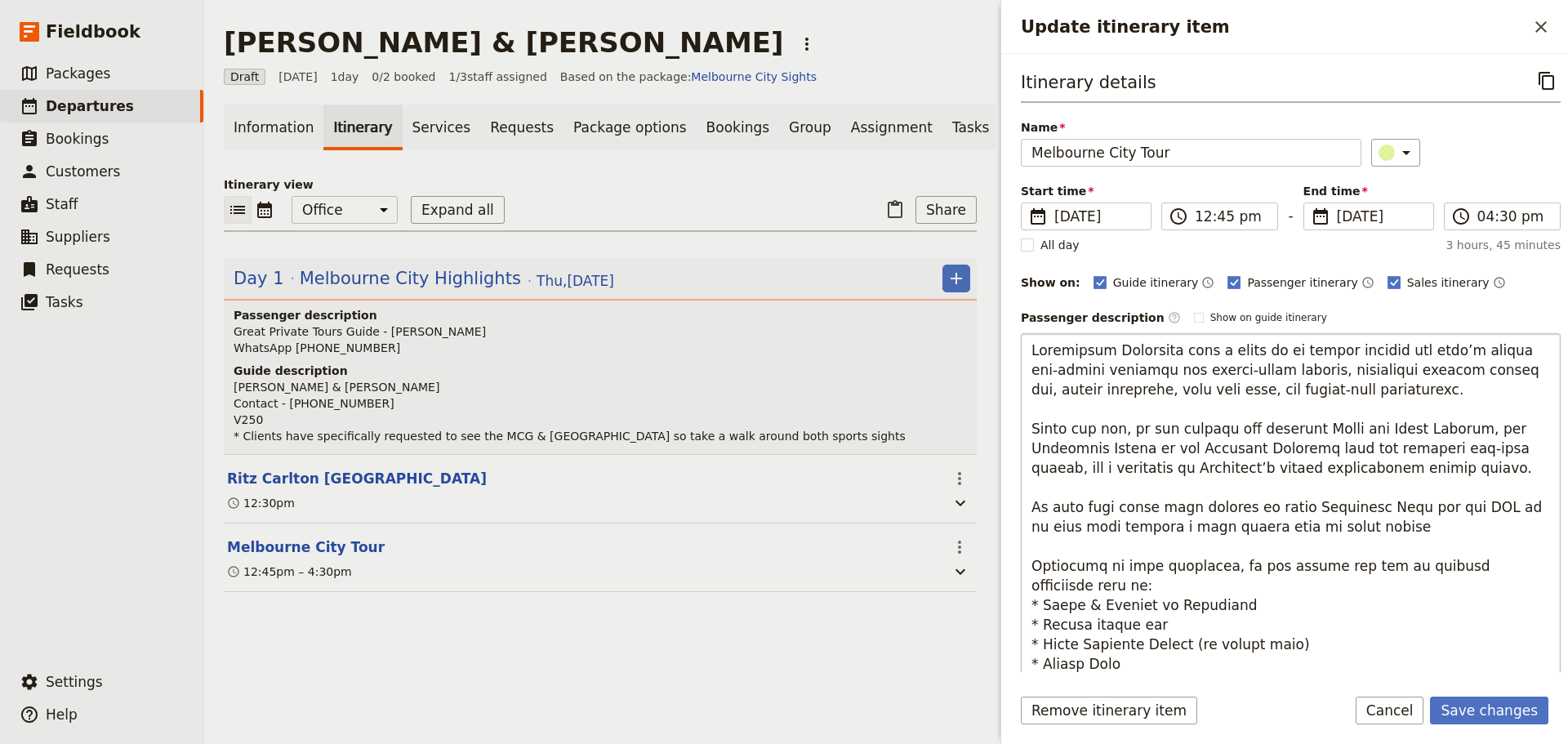
type textarea "Experience Melbourne like a local as we wander through the city’s iconic art-fi…"
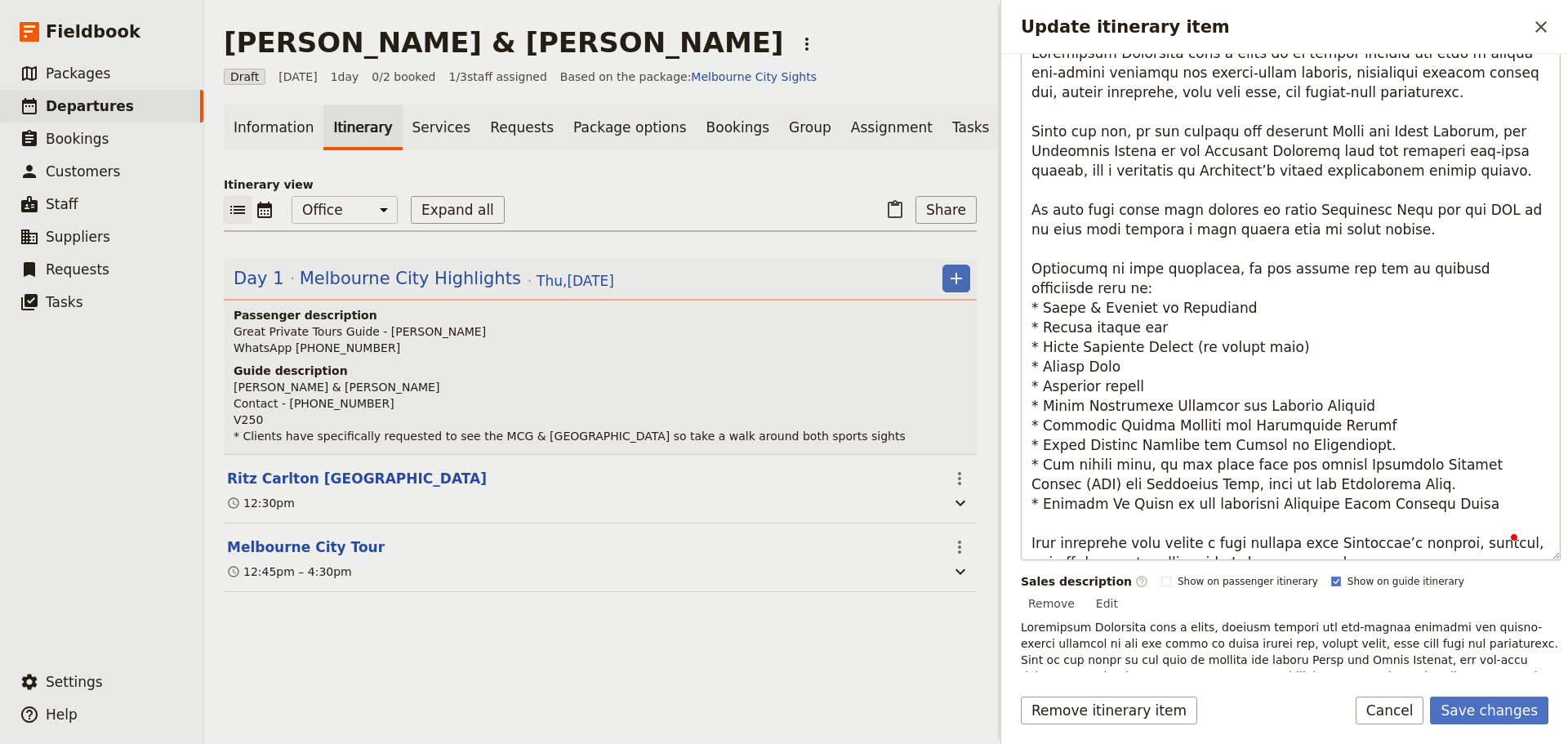
scroll to position [326, 0]
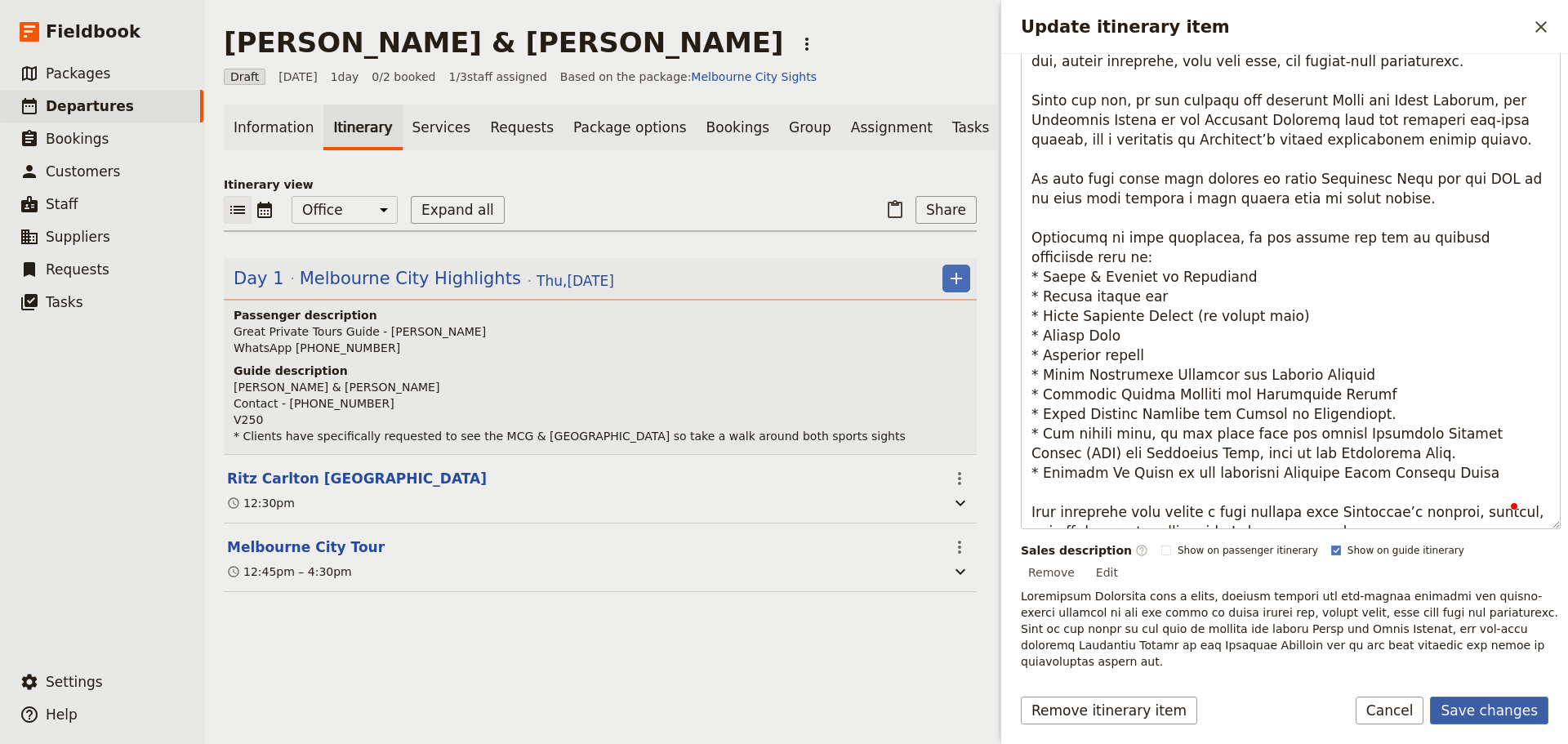
click at [1482, 693] on form "Itinerary details ​ Name Melbourne City Tour ​ Start time ​ 21 Aug 2025 21/08/2…" at bounding box center [1284, 398] width 567 height 690
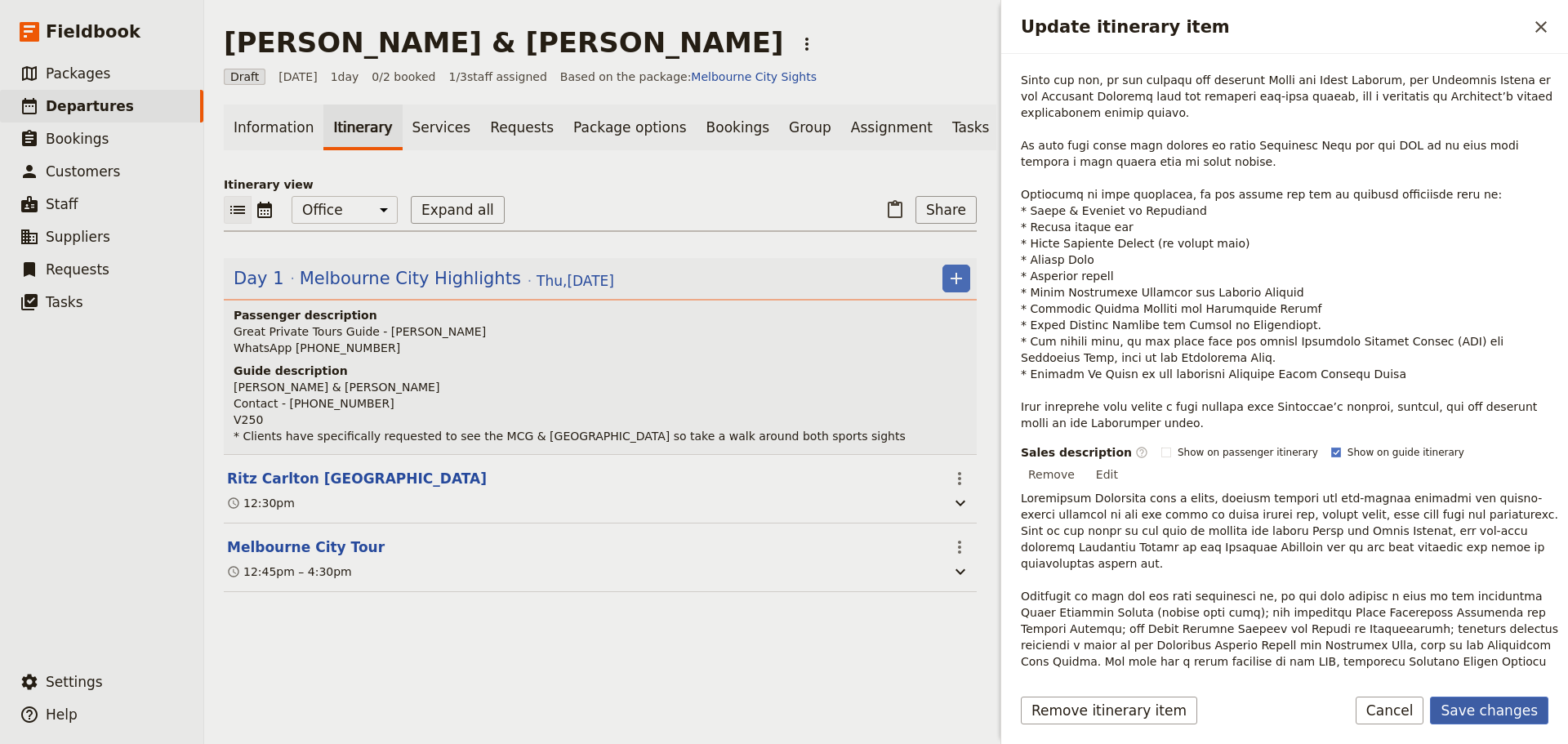
click at [1486, 712] on button "Save changes" at bounding box center [1488, 710] width 118 height 28
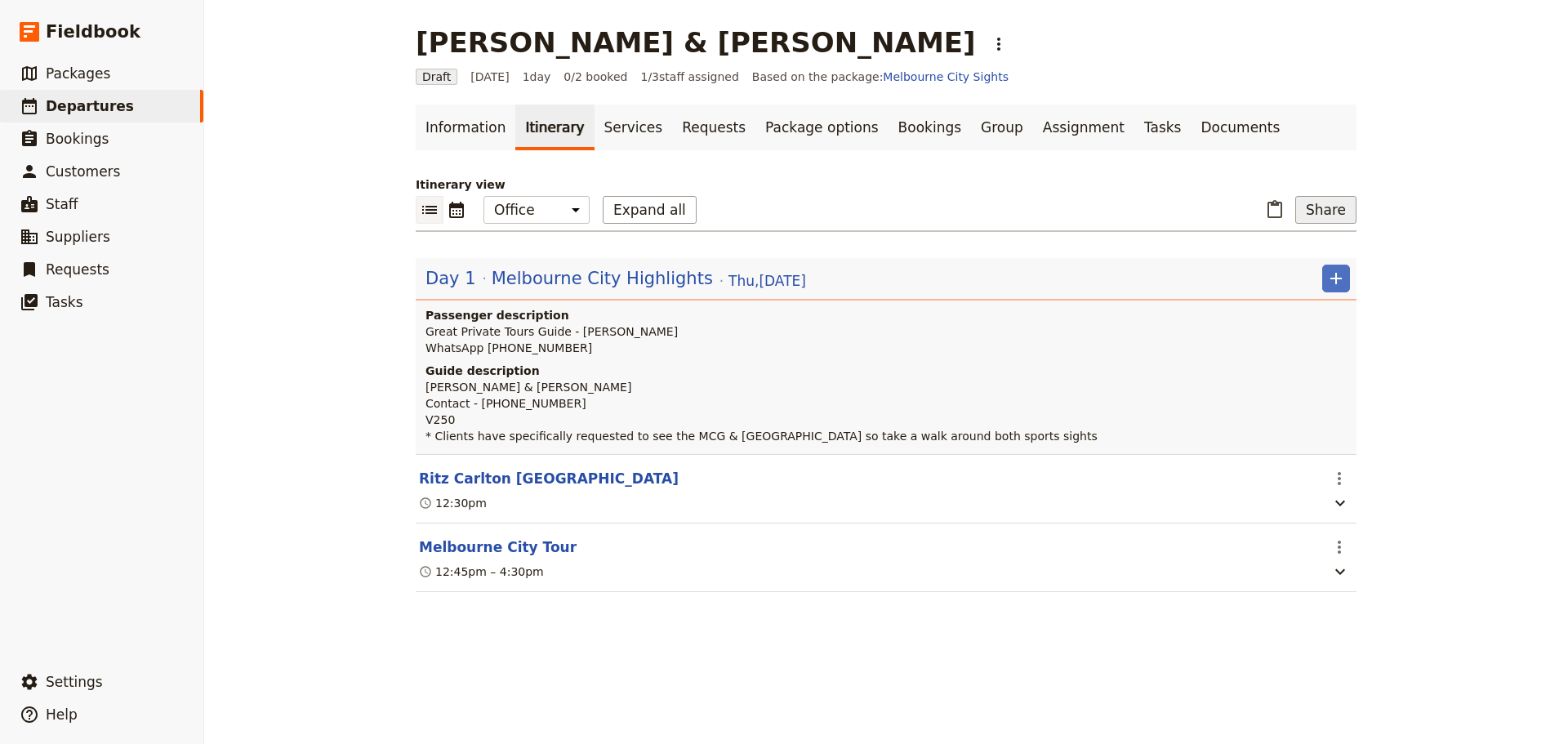
click at [1318, 206] on button "Share" at bounding box center [1325, 210] width 61 height 28
click at [1190, 126] on link "Documents" at bounding box center [1239, 127] width 98 height 46
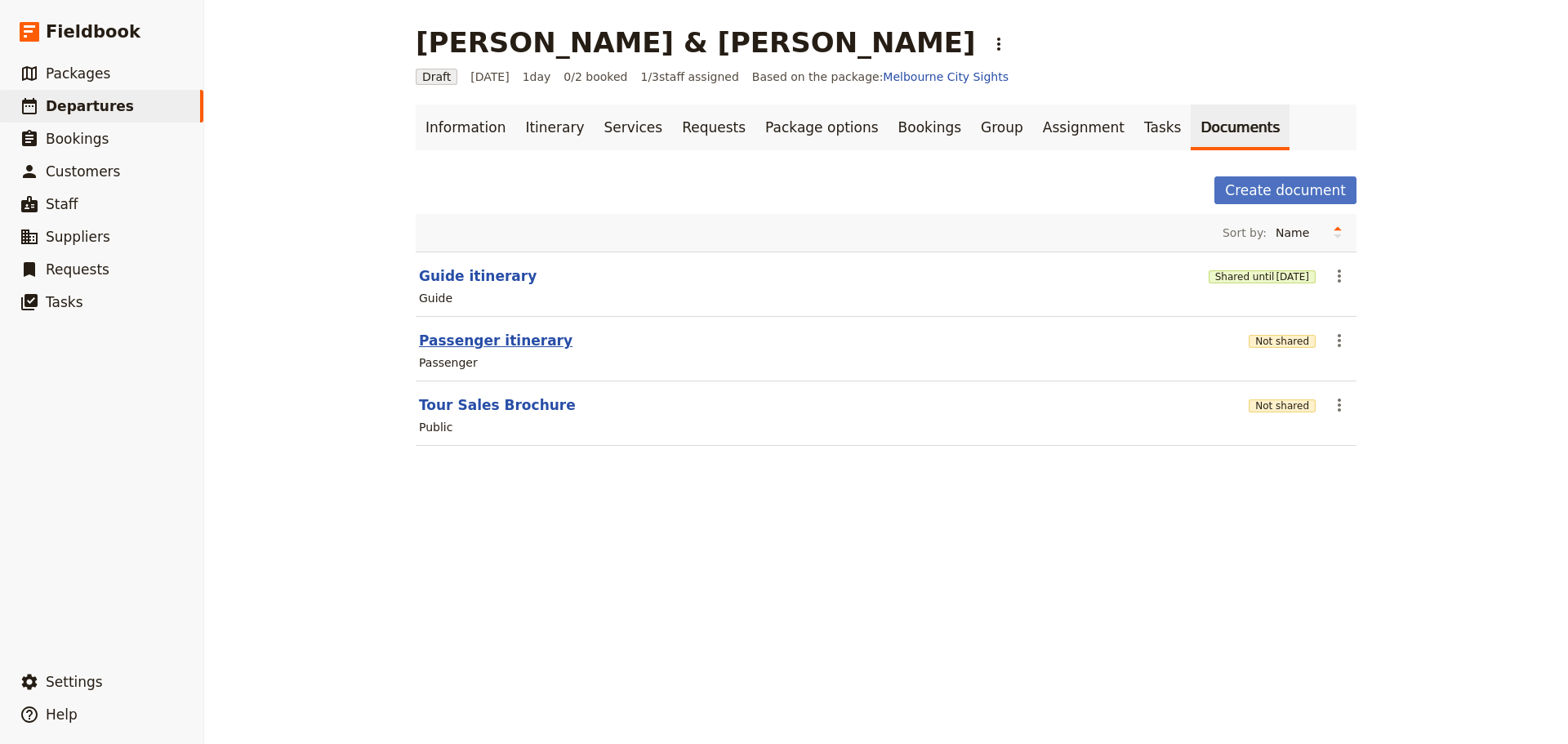
click at [490, 336] on button "Passenger itinerary" at bounding box center [496, 340] width 154 height 20
select select "PASSENGER"
select select "DEFAULT"
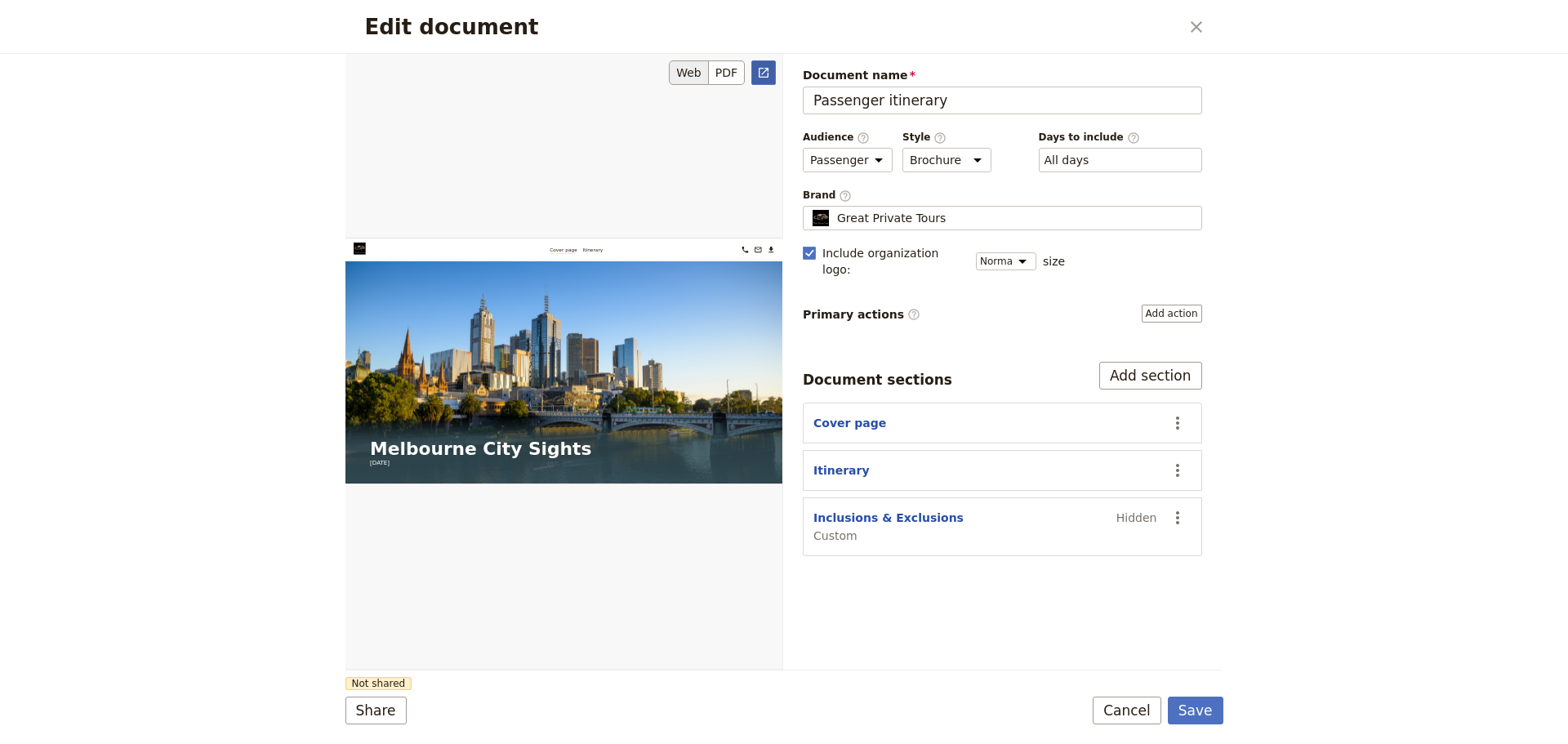
click at [759, 67] on icon "Open full preview" at bounding box center [764, 73] width 13 height 13
click at [1200, 711] on button "Save" at bounding box center [1195, 710] width 55 height 28
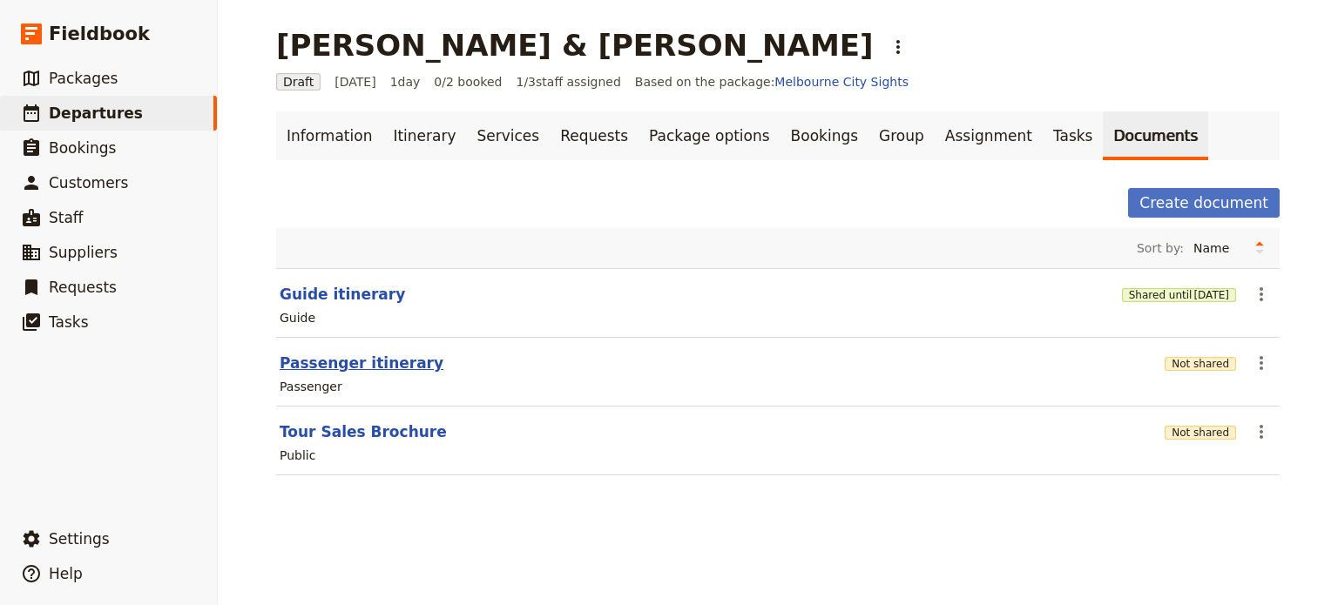
click at [307, 358] on button "Passenger itinerary" at bounding box center [362, 363] width 164 height 21
select select "PASSENGER"
select select "DEFAULT"
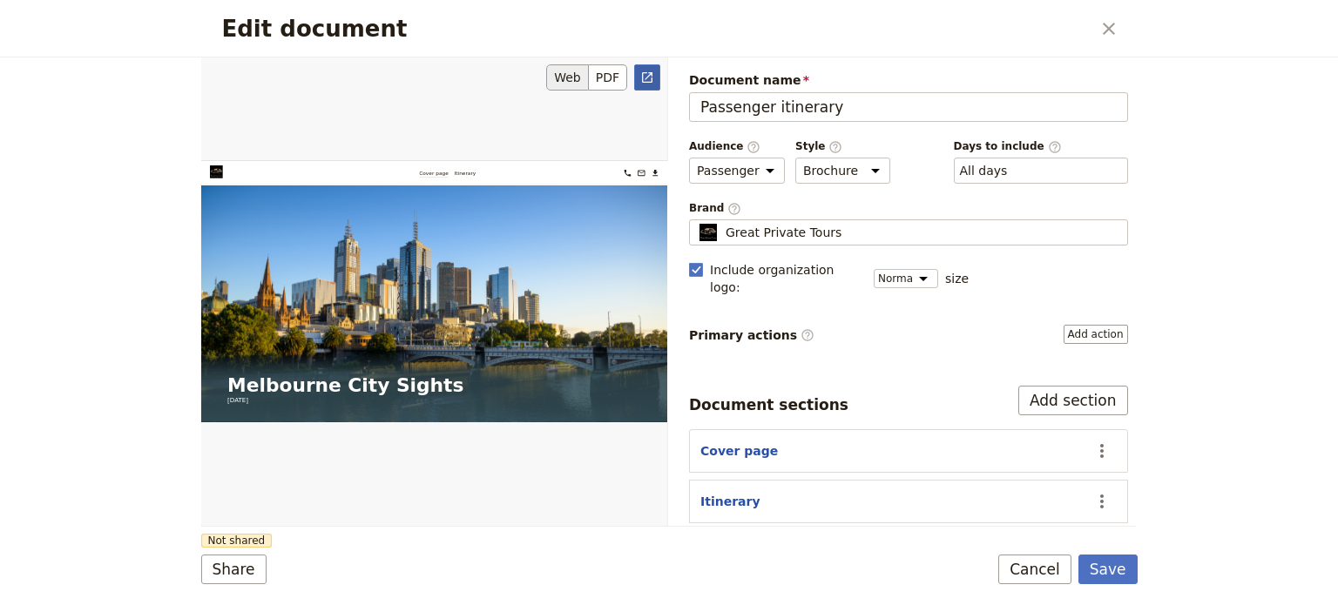
click at [649, 79] on icon "Open full preview" at bounding box center [647, 78] width 14 height 14
click at [1098, 571] on button "Save" at bounding box center [1107, 570] width 59 height 30
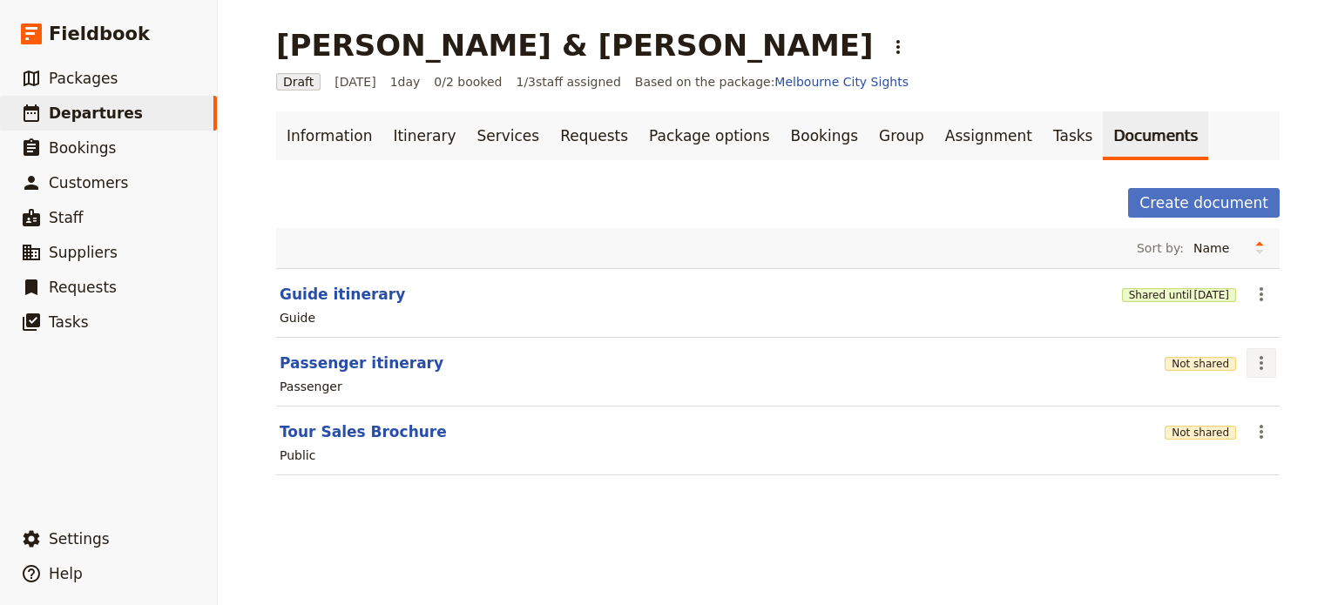
click at [1256, 365] on icon "Actions" at bounding box center [1261, 363] width 21 height 21
click at [1224, 396] on span "Share" at bounding box center [1205, 399] width 105 height 17
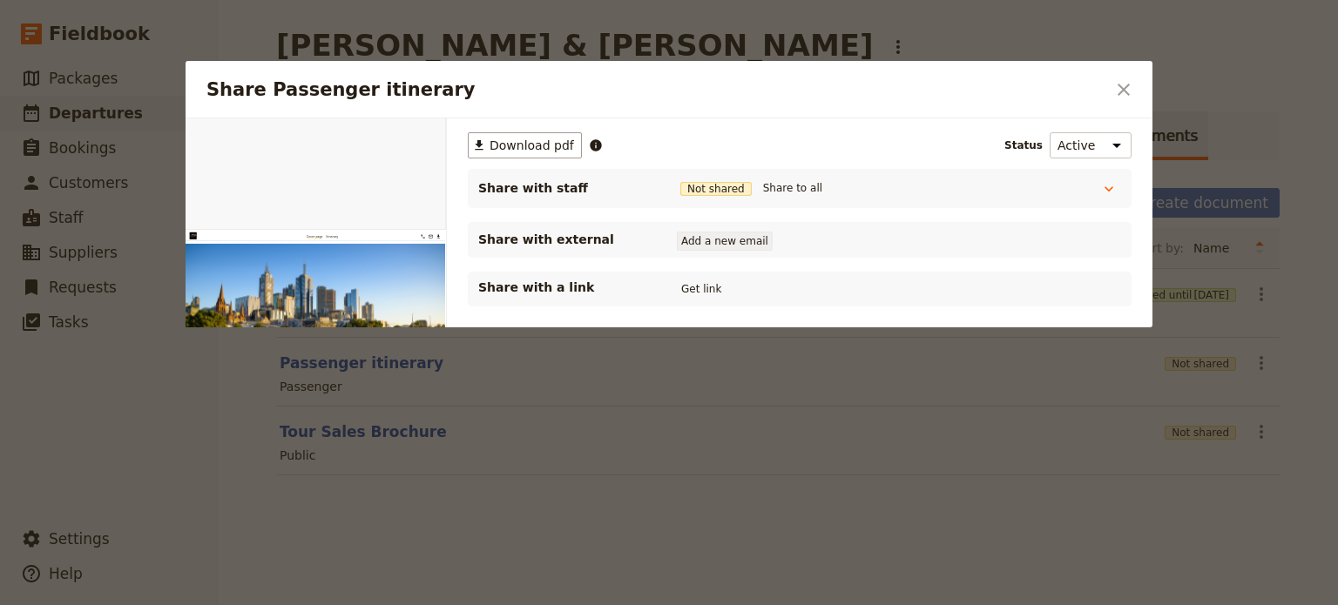
click at [712, 242] on button "Add a new email" at bounding box center [725, 241] width 96 height 19
click at [727, 249] on button "Add a new email" at bounding box center [725, 241] width 96 height 19
type input "ljw2231@cox.net"
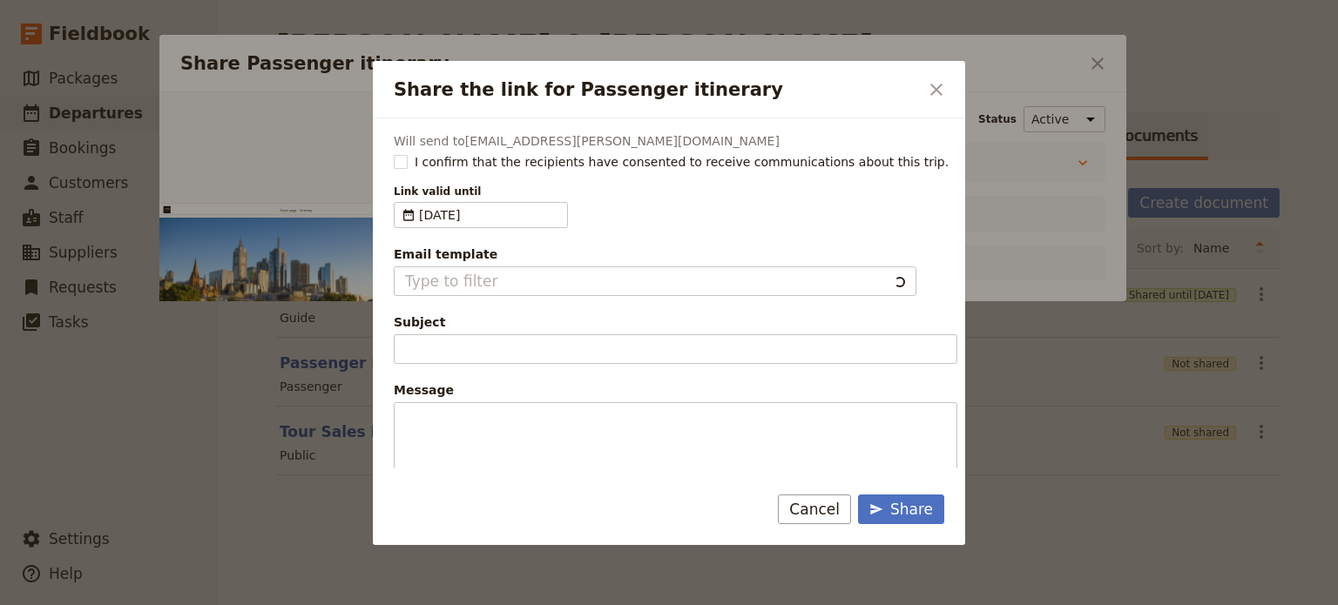
type input "Client Itinerary Template"
type input "Document shared with you: Passenger itinerary - Melbourne City Sights"
type textarea "Good Morning / Afternoon, We are looking forward to welcoming you on our XYZ Da…"
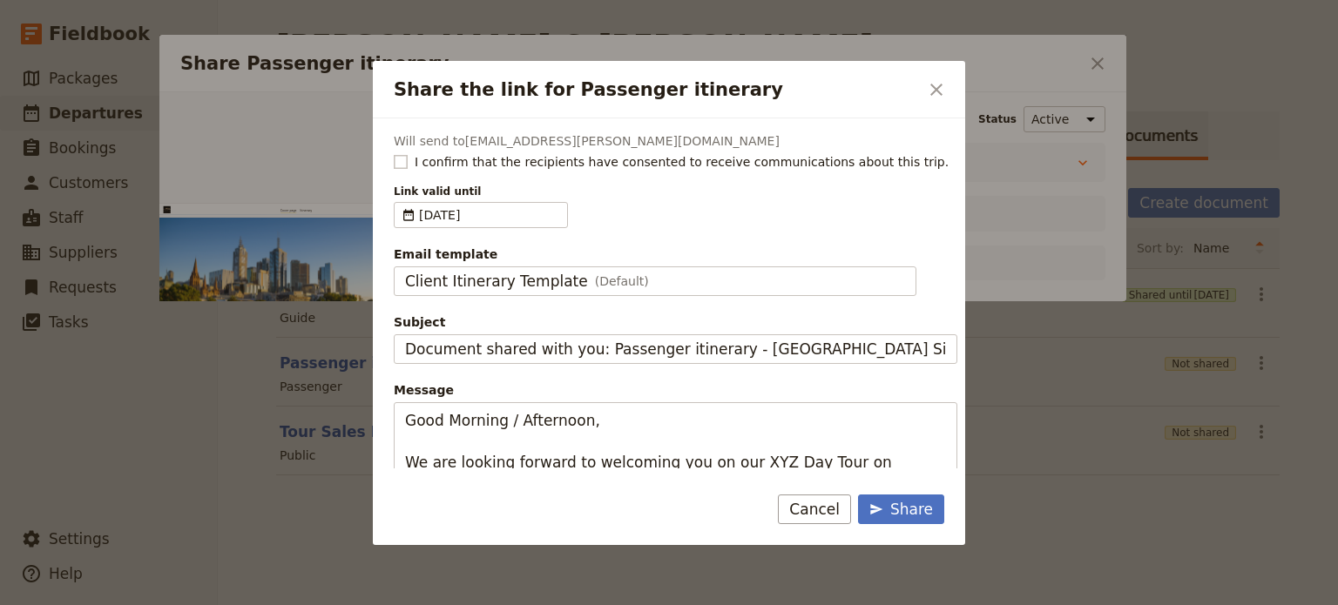
click at [397, 163] on rect "Share the link for Passenger itinerary" at bounding box center [400, 161] width 13 height 13
click at [394, 153] on input "I confirm that the recipients have consented to receive communications about th…" at bounding box center [393, 152] width 1 height 1
checkbox input "true"
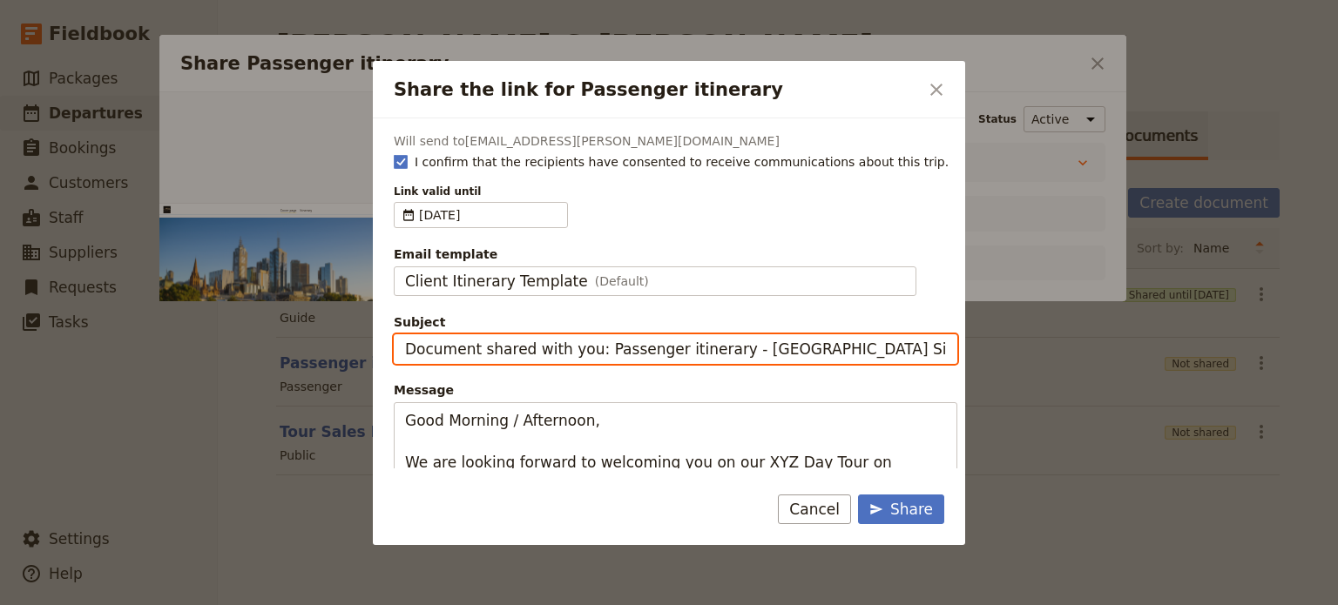
drag, startPoint x: 727, startPoint y: 345, endPoint x: 316, endPoint y: 352, distance: 410.4
click at [316, 605] on div "Share the link for Passenger itinerary ​ Will send to ljw2231@cox.net I confirm…" at bounding box center [669, 605] width 1338 height 0
click at [596, 344] on input "Melbourne City Sights" at bounding box center [676, 350] width 564 height 30
type input "Melbourne City Sights - Thu 21 August"
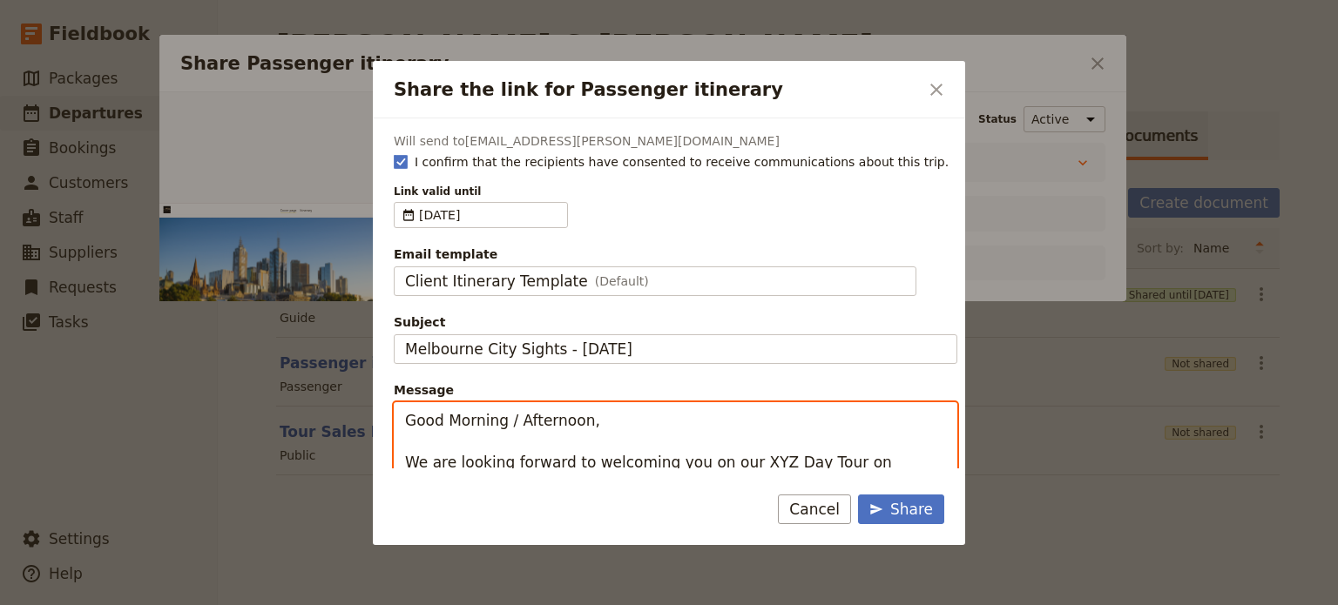
drag, startPoint x: 566, startPoint y: 422, endPoint x: 505, endPoint y: 424, distance: 61.0
click at [505, 424] on textarea "Good Morning / Afternoon, We are looking forward to welcoming you on our XYZ Da…" at bounding box center [676, 545] width 564 height 287
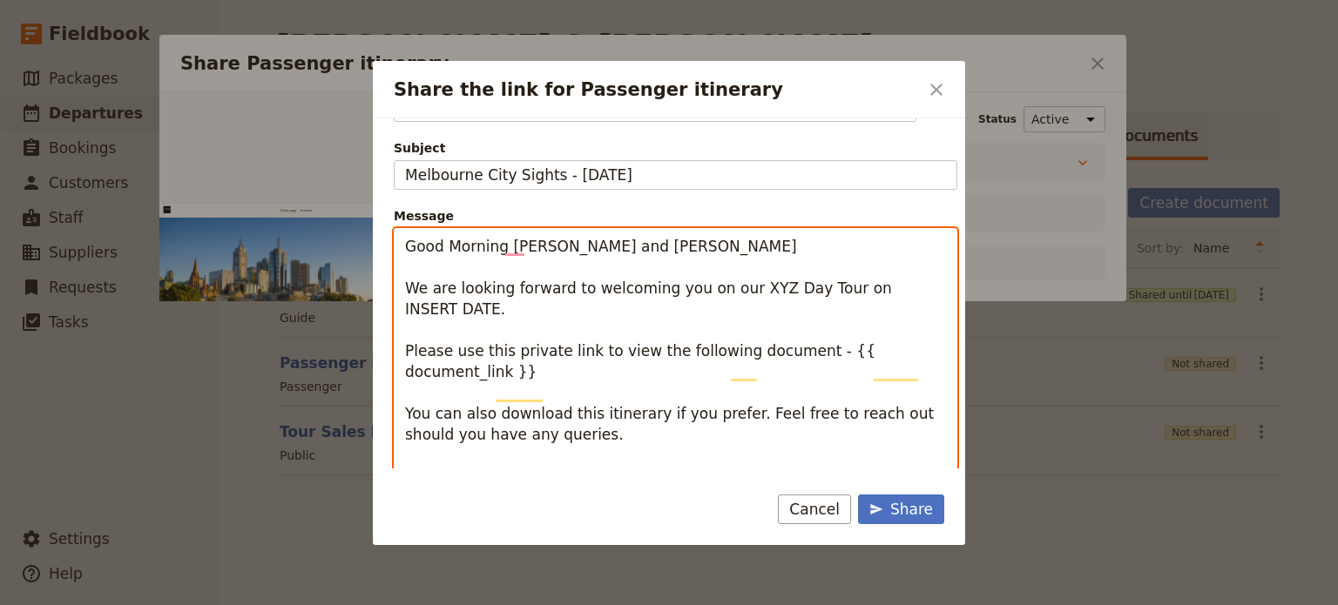
click at [741, 287] on textarea "Good Morning Mr West and Ms Flood We are looking forward to welcoming you on ou…" at bounding box center [676, 371] width 564 height 287
drag, startPoint x: 562, startPoint y: 308, endPoint x: 464, endPoint y: 299, distance: 98.0
click at [464, 299] on textarea "Good Morning Mr West and Ms Flood We are looking forward to welcoming you on ou…" at bounding box center [676, 382] width 564 height 308
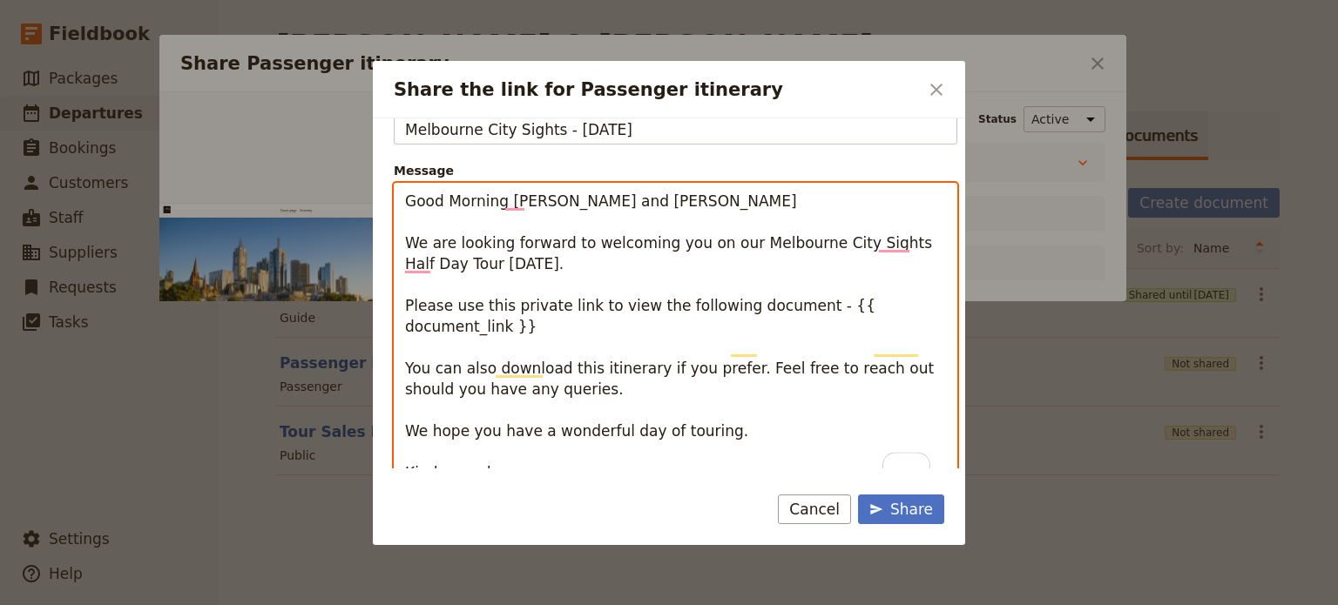
scroll to position [240, 0]
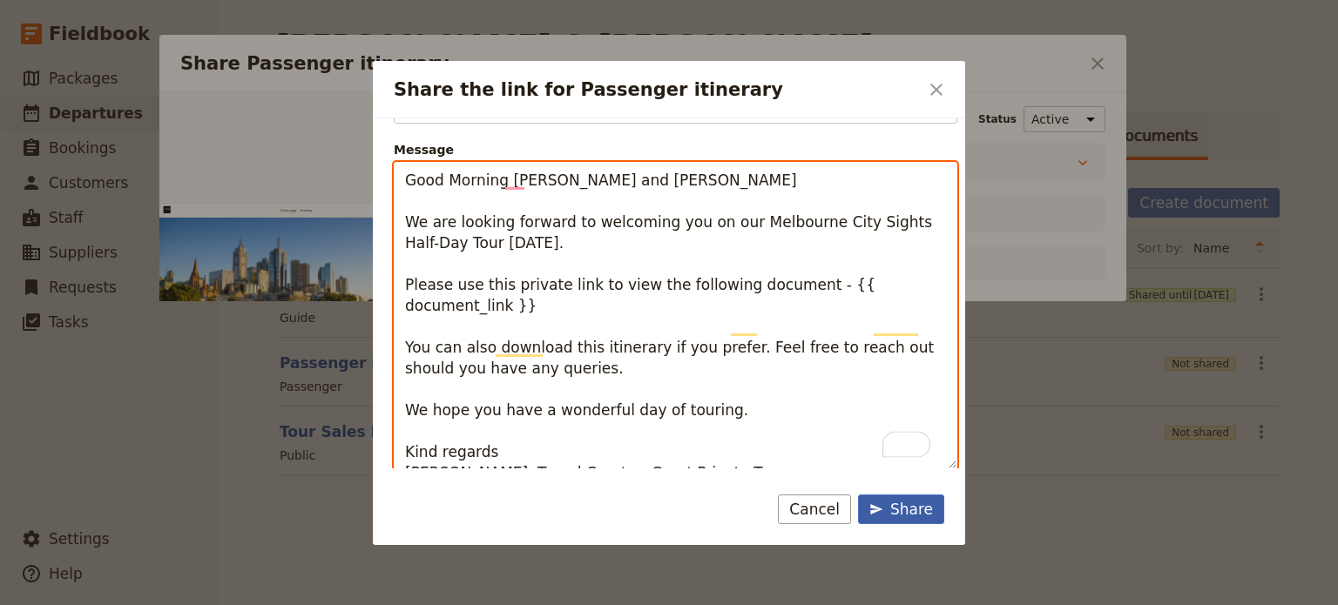
type textarea "Good Morning Mr West and Ms Flood We are looking forward to welcoming you on ou…"
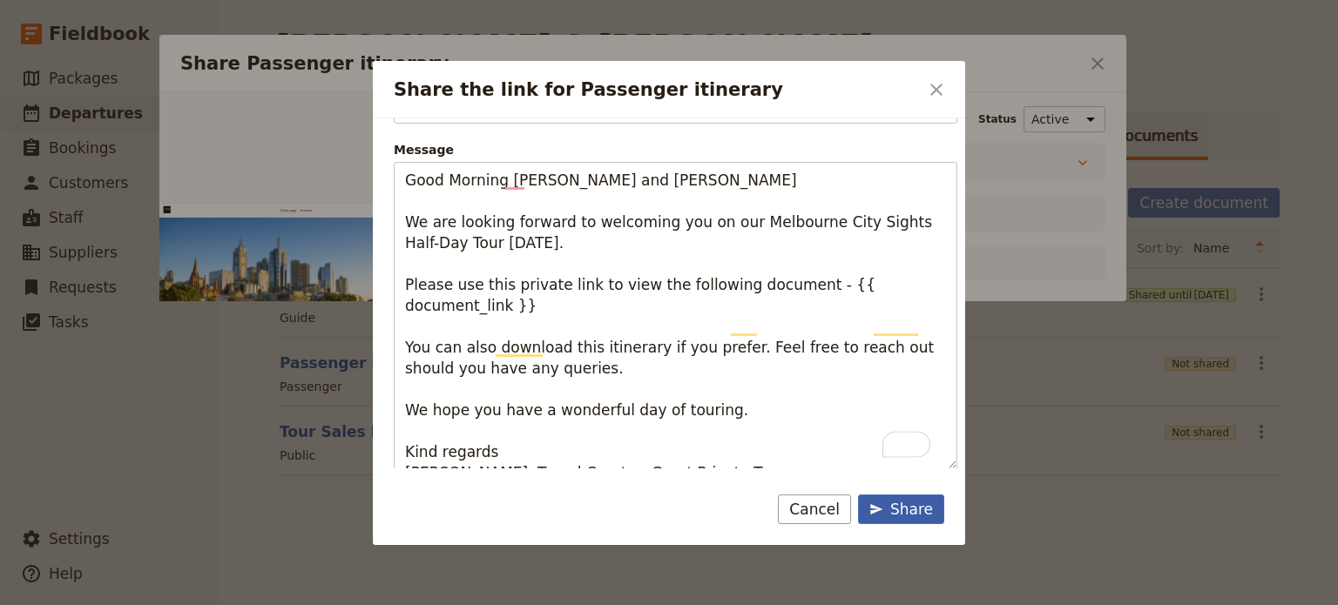
click at [902, 509] on div "Share" at bounding box center [901, 509] width 64 height 21
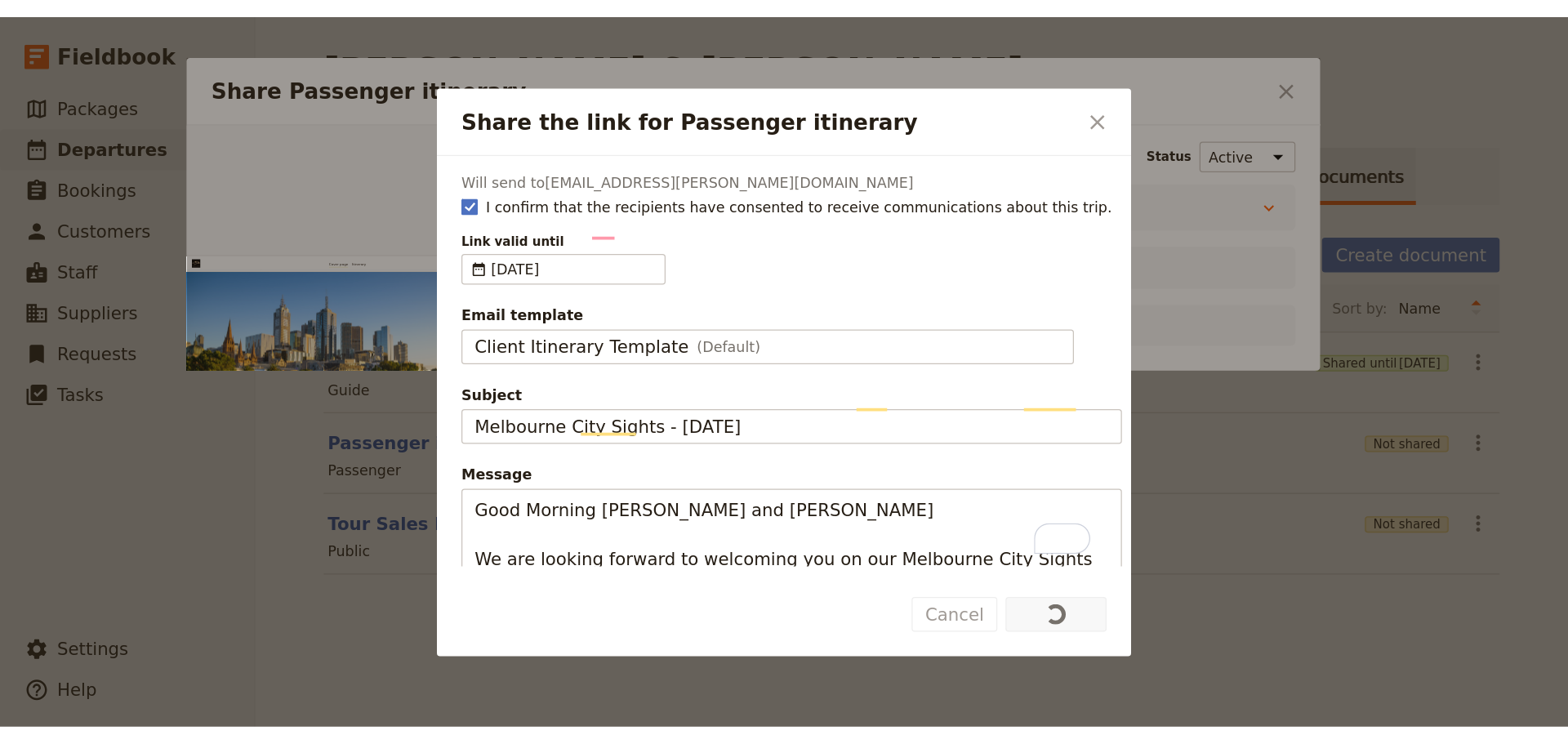
scroll to position [0, 0]
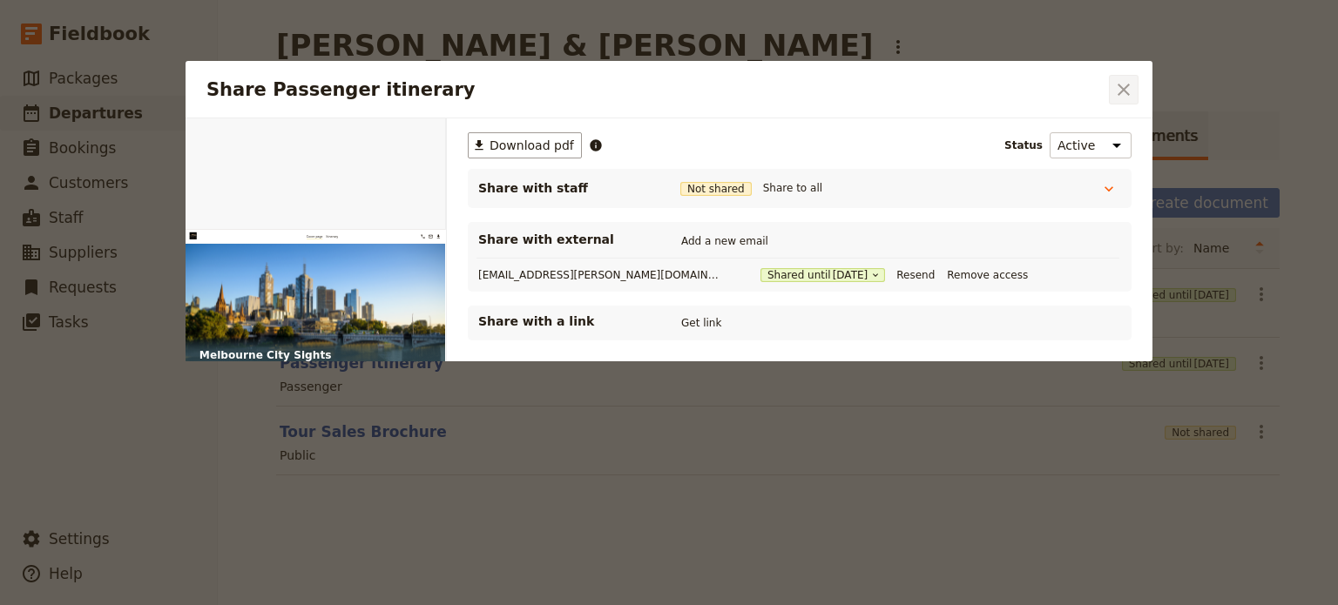
click at [1122, 87] on icon "Close dialog" at bounding box center [1124, 90] width 12 height 12
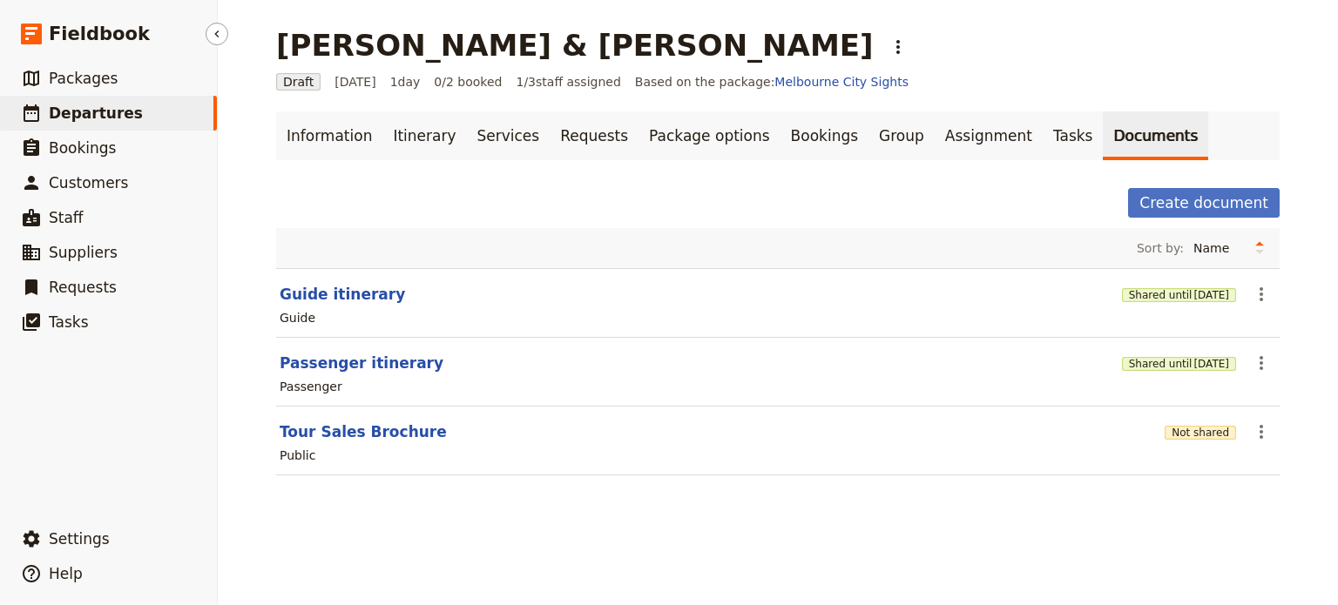
click at [123, 110] on link "​ Departures" at bounding box center [108, 113] width 217 height 35
